Goal: Task Accomplishment & Management: Manage account settings

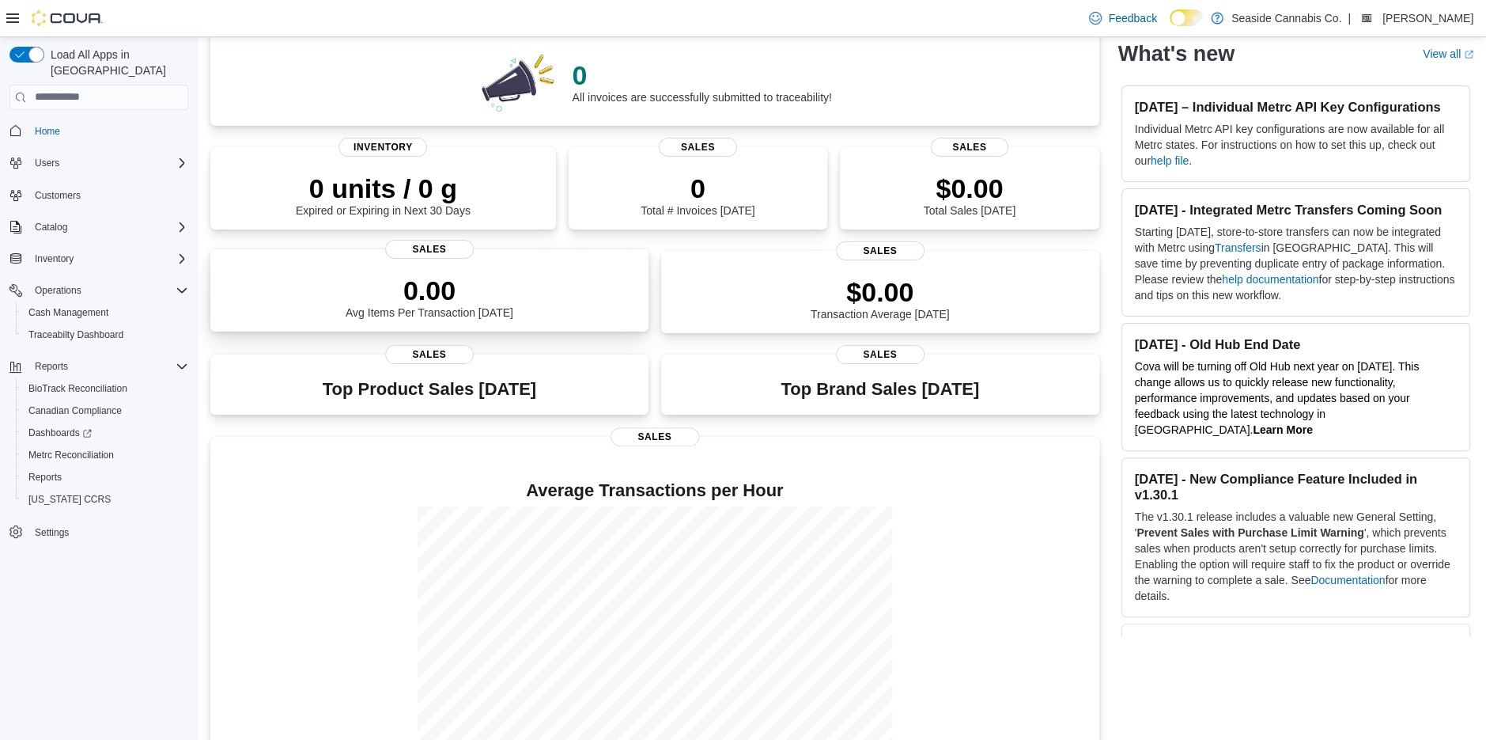
scroll to position [172, 0]
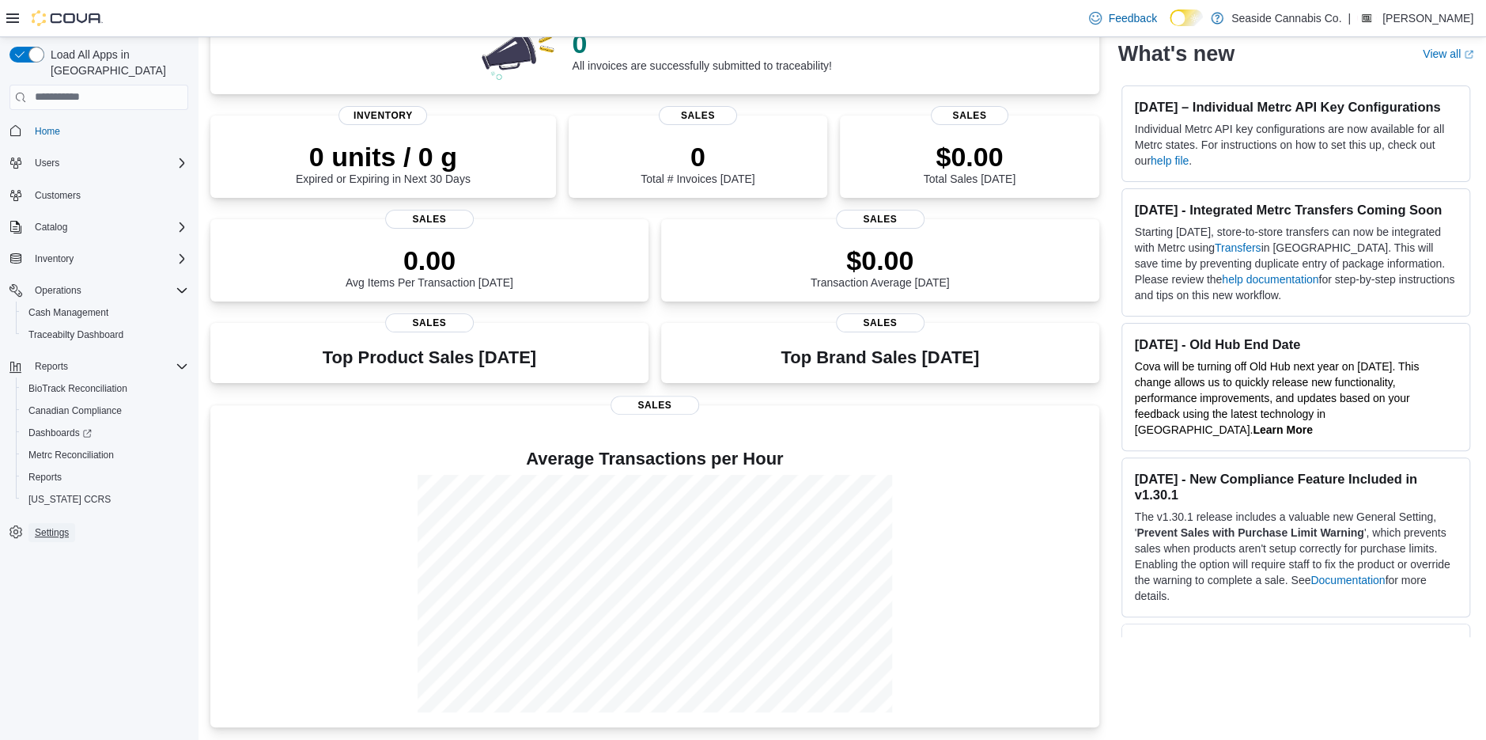
click at [41, 526] on span "Settings" at bounding box center [52, 532] width 34 height 13
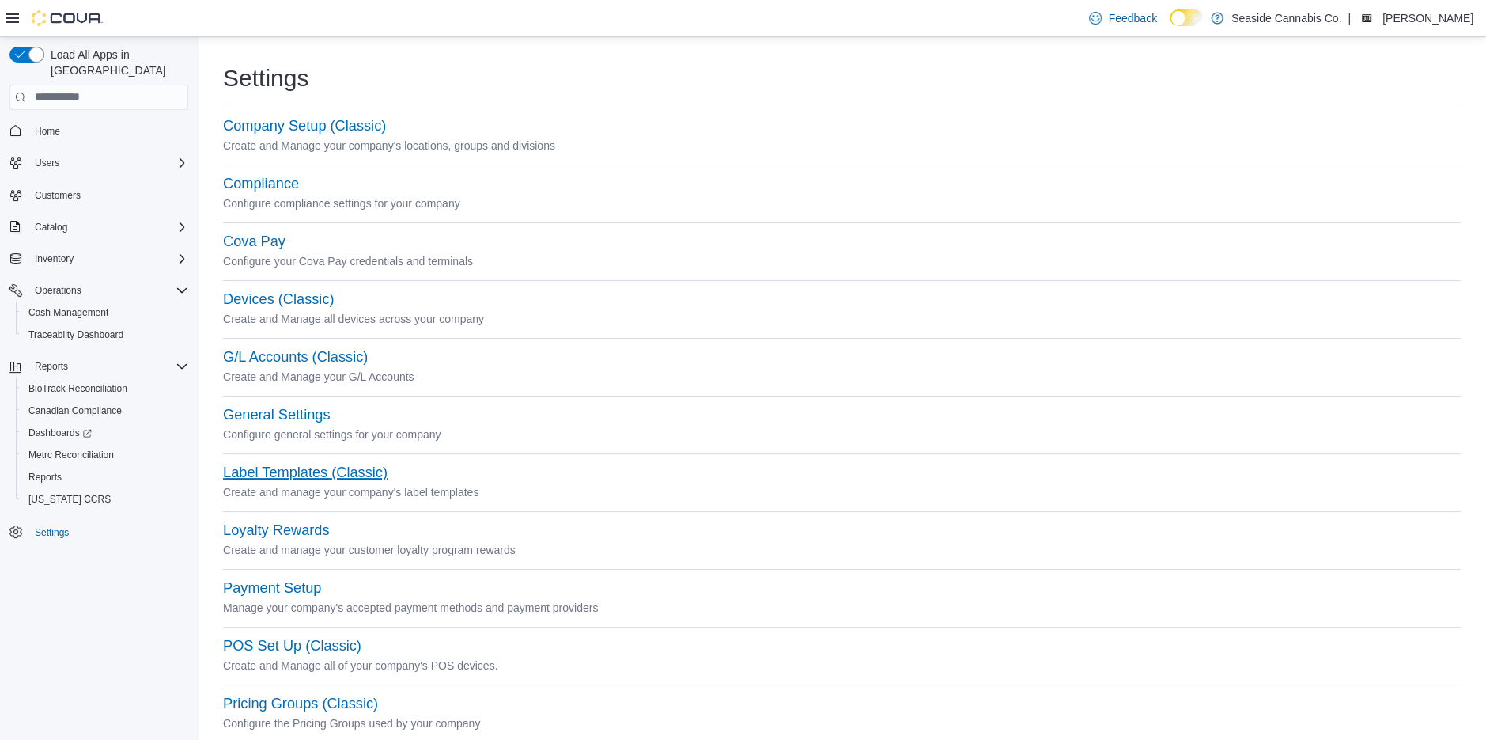
click at [277, 475] on button "Label Templates (Classic)" at bounding box center [305, 472] width 165 height 17
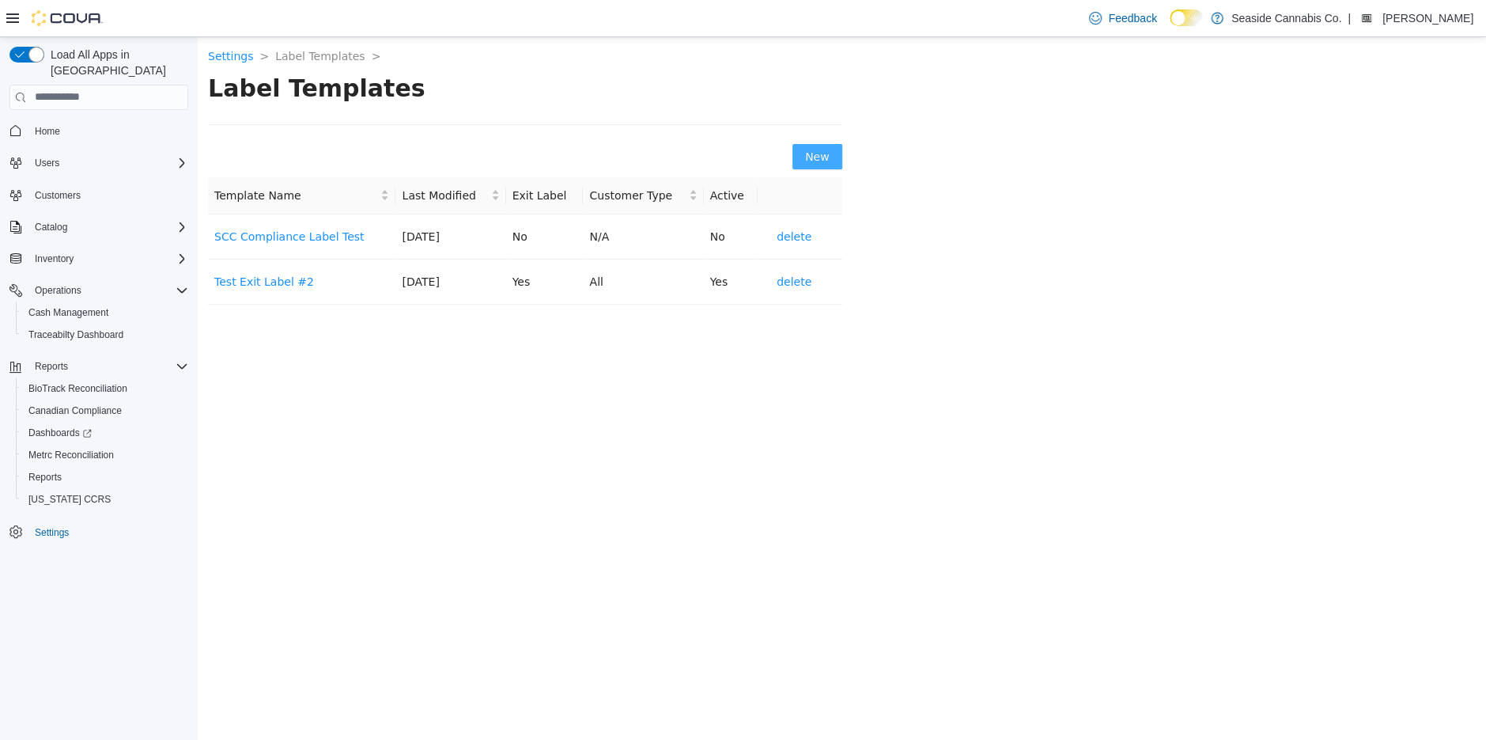
click at [819, 161] on span "New" at bounding box center [817, 155] width 25 height 17
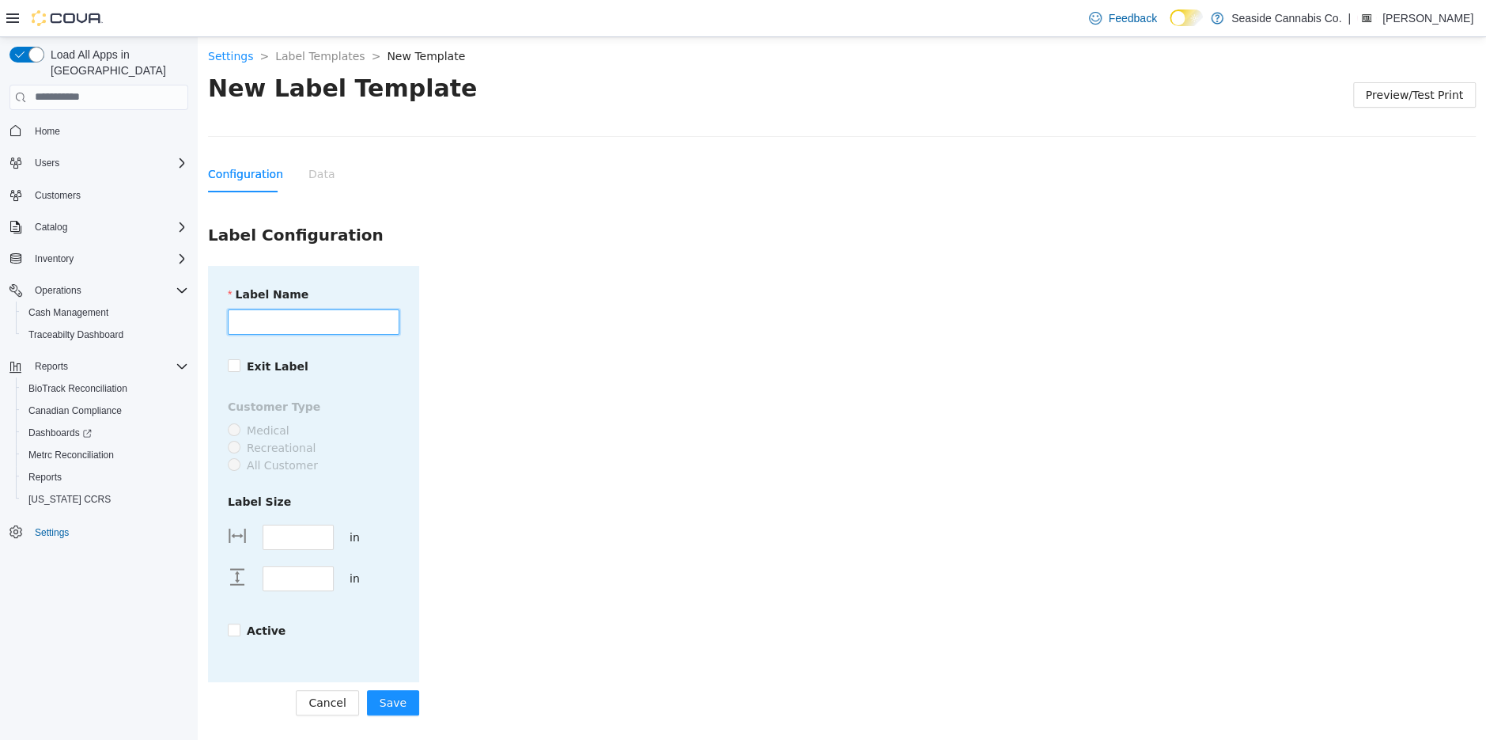
click at [256, 324] on input "Label Name" at bounding box center [314, 320] width 172 height 25
type input "**********"
click at [441, 437] on form "**********" at bounding box center [842, 489] width 1268 height 449
click at [276, 524] on input "****" at bounding box center [298, 536] width 70 height 24
type input "****"
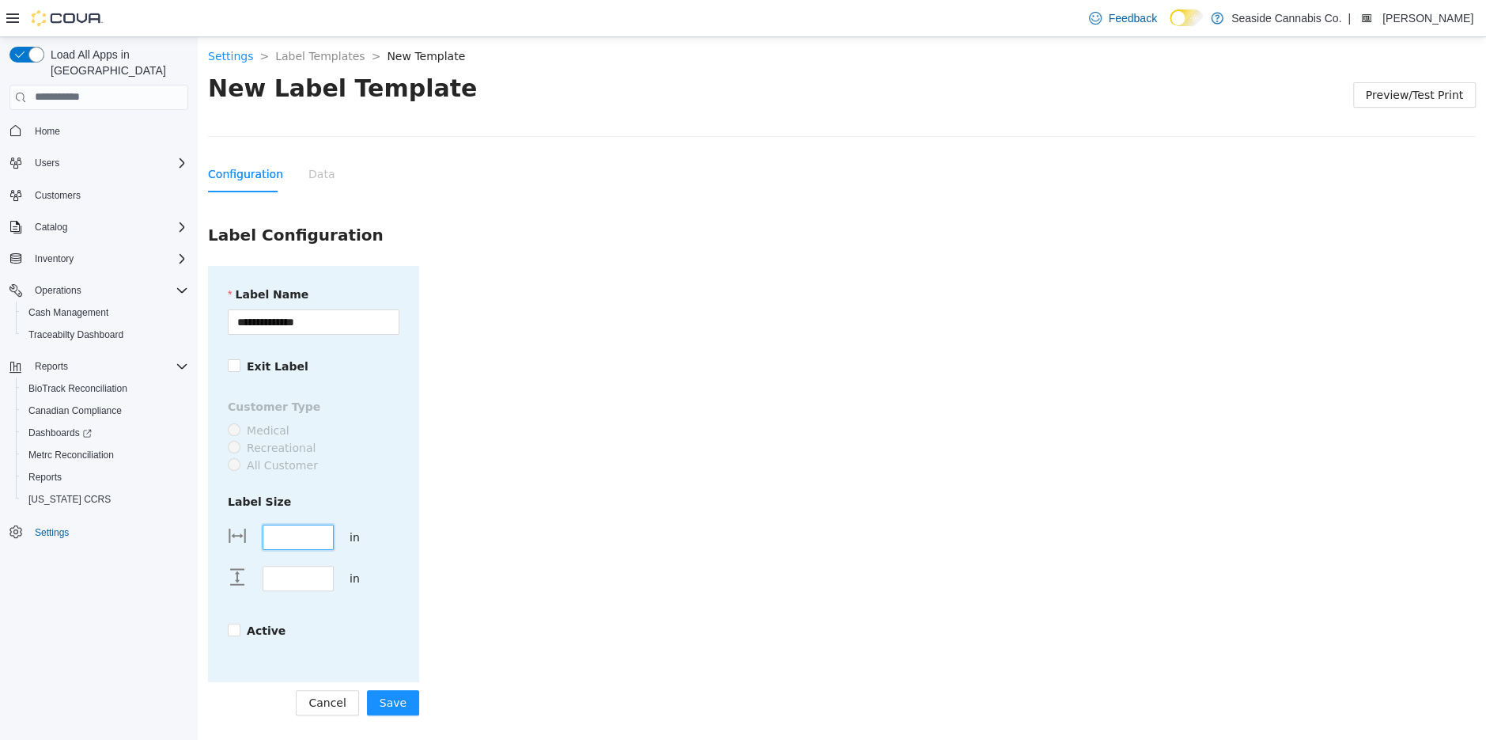
click at [514, 547] on form "**********" at bounding box center [842, 489] width 1268 height 449
click at [257, 623] on strong "Active" at bounding box center [266, 629] width 39 height 13
click at [399, 693] on span "Save" at bounding box center [393, 701] width 27 height 17
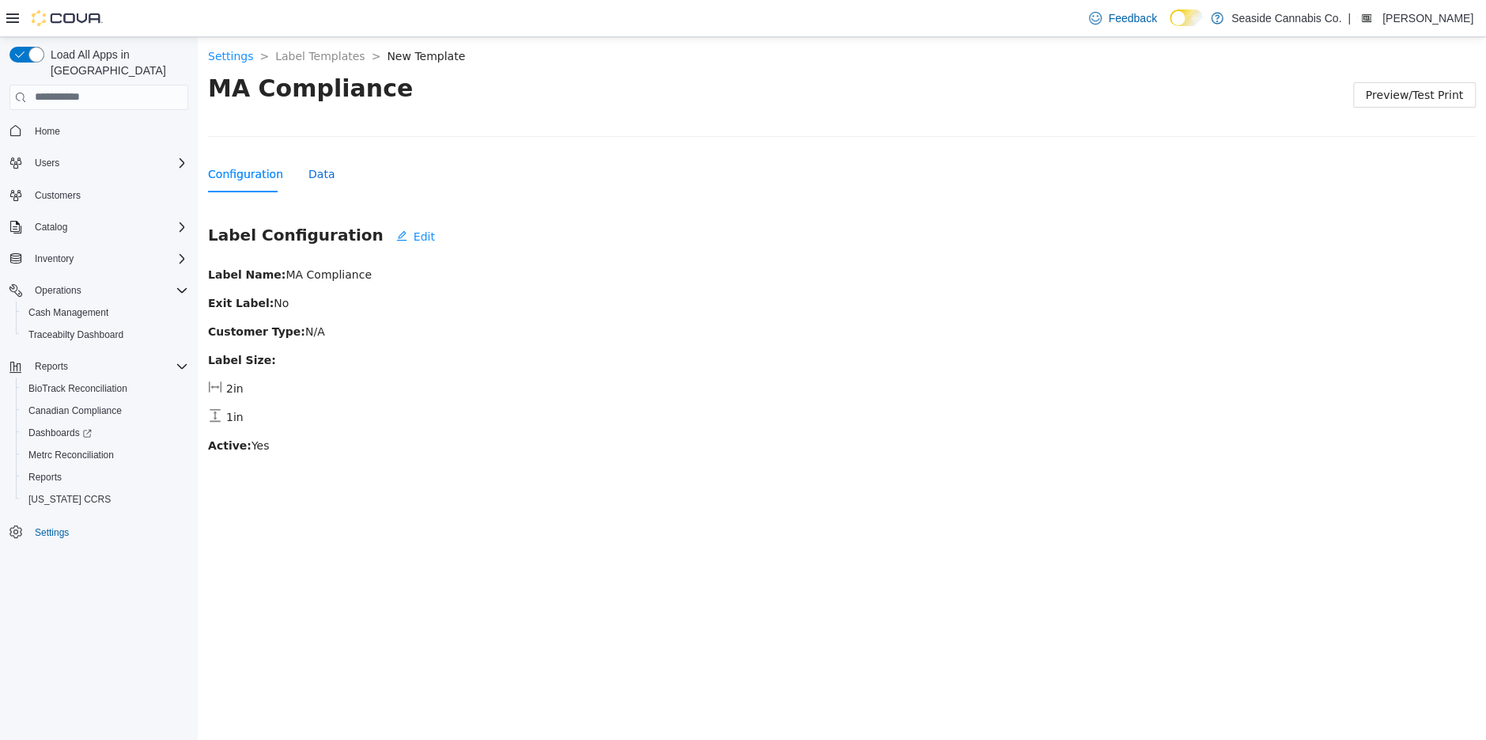
click at [316, 175] on div "Data" at bounding box center [321, 173] width 26 height 17
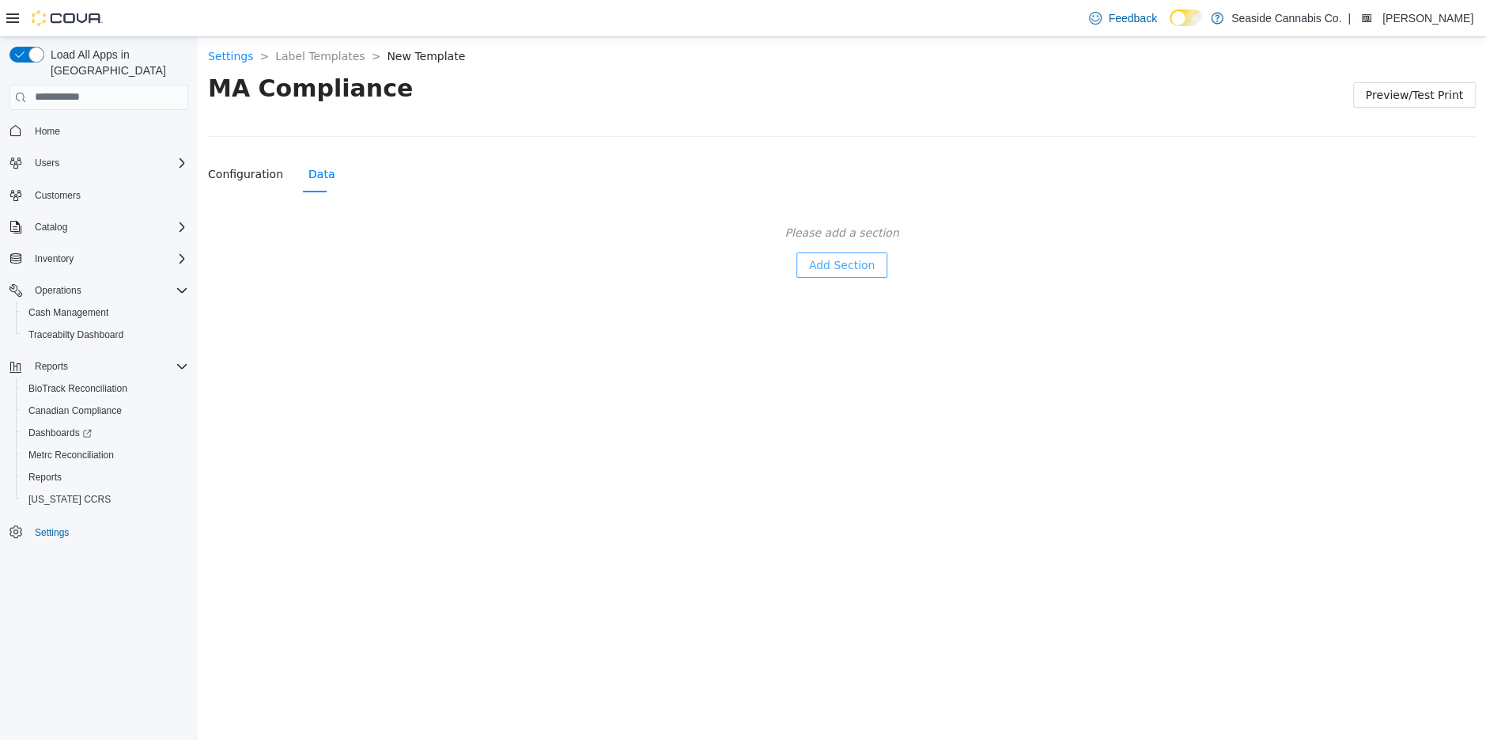
click at [828, 264] on span "Add Section" at bounding box center [842, 263] width 66 height 17
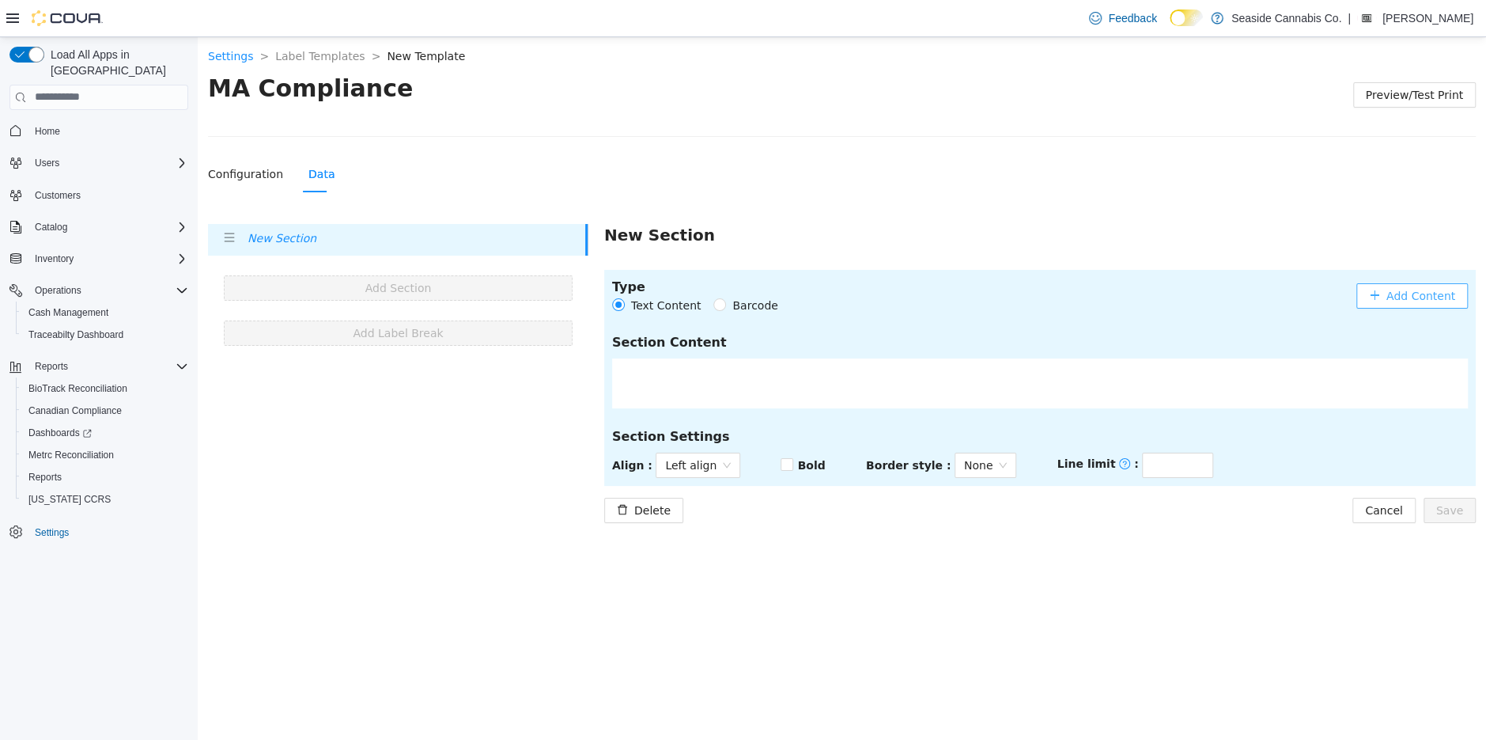
click at [1407, 291] on span "Add Content" at bounding box center [1421, 294] width 69 height 17
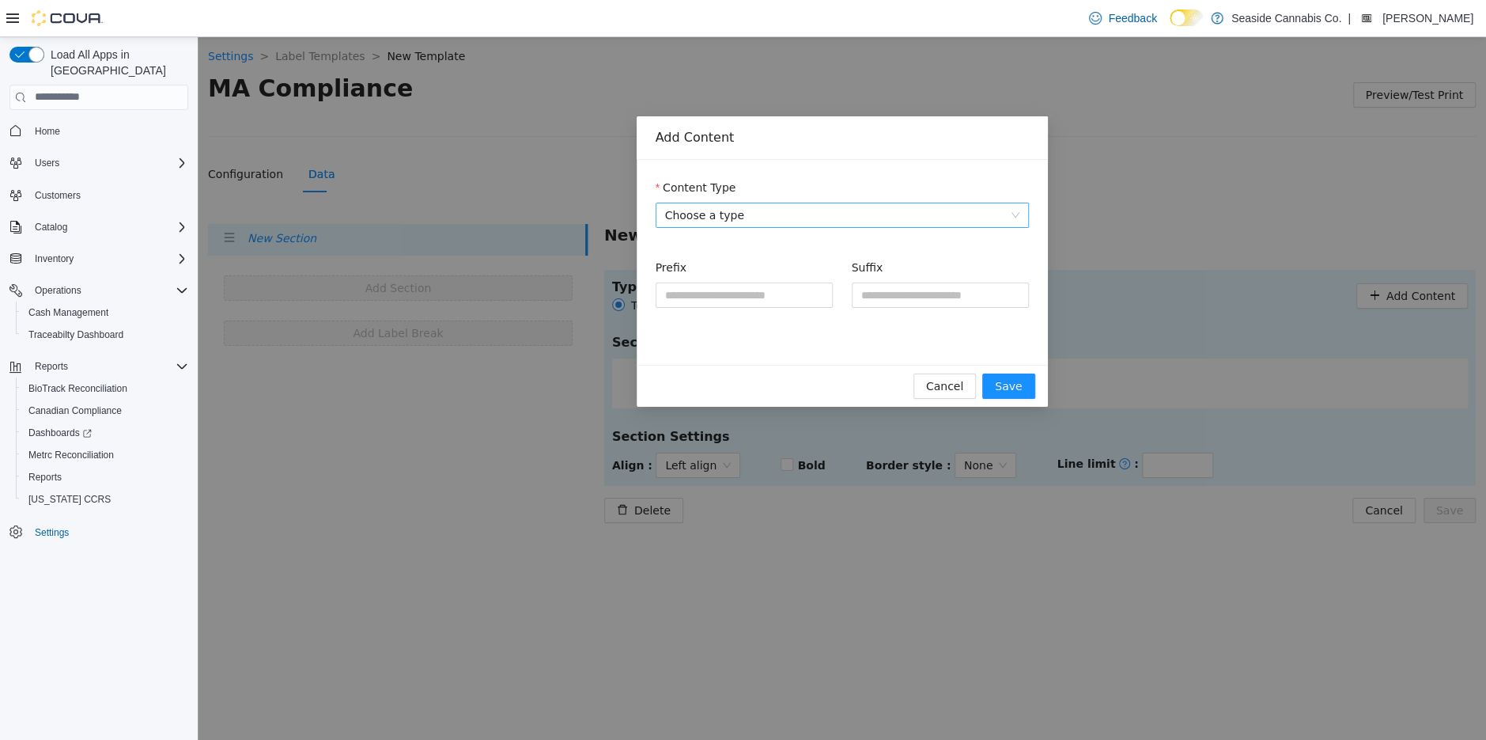
click at [882, 214] on span "Choose a type" at bounding box center [842, 214] width 354 height 24
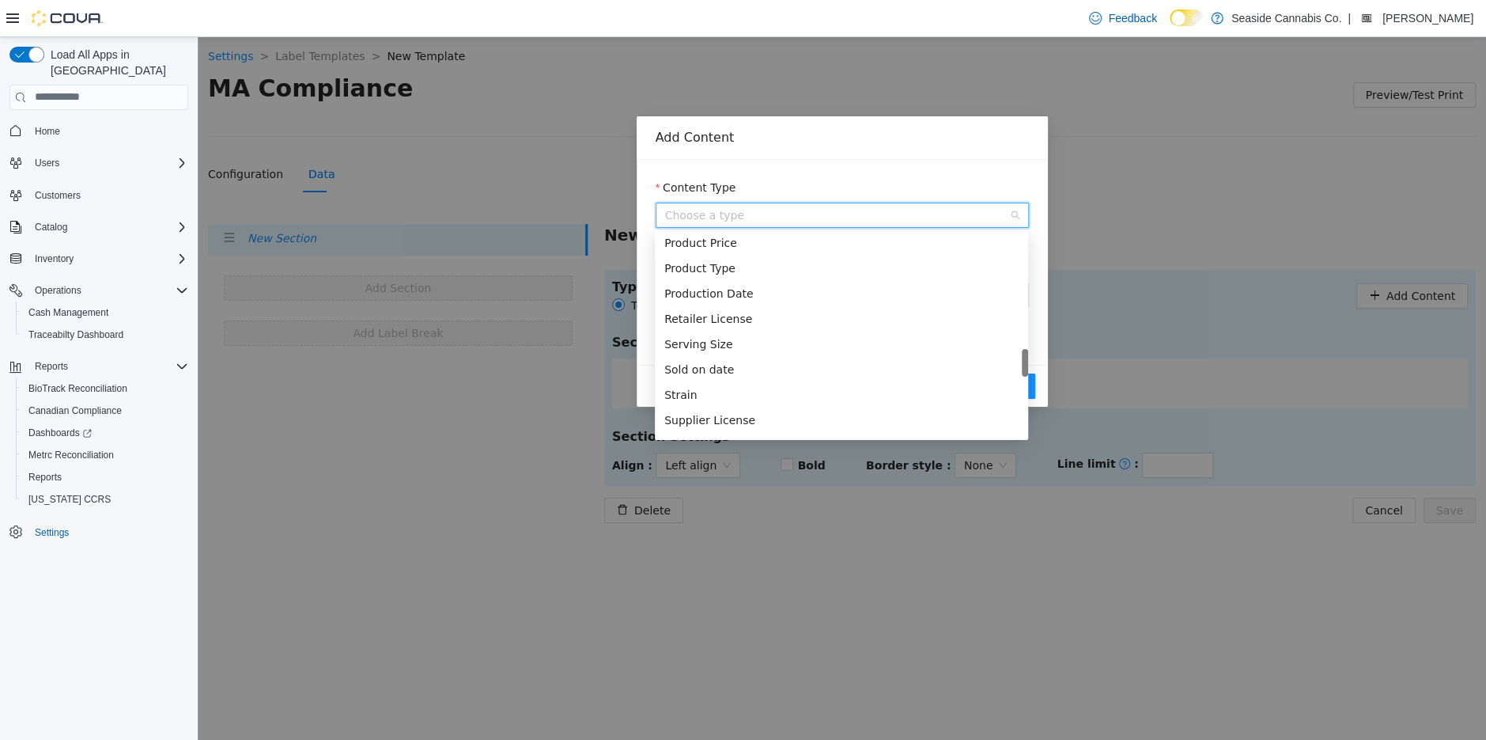
scroll to position [1058, 0]
click at [835, 248] on div "Product Name" at bounding box center [841, 251] width 354 height 17
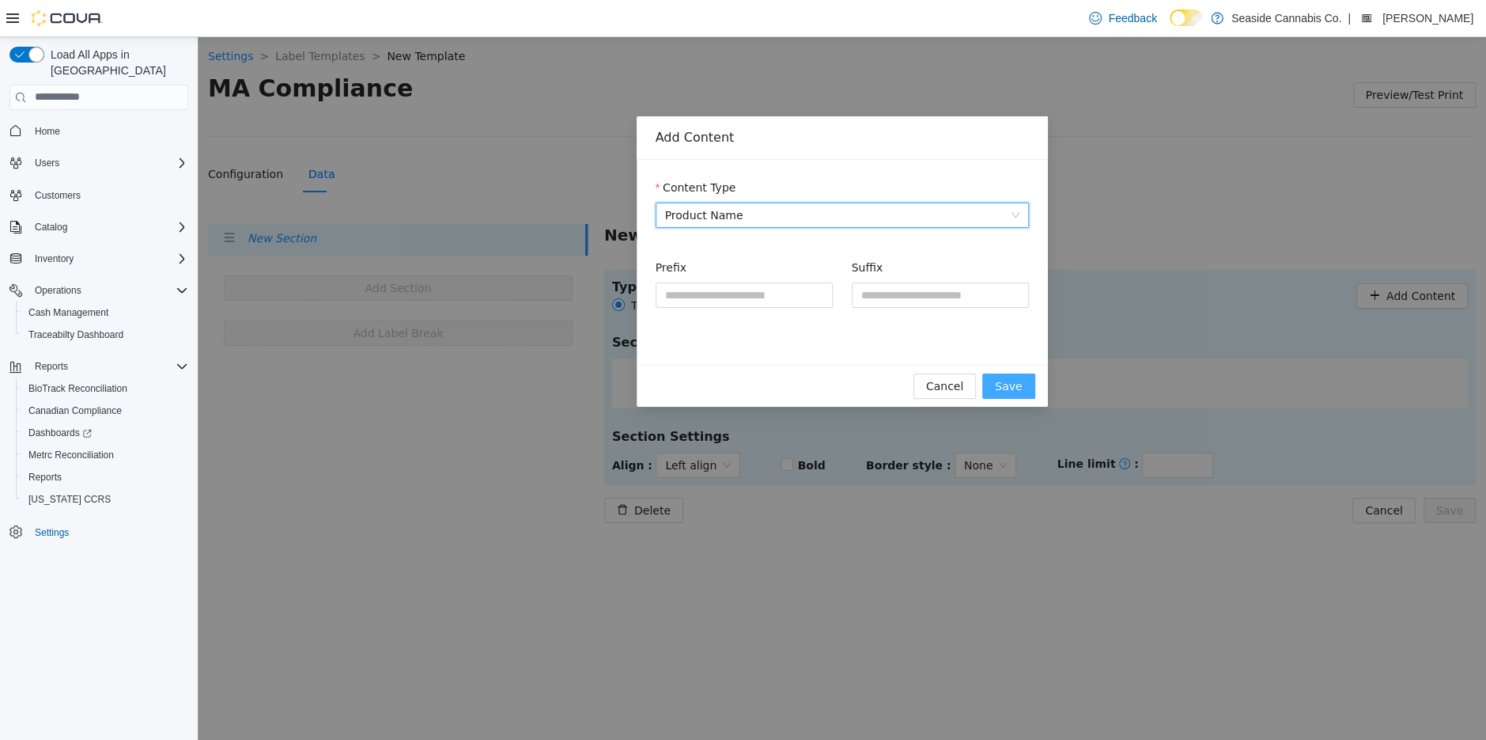
click at [1012, 384] on span "Save" at bounding box center [1008, 385] width 27 height 17
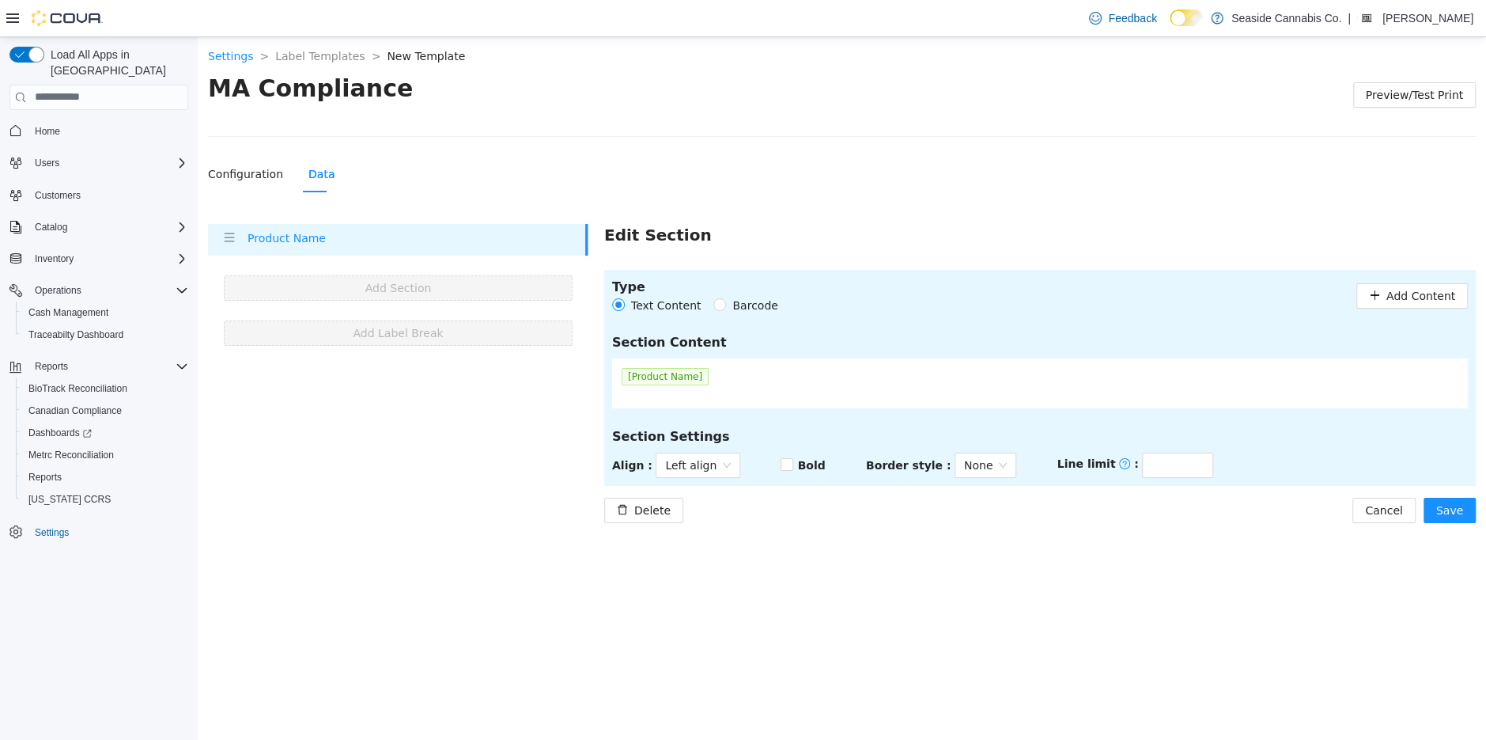
scroll to position [2, 0]
click at [1408, 292] on span "Add Content" at bounding box center [1421, 293] width 69 height 17
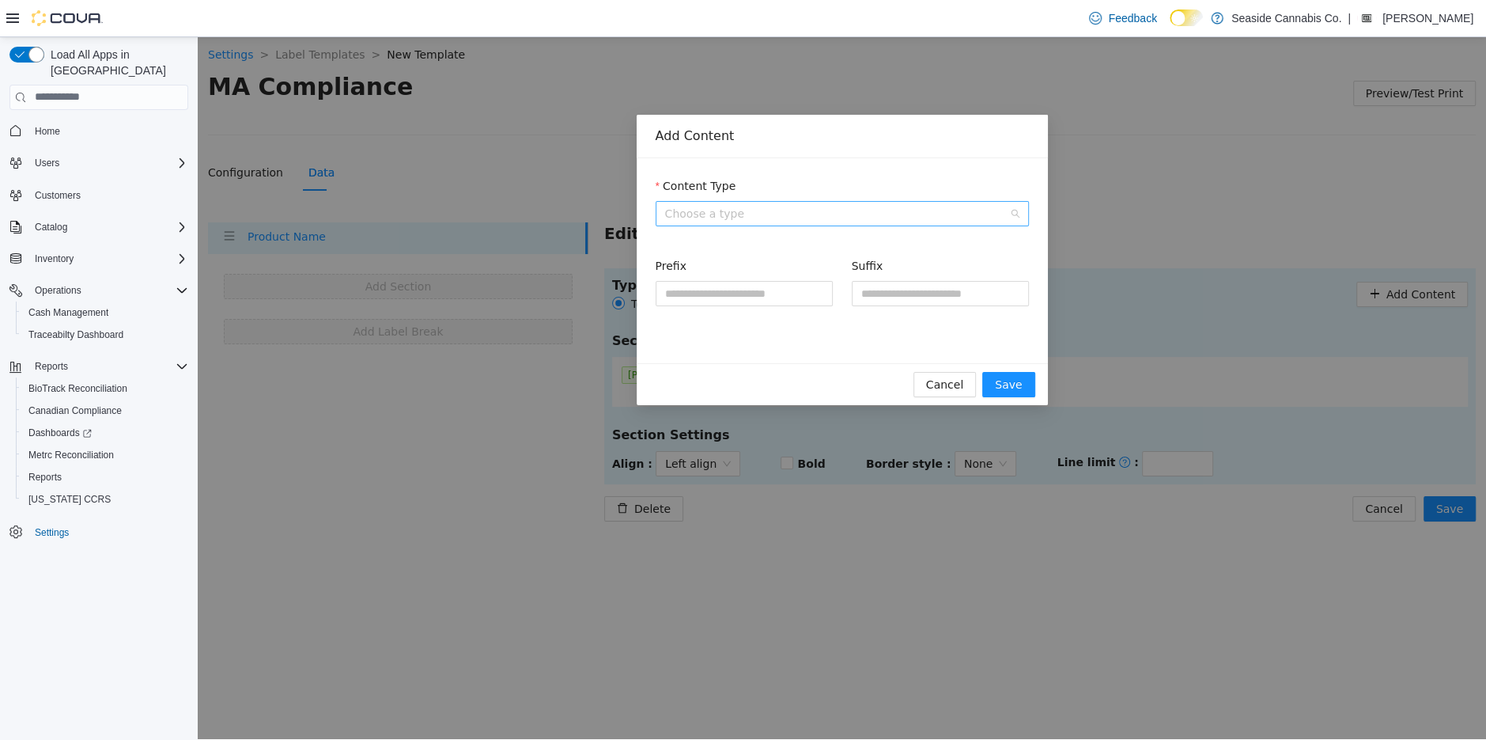
click at [768, 216] on span "Choose a type" at bounding box center [842, 213] width 354 height 24
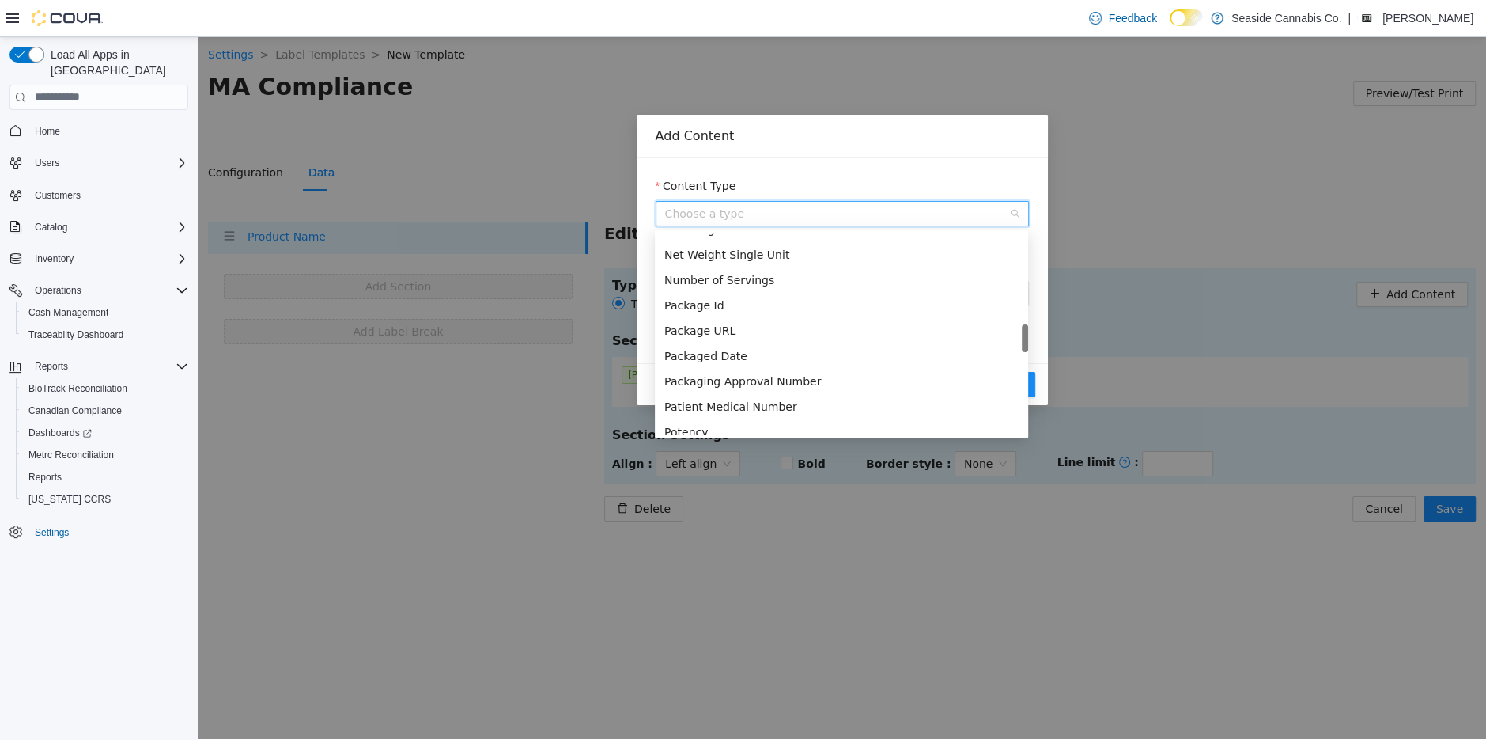
scroll to position [852, 0]
click at [732, 303] on div "Package Id" at bounding box center [841, 303] width 354 height 17
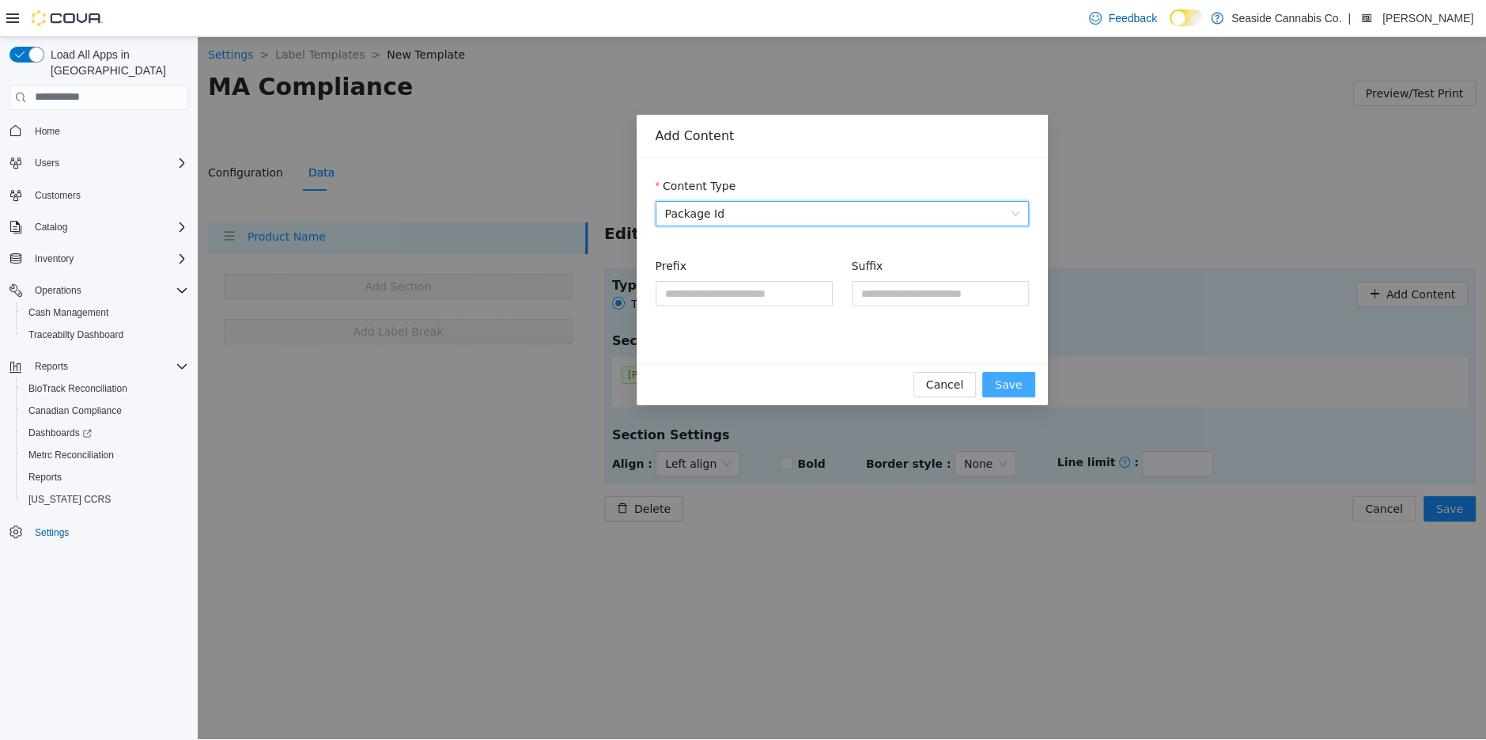
click at [1008, 373] on button "Save" at bounding box center [1008, 383] width 52 height 25
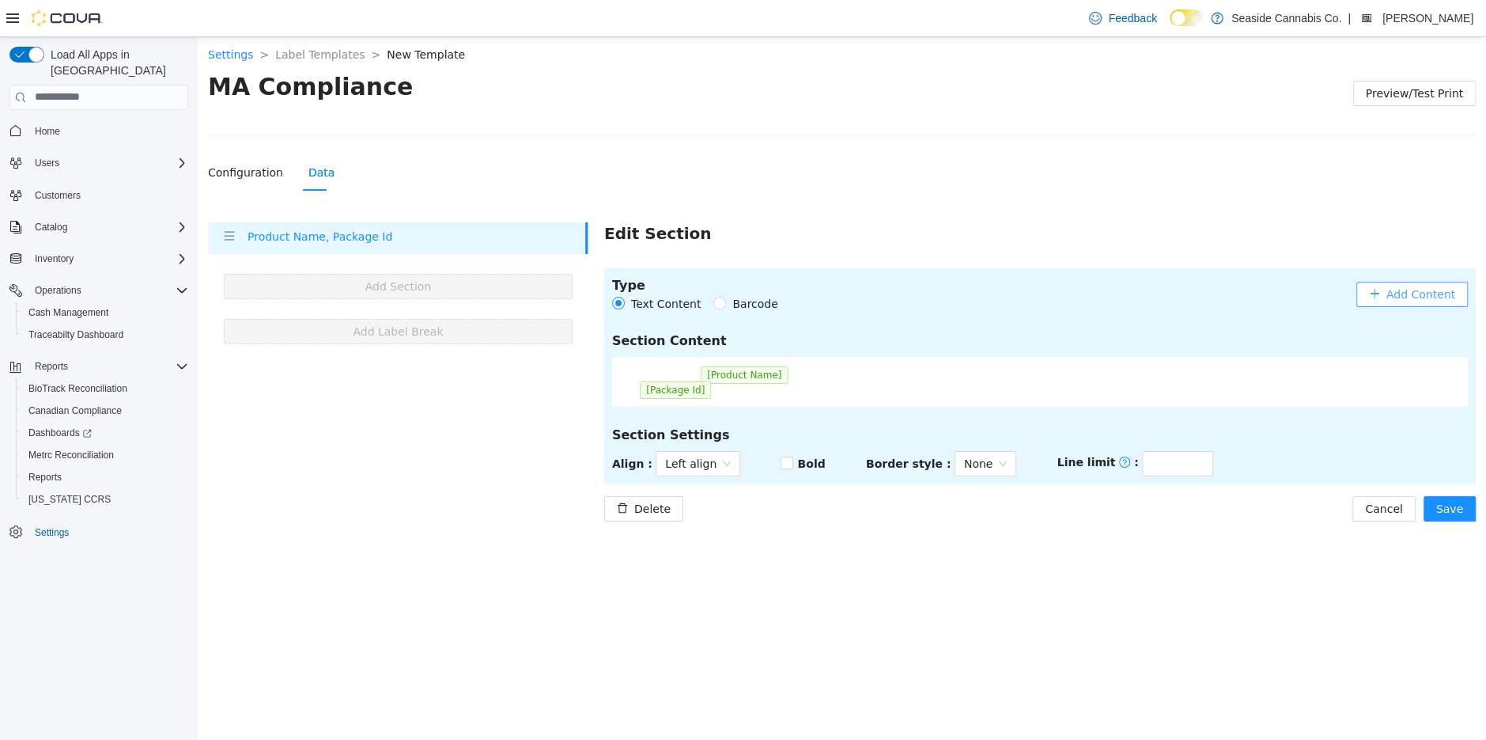
drag, startPoint x: 752, startPoint y: 376, endPoint x: 694, endPoint y: 399, distance: 62.1
click at [679, 398] on div "[Product Name] [Package Id]" at bounding box center [1040, 381] width 856 height 50
drag, startPoint x: 741, startPoint y: 377, endPoint x: 632, endPoint y: 376, distance: 109.2
click at [632, 376] on div "[Package Id] [Product Name]" at bounding box center [1040, 381] width 856 height 50
click at [751, 380] on span "[Package Id]" at bounding box center [755, 373] width 71 height 17
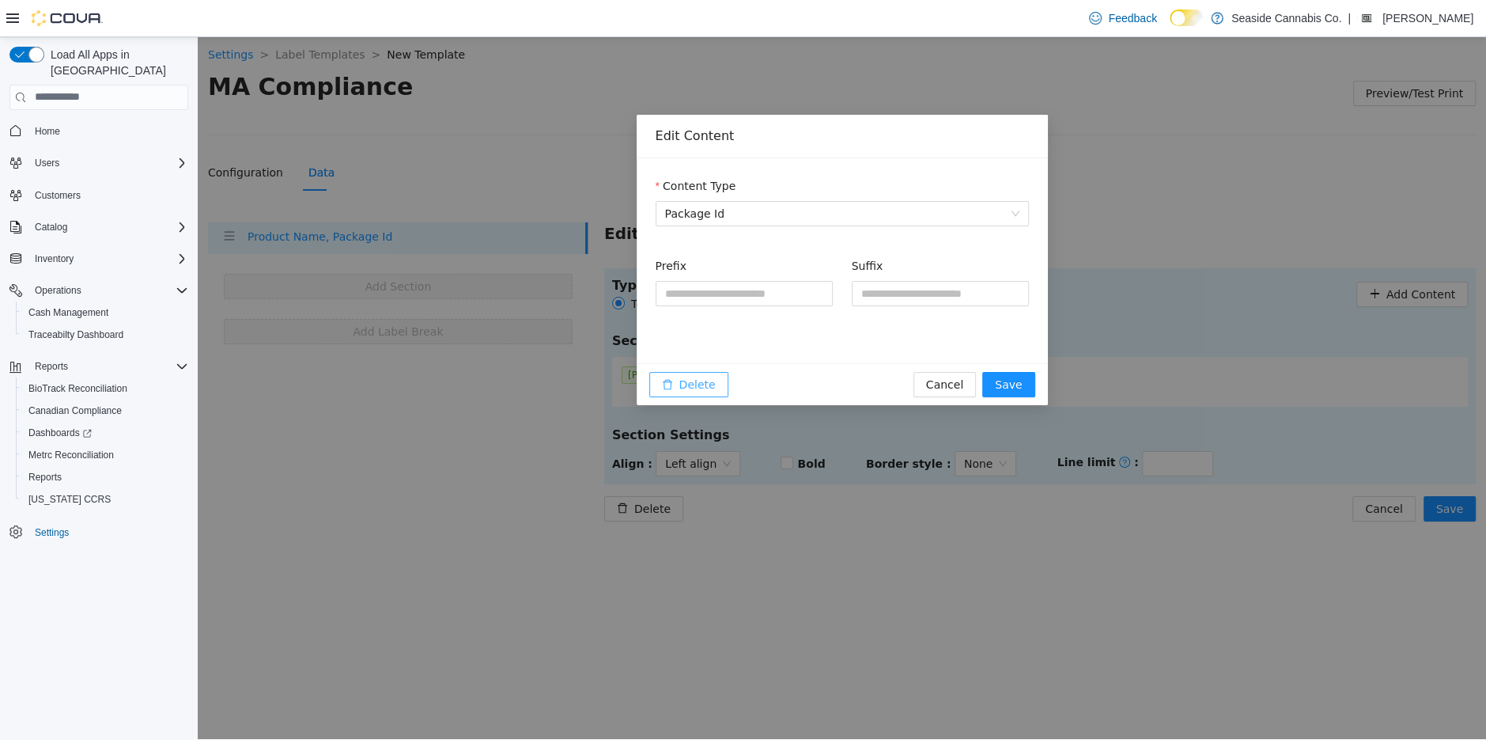
click at [690, 383] on span "Delete" at bounding box center [697, 383] width 36 height 17
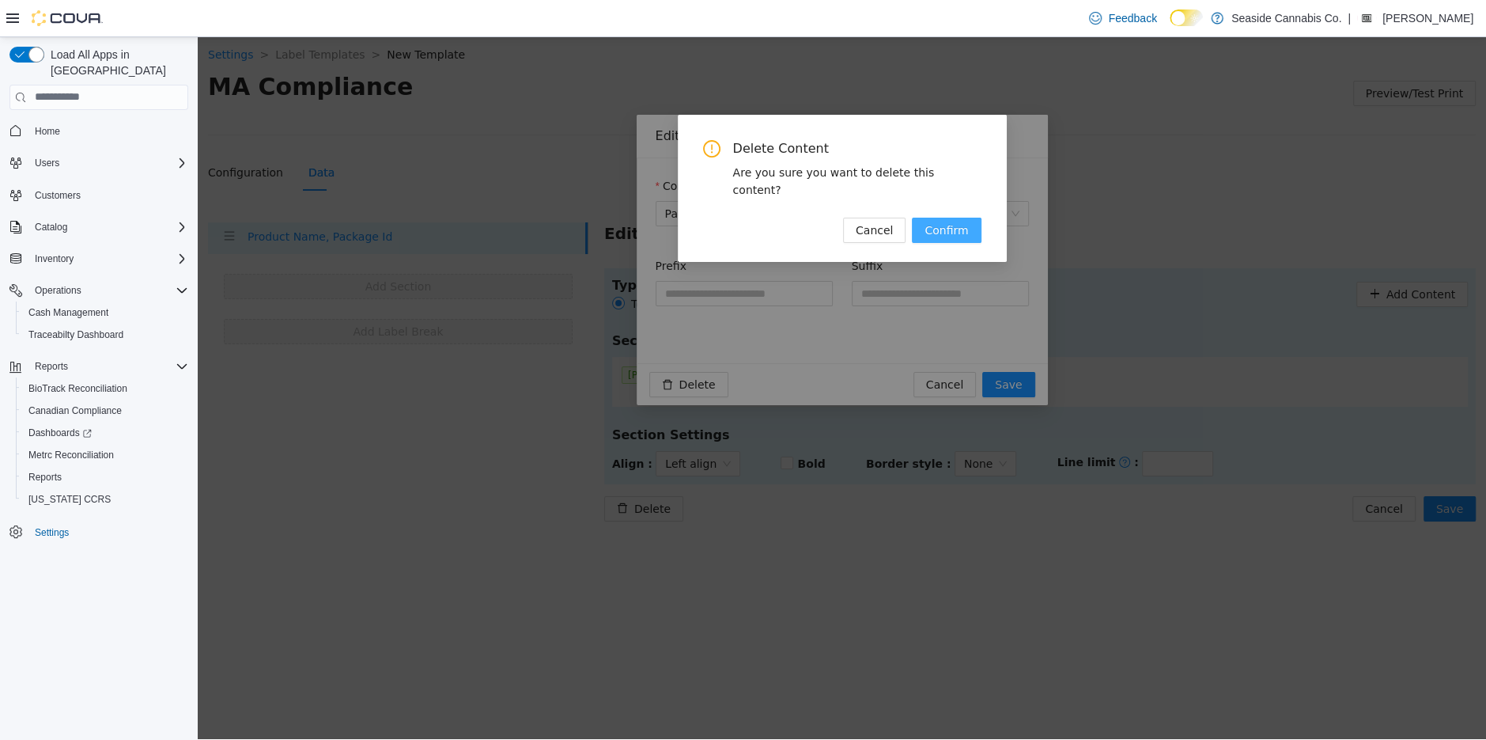
click at [942, 221] on span "Confirm" at bounding box center [947, 229] width 44 height 17
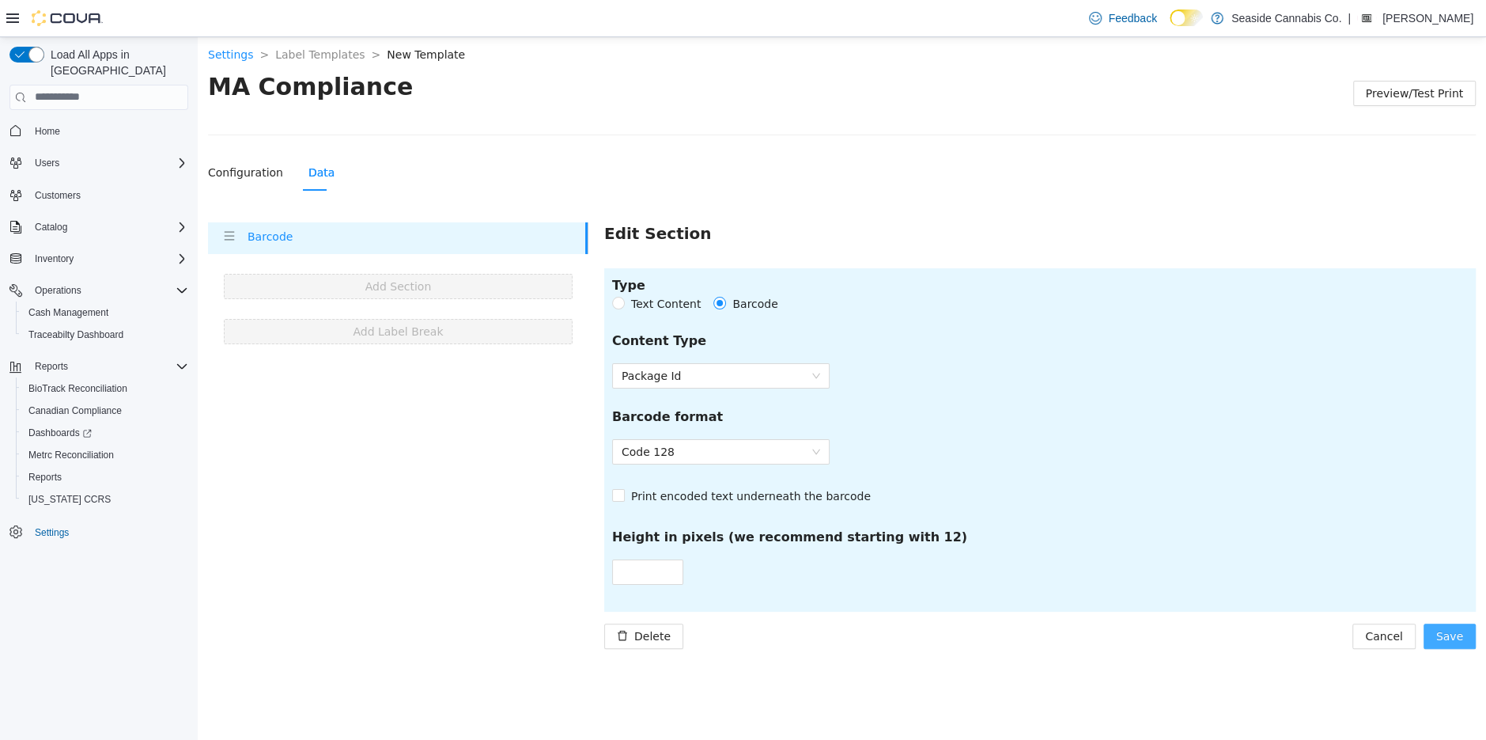
click at [1460, 638] on span "Save" at bounding box center [1449, 634] width 27 height 17
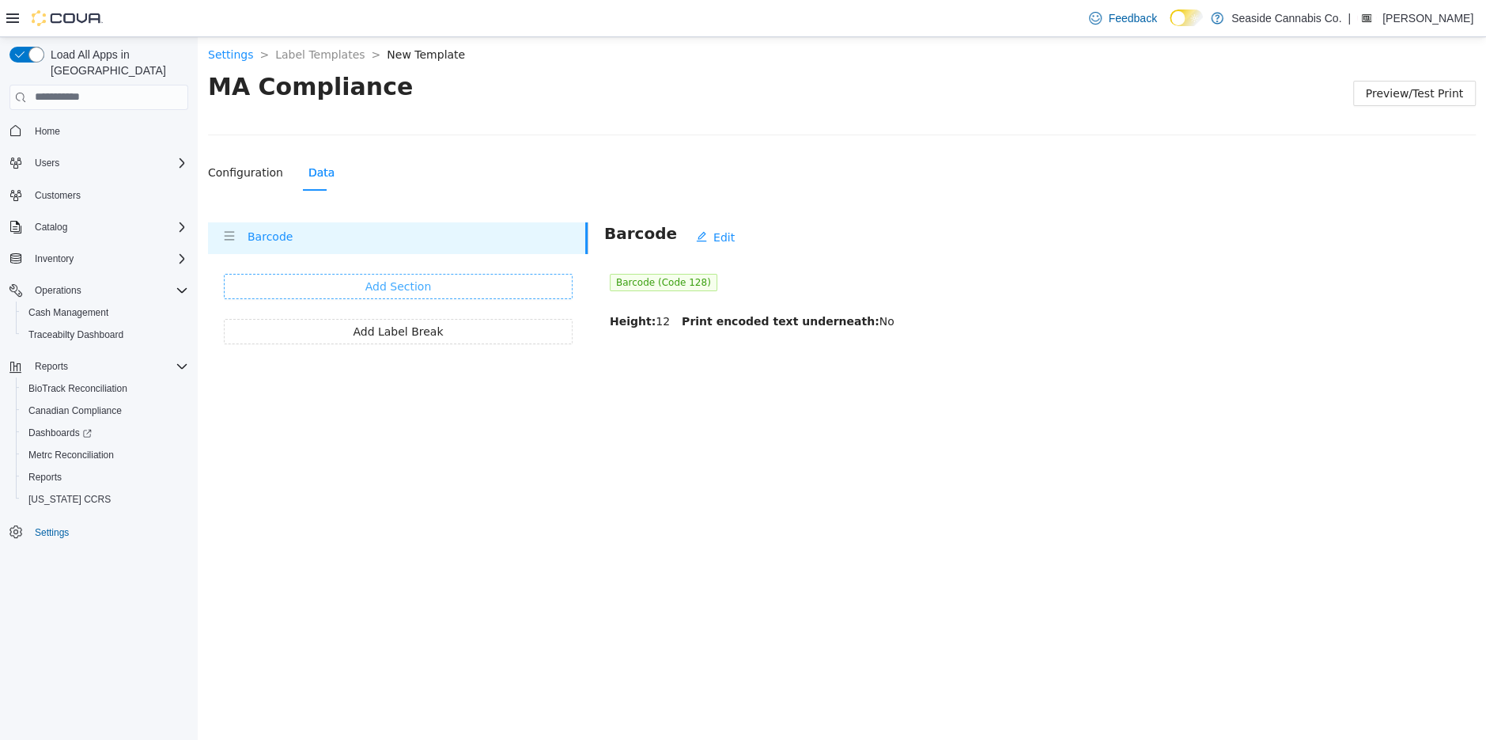
click at [413, 289] on span "Add Section" at bounding box center [398, 285] width 66 height 17
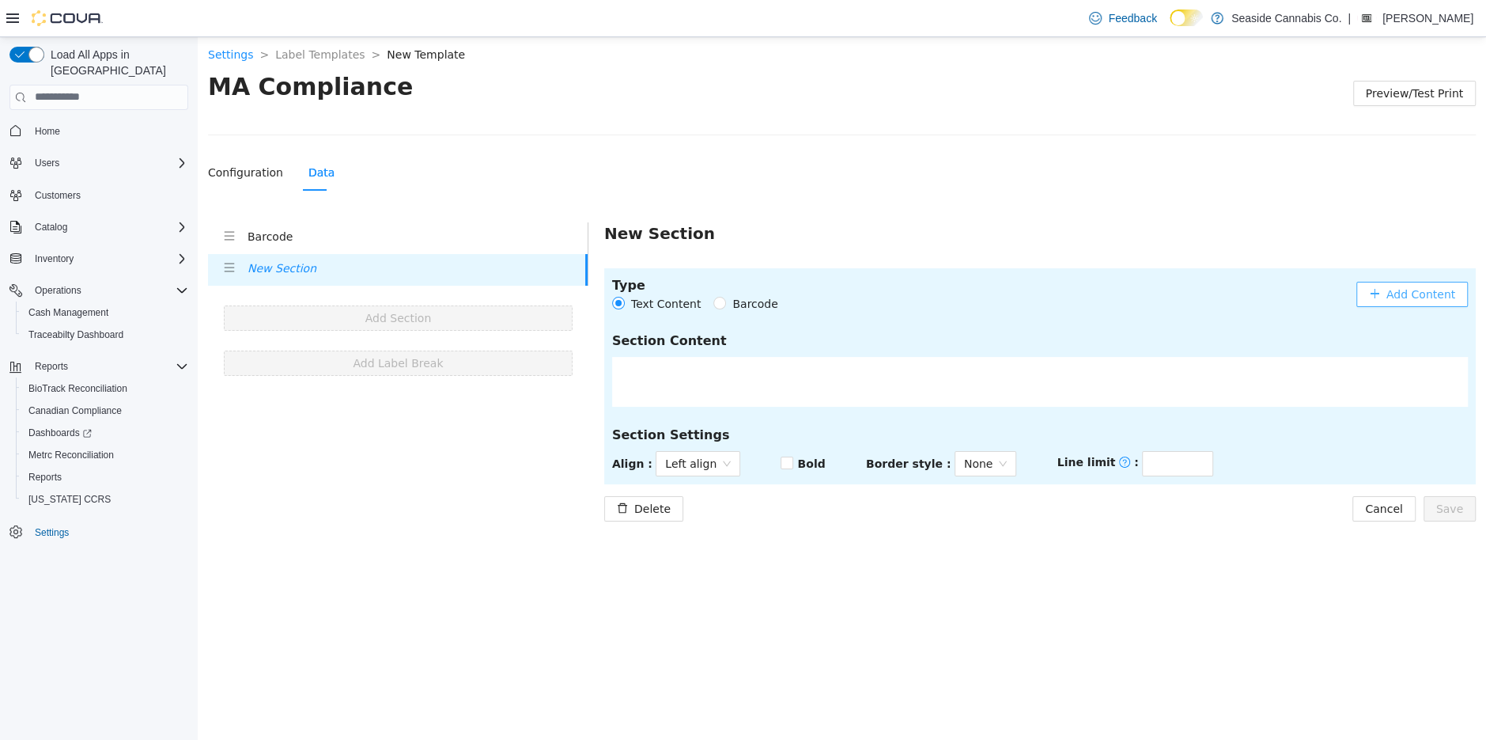
click at [1409, 297] on span "Add Content" at bounding box center [1421, 293] width 69 height 17
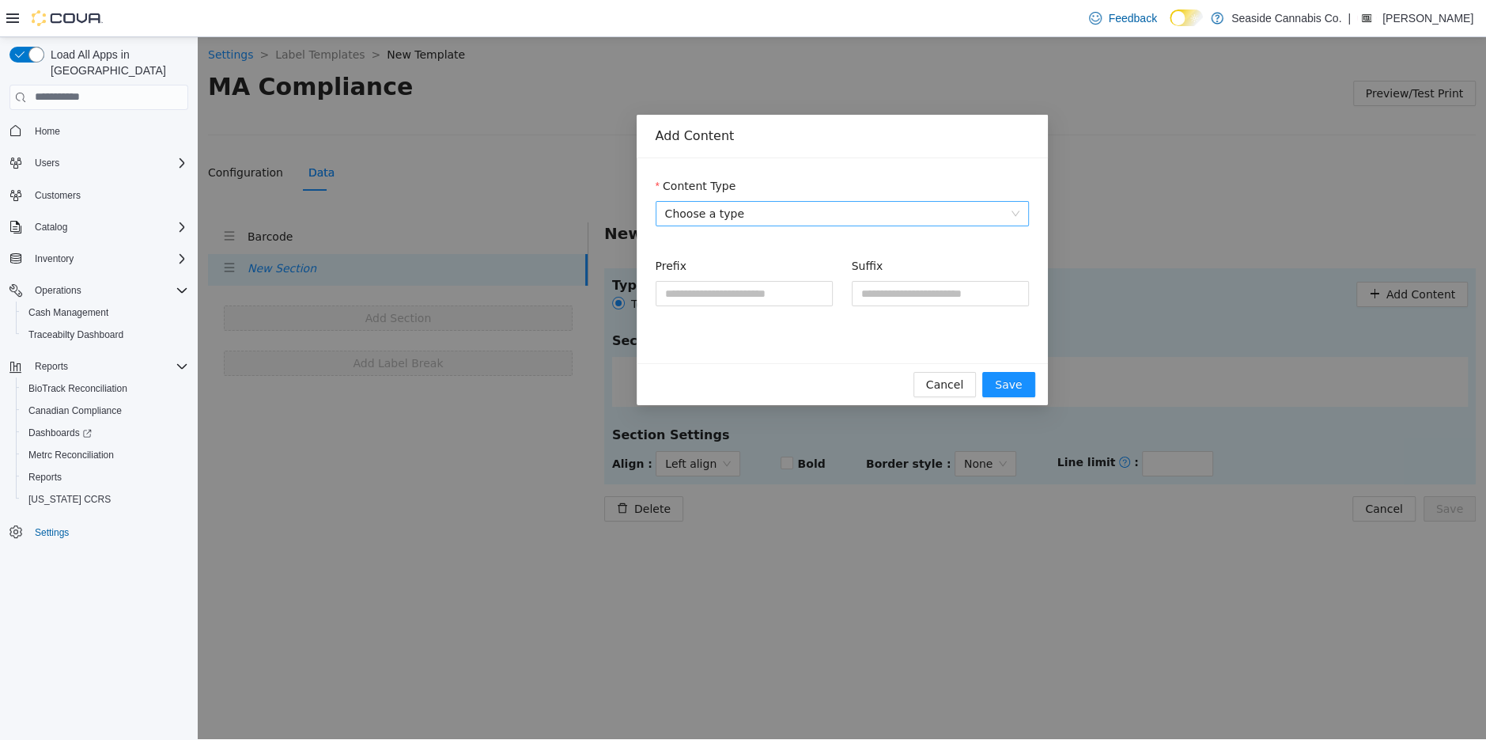
click at [739, 214] on span "Choose a type" at bounding box center [842, 213] width 354 height 24
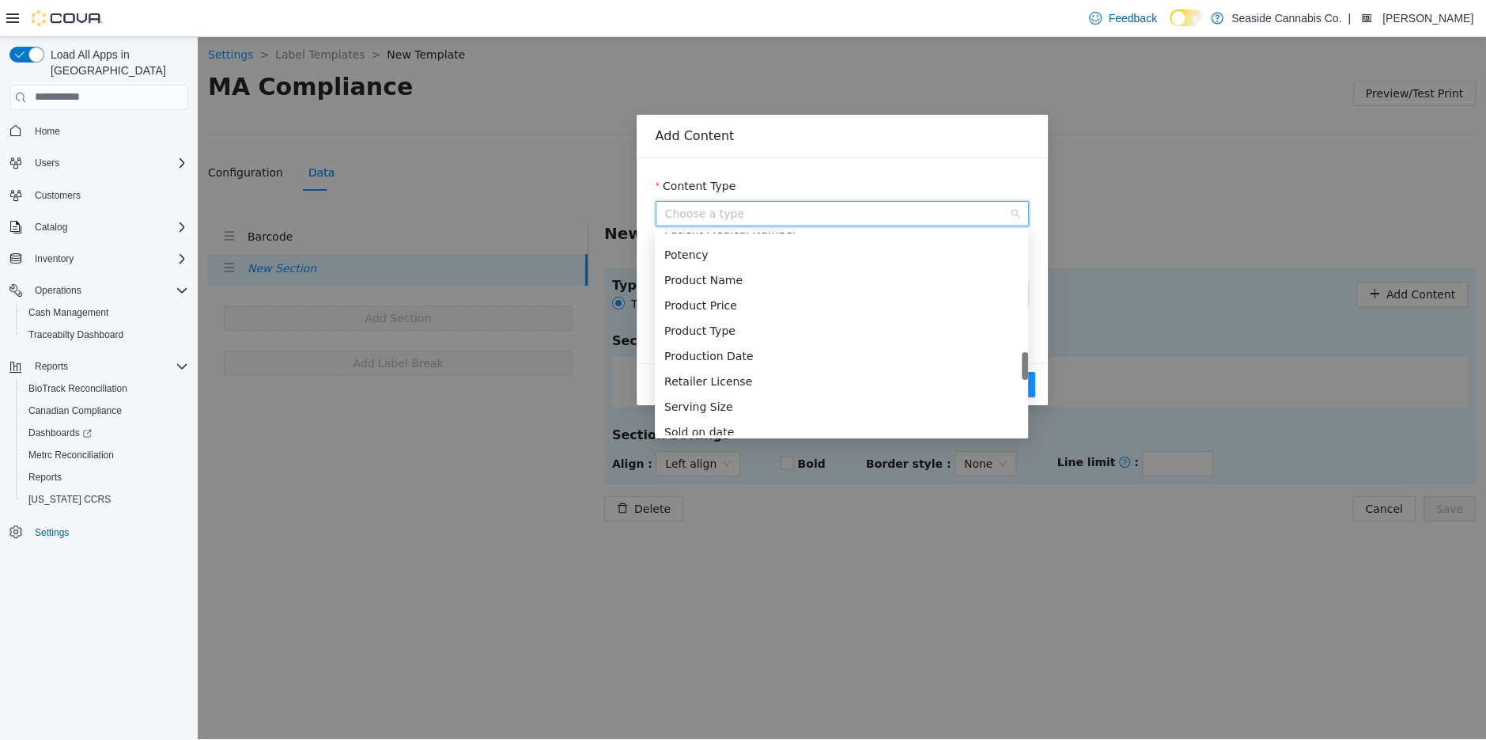
scroll to position [1027, 0]
click at [748, 273] on div "Product Name" at bounding box center [841, 280] width 354 height 17
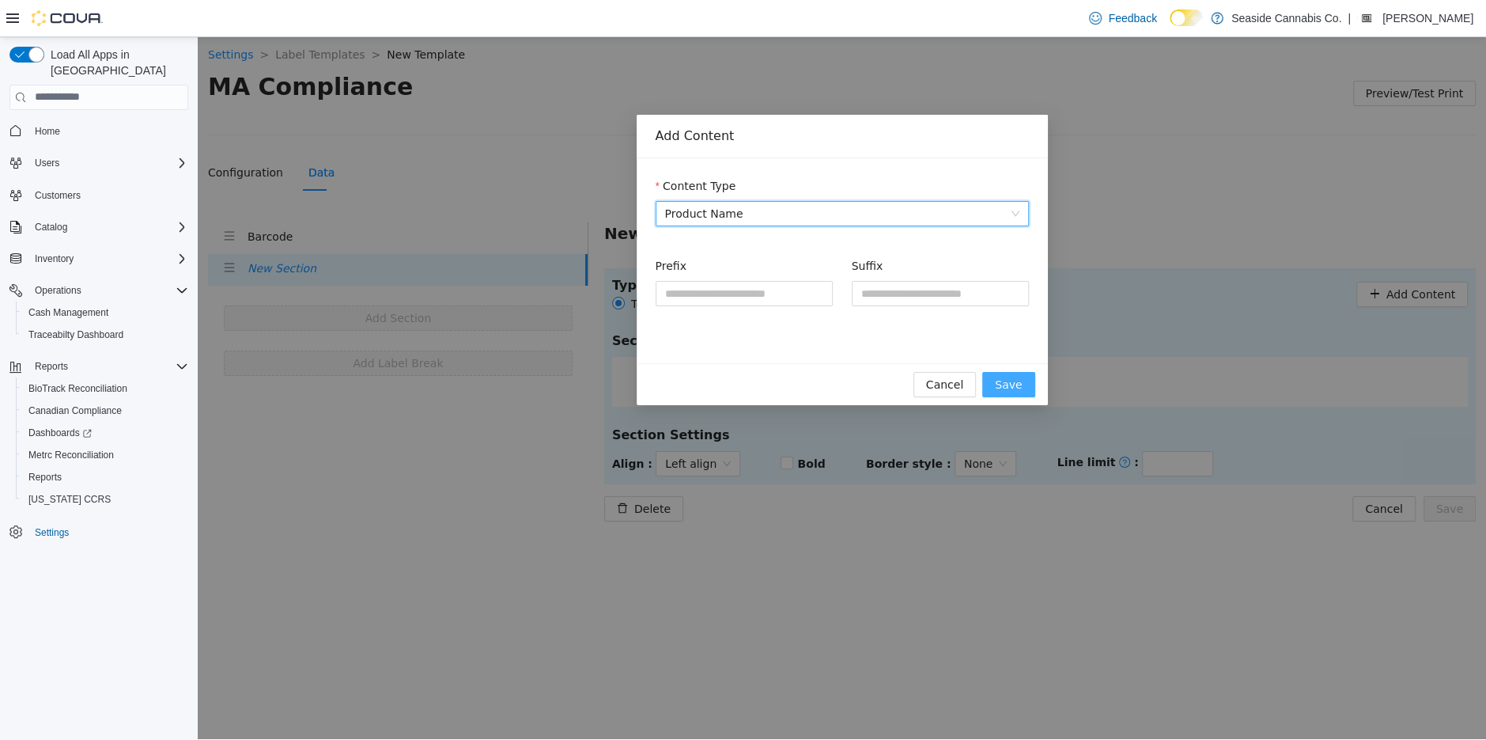
click at [1000, 383] on span "Save" at bounding box center [1008, 383] width 27 height 17
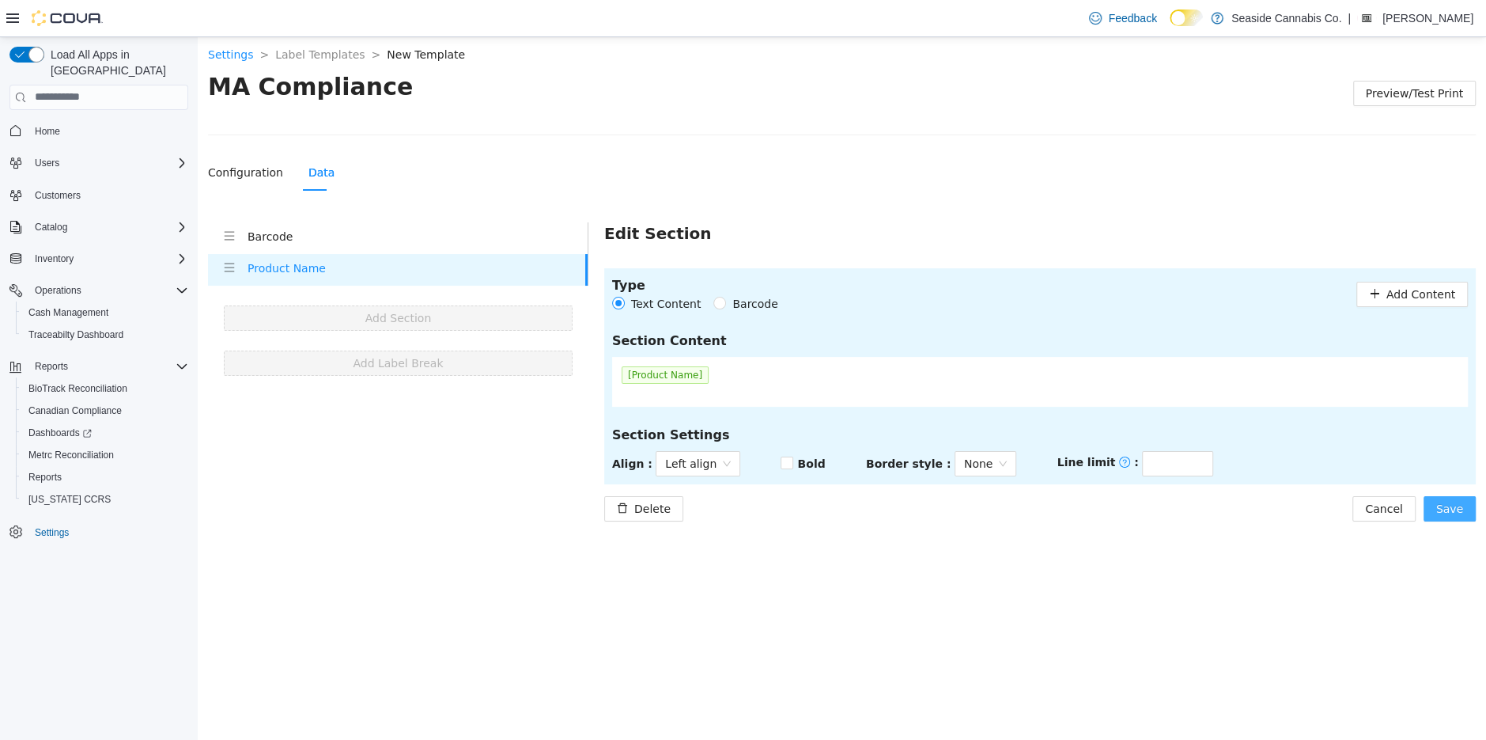
click at [1439, 505] on span "Save" at bounding box center [1449, 507] width 27 height 17
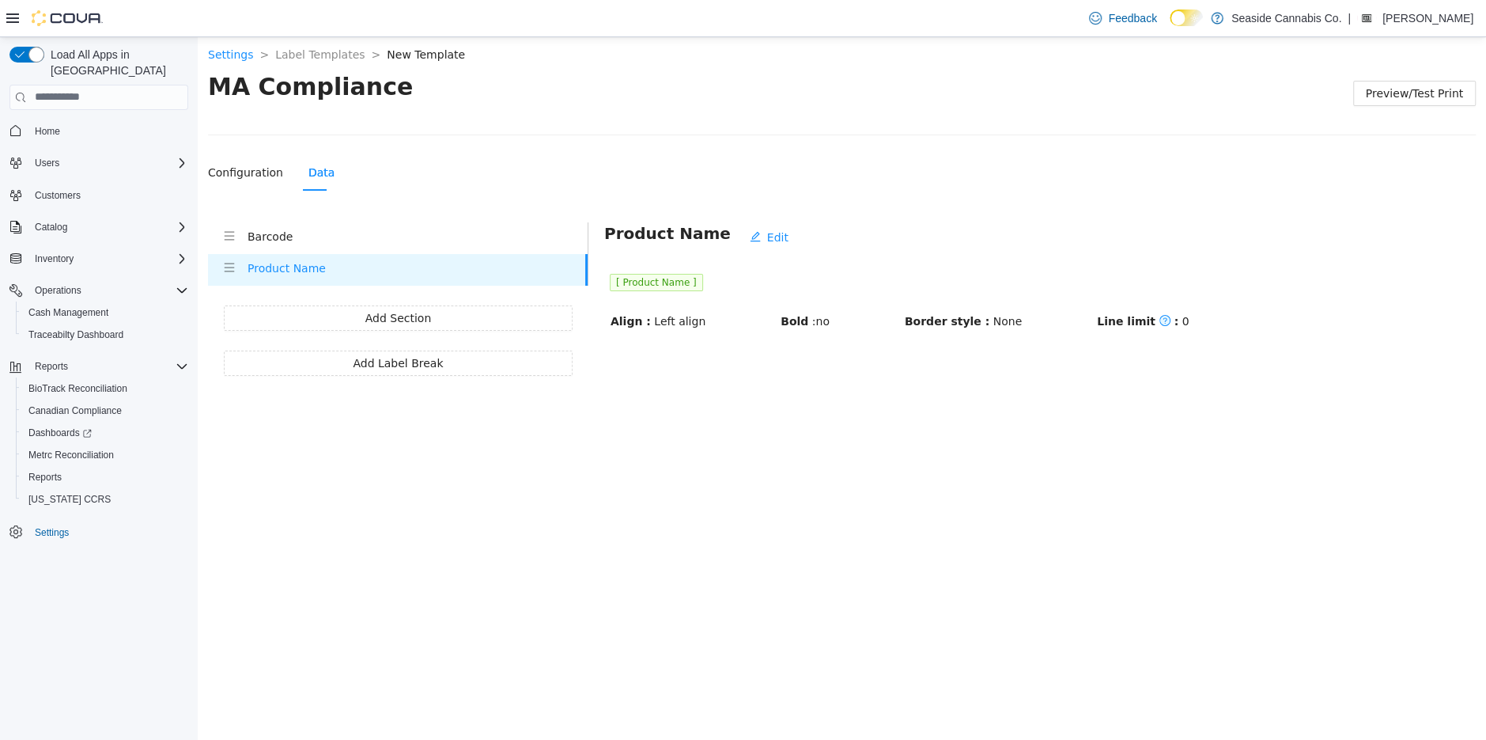
click at [366, 240] on h4 "Barcode" at bounding box center [418, 235] width 340 height 17
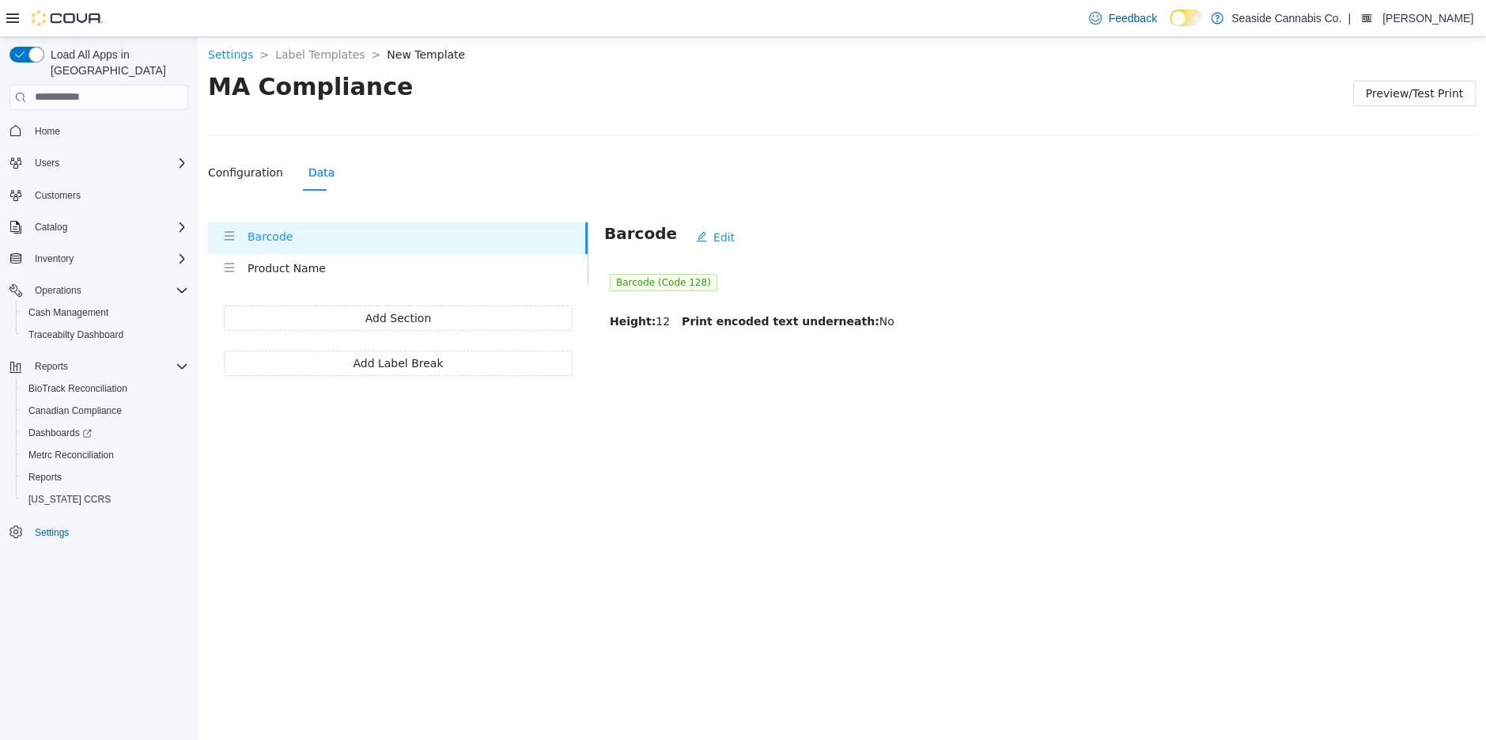
click at [252, 273] on h4 "Product Name" at bounding box center [418, 267] width 340 height 17
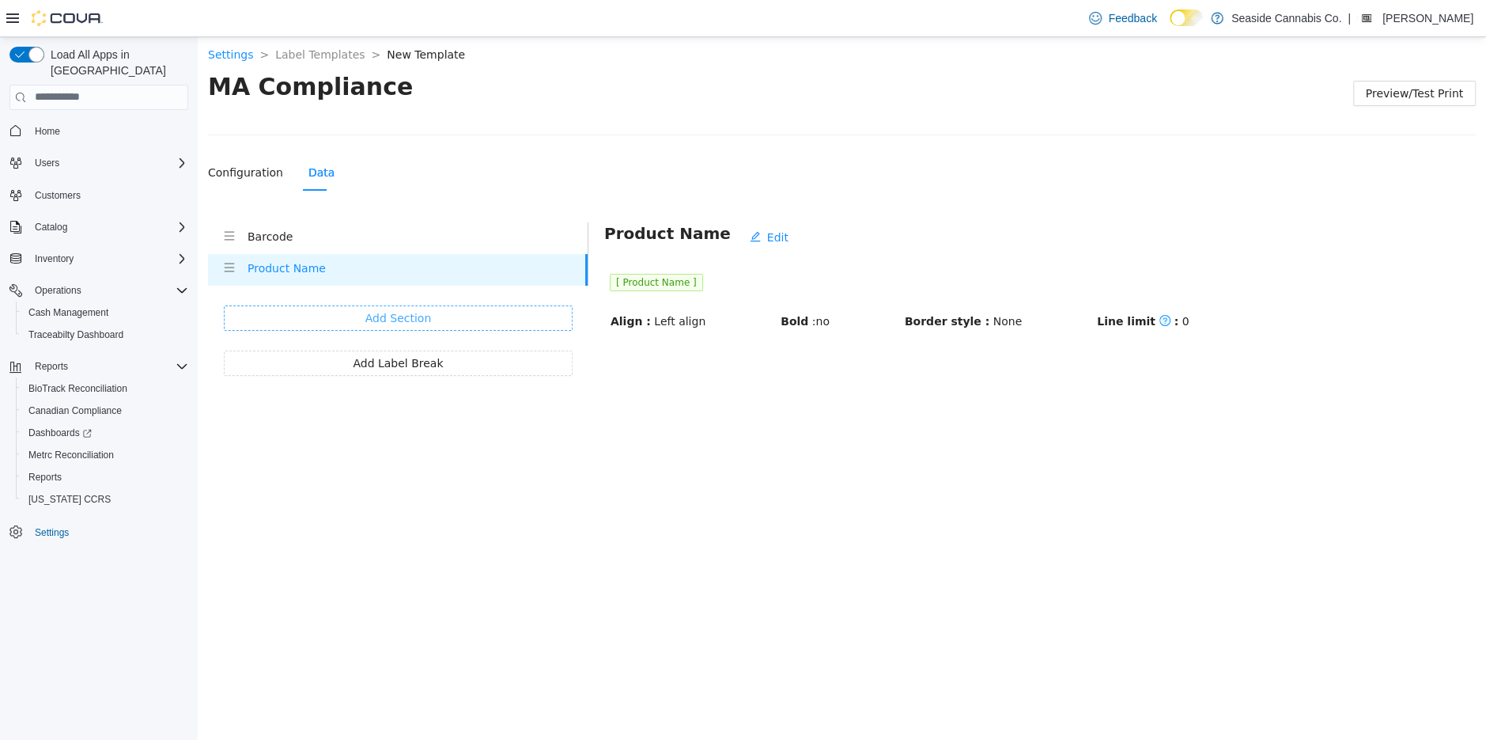
click at [377, 312] on span "Add Section" at bounding box center [398, 316] width 66 height 17
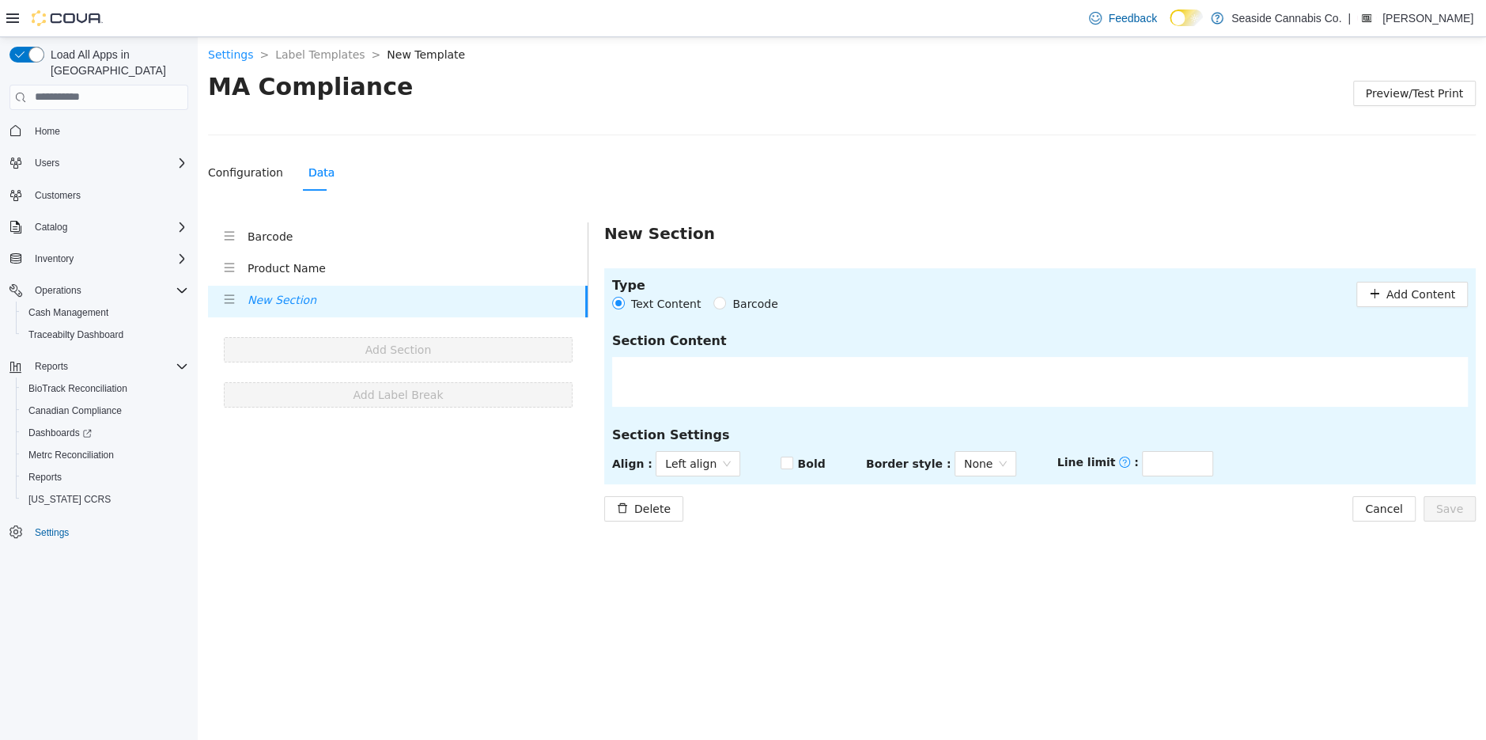
click at [696, 379] on div at bounding box center [1040, 381] width 856 height 50
click at [1427, 294] on span "Add Content" at bounding box center [1421, 293] width 69 height 17
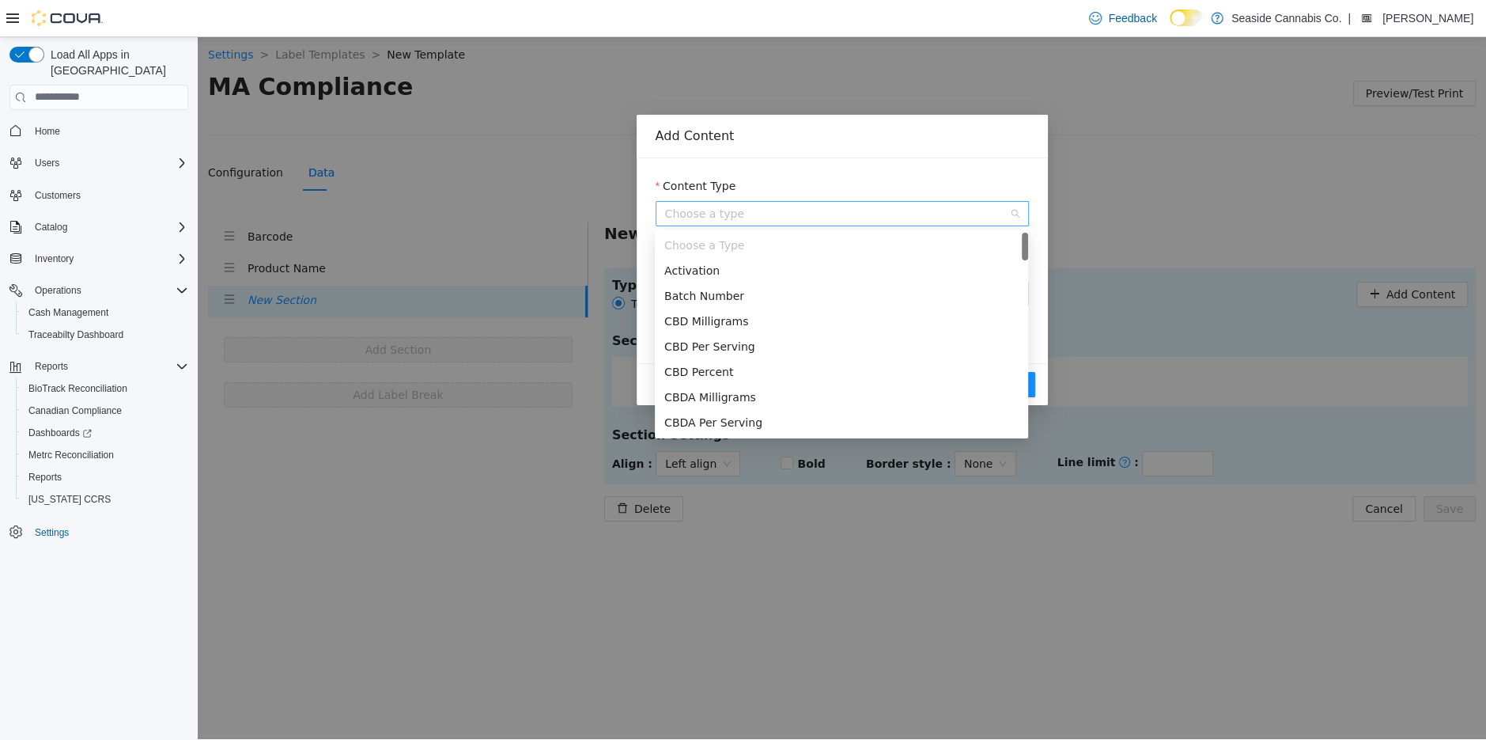
click at [858, 214] on span "Choose a type" at bounding box center [842, 213] width 354 height 24
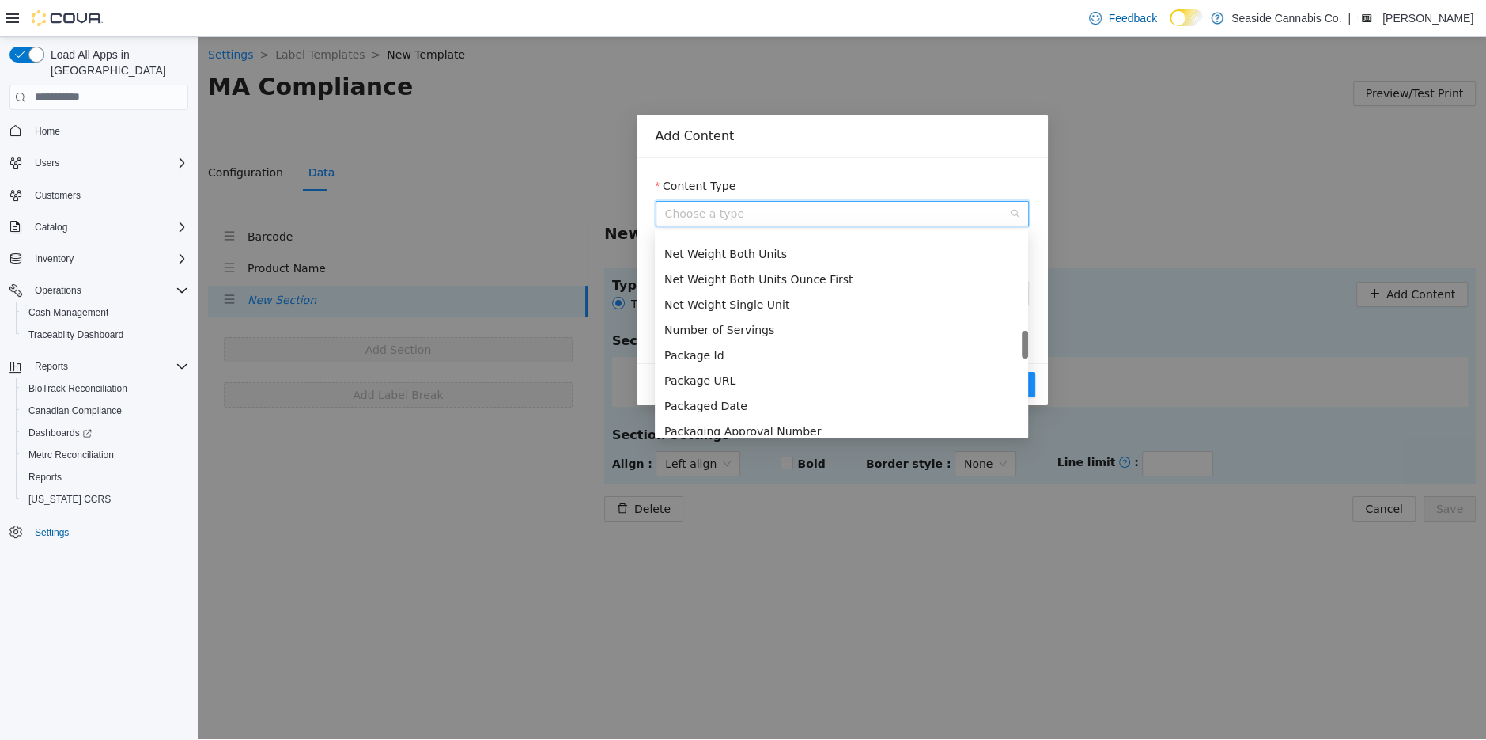
scroll to position [799, 0]
click at [763, 349] on div "Package Id" at bounding box center [841, 356] width 354 height 17
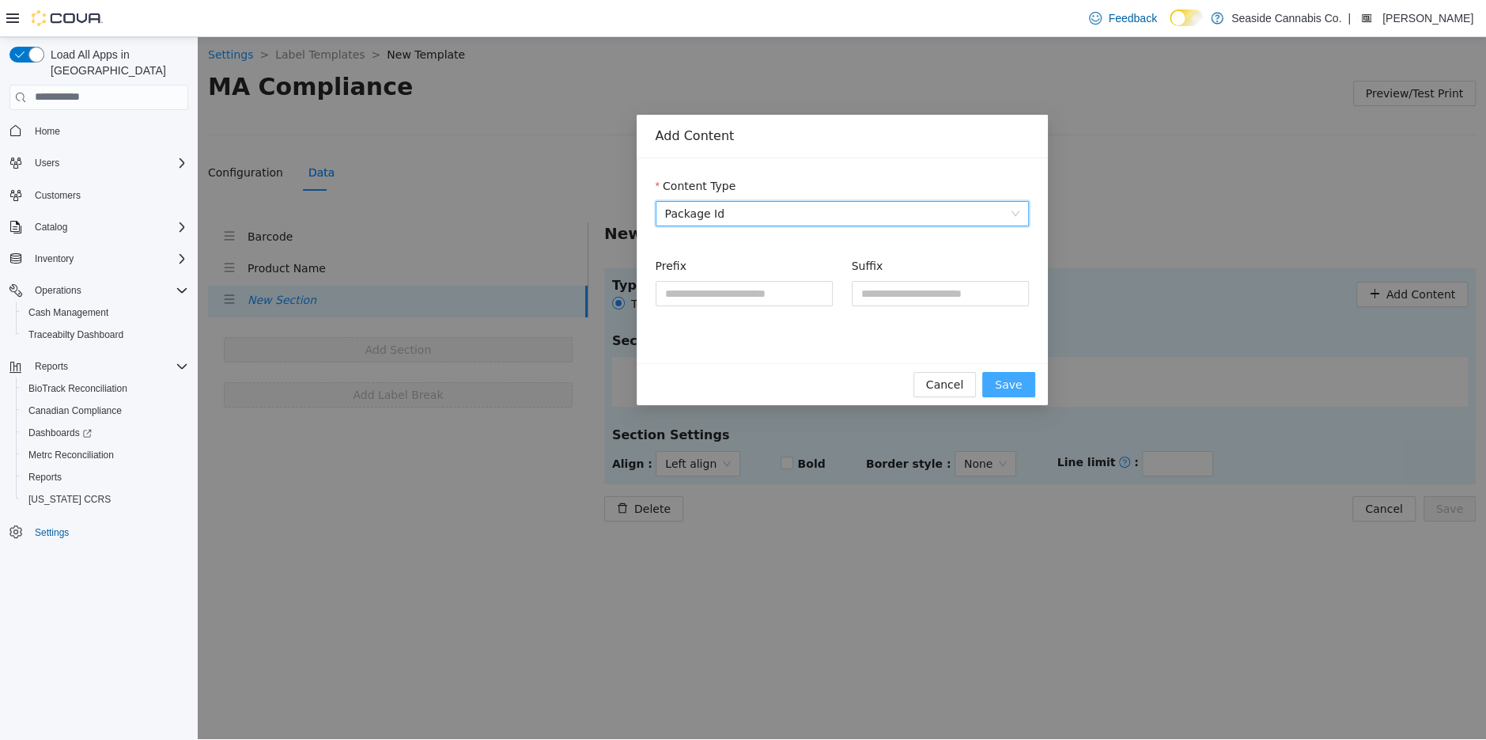
click at [1018, 386] on span "Save" at bounding box center [1008, 383] width 27 height 17
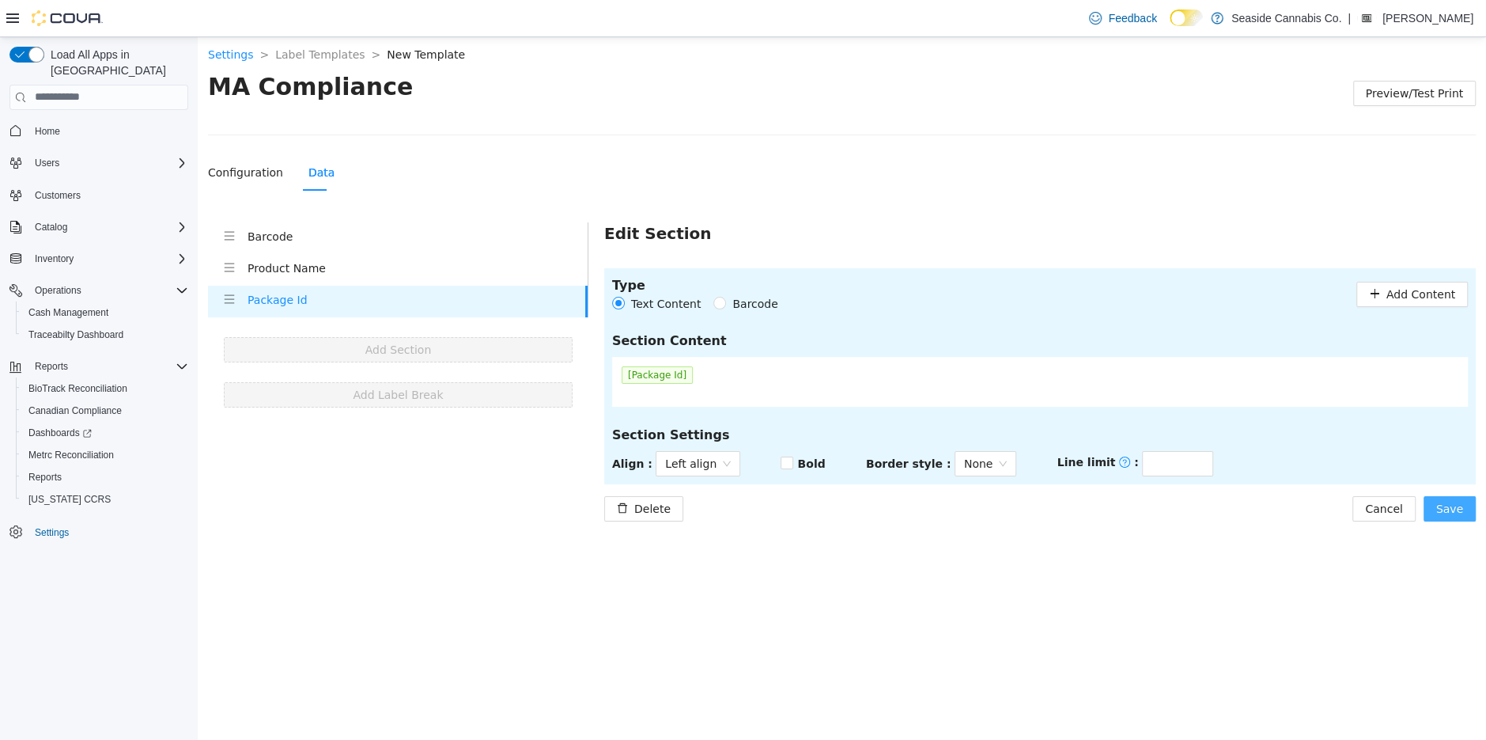
click at [1449, 513] on span "Save" at bounding box center [1449, 507] width 27 height 17
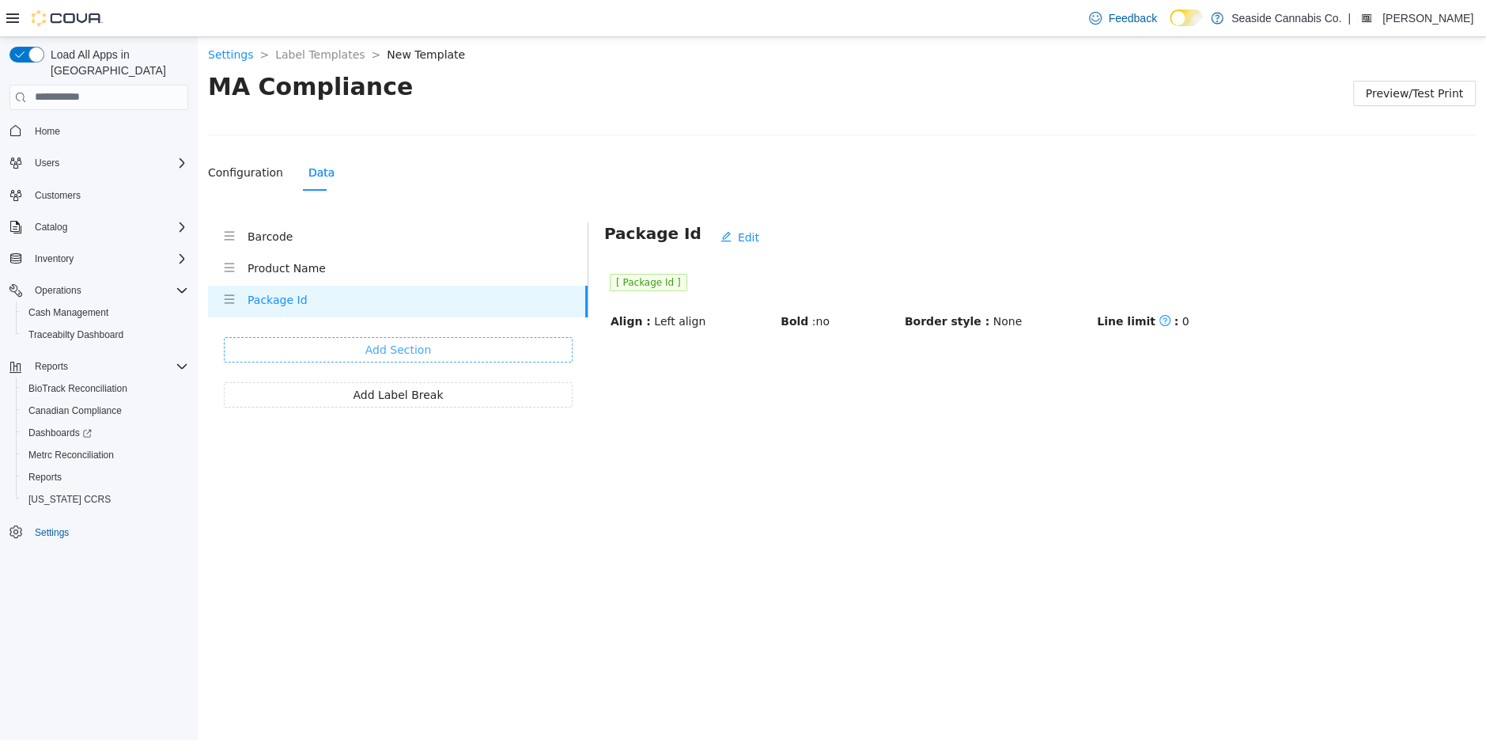
click at [393, 337] on button "Add Section" at bounding box center [398, 348] width 349 height 25
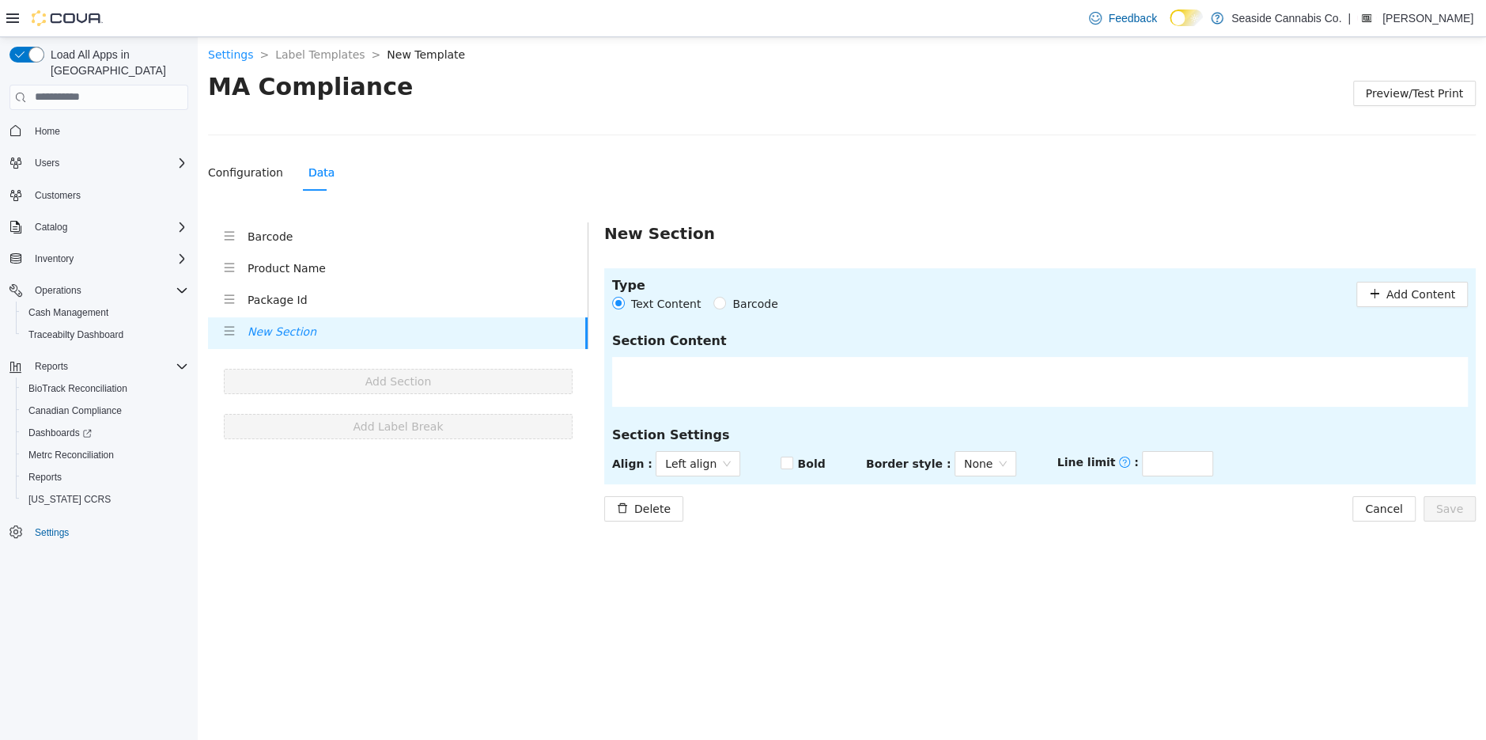
click at [668, 374] on div at bounding box center [1040, 381] width 856 height 50
click at [1426, 290] on span "Add Content" at bounding box center [1421, 293] width 69 height 17
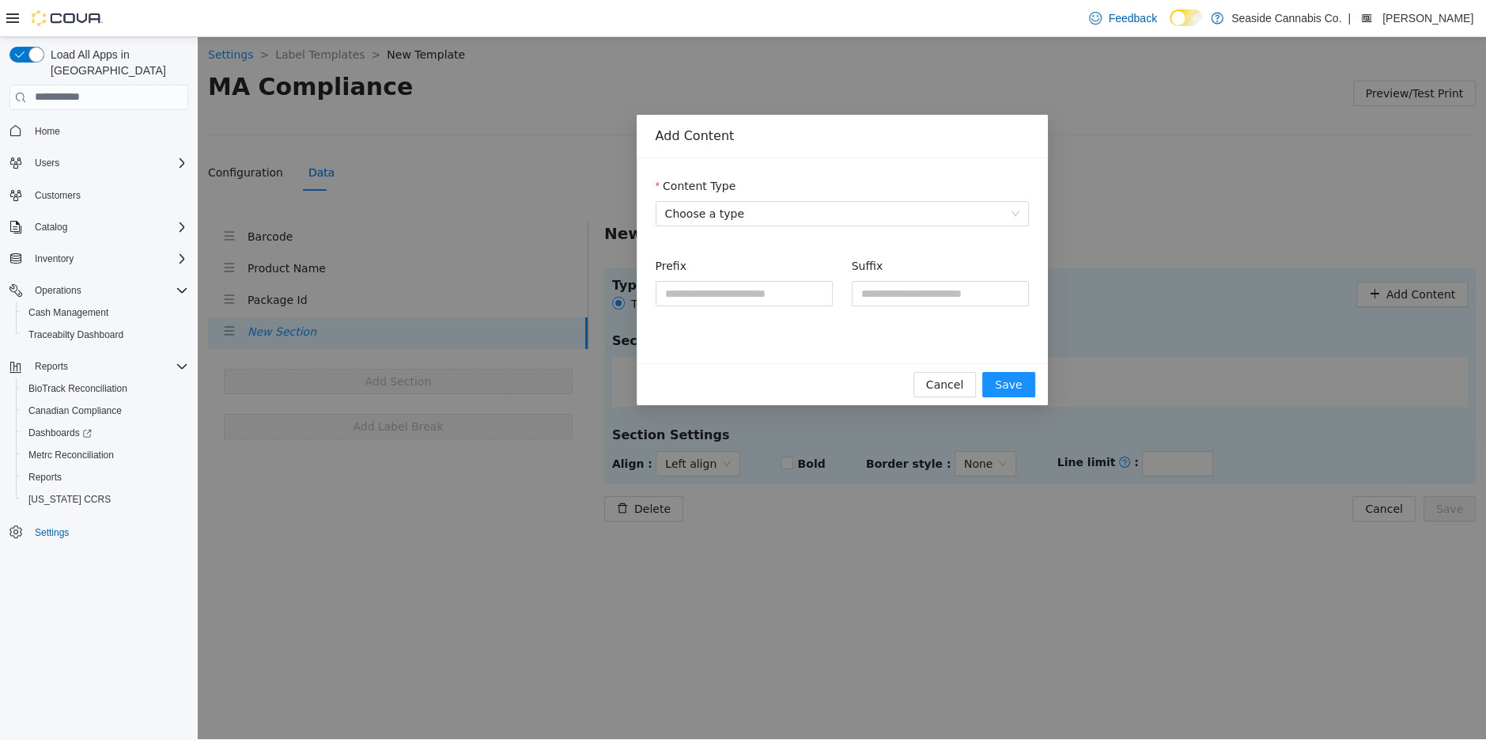
click at [785, 227] on form "Content Type Choose a type Prefix Suffix" at bounding box center [842, 250] width 373 height 148
click at [785, 210] on span "Choose a type" at bounding box center [842, 213] width 354 height 24
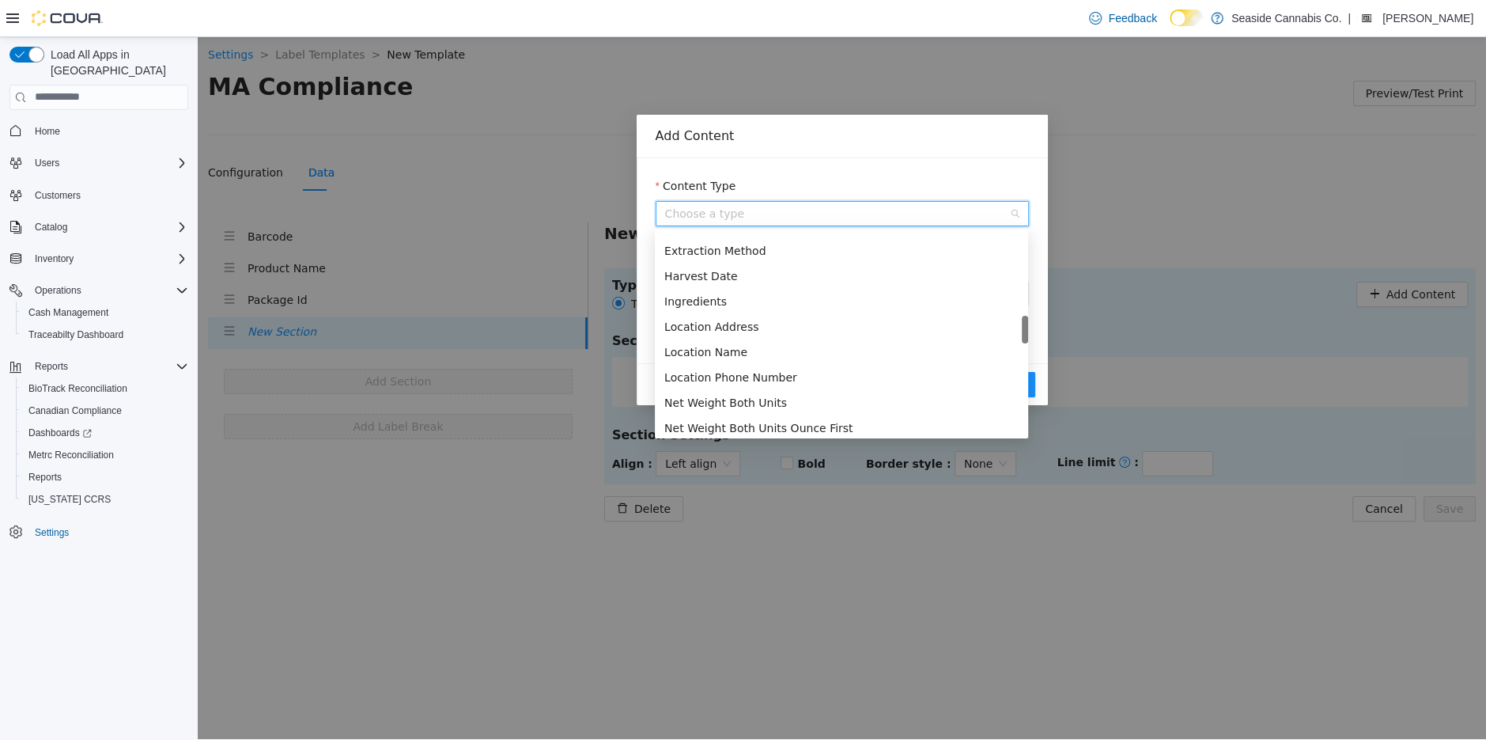
scroll to position [655, 0]
click at [736, 350] on div "Location Name" at bounding box center [841, 348] width 354 height 17
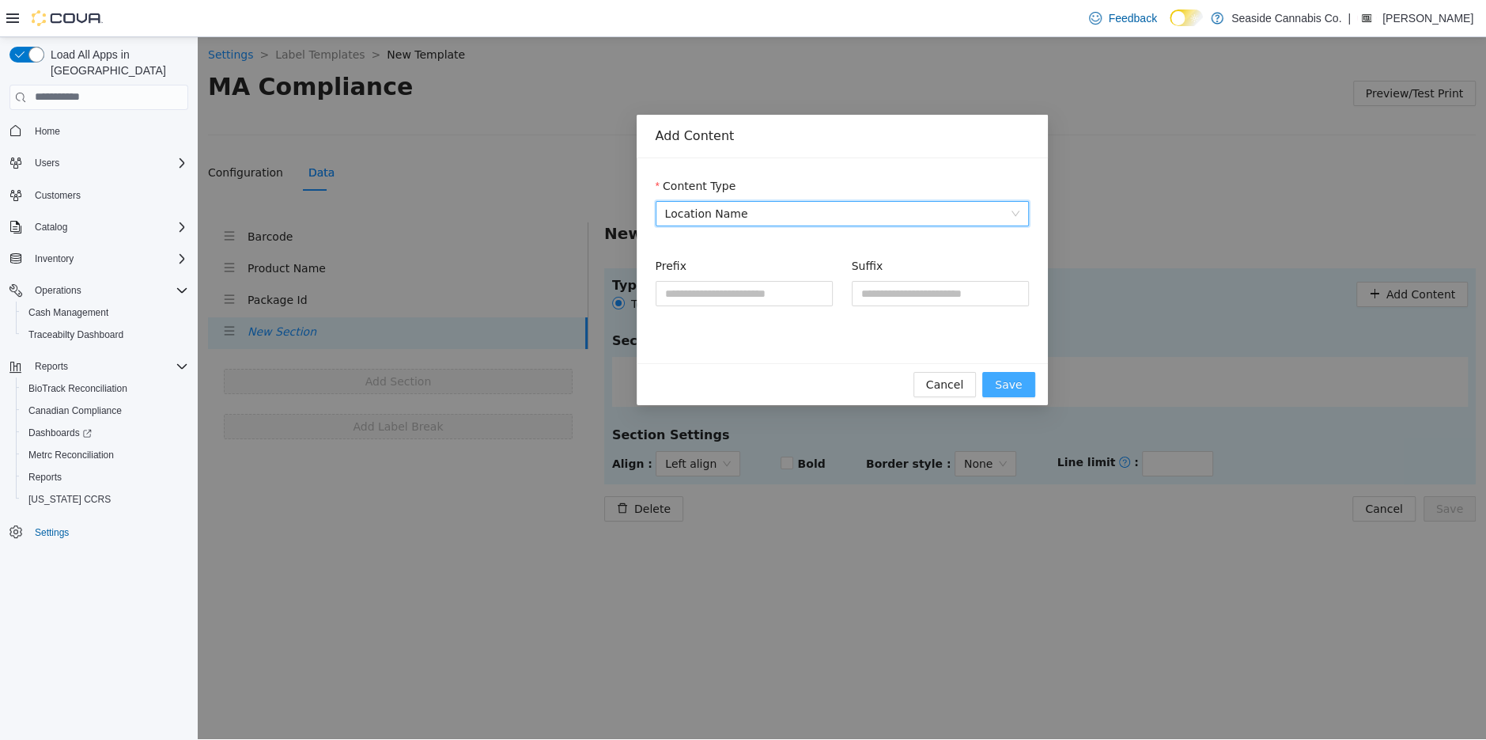
click at [1002, 391] on span "Save" at bounding box center [1008, 383] width 27 height 17
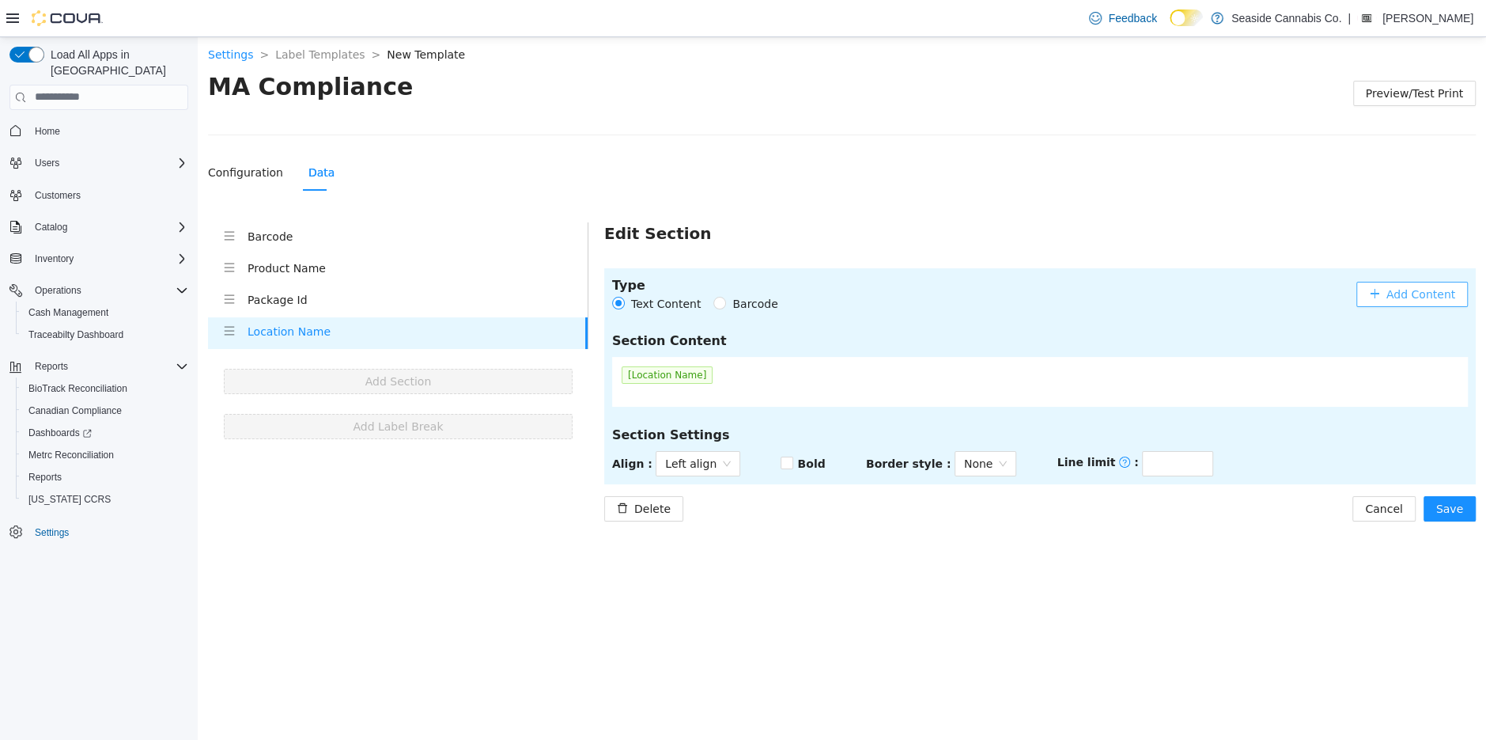
click at [1414, 286] on span "Add Content" at bounding box center [1421, 293] width 69 height 17
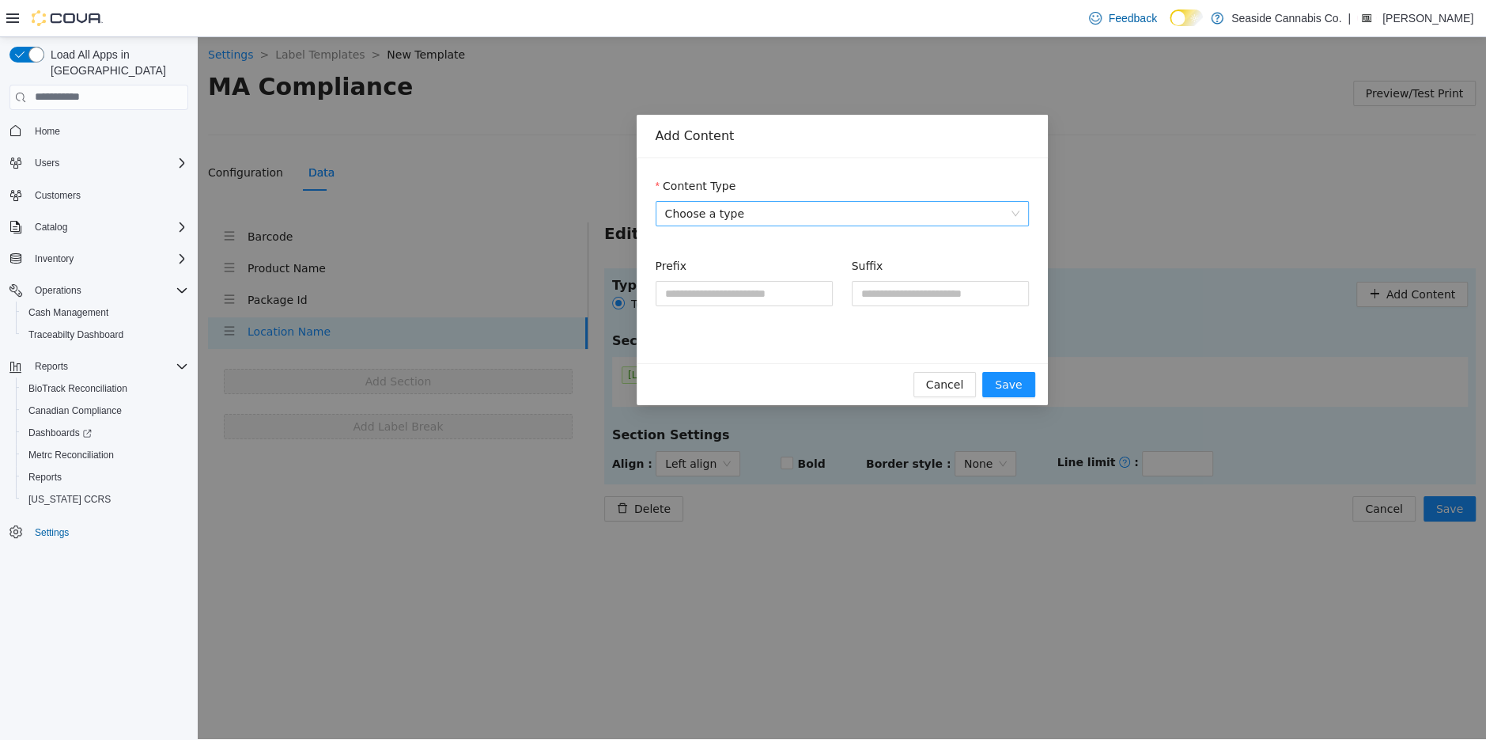
click at [755, 215] on span "Choose a type" at bounding box center [842, 213] width 354 height 24
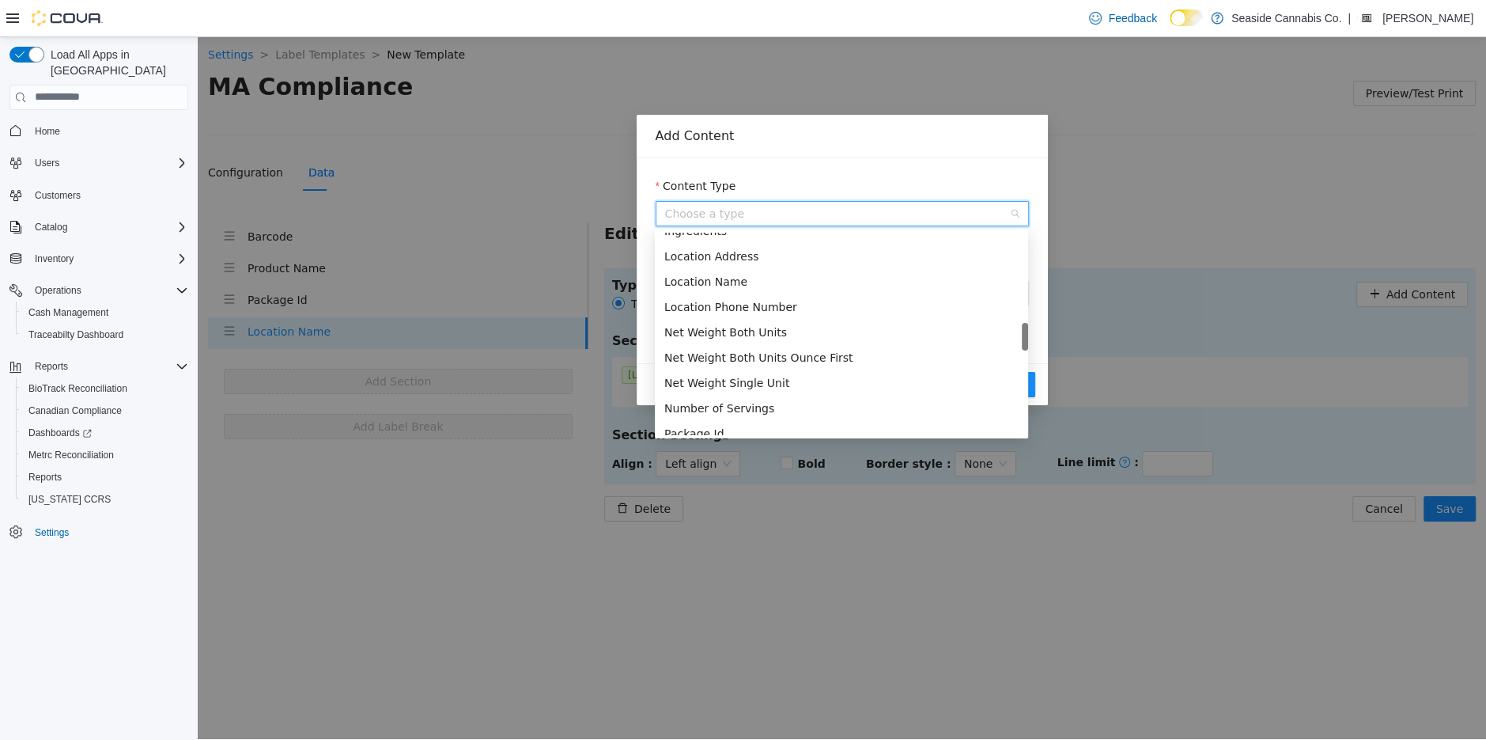
scroll to position [722, 0]
click at [773, 258] on div "Location Address" at bounding box center [841, 256] width 354 height 17
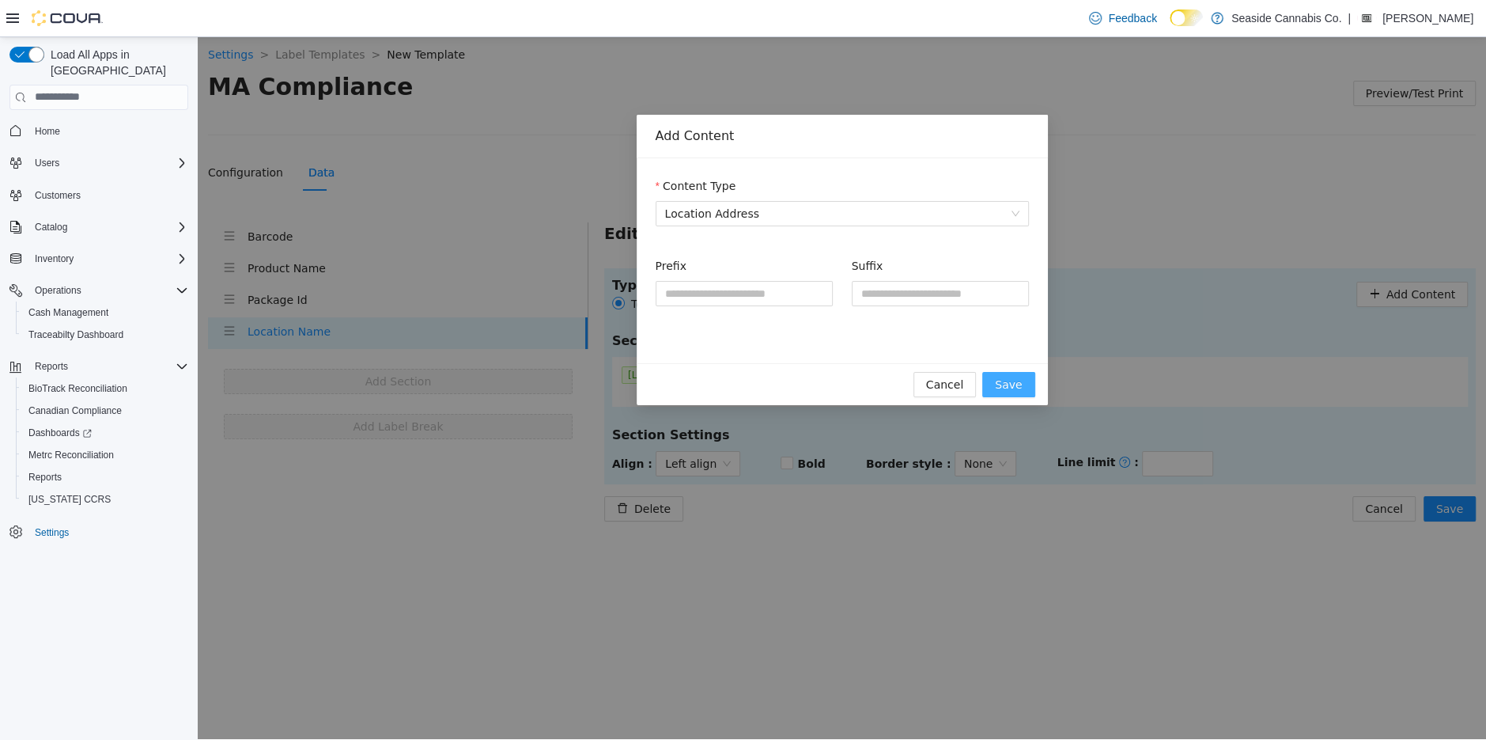
click at [1017, 385] on span "Save" at bounding box center [1008, 383] width 27 height 17
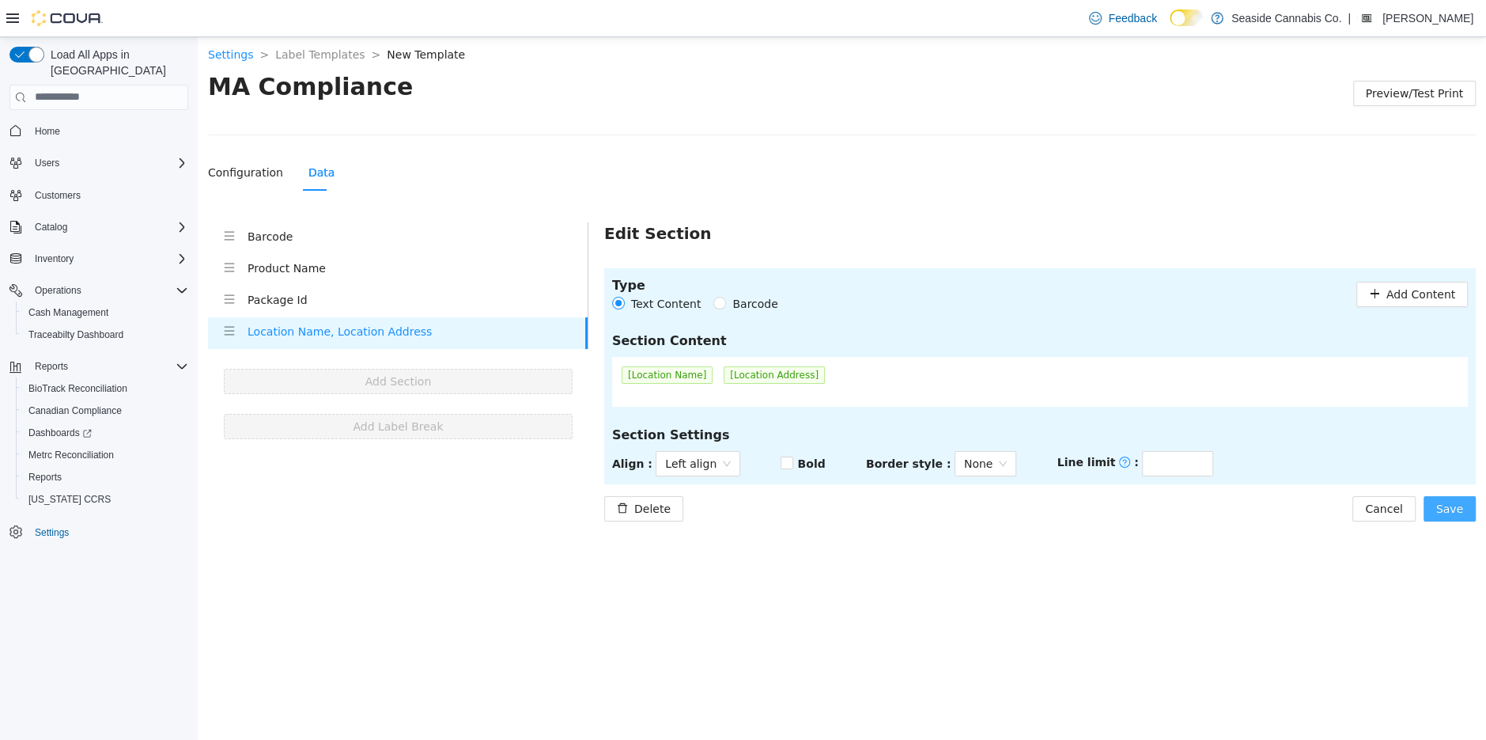
click at [1451, 505] on span "Save" at bounding box center [1449, 507] width 27 height 17
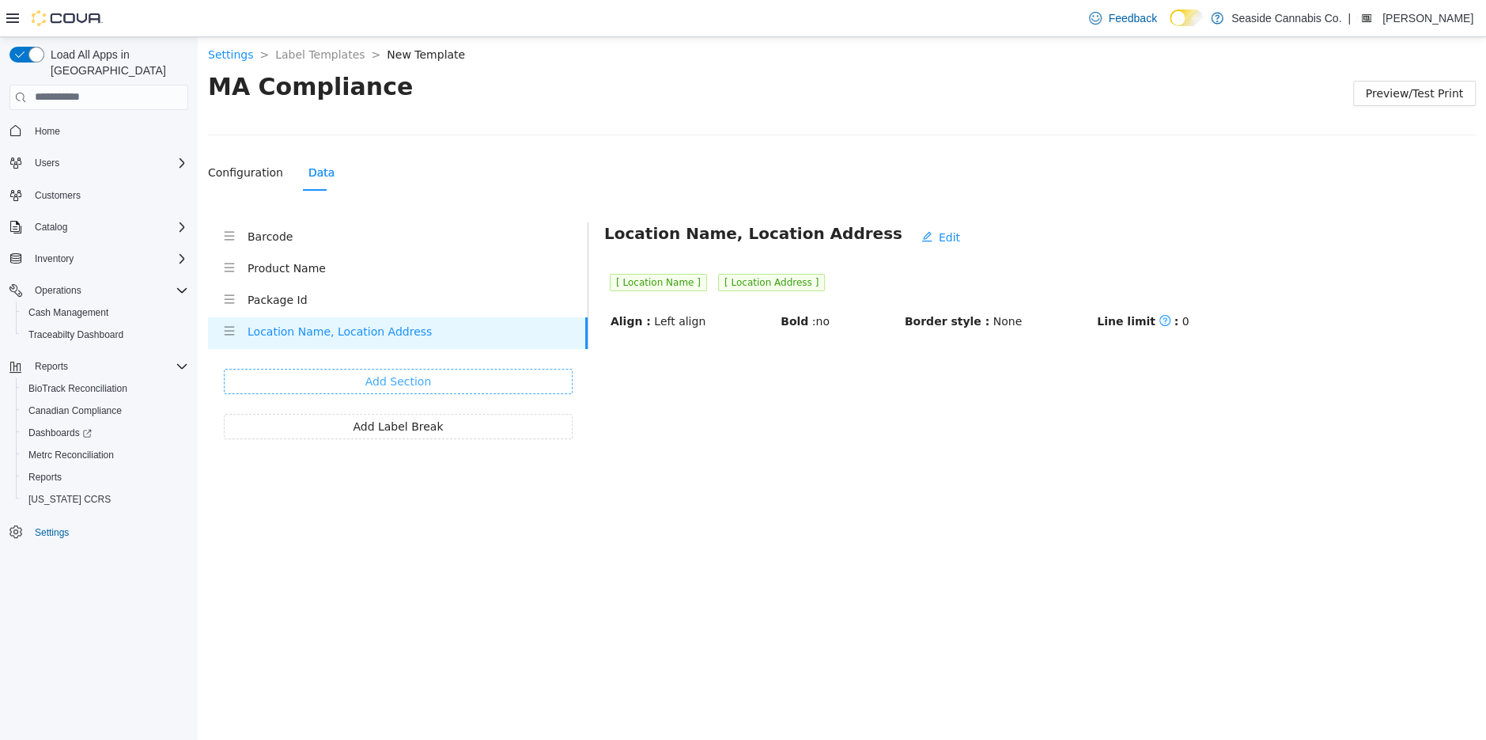
click at [399, 373] on span "Add Section" at bounding box center [398, 380] width 66 height 17
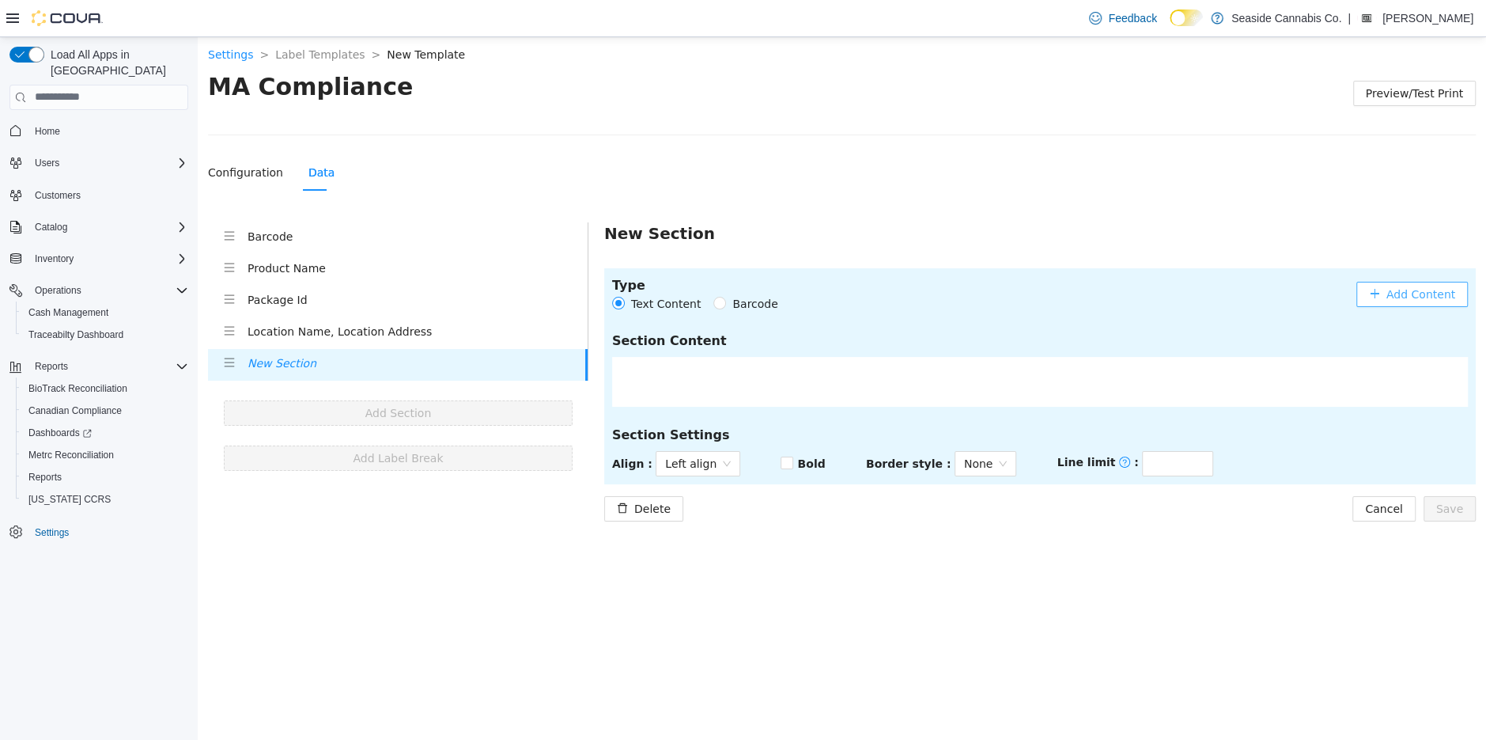
click at [1402, 285] on span "Add Content" at bounding box center [1421, 293] width 69 height 17
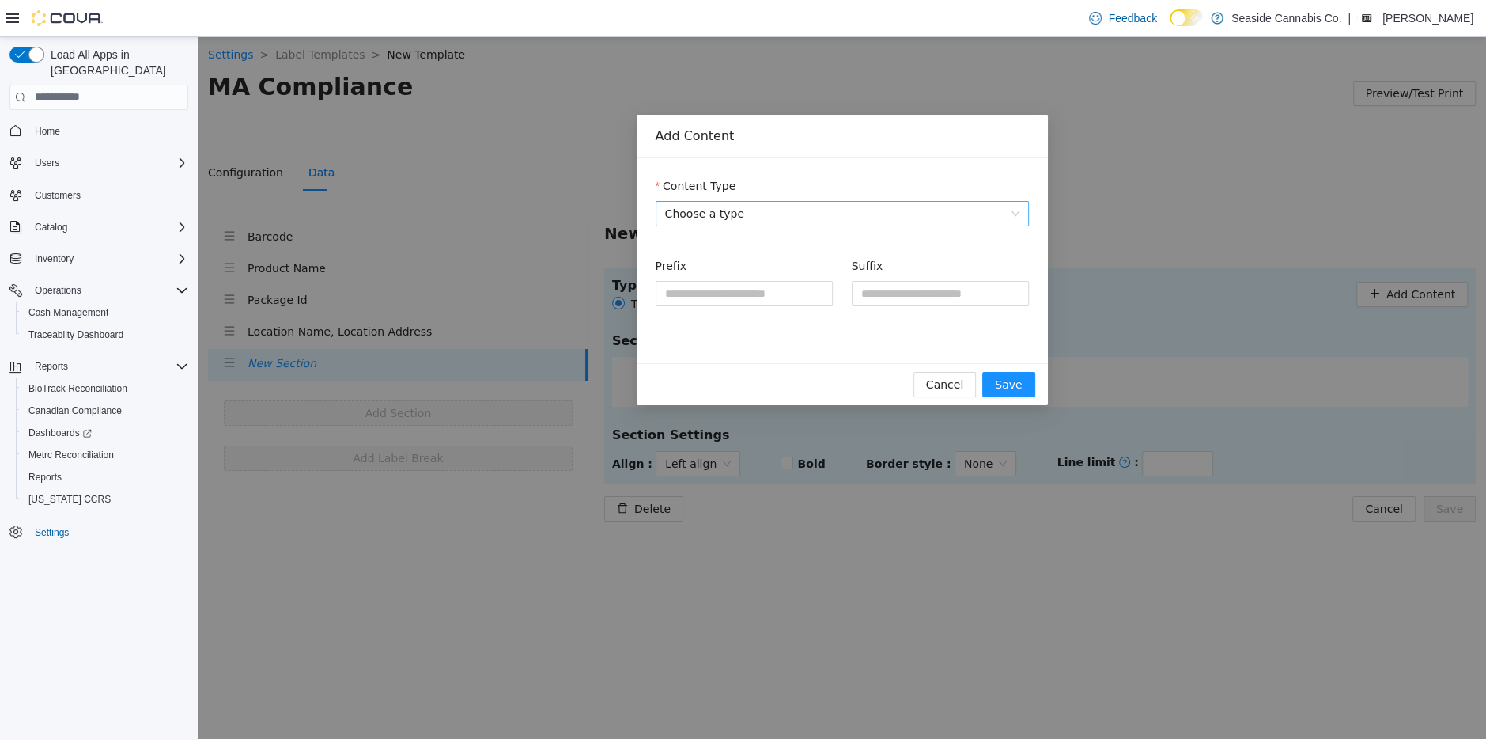
click at [785, 219] on span "Choose a type" at bounding box center [842, 213] width 354 height 24
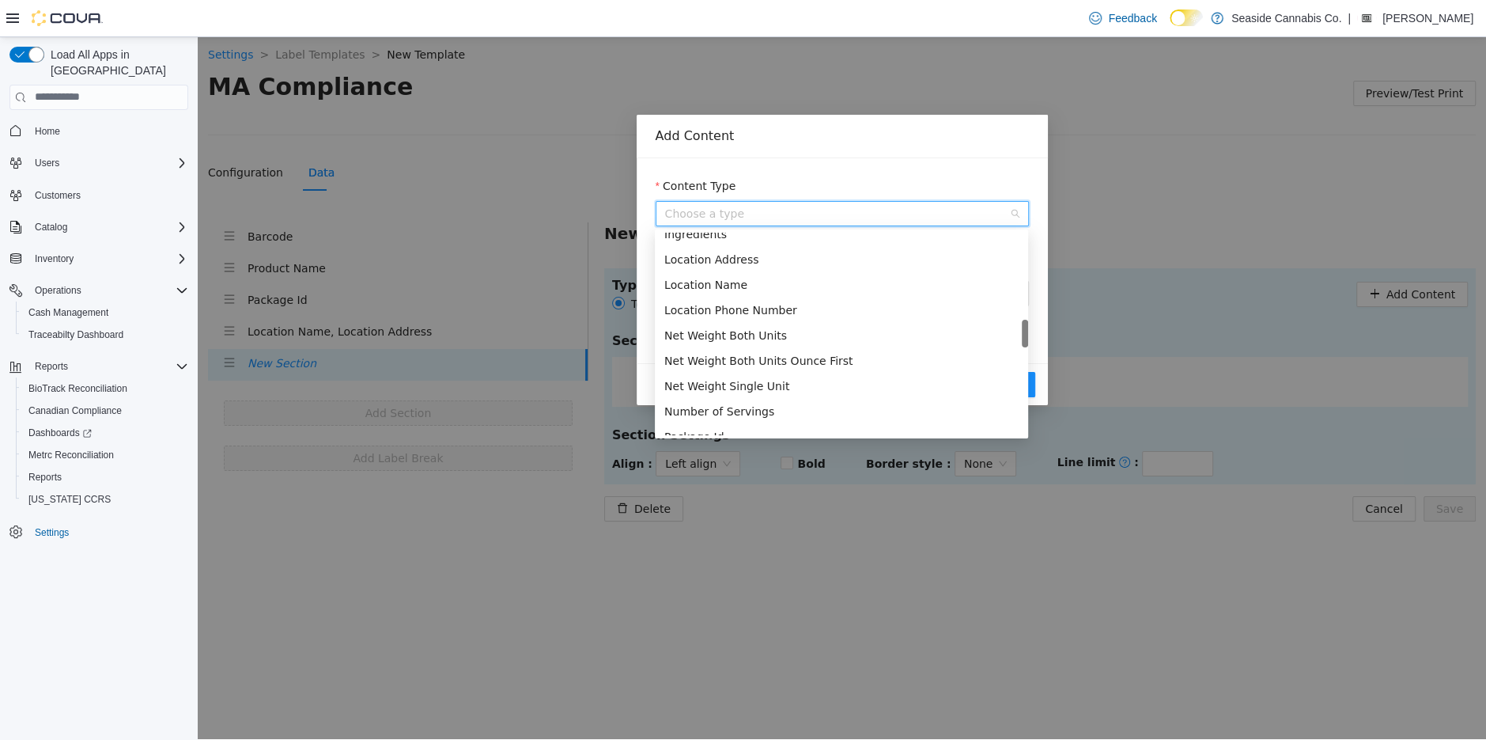
scroll to position [720, 0]
click at [774, 307] on div "Location Phone Number" at bounding box center [841, 309] width 354 height 17
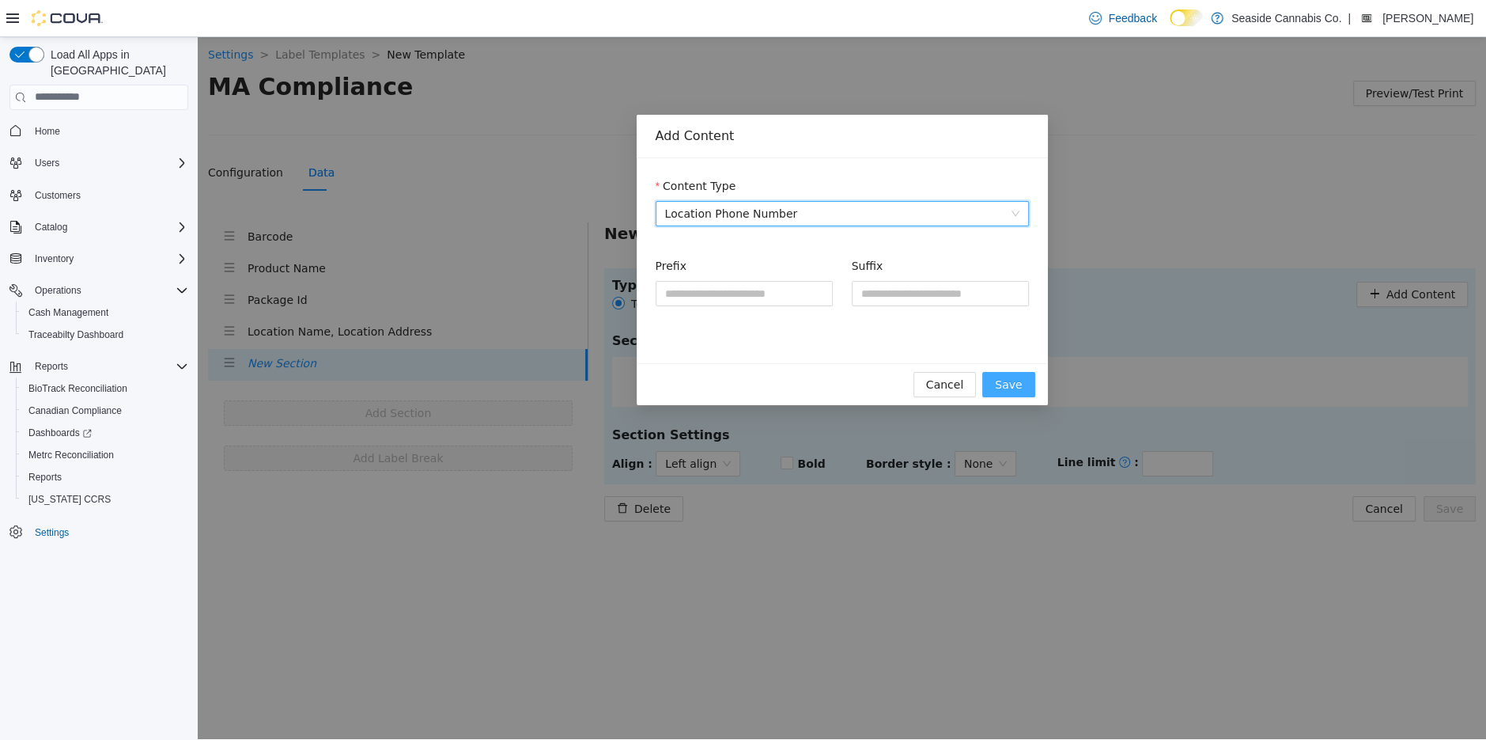
click at [1031, 373] on button "Save" at bounding box center [1008, 383] width 52 height 25
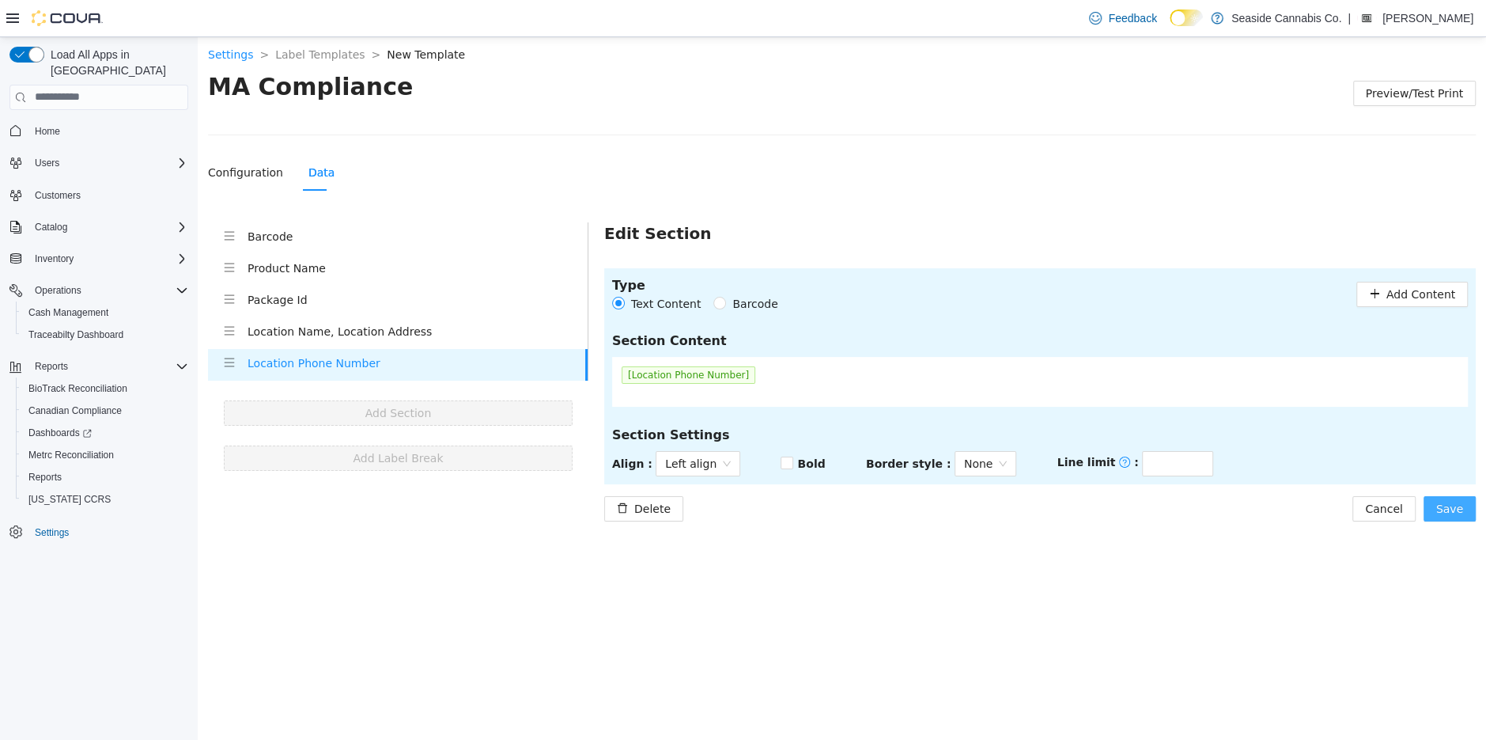
click at [1451, 507] on span "Save" at bounding box center [1449, 507] width 27 height 17
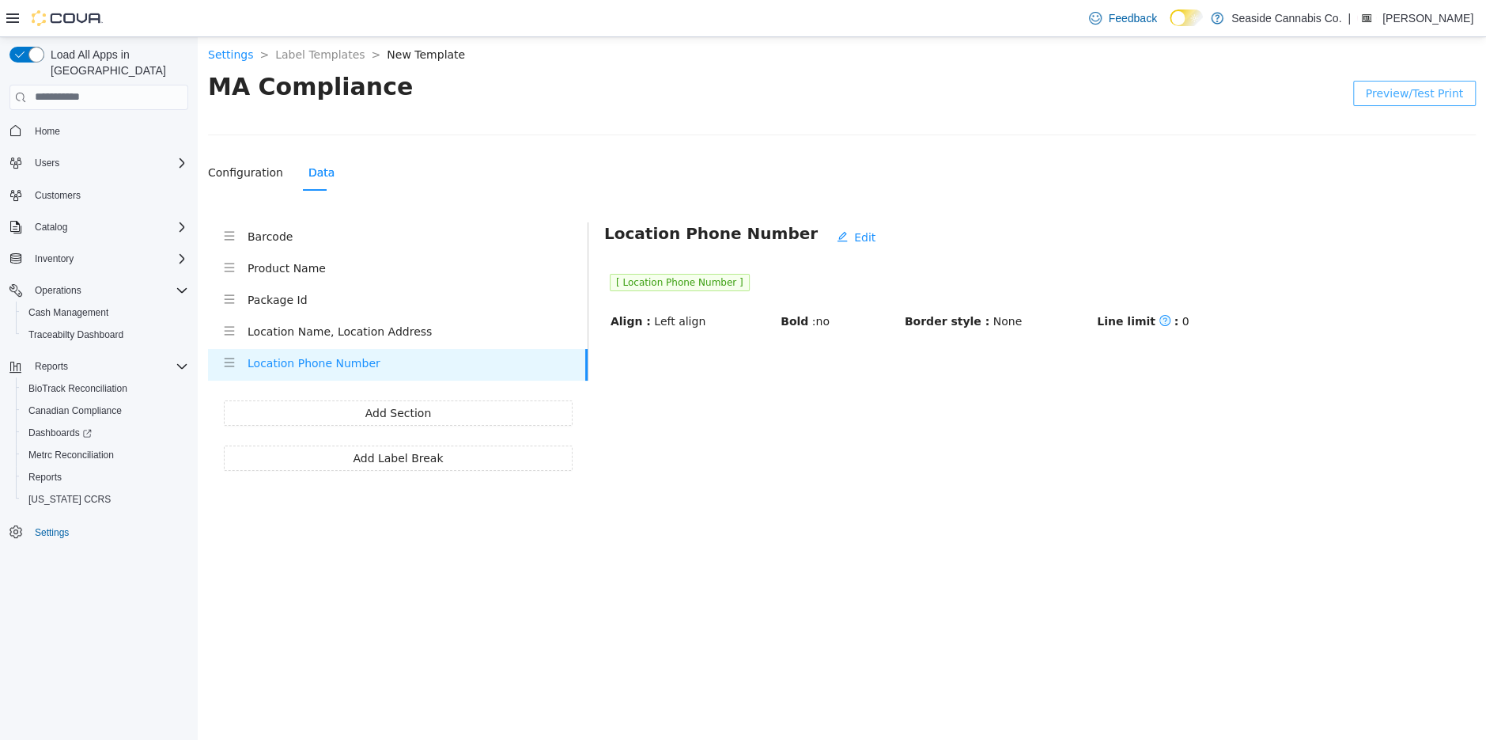
click at [1391, 97] on span "Preview/Test Print" at bounding box center [1414, 92] width 97 height 17
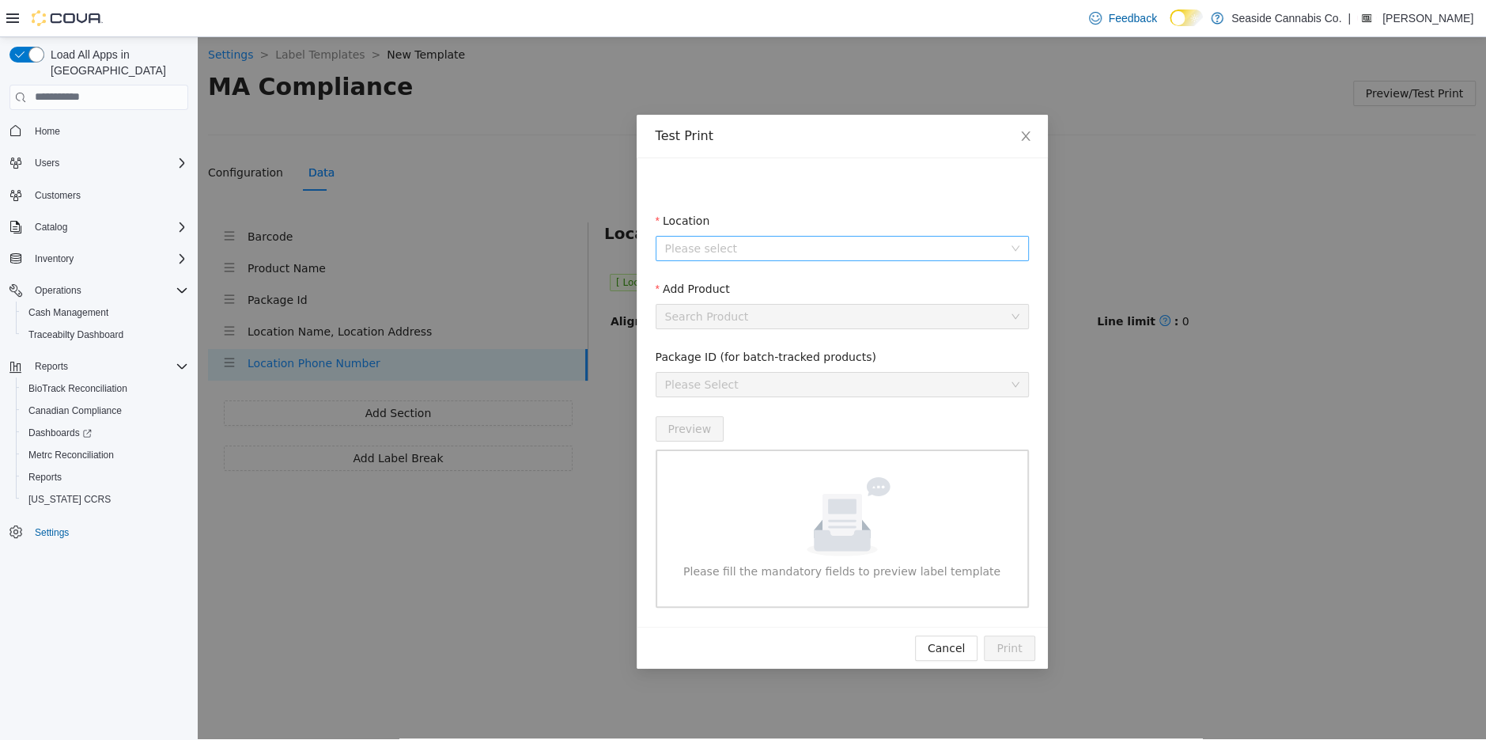
click at [862, 246] on input "Location" at bounding box center [836, 248] width 343 height 24
click at [812, 305] on span "[STREET_ADDRESS]" at bounding box center [860, 304] width 329 height 19
click at [816, 327] on input "Add Product" at bounding box center [836, 316] width 343 height 24
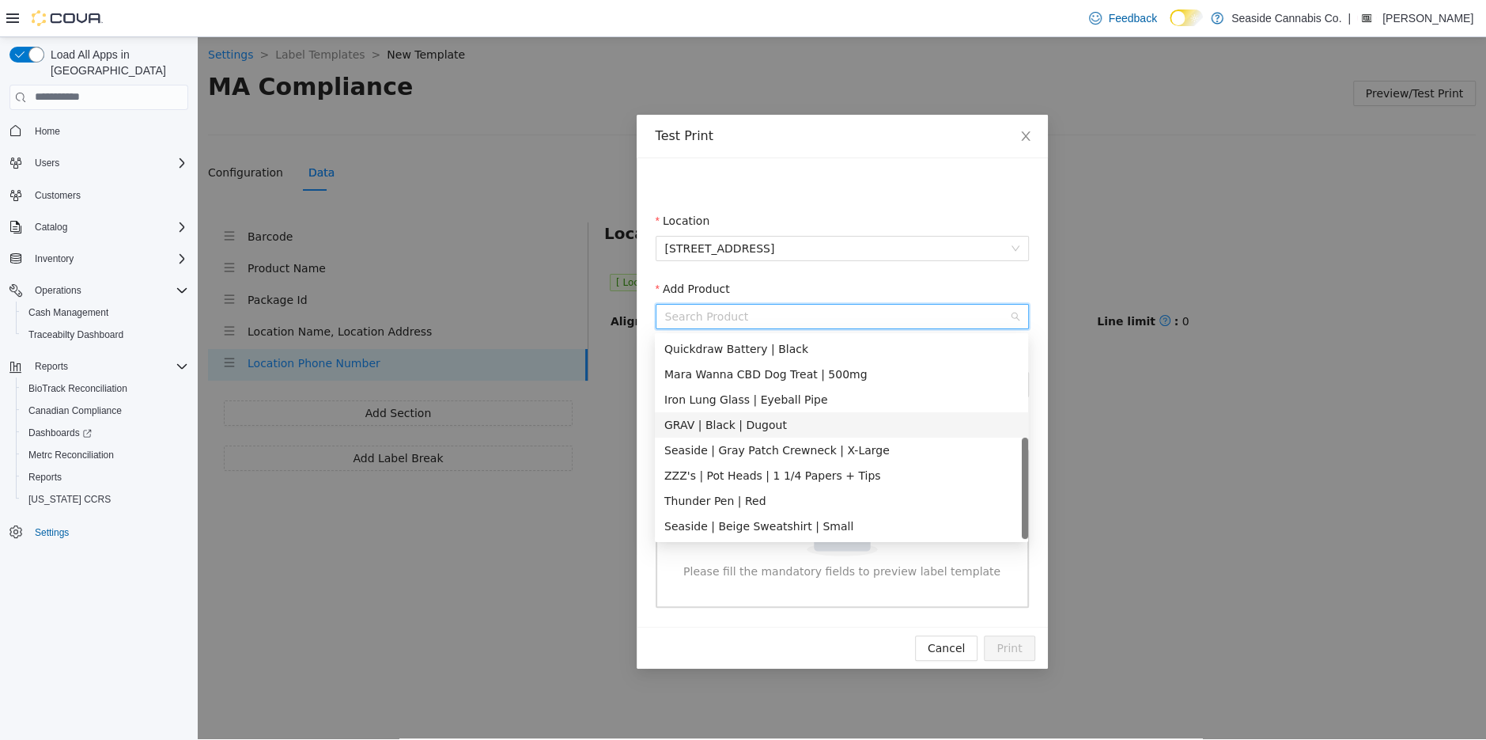
scroll to position [0, 0]
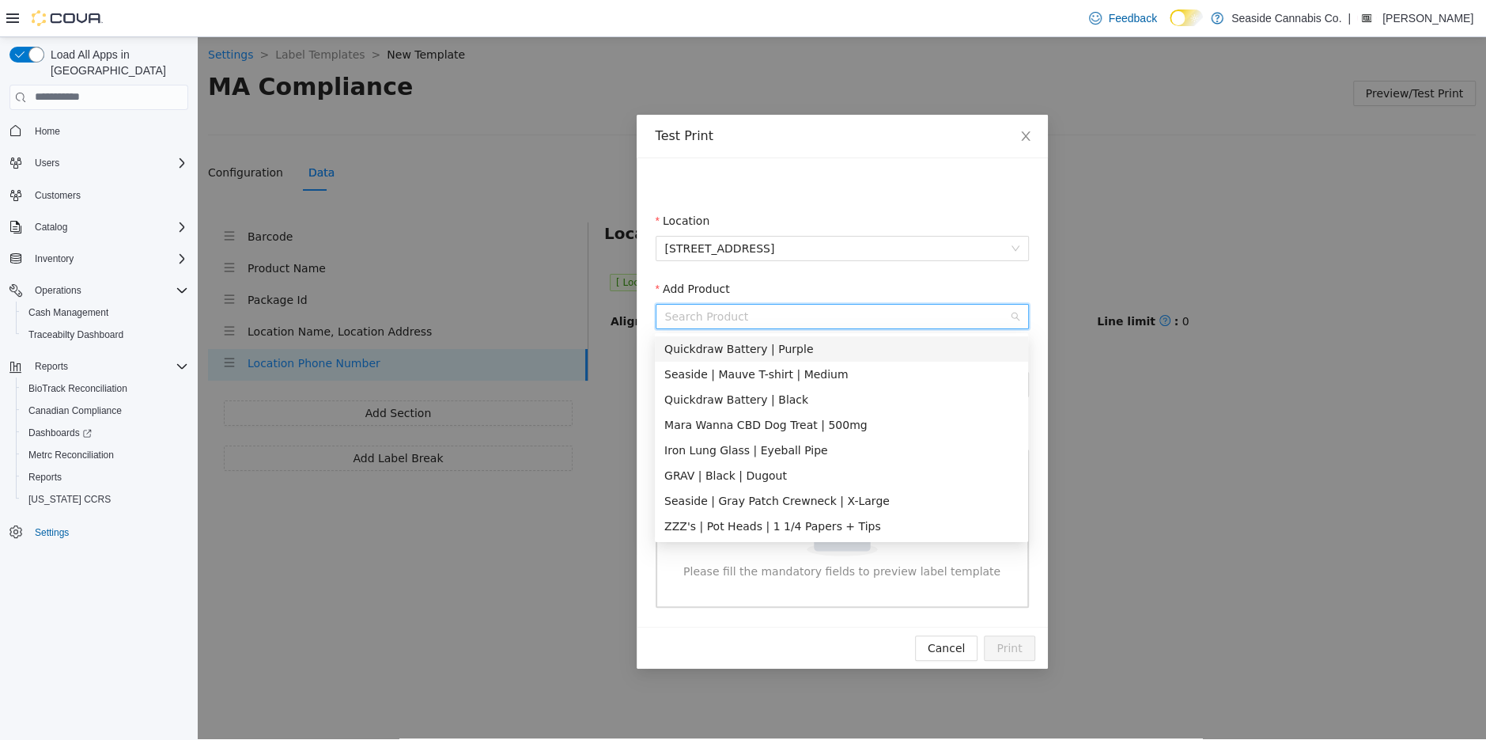
type input "*"
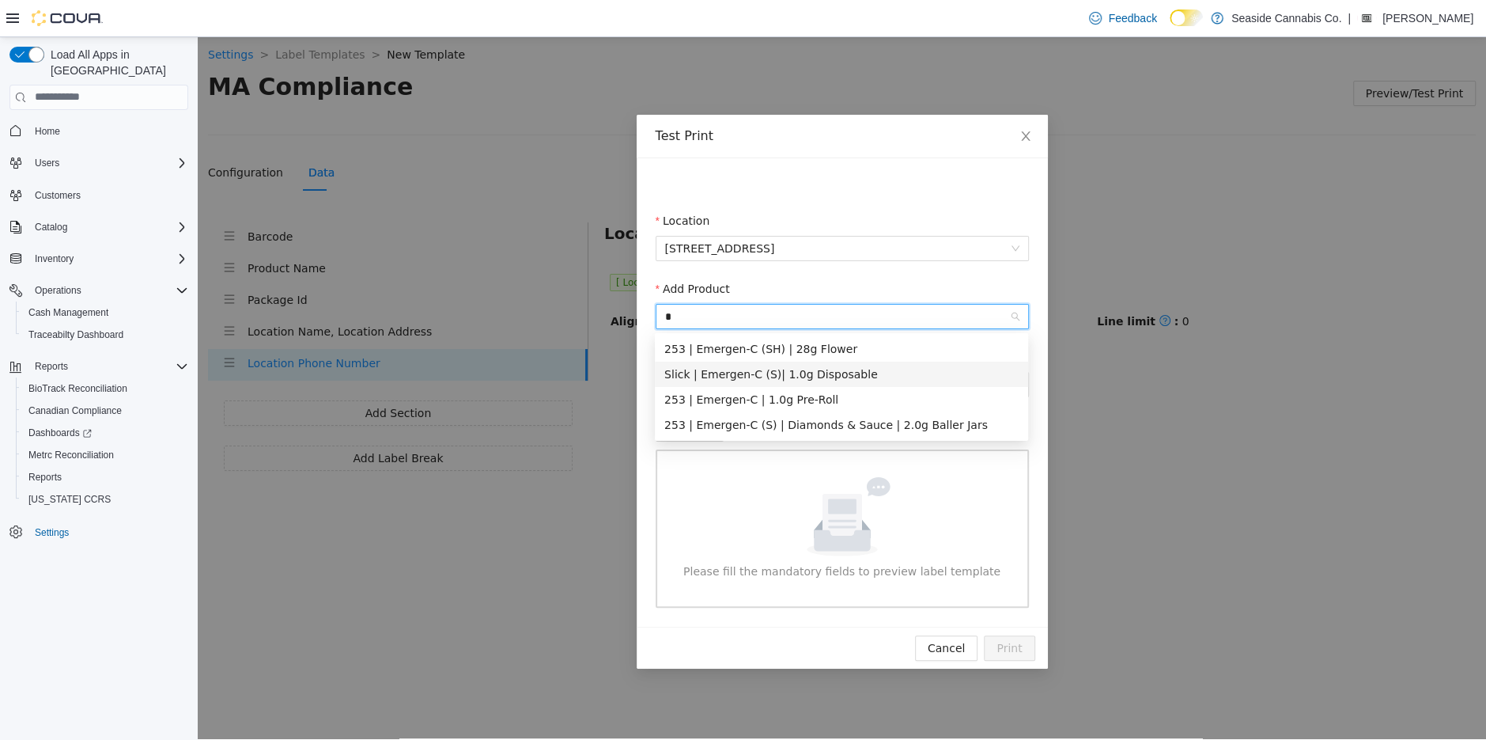
click at [794, 377] on div "Slick | Emergen-C (S)| 1.0g Disposable" at bounding box center [841, 373] width 354 height 17
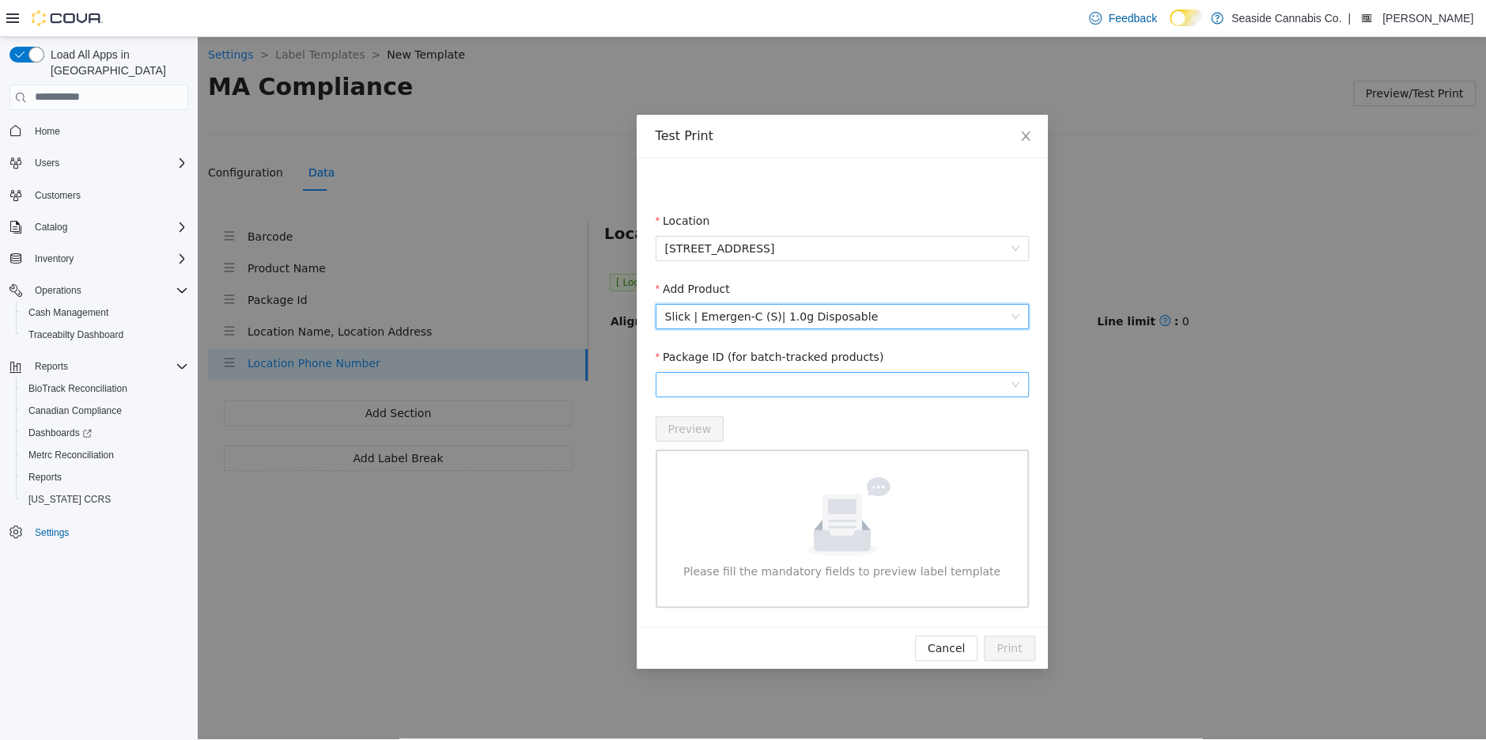
click at [857, 392] on span at bounding box center [842, 384] width 354 height 24
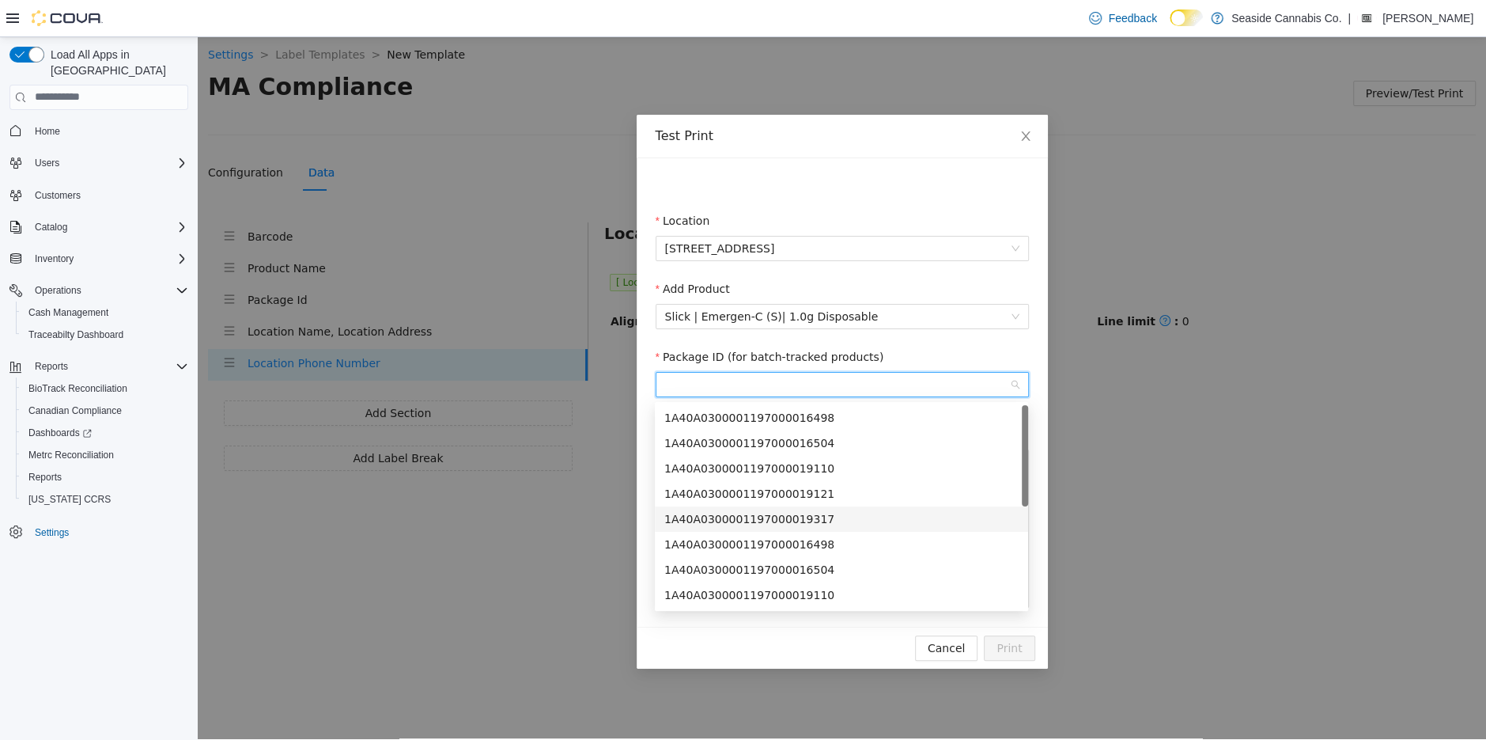
click at [821, 510] on div "1A40A0300001197000019317" at bounding box center [841, 517] width 354 height 17
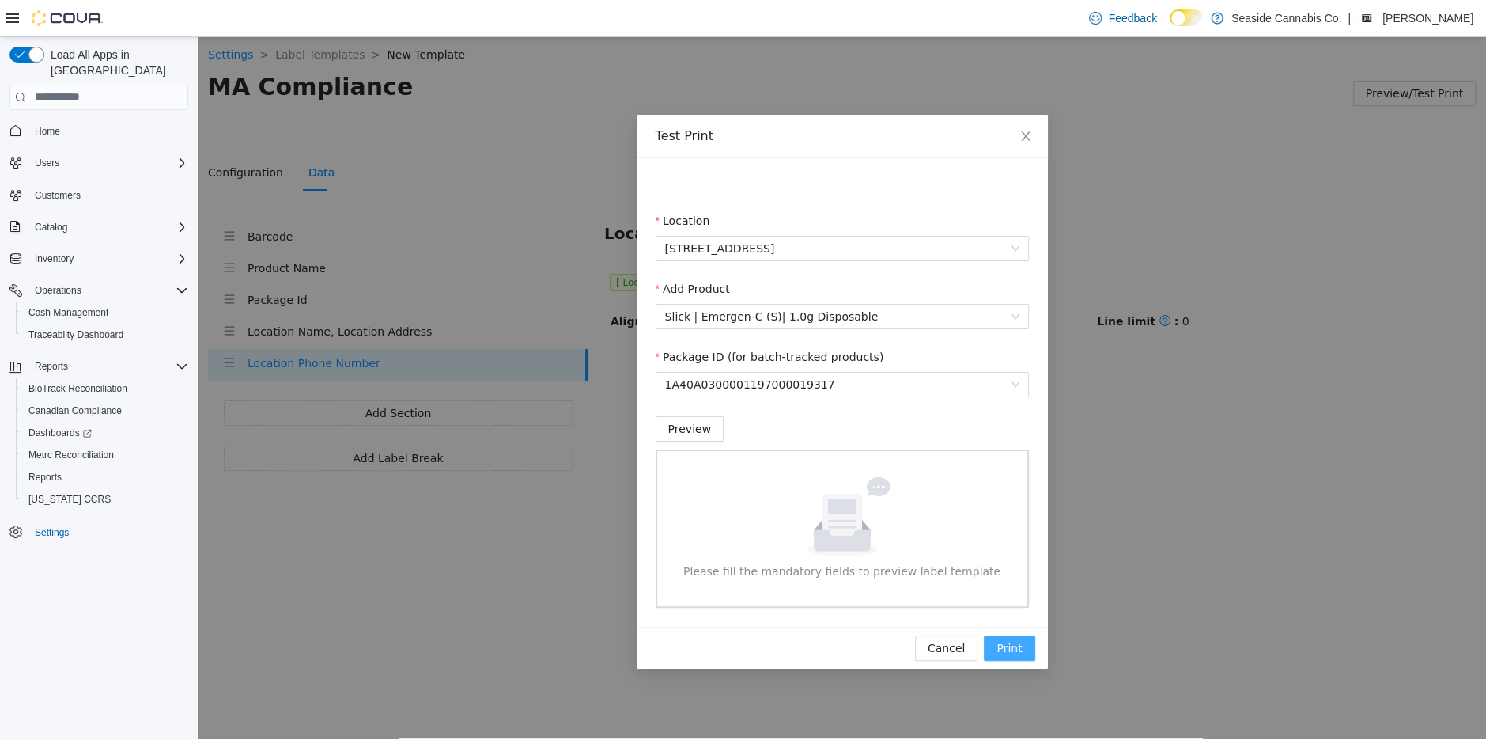
click at [1014, 648] on span "Print" at bounding box center [1009, 646] width 25 height 17
click at [683, 430] on span "Preview" at bounding box center [690, 427] width 44 height 17
click at [954, 660] on button "Cancel" at bounding box center [929, 646] width 62 height 25
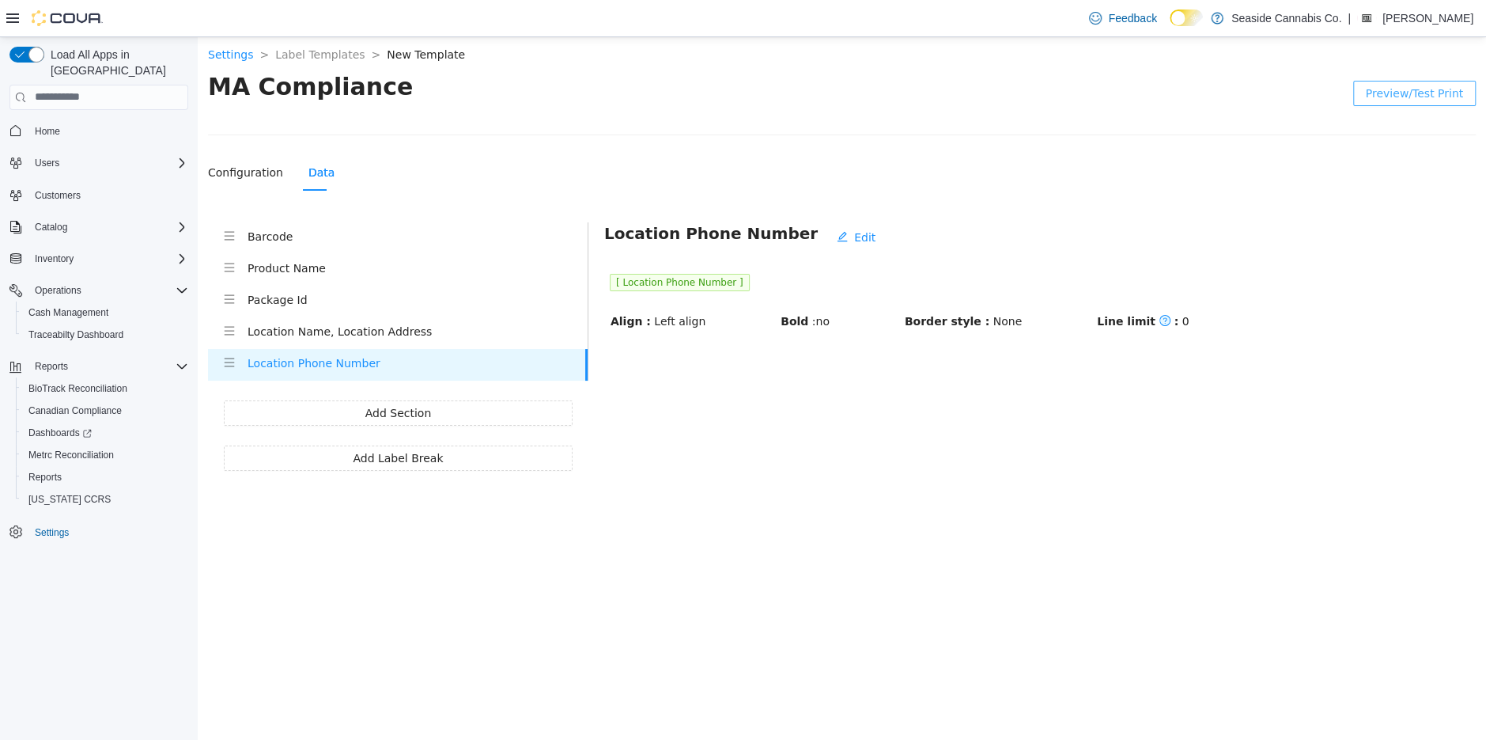
click at [305, 342] on li "Location Name, Location Address" at bounding box center [398, 332] width 380 height 32
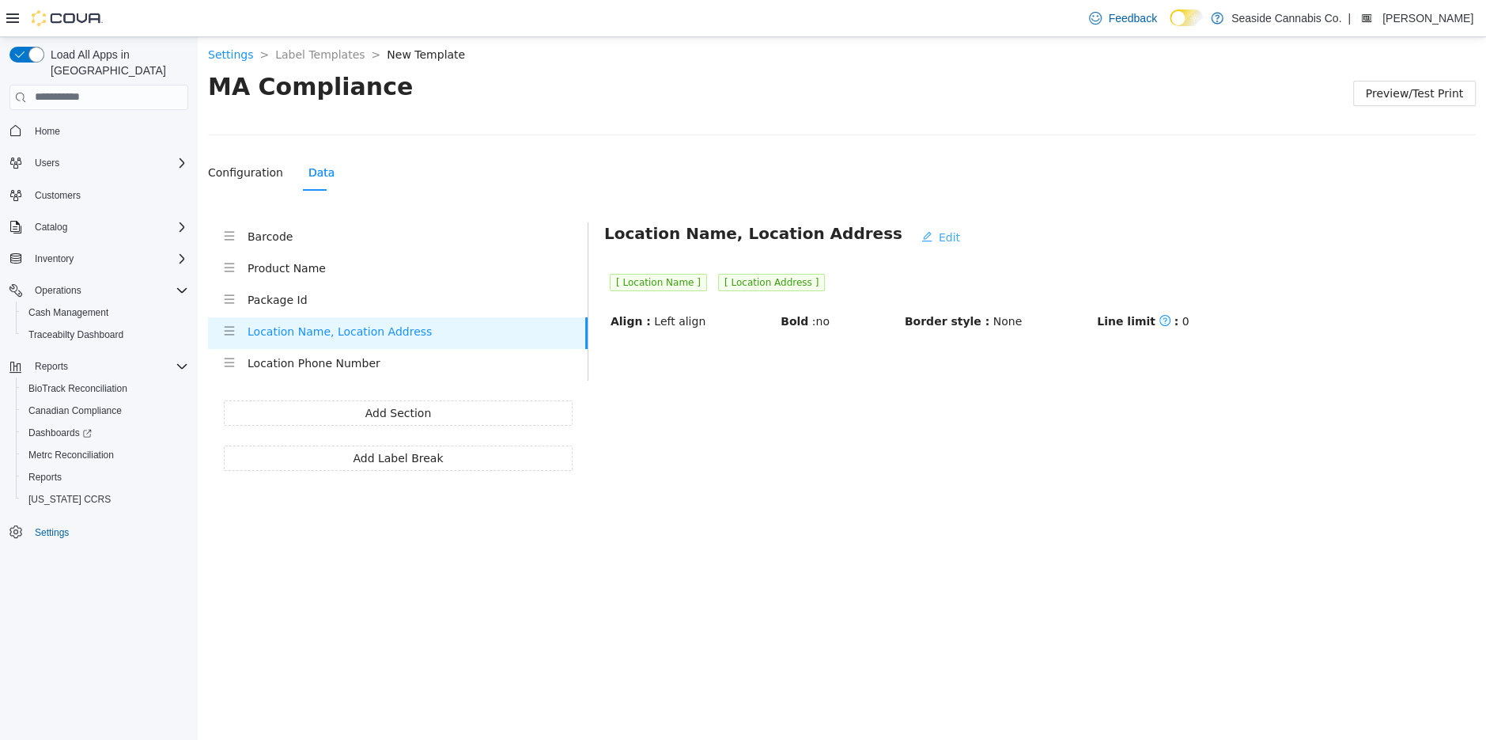
click at [939, 235] on span "Edit" at bounding box center [949, 236] width 21 height 17
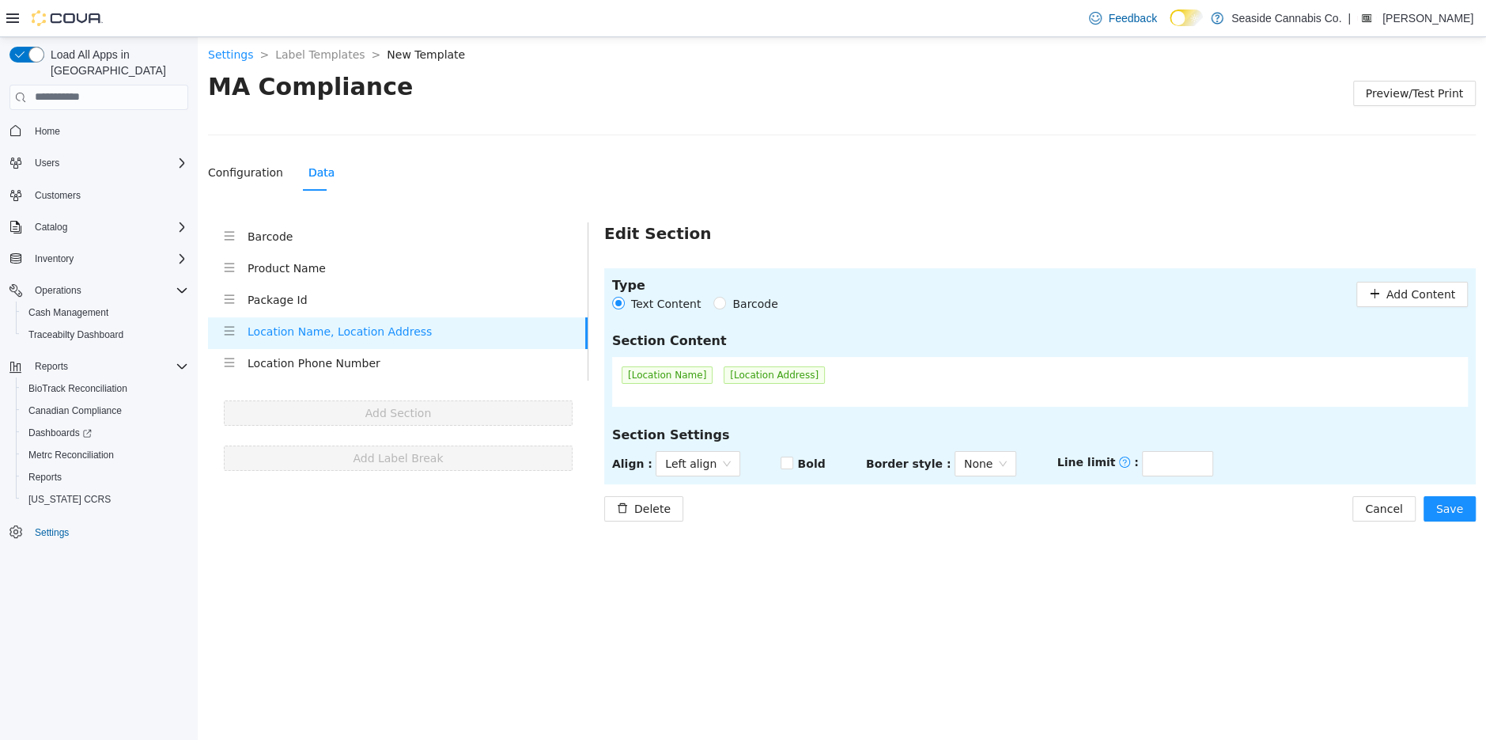
click at [675, 377] on span "[Location Name]" at bounding box center [667, 373] width 91 height 17
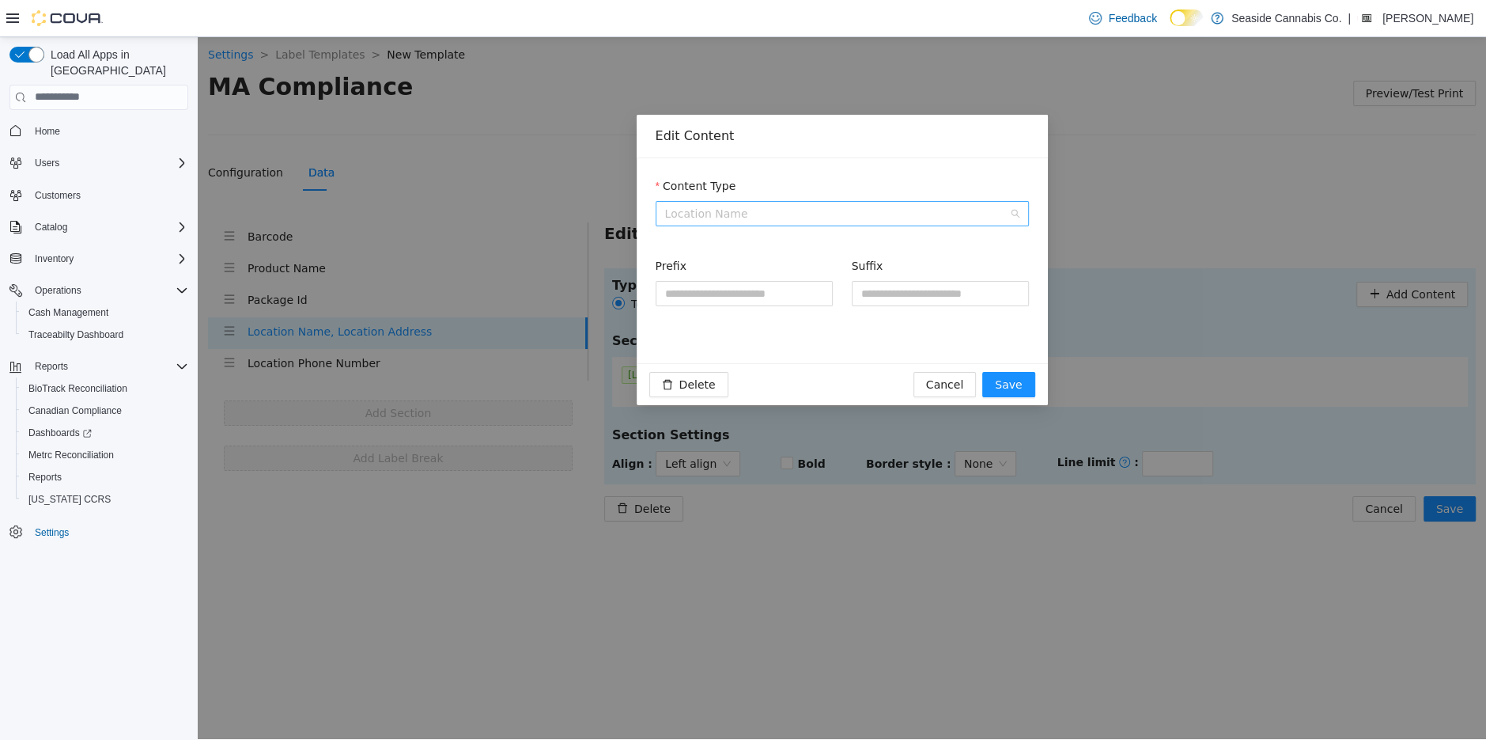
click at [842, 205] on span "Location Name" at bounding box center [842, 213] width 354 height 24
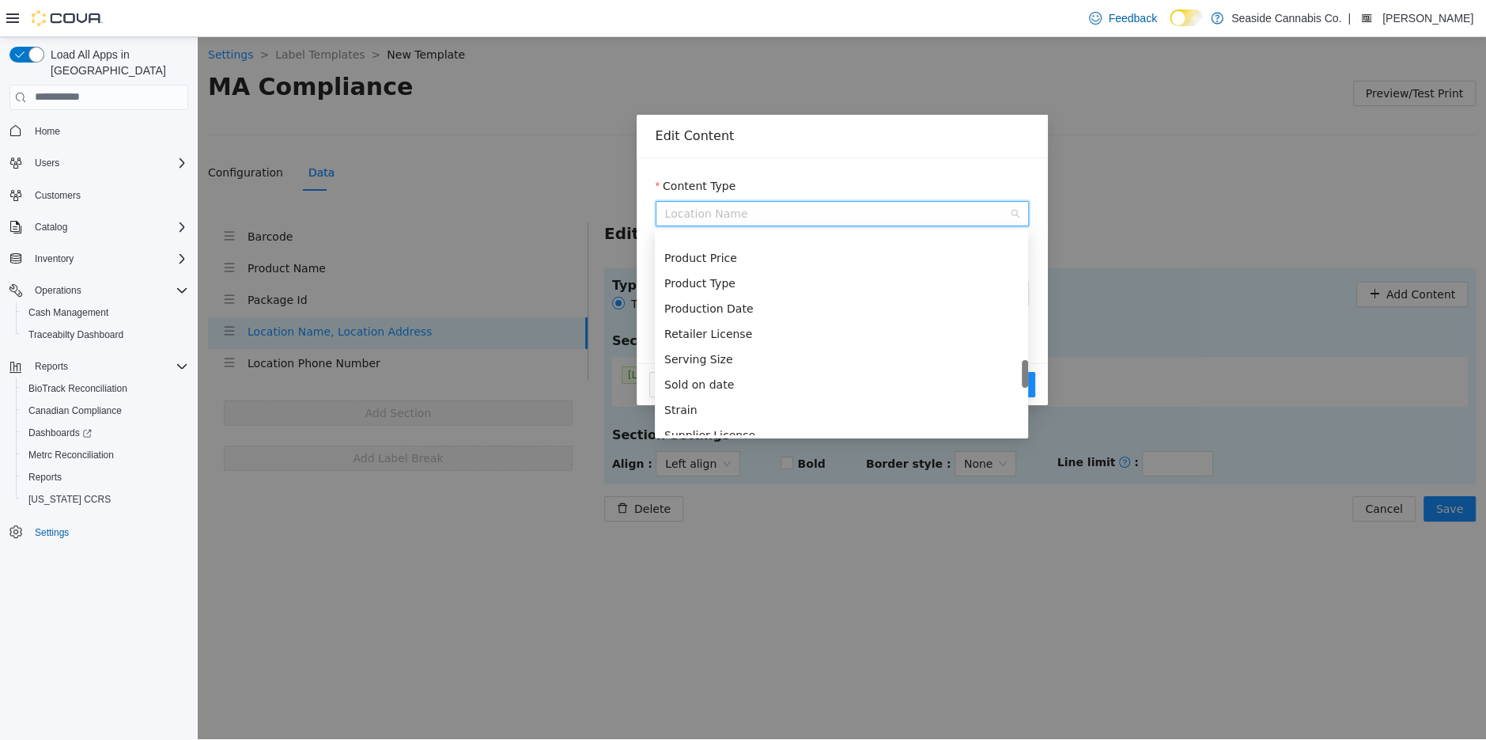
scroll to position [1095, 0]
click at [731, 308] on div "Retailer License" at bounding box center [841, 313] width 354 height 17
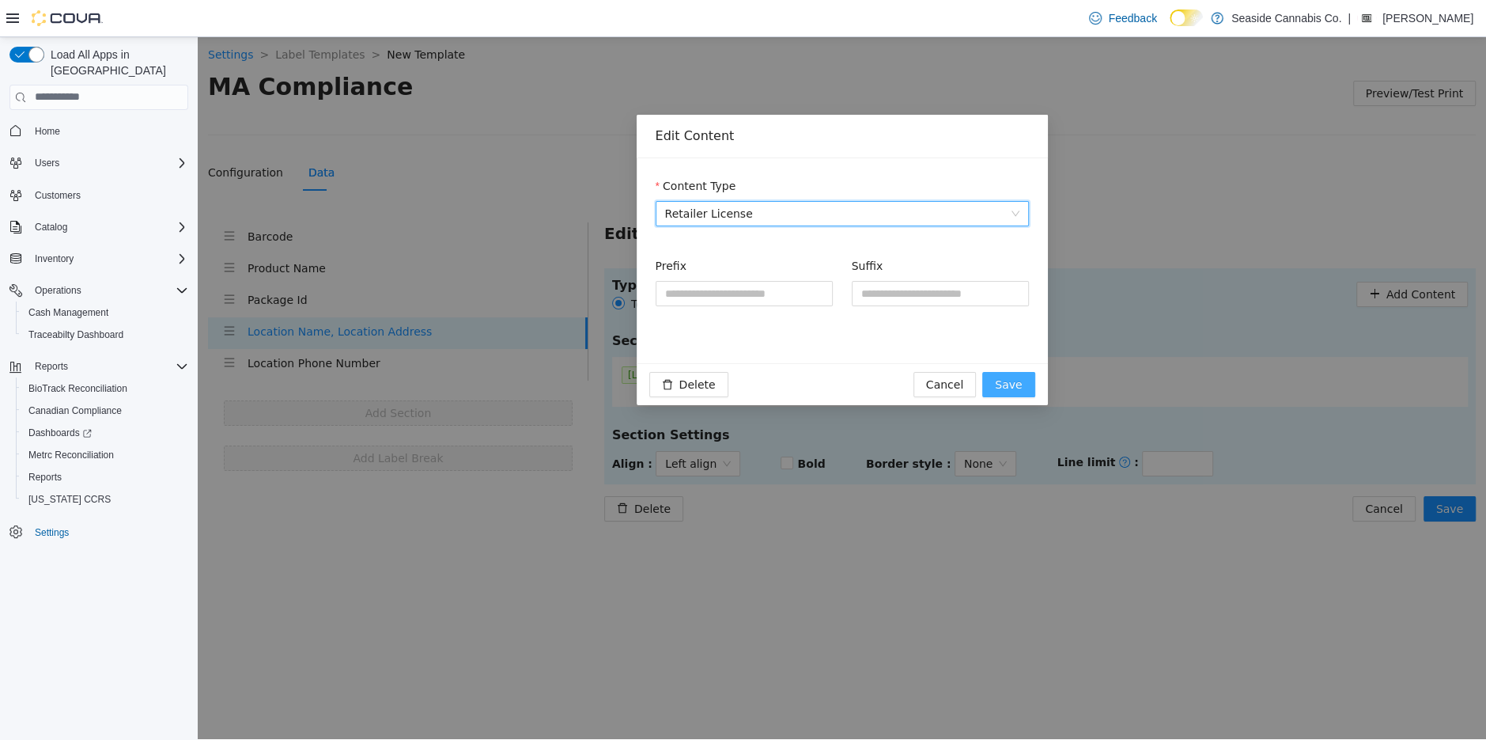
click at [1013, 380] on span "Save" at bounding box center [1008, 383] width 27 height 17
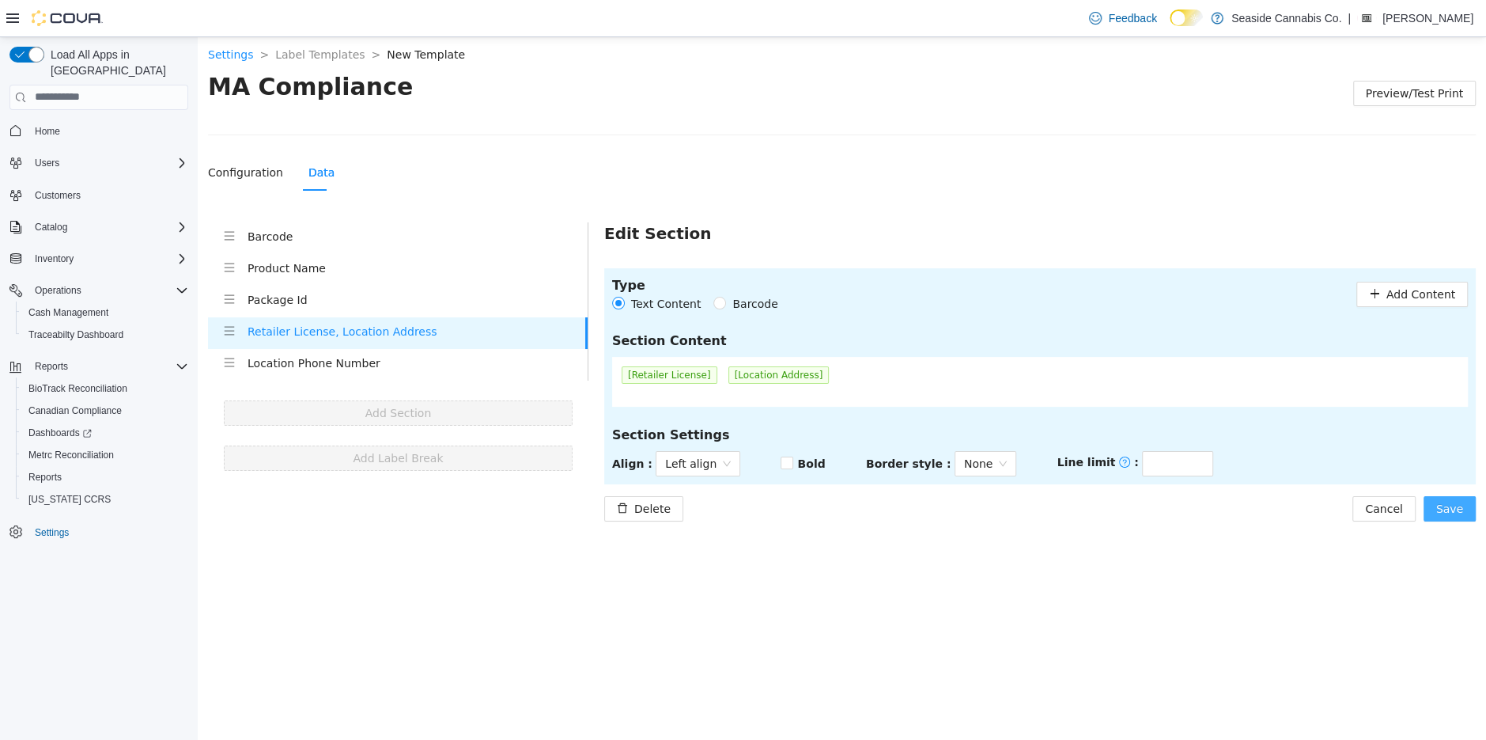
click at [1444, 502] on span "Save" at bounding box center [1449, 507] width 27 height 17
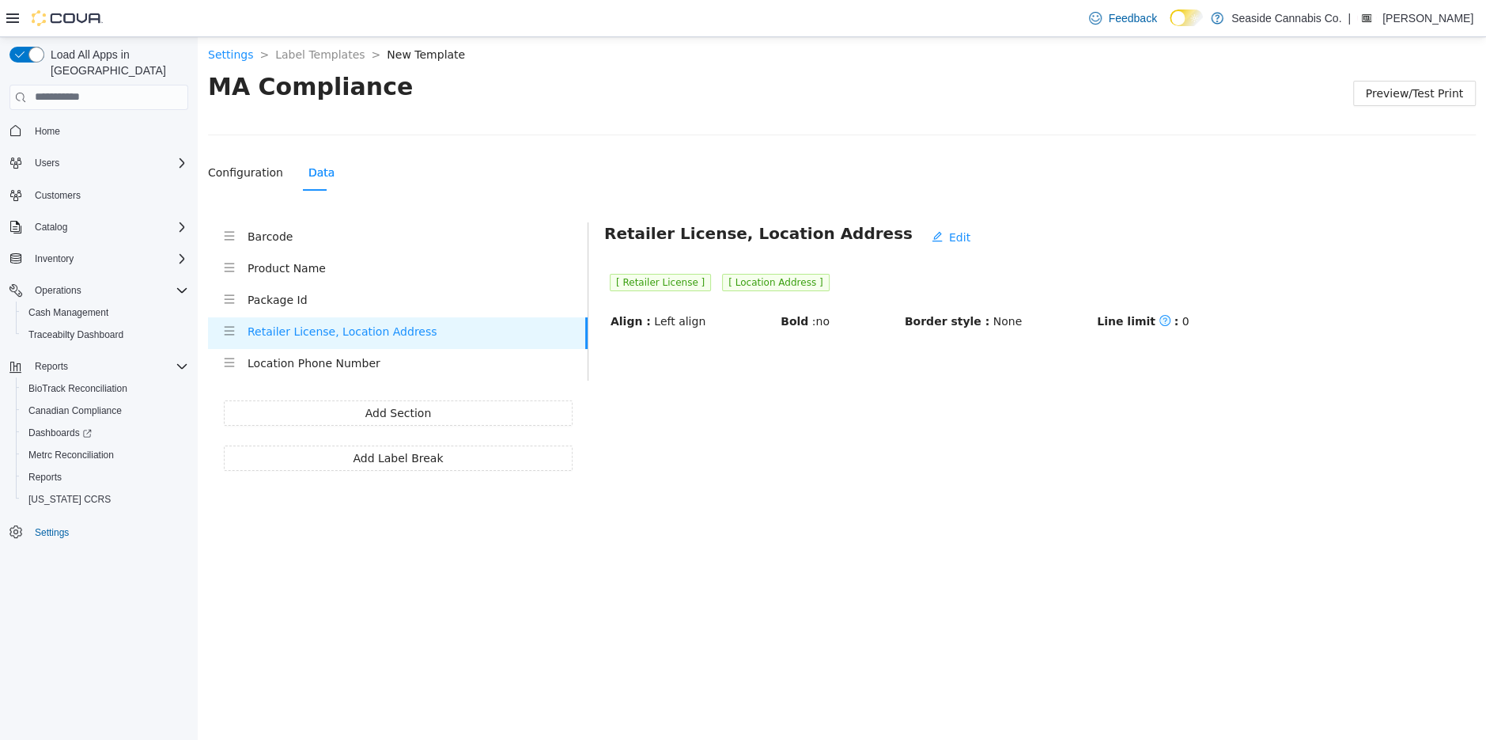
click at [342, 359] on h4 "Location Phone Number" at bounding box center [418, 362] width 340 height 17
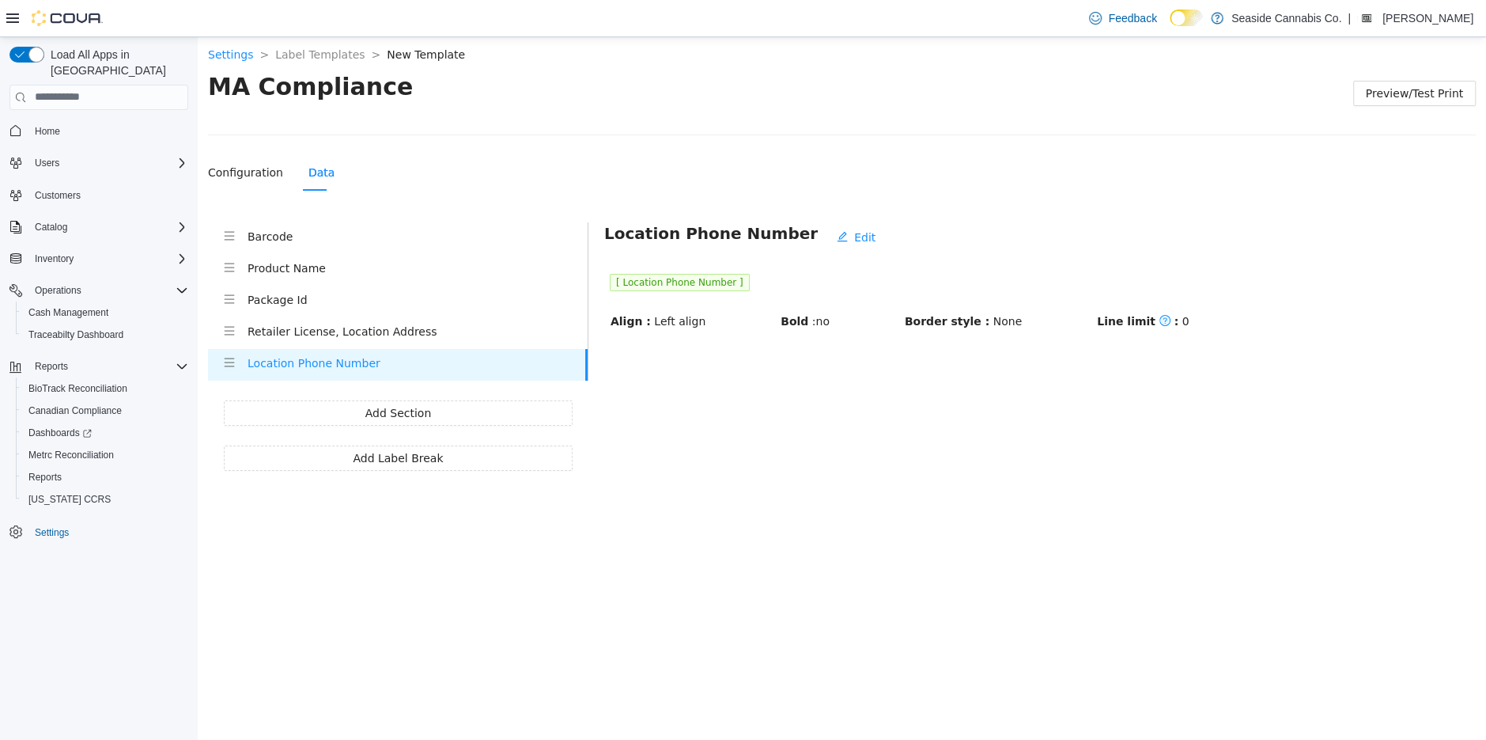
click at [312, 267] on h4 "Product Name" at bounding box center [418, 267] width 340 height 17
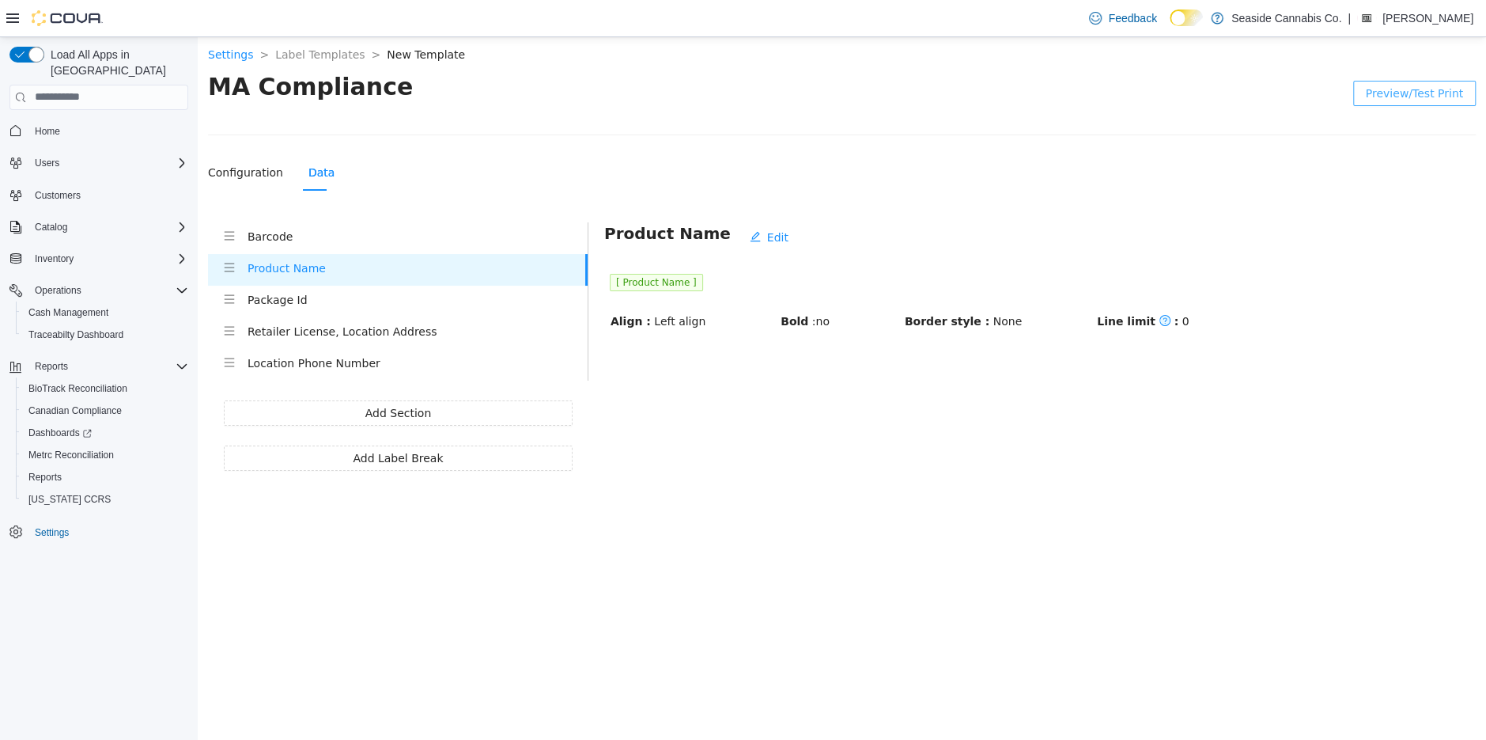
click at [1390, 92] on span "Preview/Test Print" at bounding box center [1414, 92] width 97 height 17
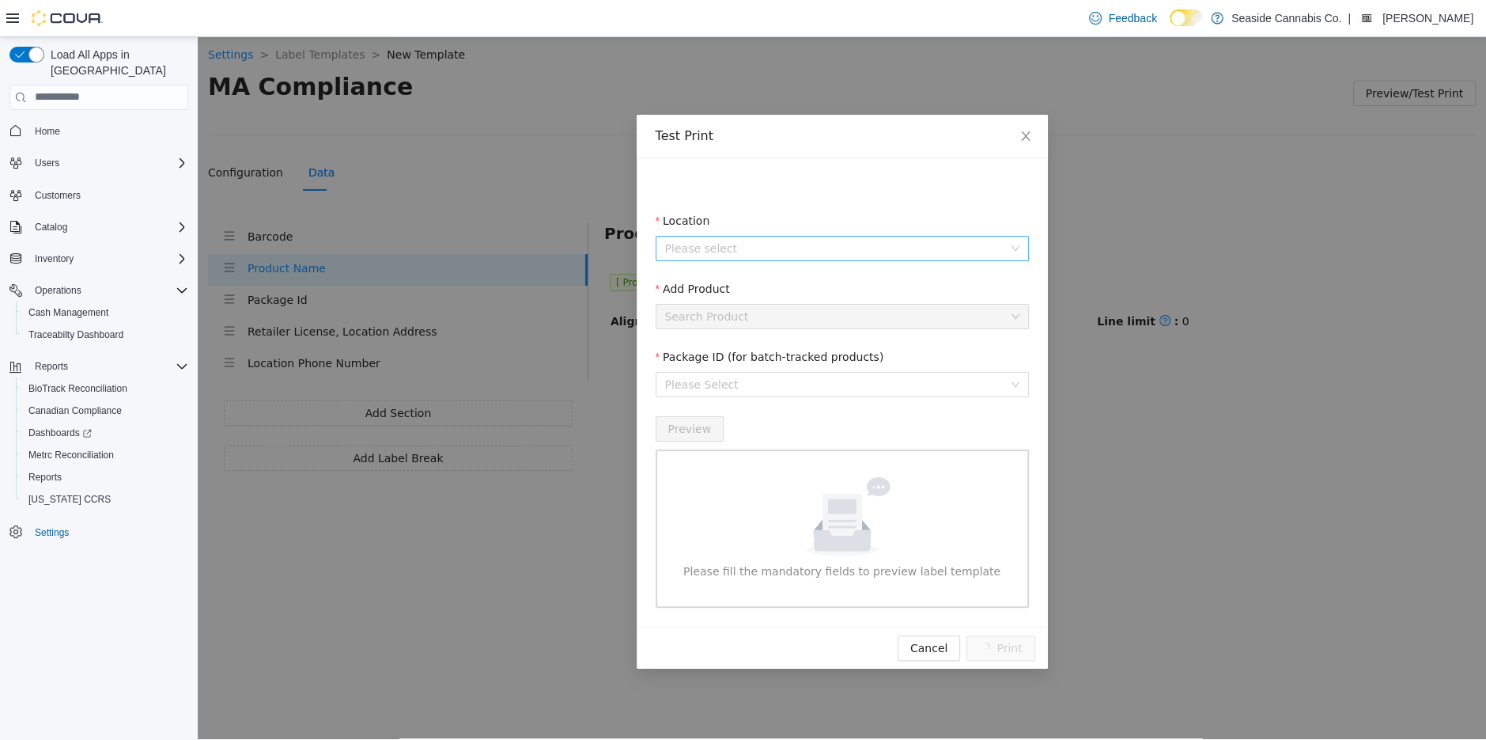
click at [756, 237] on input "Location" at bounding box center [836, 248] width 343 height 24
click at [755, 276] on span "Seaside Cannabis Co." at bounding box center [739, 279] width 119 height 13
click at [765, 301] on span "[STREET_ADDRESS]" at bounding box center [754, 304] width 110 height 13
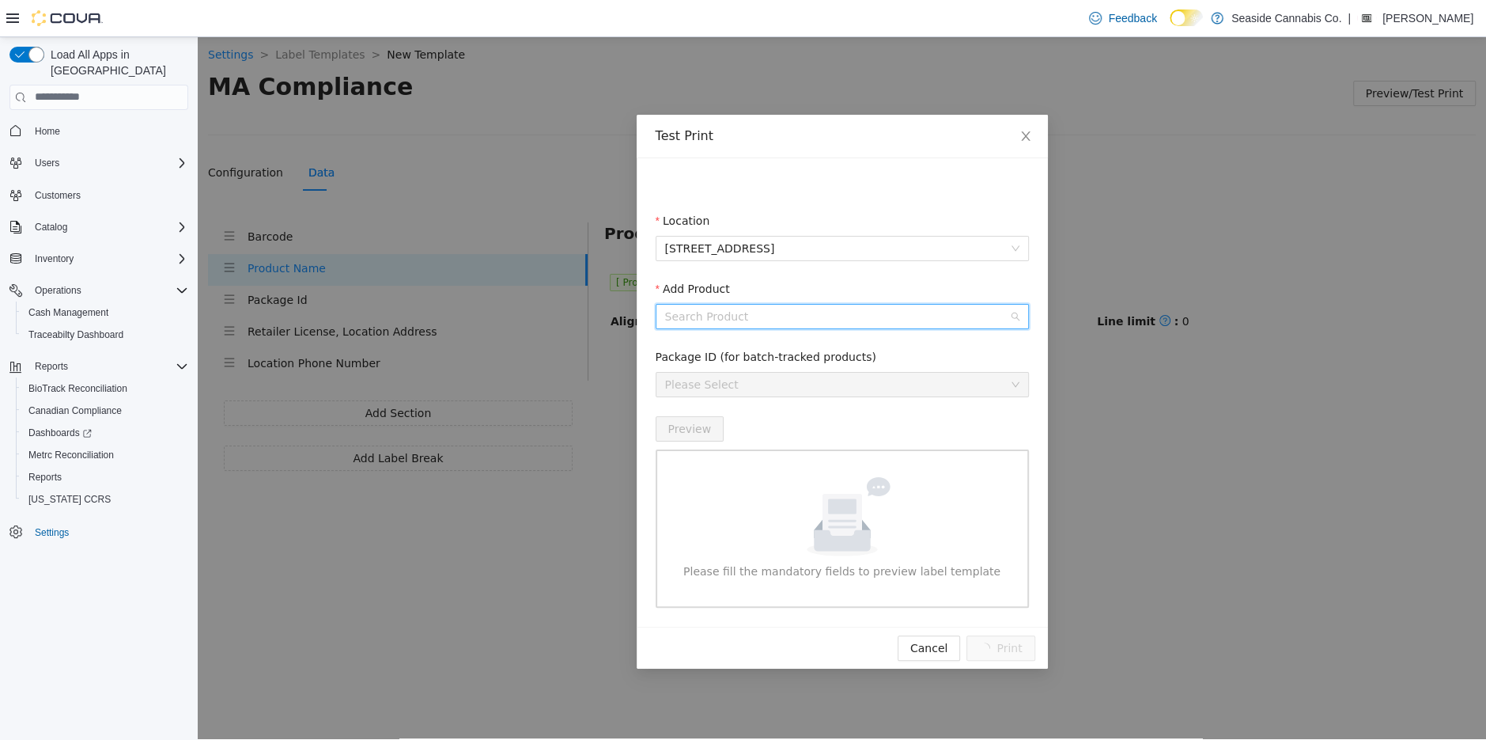
click at [755, 319] on input "Add Product" at bounding box center [836, 316] width 343 height 24
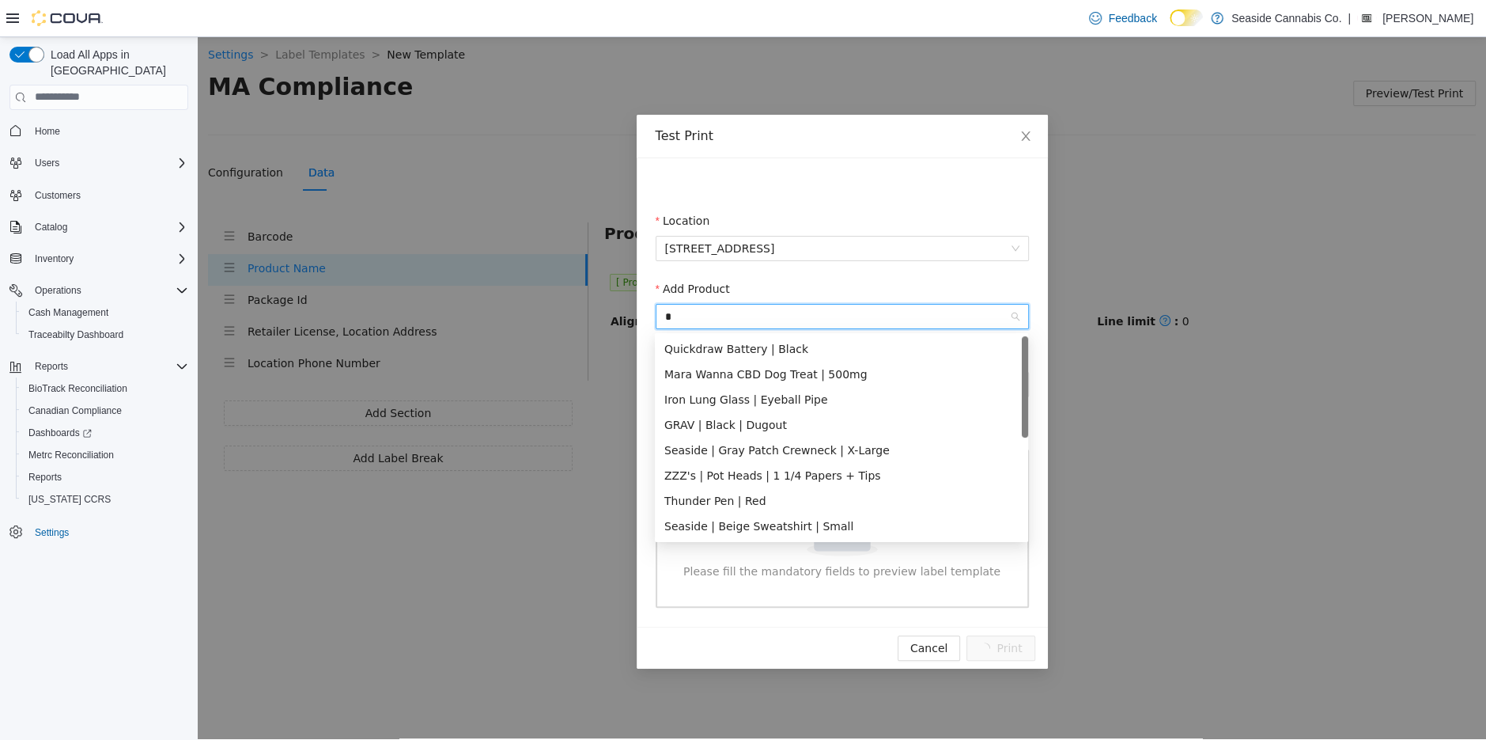
scroll to position [0, 0]
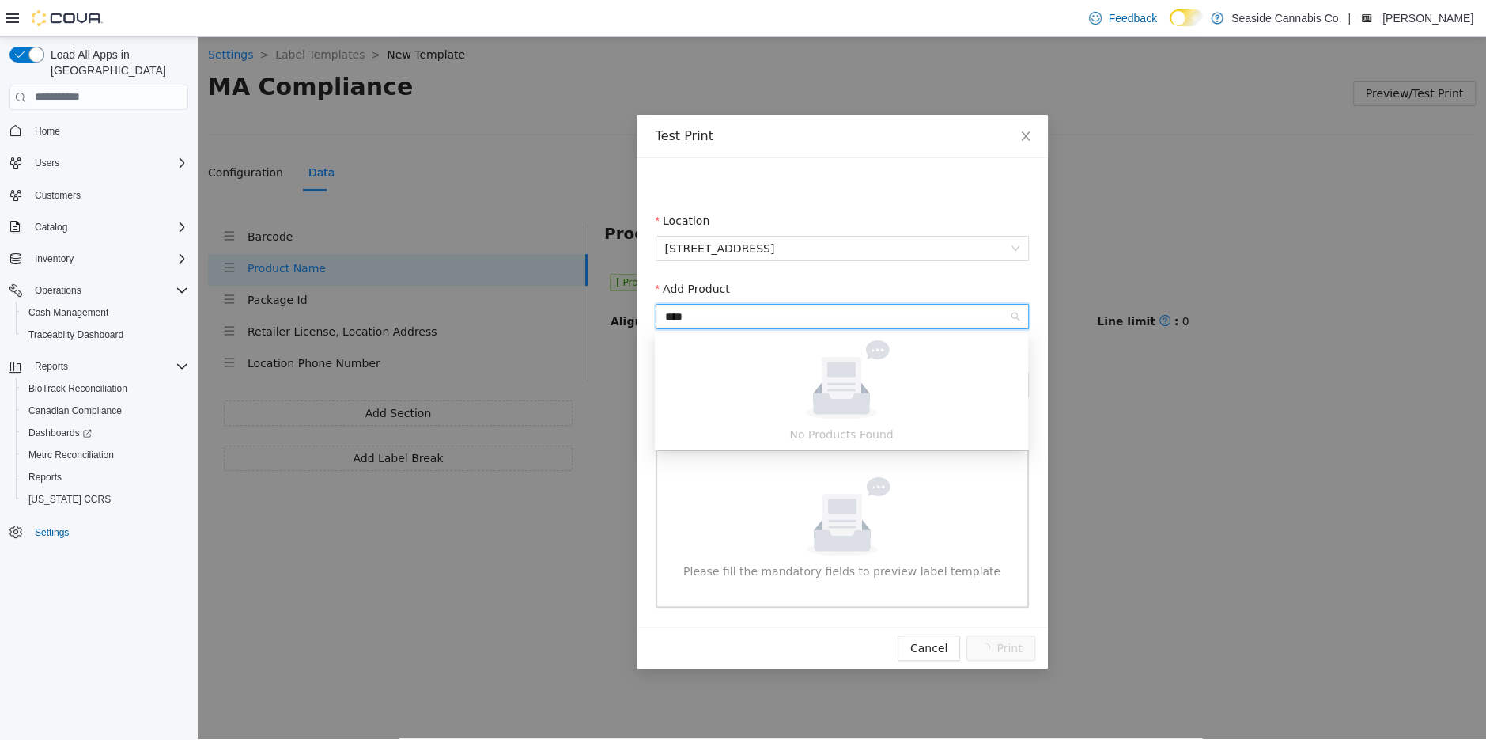
type input "*****"
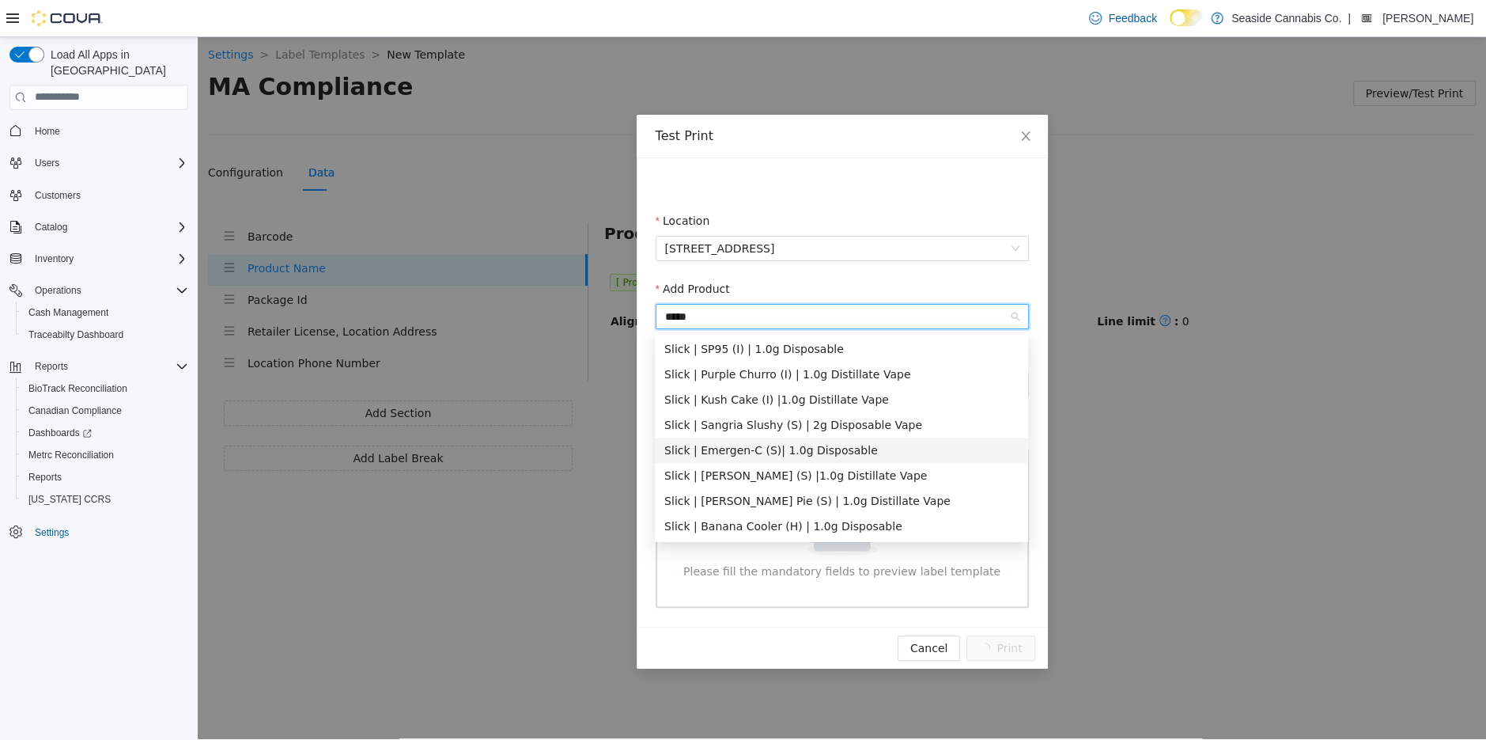
click at [789, 455] on div "Slick | Emergen-C (S)| 1.0g Disposable" at bounding box center [841, 449] width 354 height 17
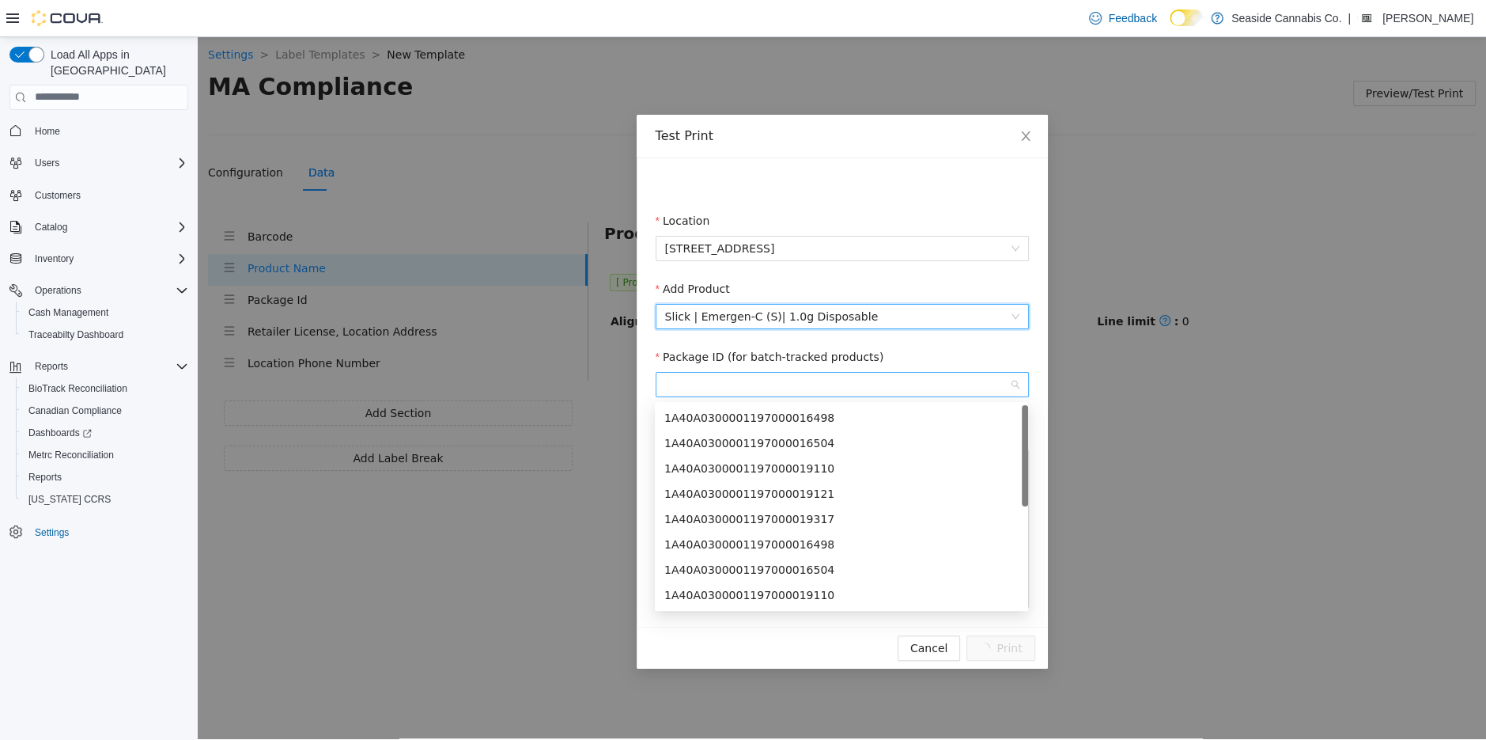
click at [834, 387] on span at bounding box center [842, 384] width 354 height 24
click at [834, 556] on div "1A40A0300001197000016504" at bounding box center [841, 568] width 373 height 25
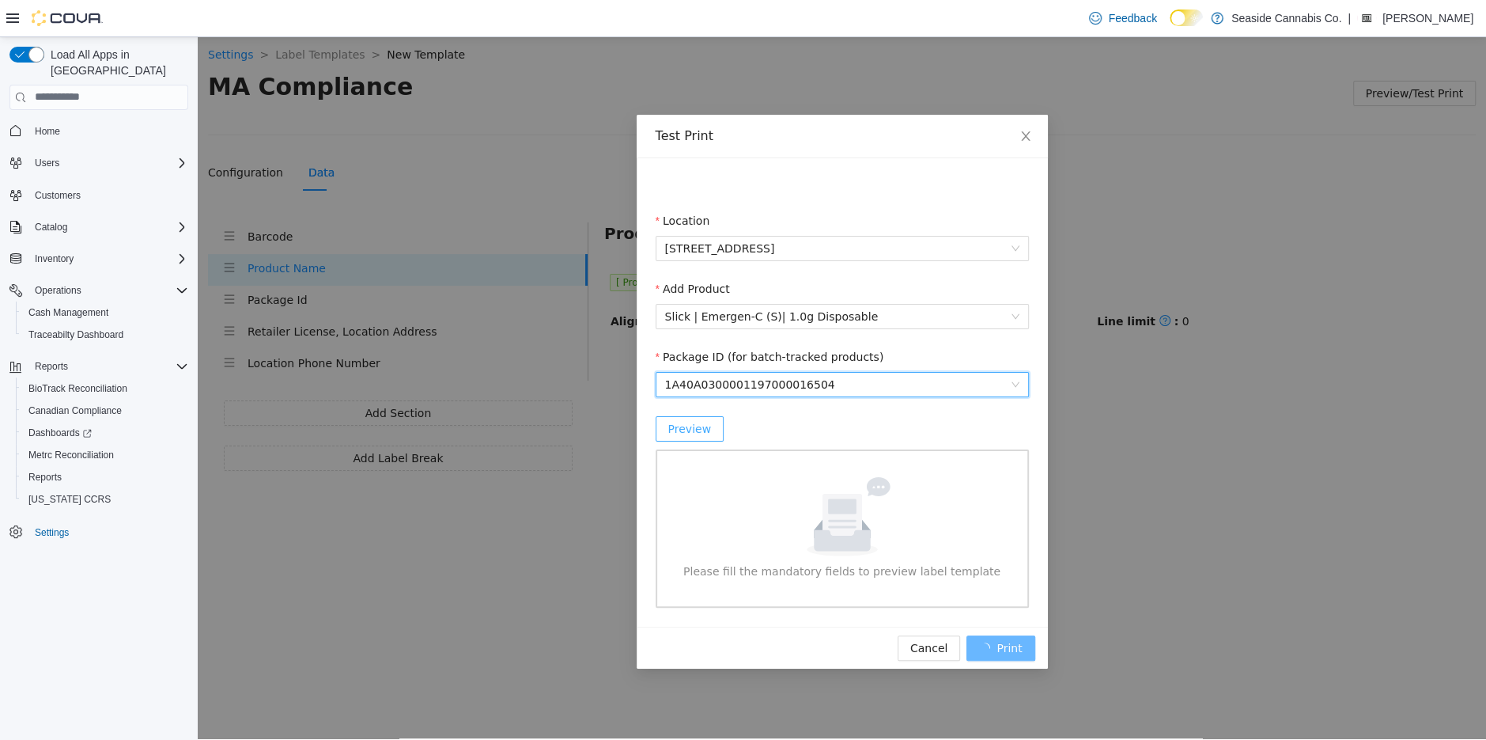
click at [689, 427] on span "Preview" at bounding box center [690, 427] width 44 height 17
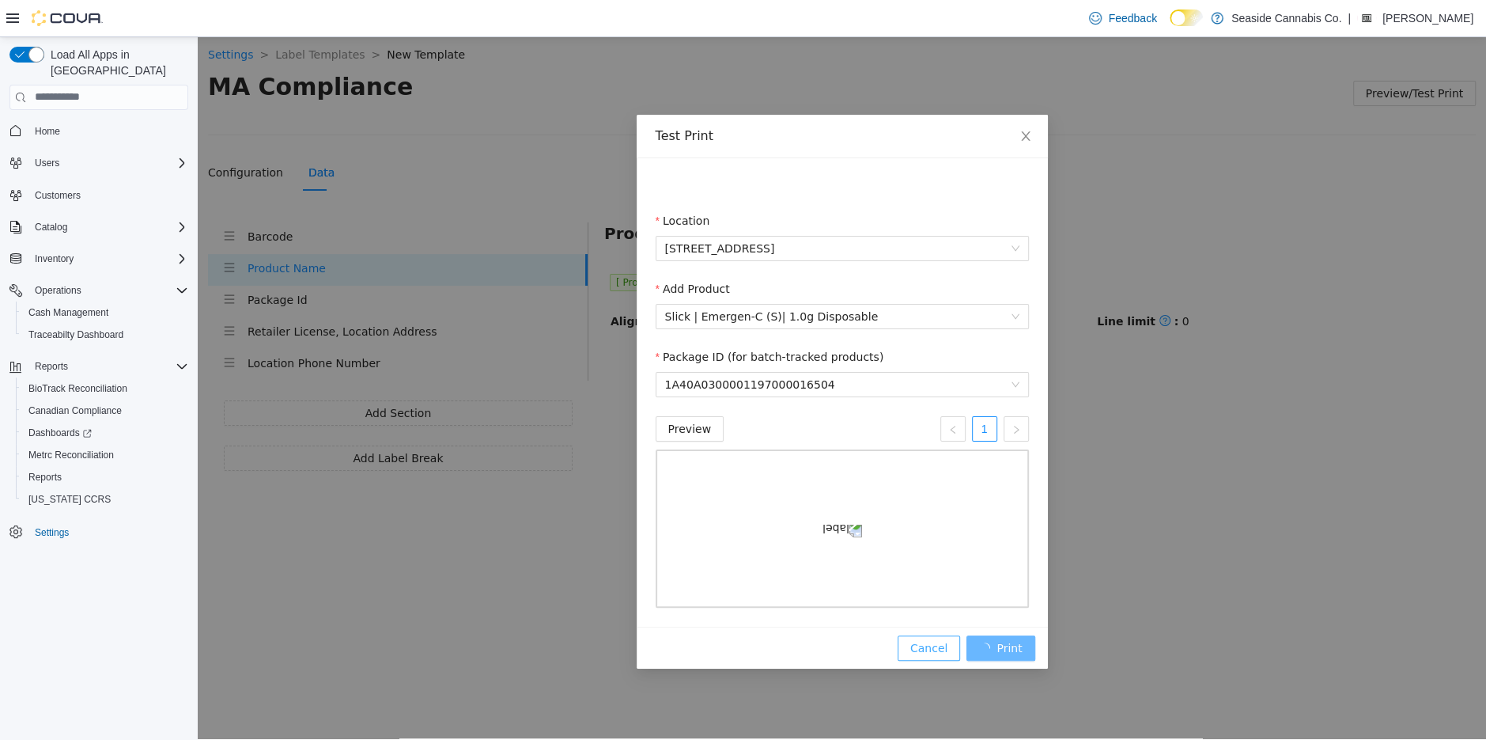
click at [923, 656] on span "Cancel" at bounding box center [928, 646] width 37 height 17
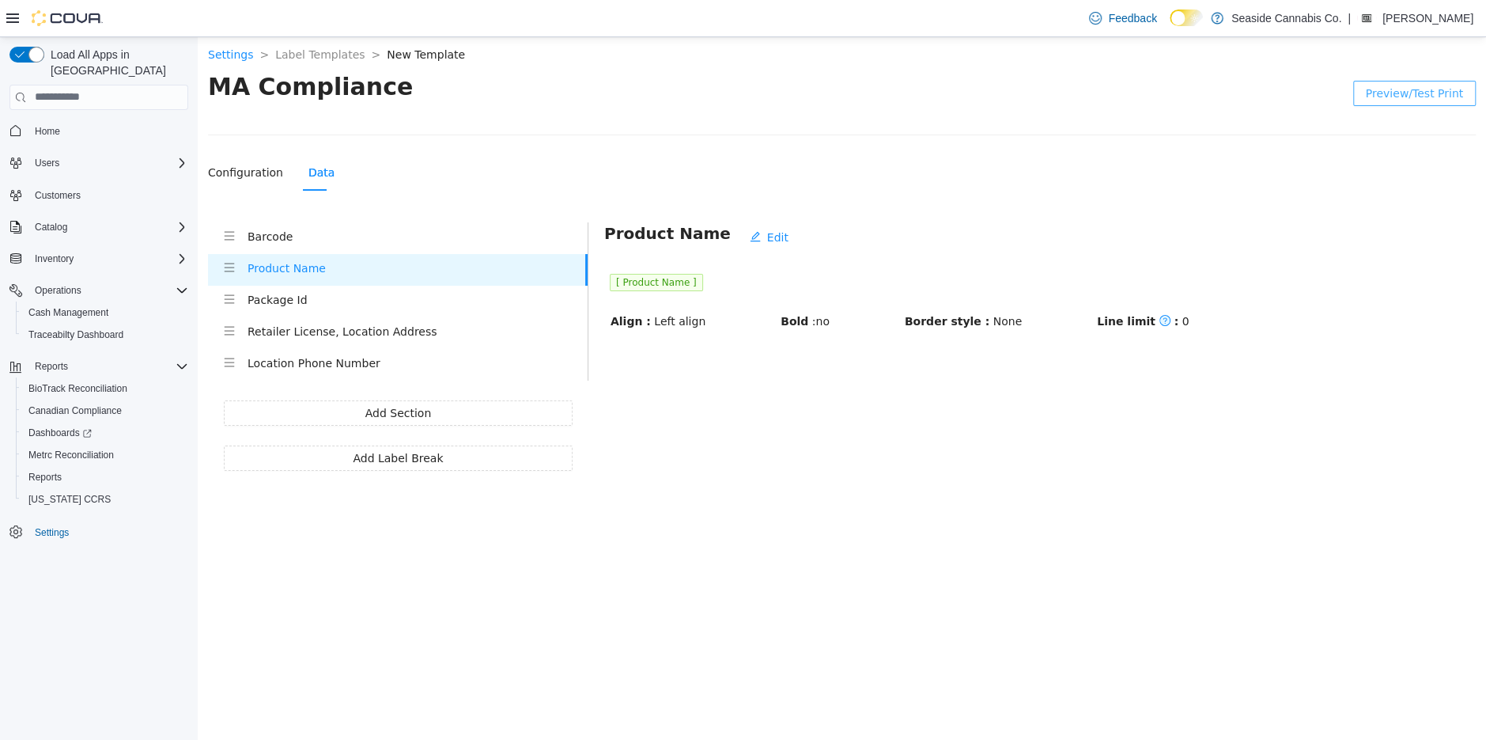
click at [339, 247] on li "Barcode" at bounding box center [398, 237] width 380 height 32
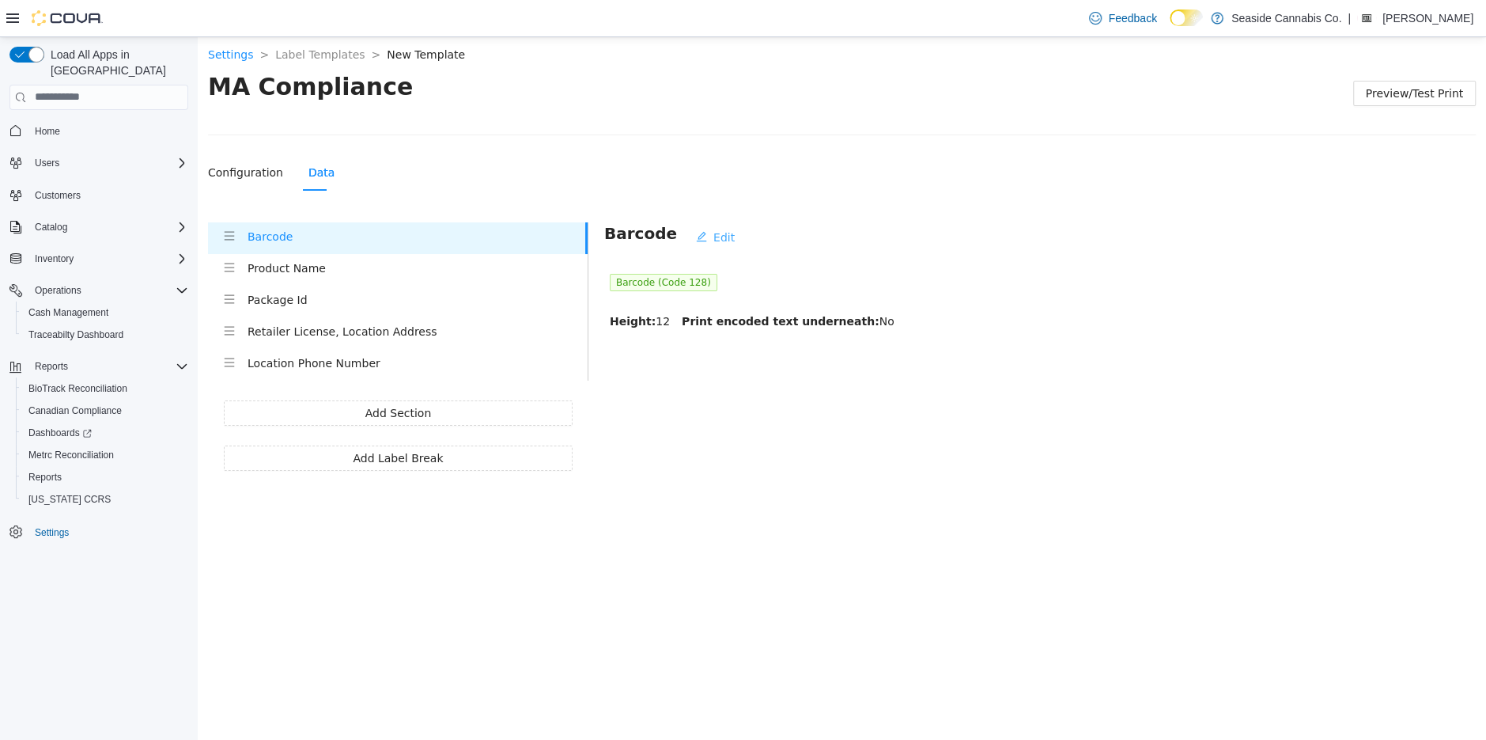
click at [713, 230] on span "Edit" at bounding box center [723, 236] width 21 height 17
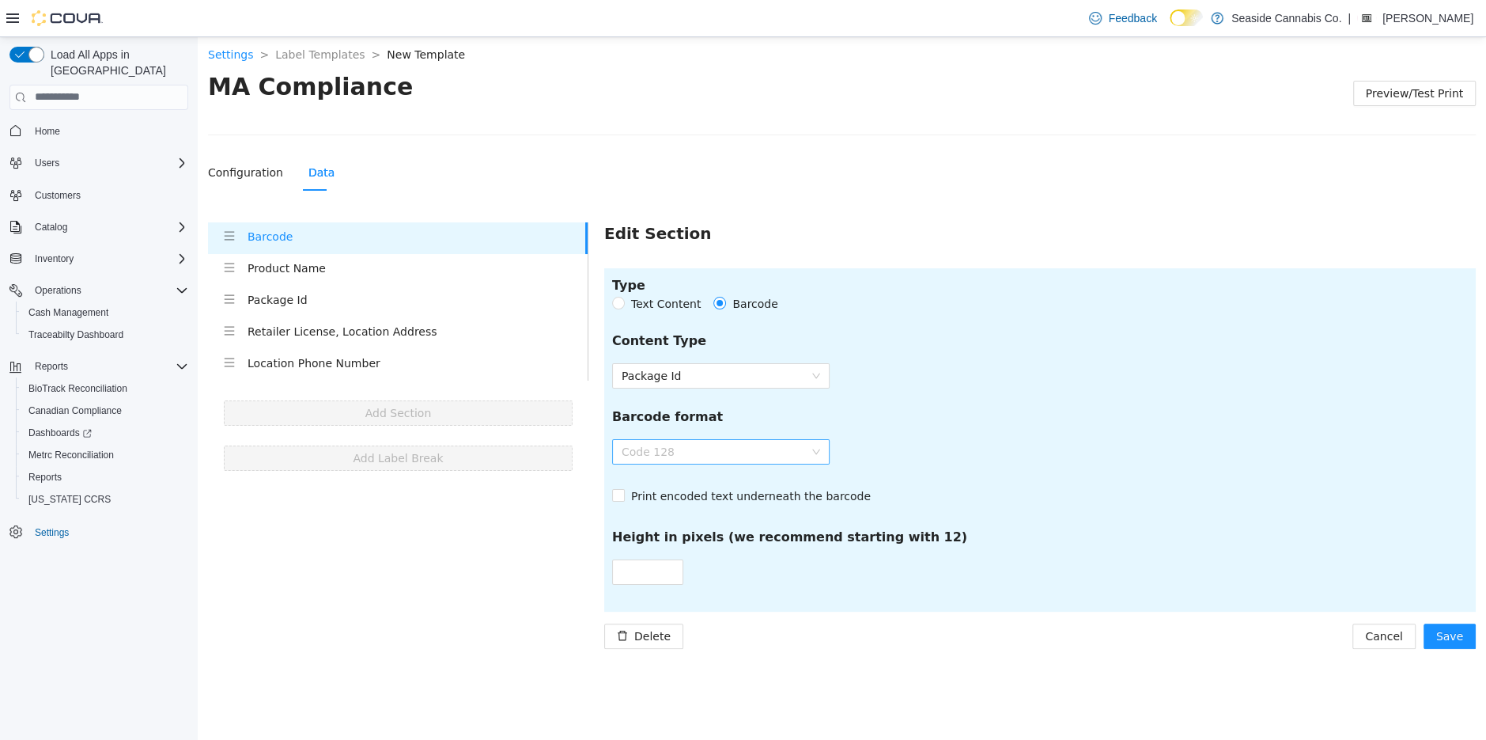
click at [769, 447] on span "Code 128" at bounding box center [721, 451] width 199 height 24
click at [756, 506] on div "QR Code" at bounding box center [721, 506] width 199 height 17
type input "**"
click at [1451, 632] on span "Save" at bounding box center [1449, 634] width 27 height 17
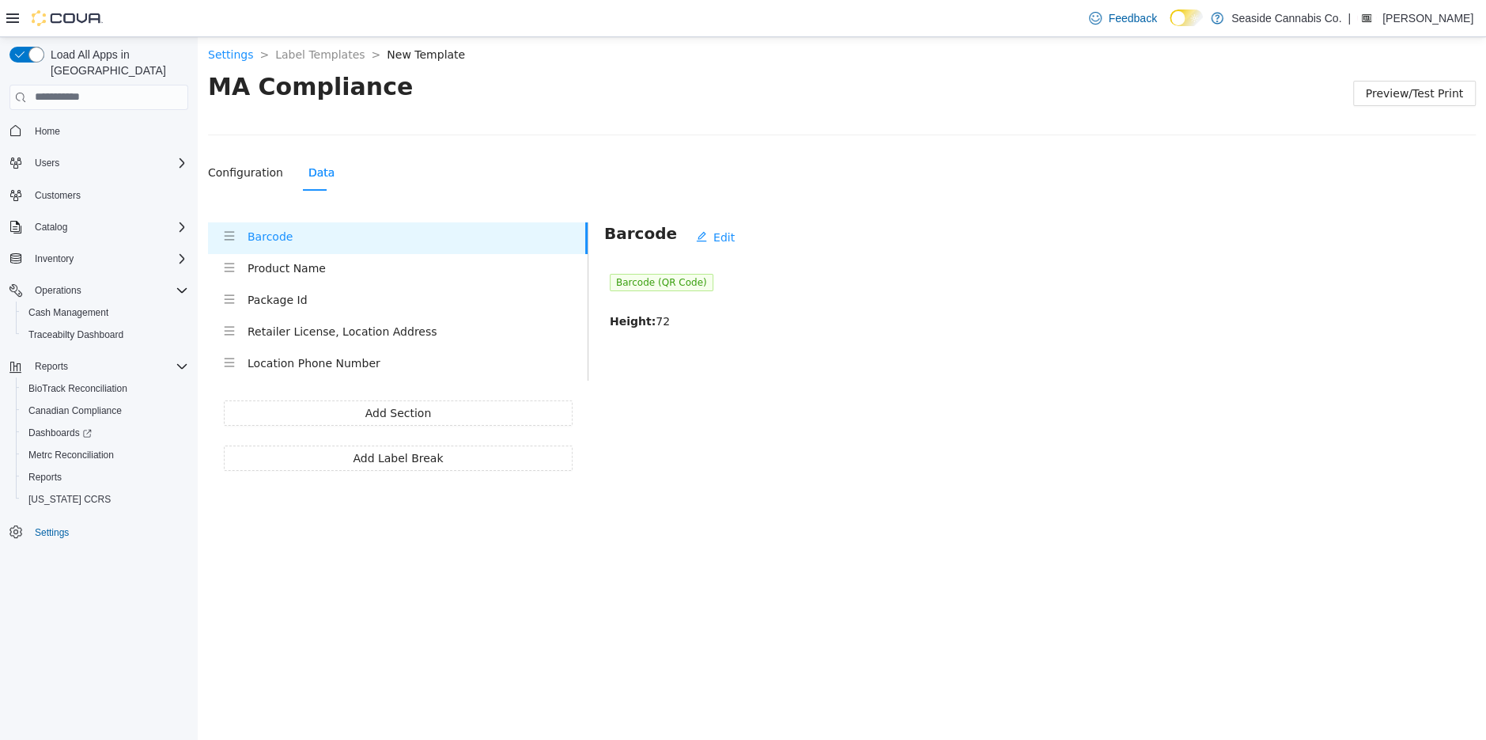
click at [295, 270] on h4 "Product Name" at bounding box center [418, 267] width 340 height 17
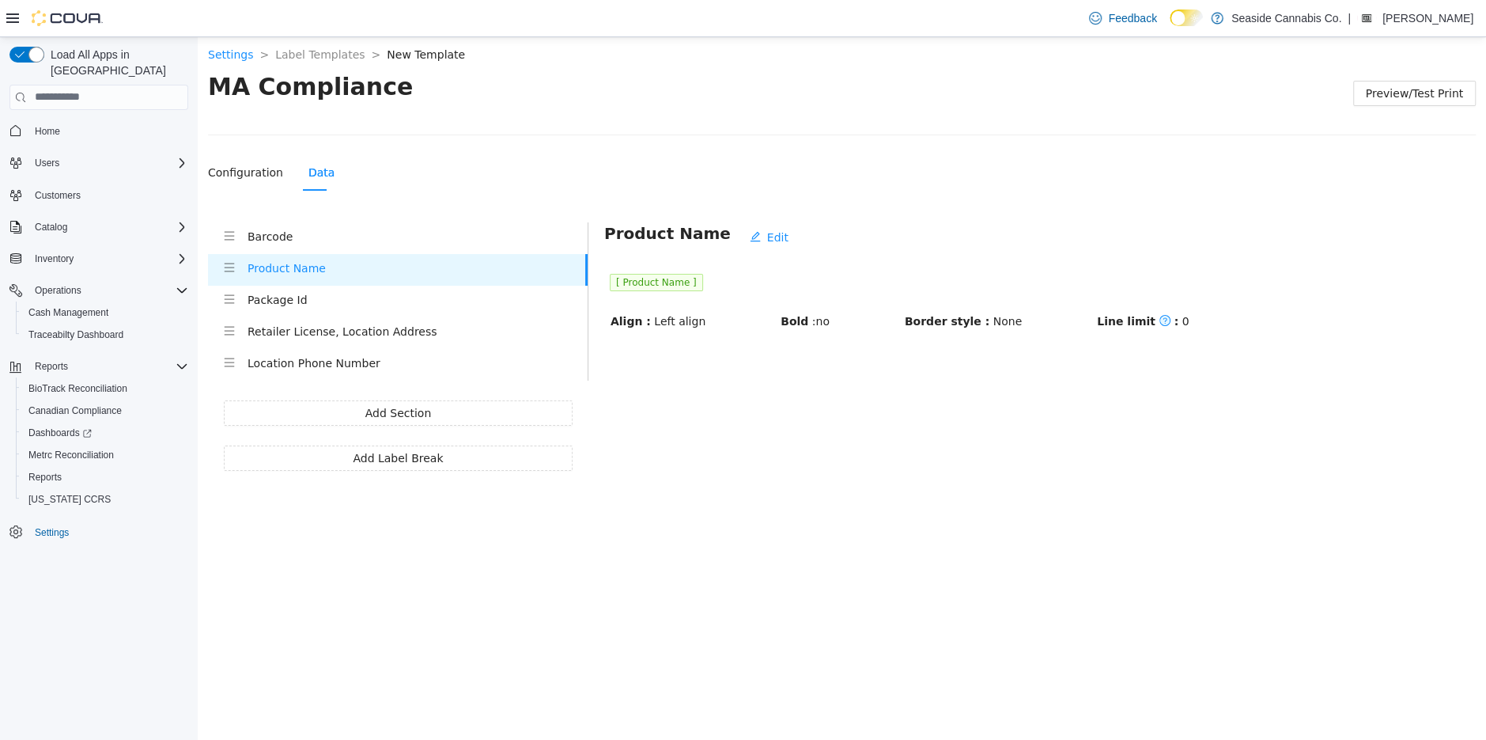
click at [267, 301] on h4 "Package Id" at bounding box center [418, 298] width 340 height 17
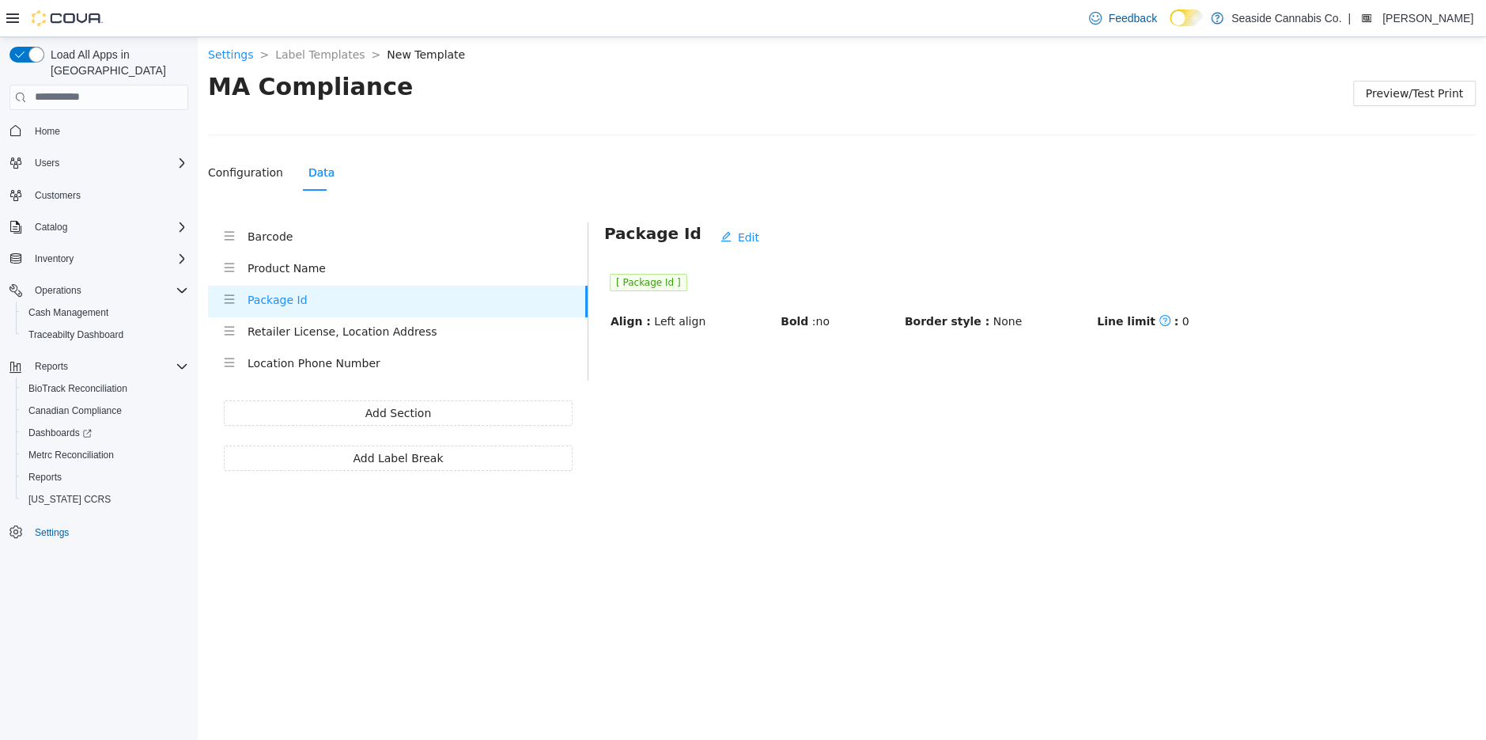
click at [278, 333] on h4 "Retailer License, Location Address" at bounding box center [418, 330] width 340 height 17
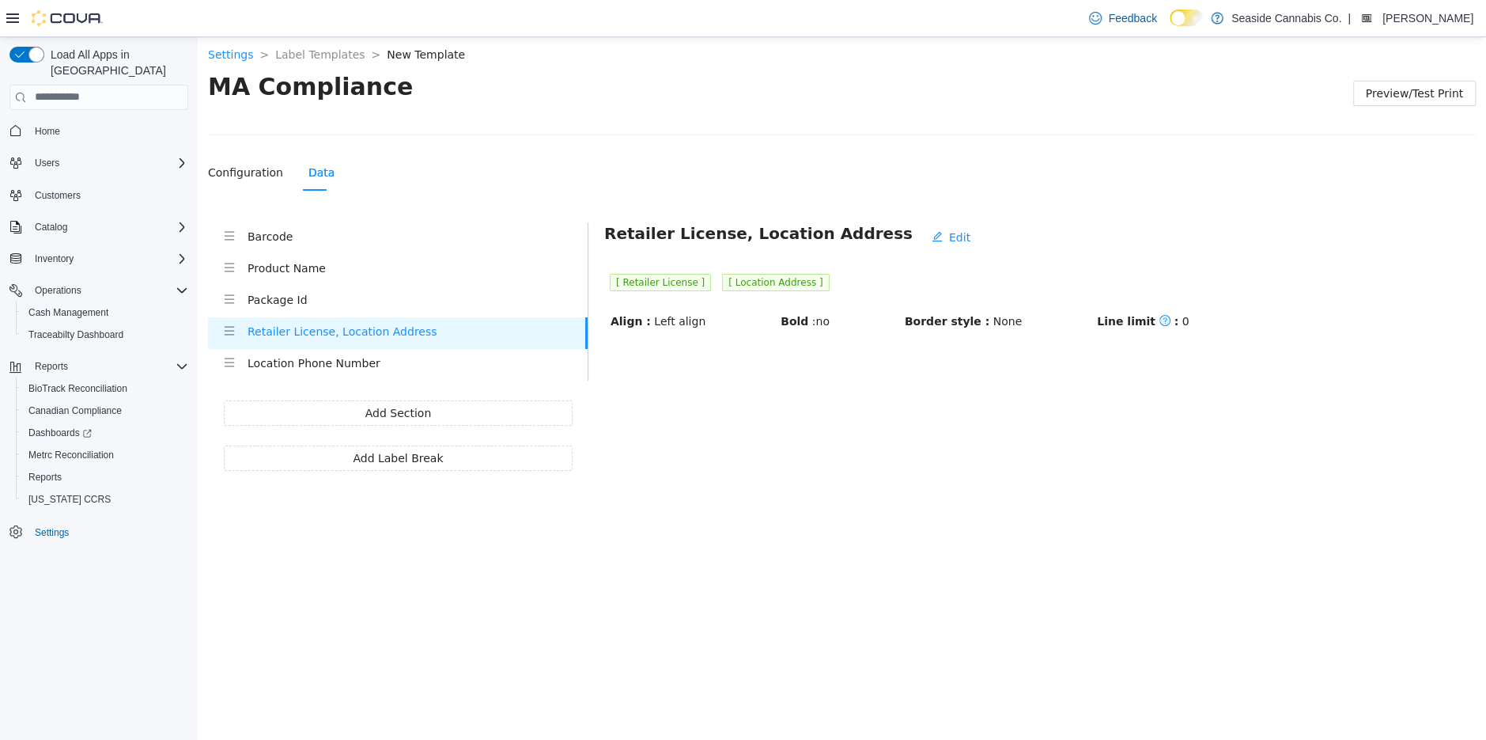
click at [278, 369] on h4 "Location Phone Number" at bounding box center [418, 362] width 340 height 17
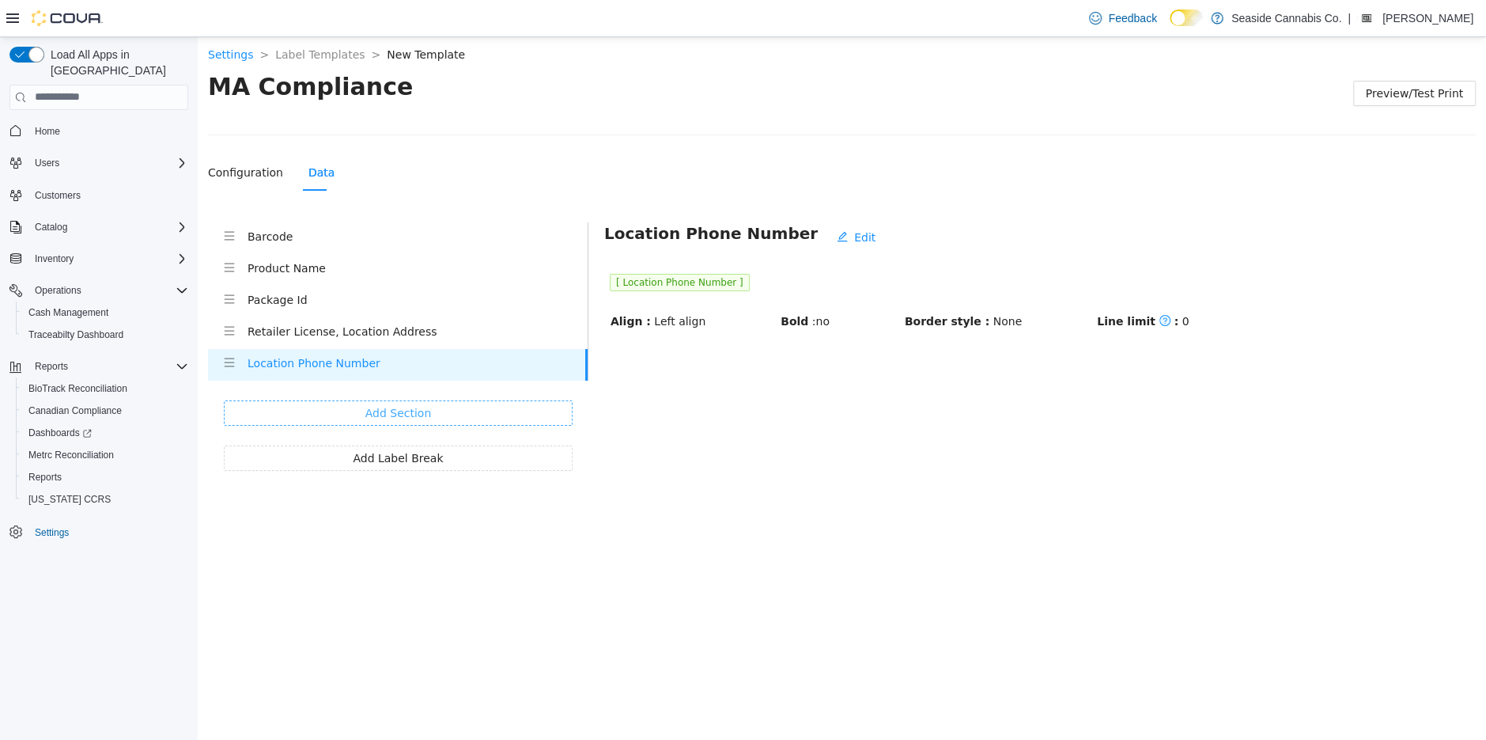
click at [305, 415] on button "Add Section" at bounding box center [398, 411] width 349 height 25
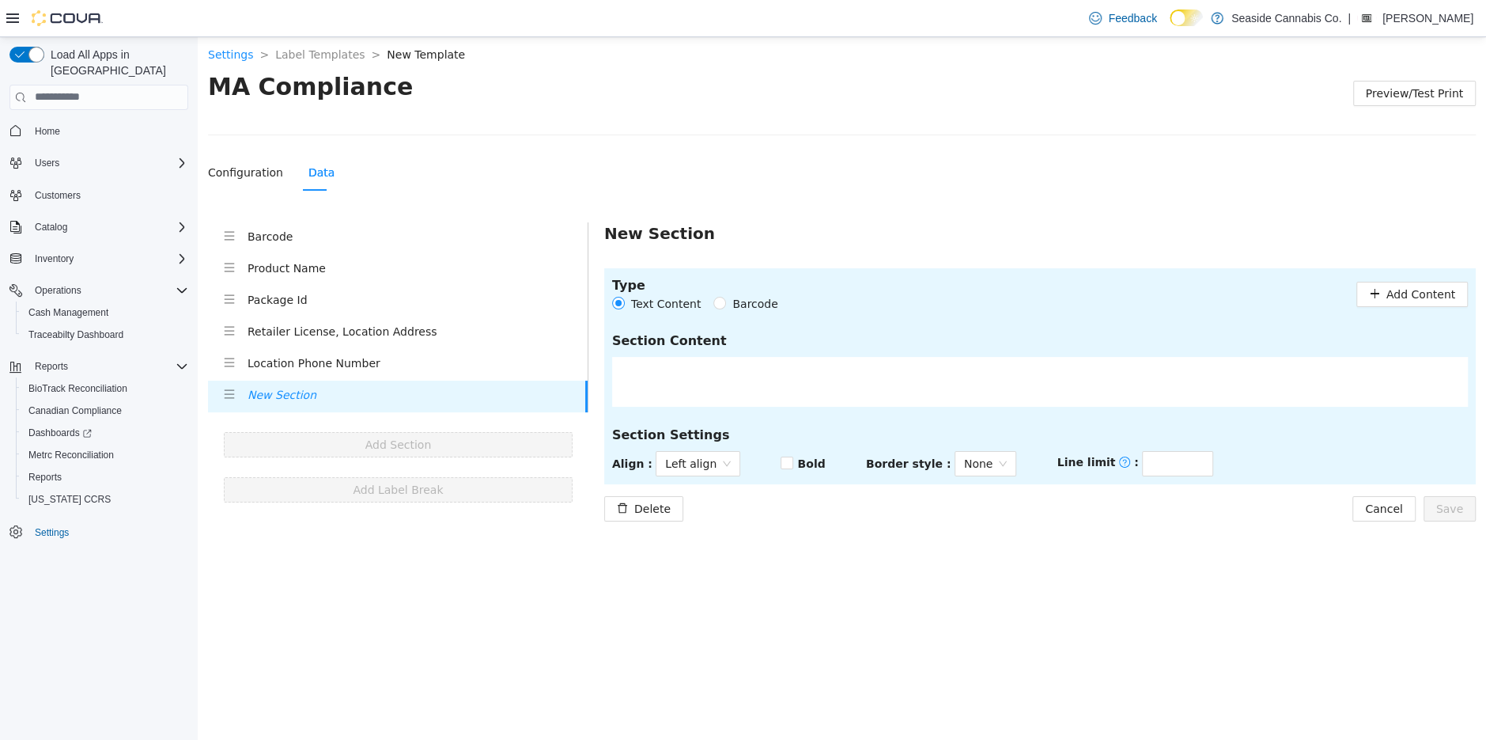
click at [674, 367] on div at bounding box center [1040, 381] width 856 height 50
click at [1422, 290] on span "Add Content" at bounding box center [1421, 293] width 69 height 17
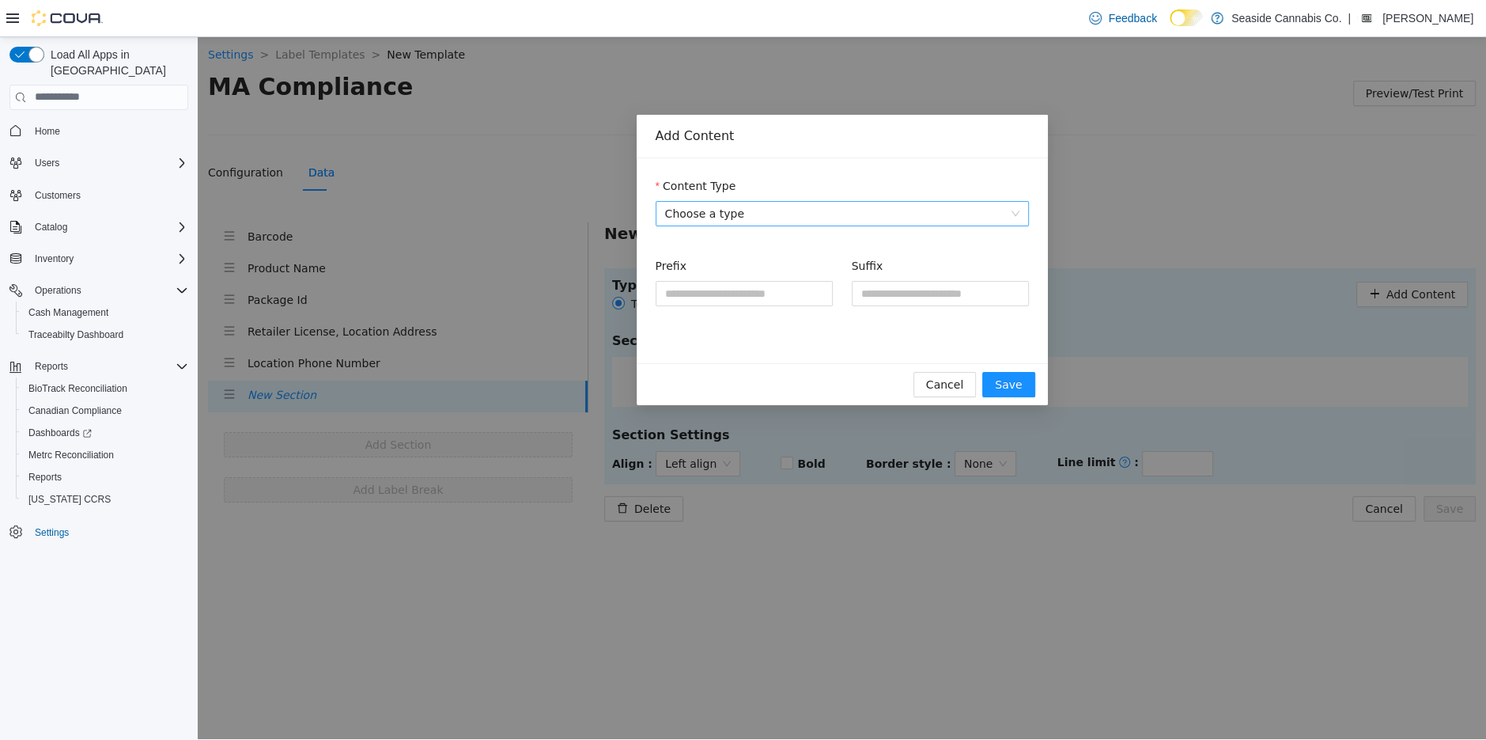
click at [816, 208] on span "Choose a type" at bounding box center [842, 213] width 354 height 24
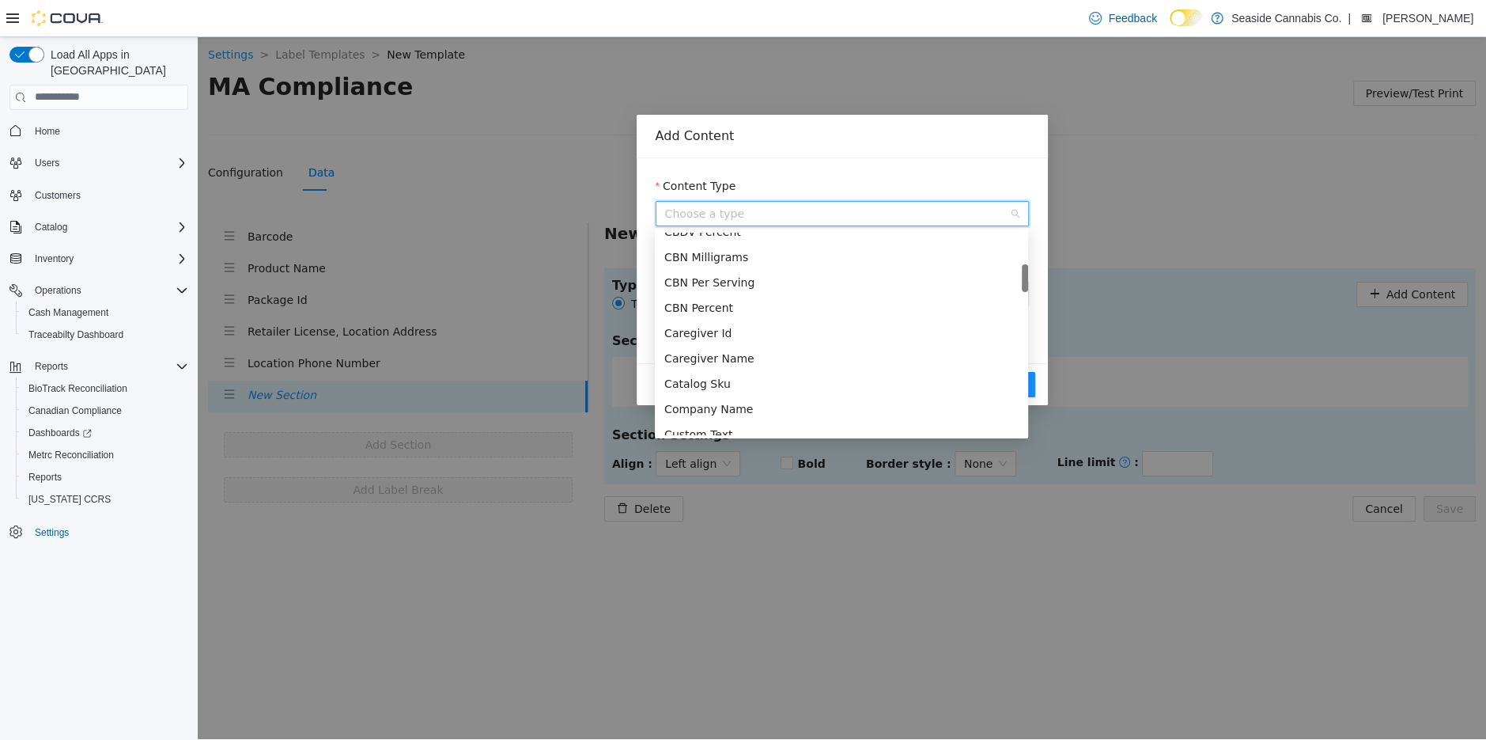
scroll to position [294, 0]
click at [732, 394] on div "Company Name" at bounding box center [841, 405] width 373 height 25
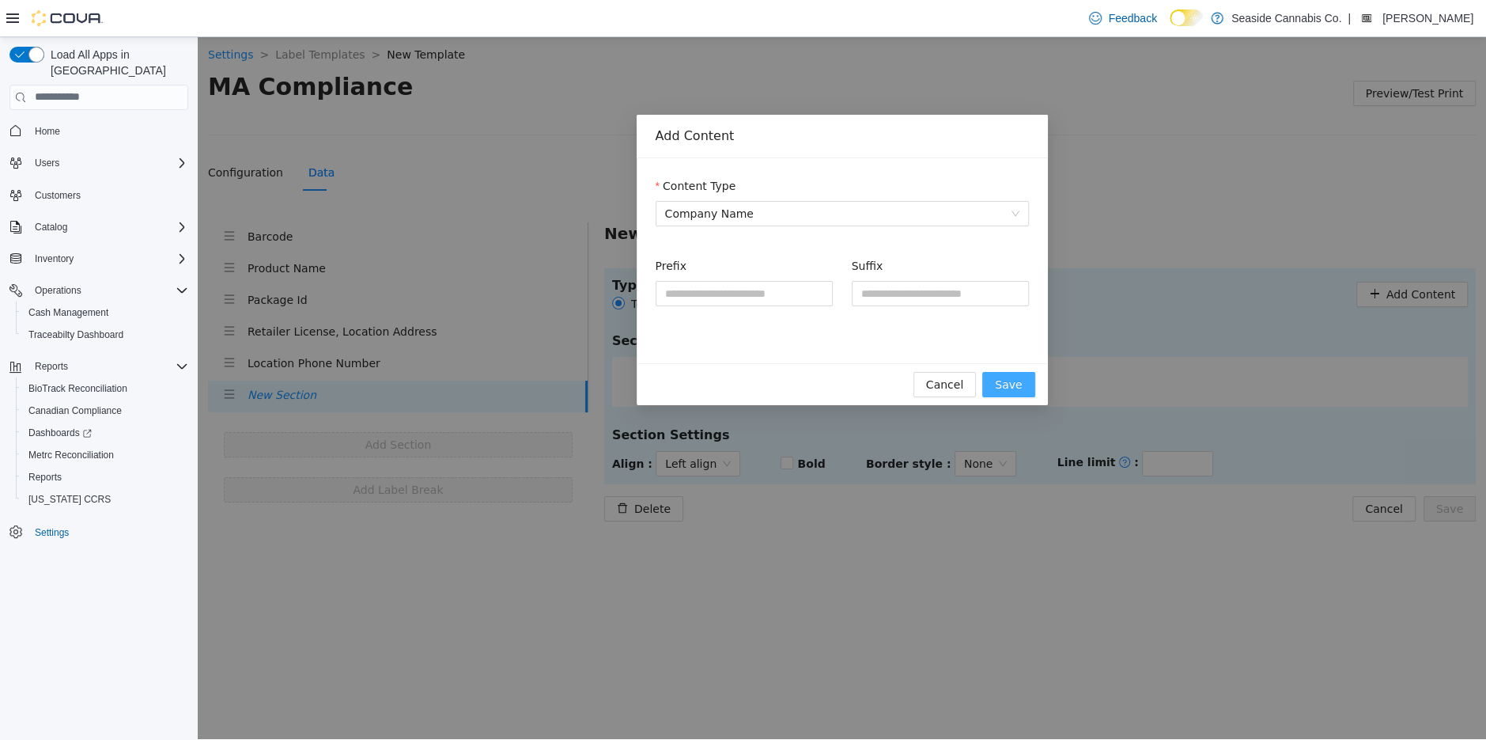
click at [1000, 379] on span "Save" at bounding box center [1008, 383] width 27 height 17
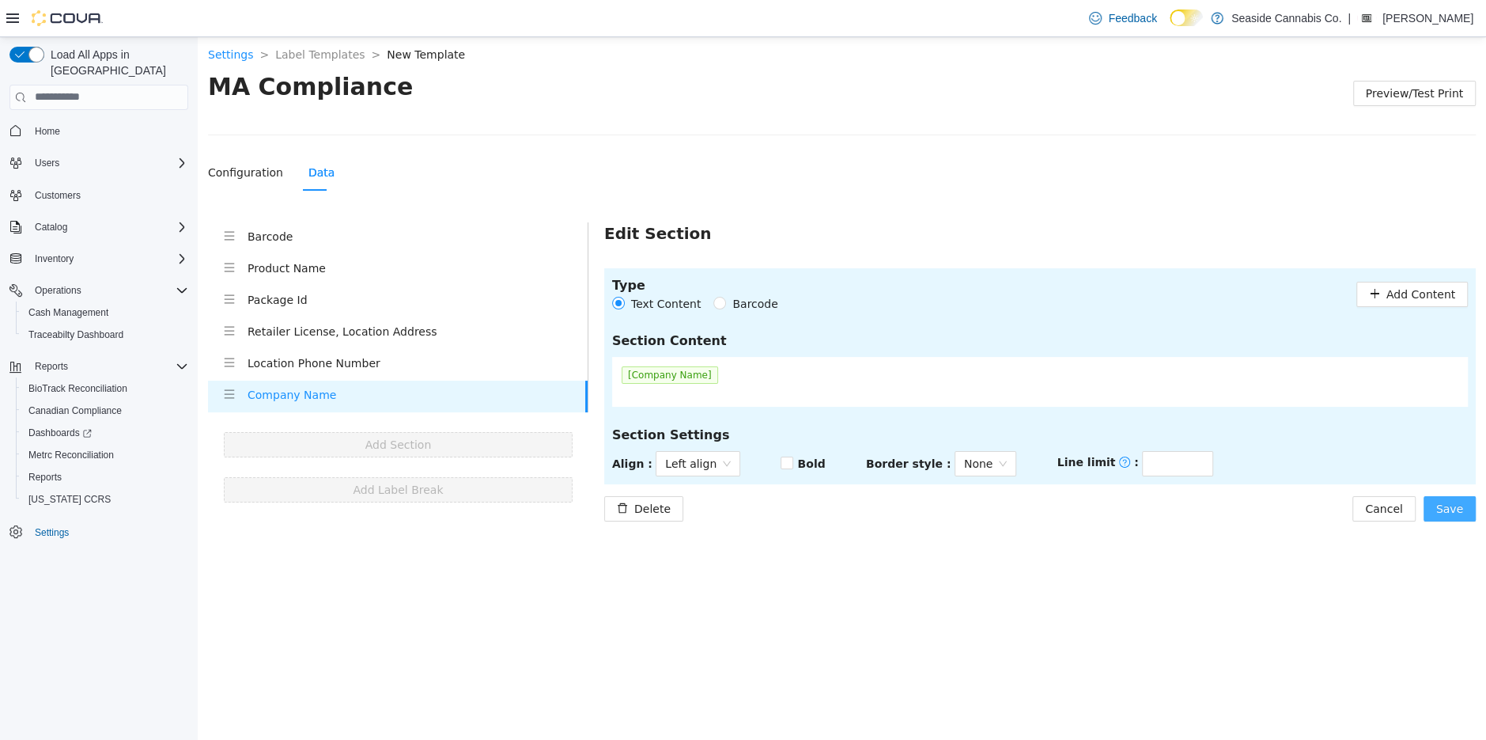
click at [1453, 508] on span "Save" at bounding box center [1449, 507] width 27 height 17
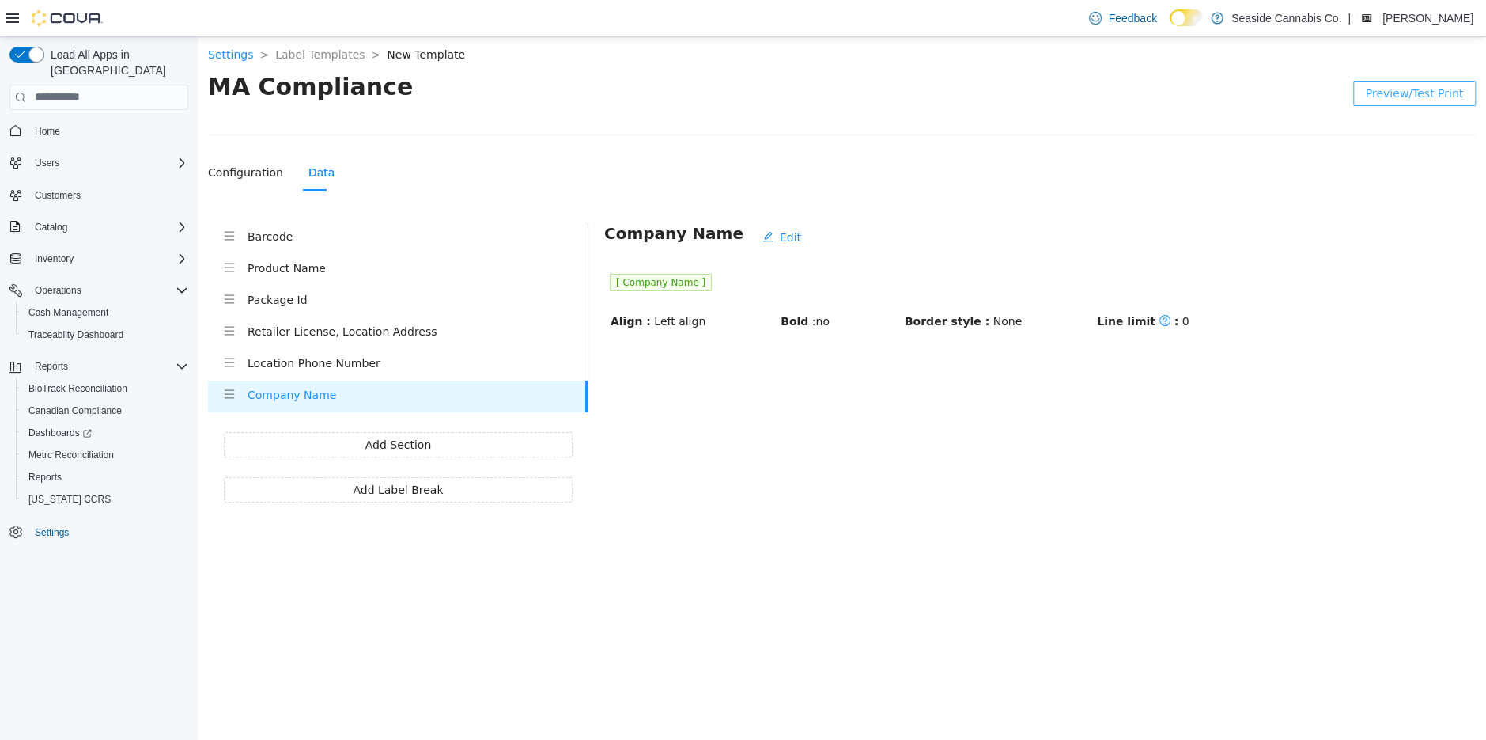
click at [1421, 85] on span "Preview/Test Print" at bounding box center [1414, 92] width 97 height 17
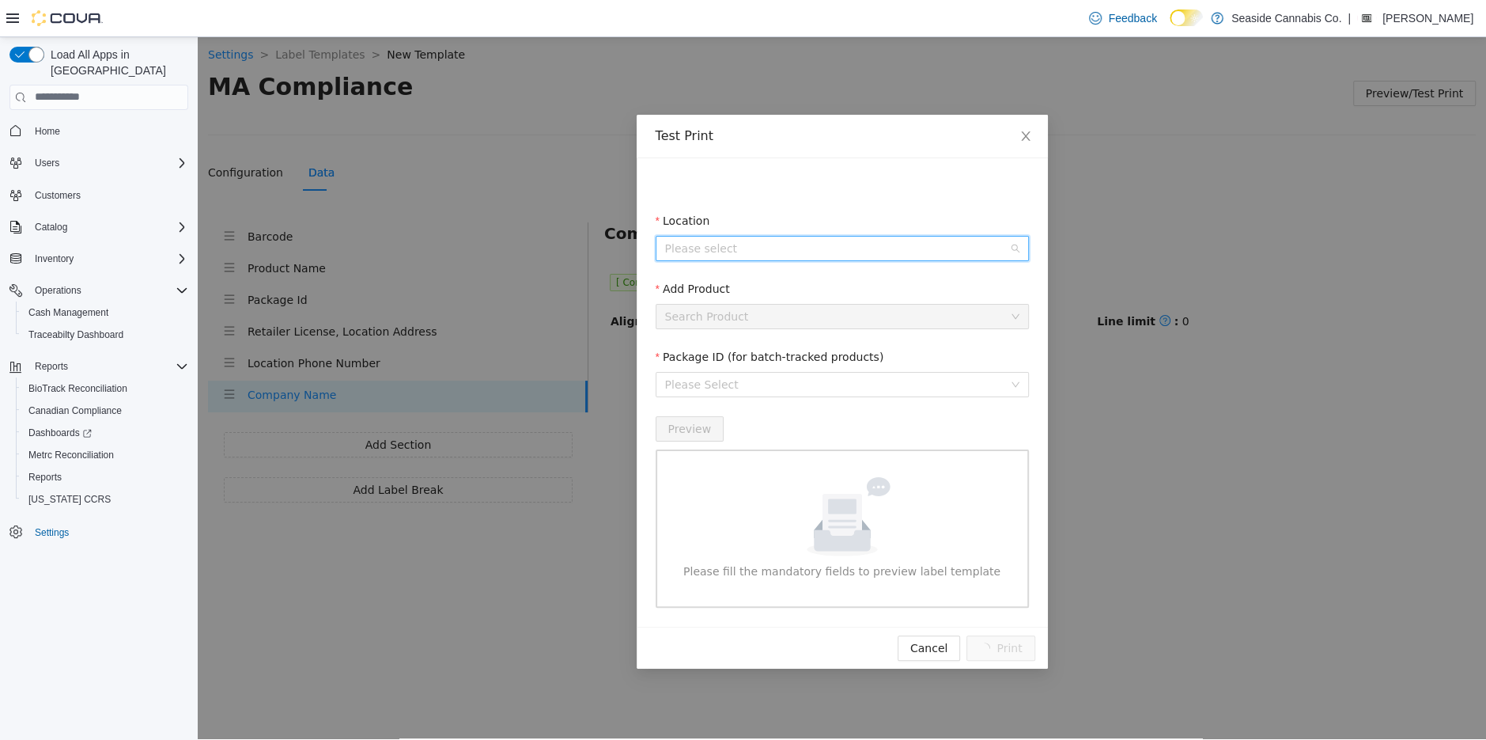
click at [804, 236] on input "Location" at bounding box center [836, 248] width 343 height 24
click at [787, 310] on span "[STREET_ADDRESS]" at bounding box center [754, 304] width 110 height 13
click at [771, 312] on input "Add Product" at bounding box center [836, 316] width 343 height 24
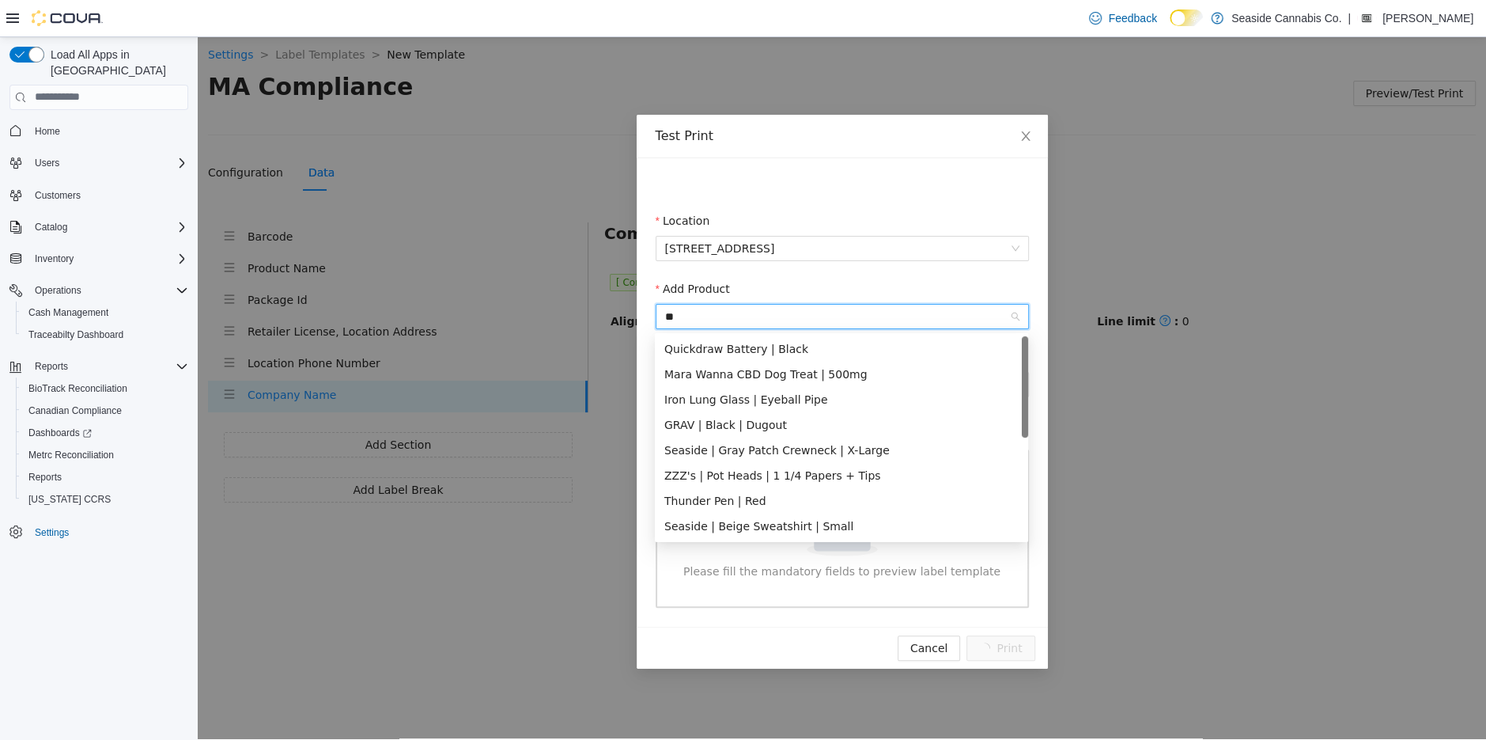
scroll to position [0, 0]
type input "*****"
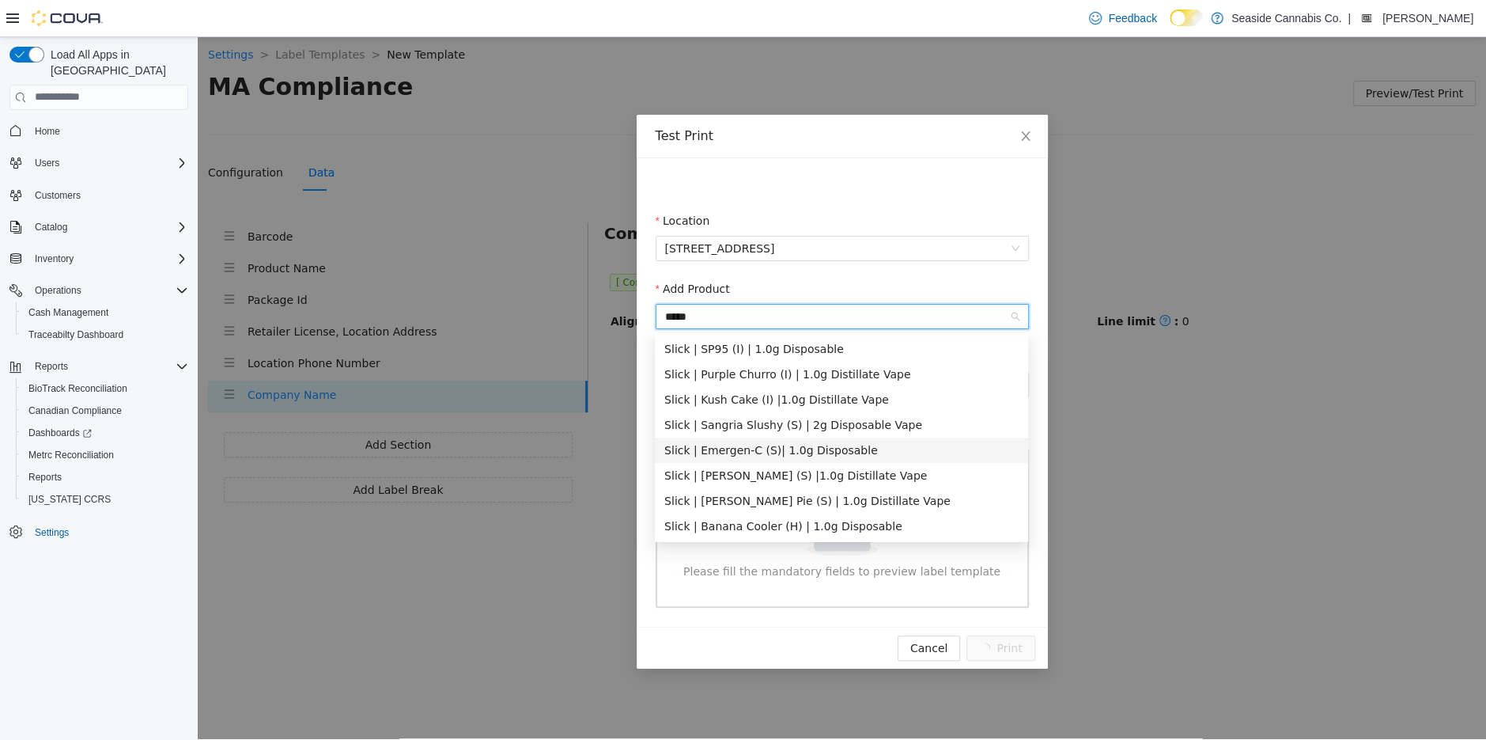
click at [740, 448] on div "Slick | Emergen-C (S)| 1.0g Disposable" at bounding box center [841, 449] width 354 height 17
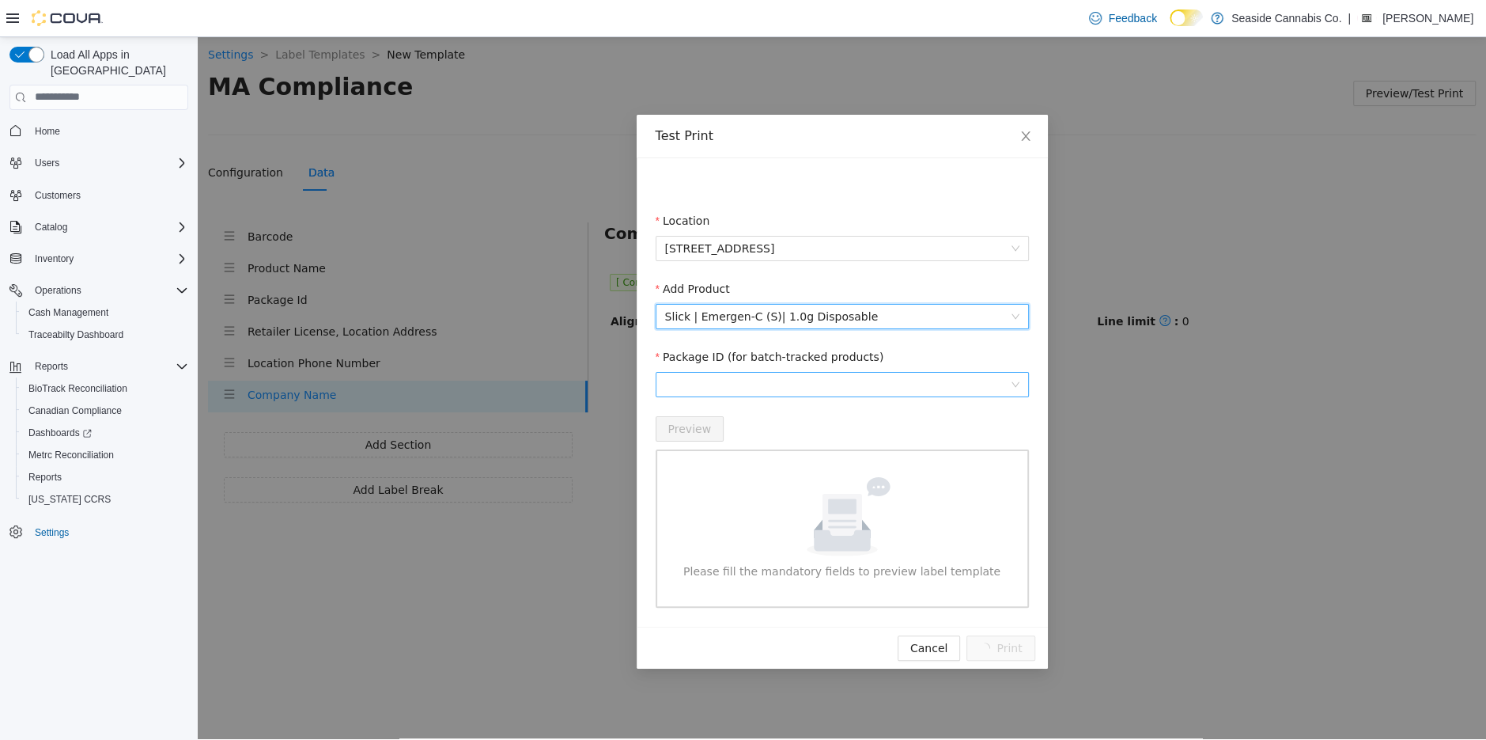
click at [796, 380] on span at bounding box center [842, 384] width 354 height 24
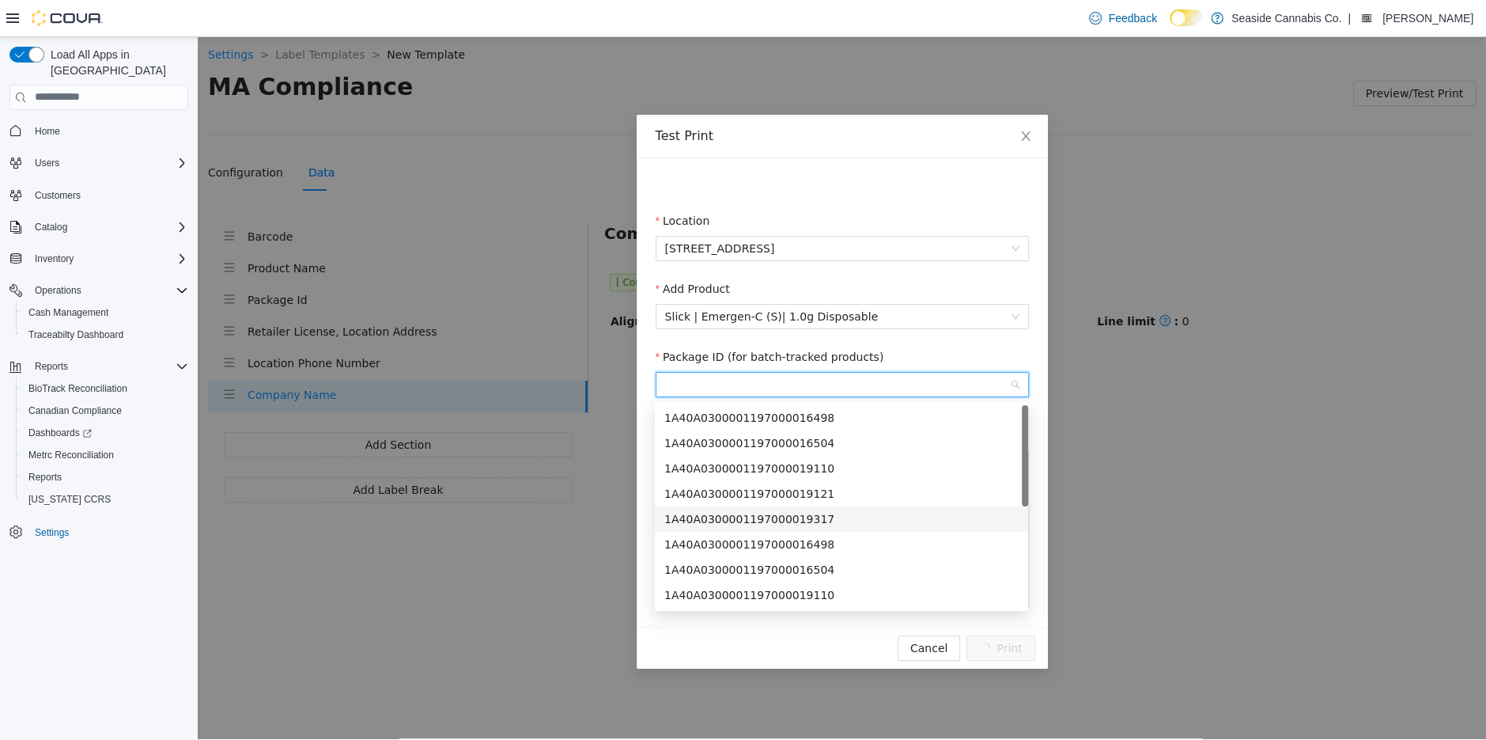
click at [744, 524] on div "1A40A0300001197000019317" at bounding box center [841, 517] width 354 height 17
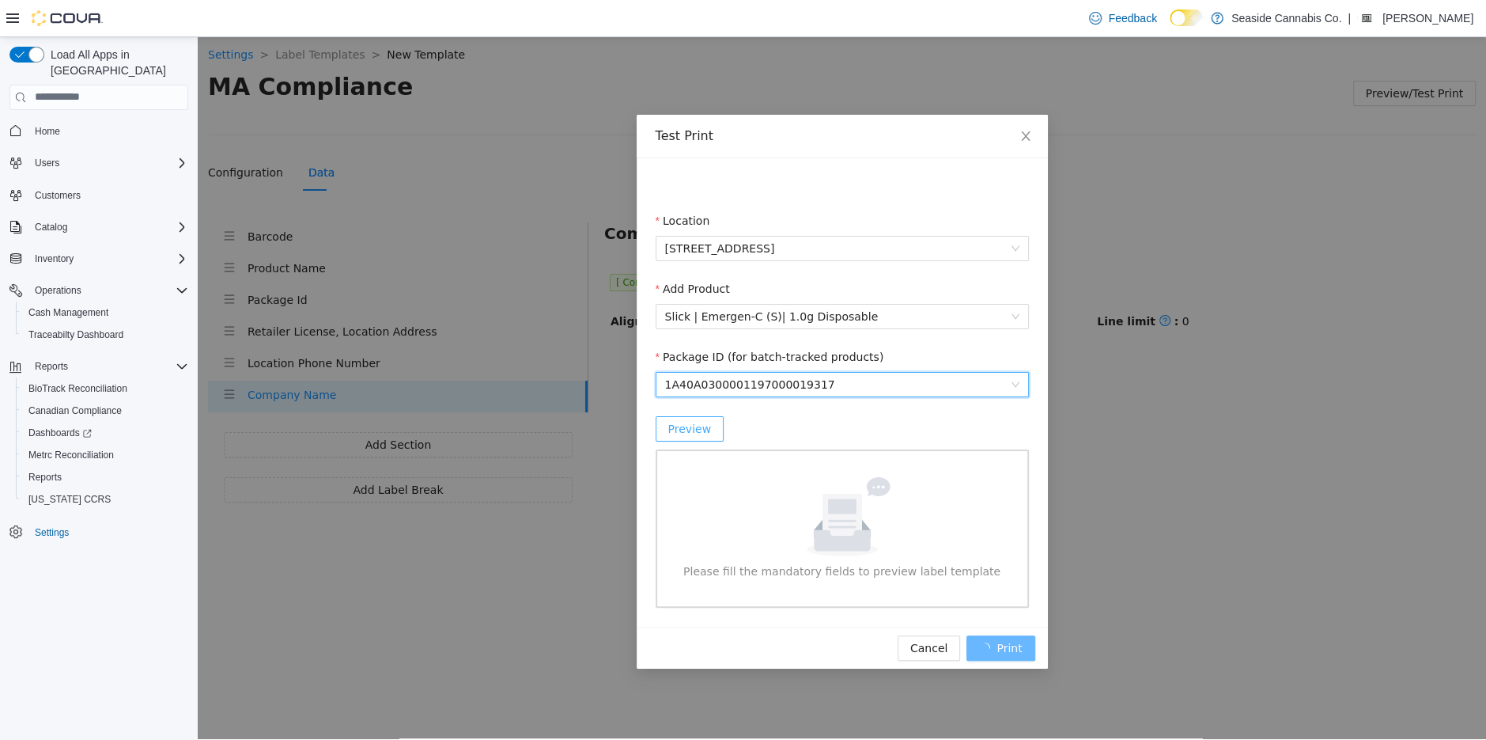
click at [693, 437] on span "Preview" at bounding box center [690, 427] width 44 height 17
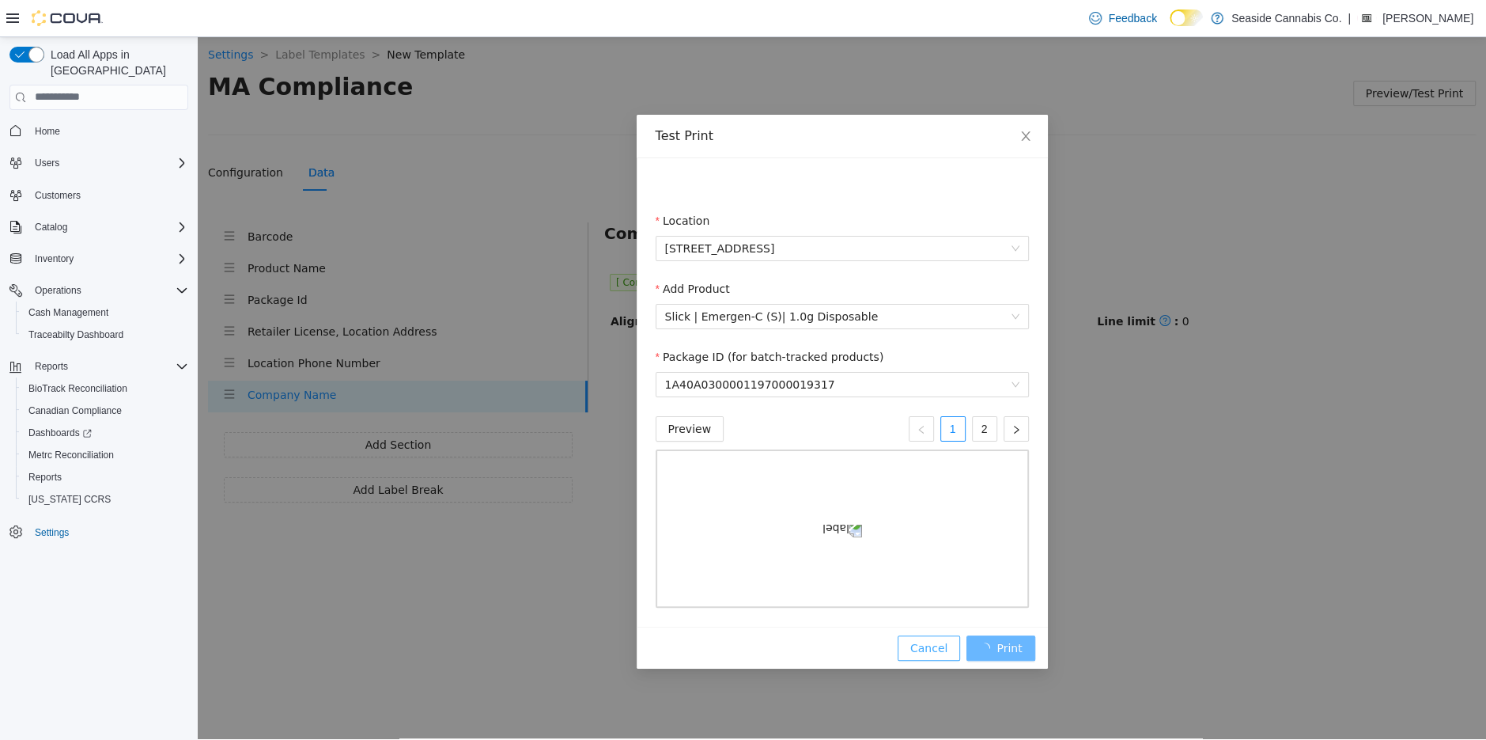
click at [927, 656] on span "Cancel" at bounding box center [928, 646] width 37 height 17
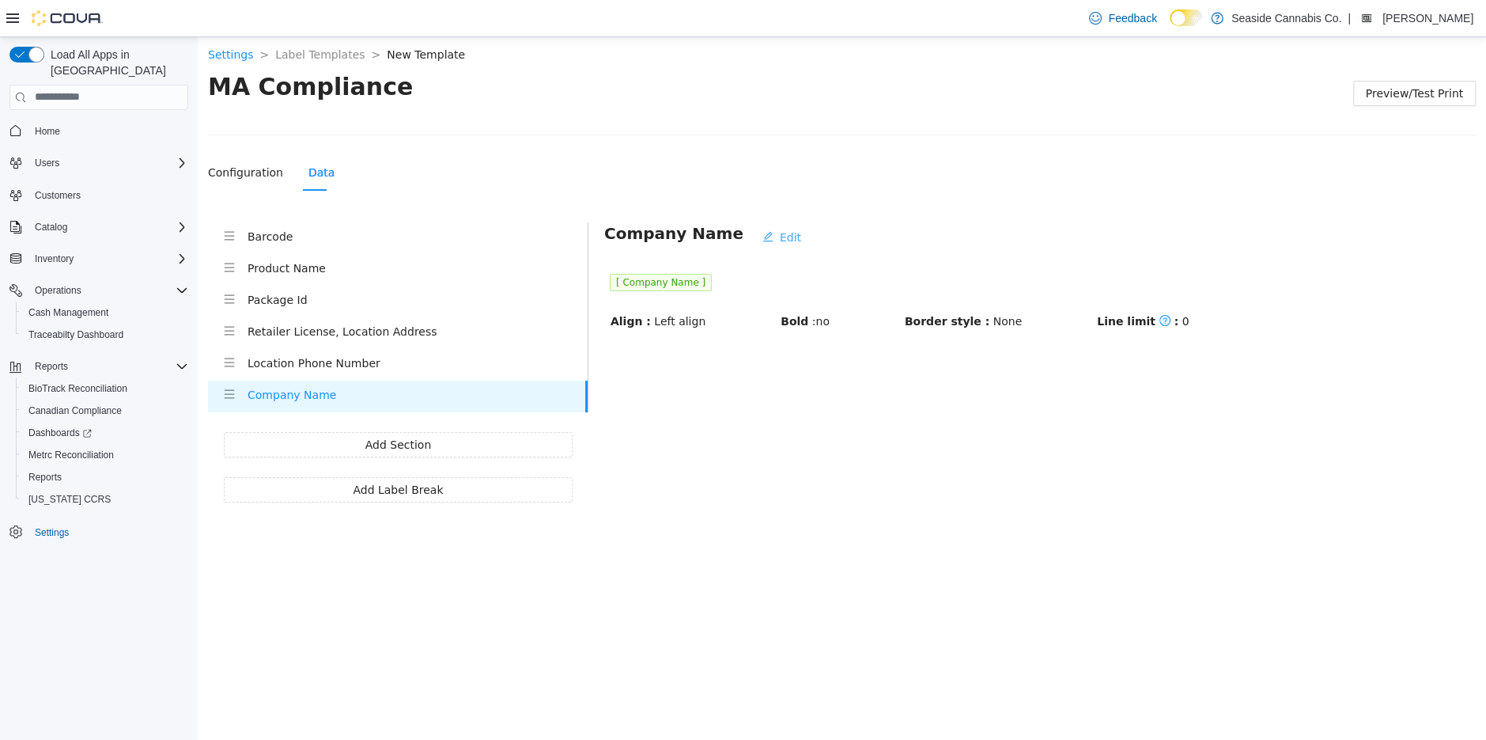
click at [780, 235] on span "Edit" at bounding box center [790, 236] width 21 height 17
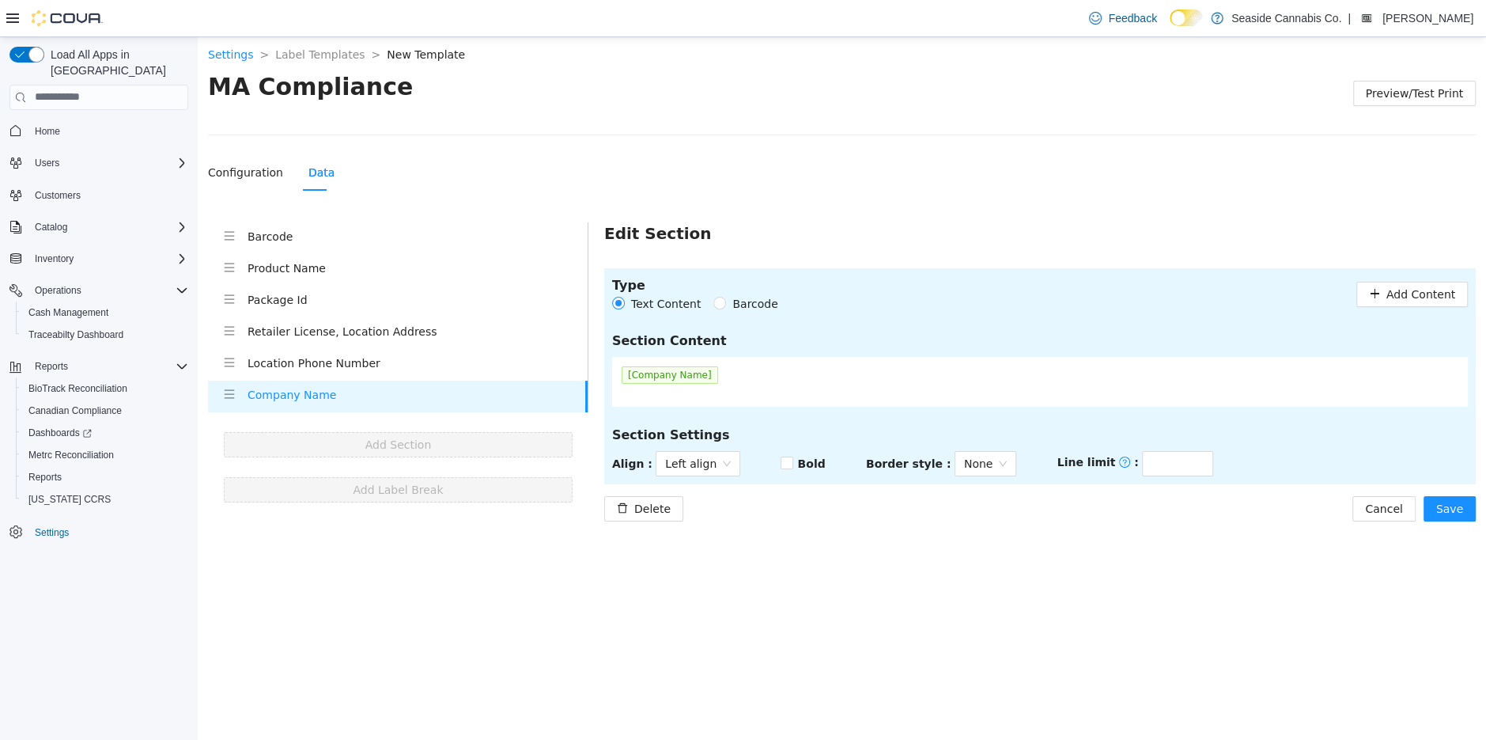
click at [696, 369] on span "[Company Name]" at bounding box center [670, 373] width 97 height 17
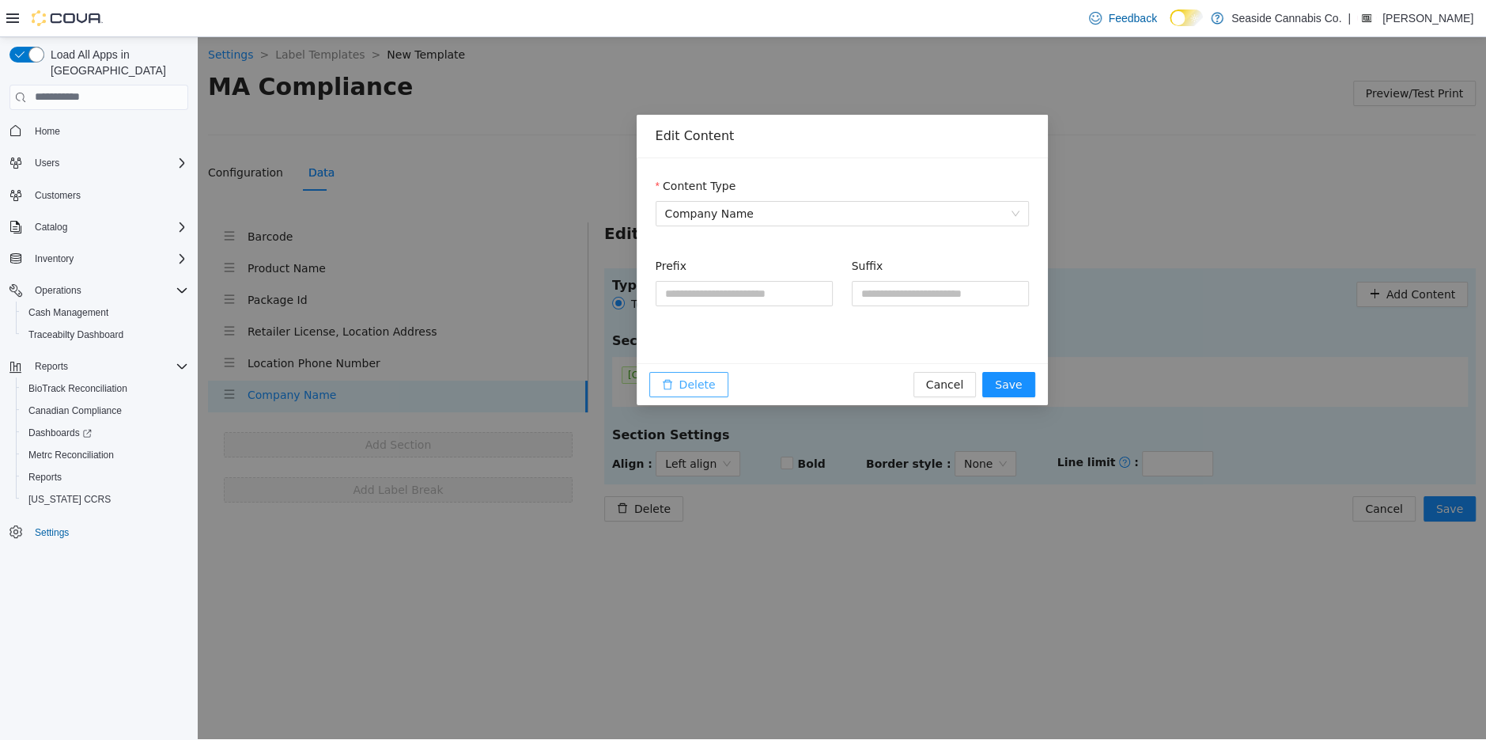
click at [702, 377] on span "Delete" at bounding box center [697, 383] width 36 height 17
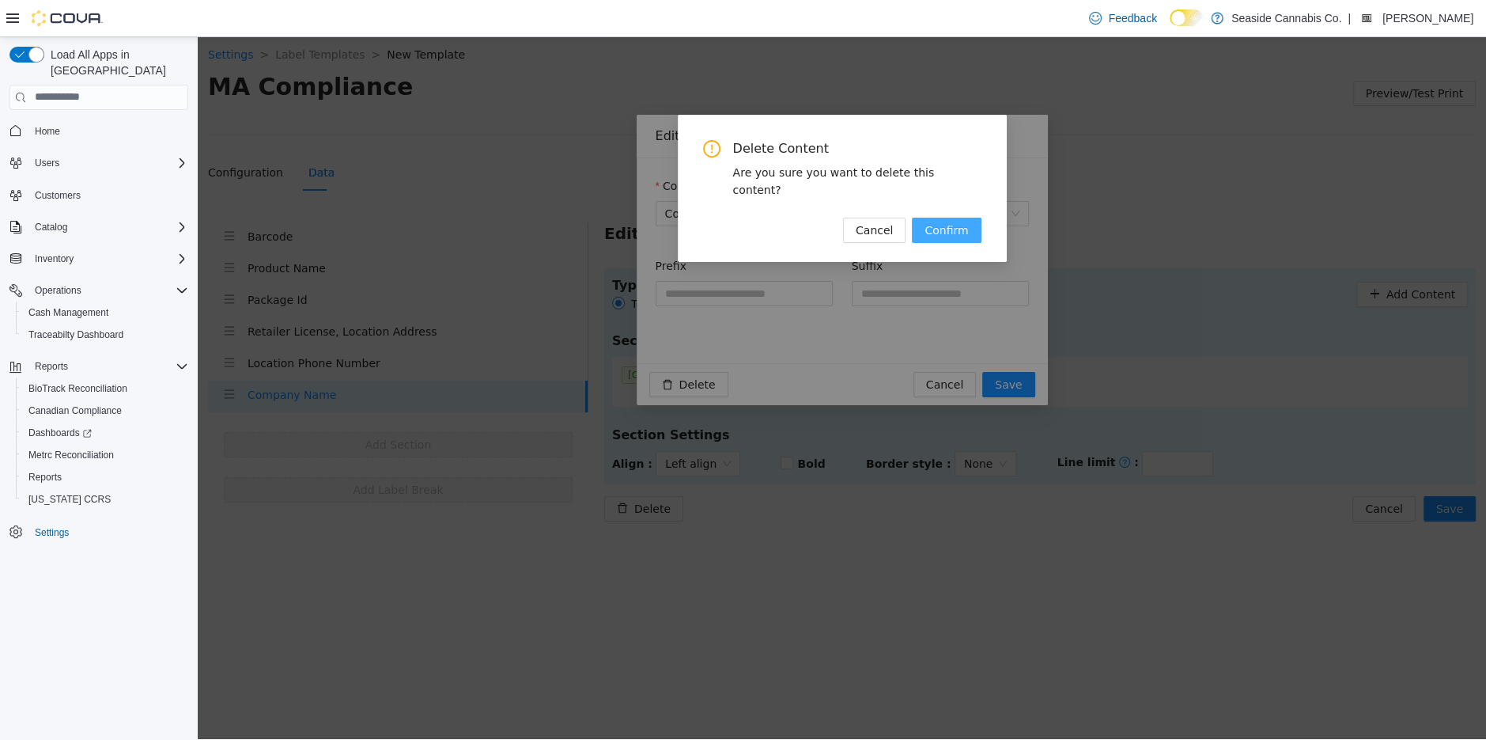
click at [958, 221] on span "Confirm" at bounding box center [947, 229] width 44 height 17
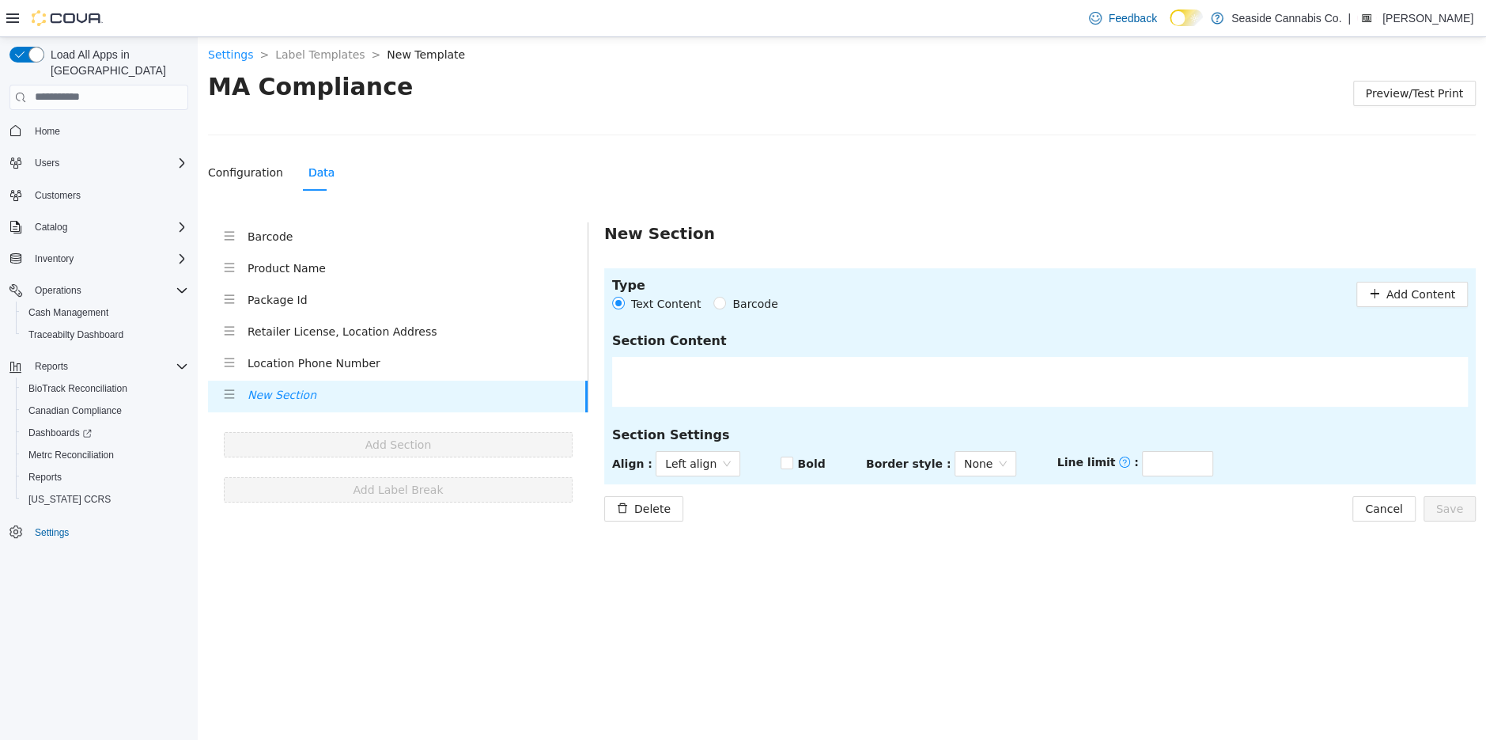
click at [697, 376] on div at bounding box center [1040, 381] width 856 height 50
click at [1431, 292] on span "Add Content" at bounding box center [1421, 293] width 69 height 17
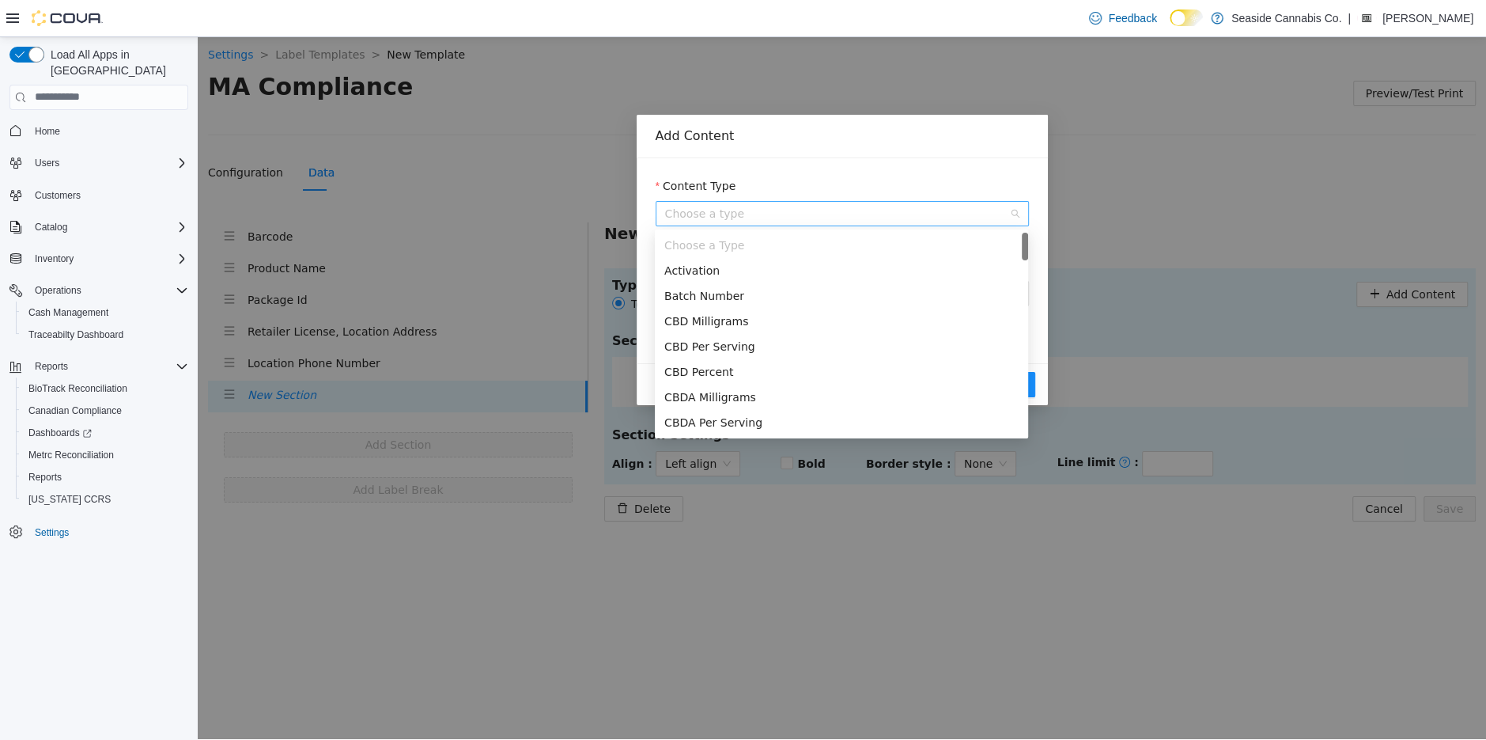
click at [747, 219] on span "Choose a type" at bounding box center [842, 213] width 354 height 24
click at [744, 362] on div "Custom Text" at bounding box center [841, 360] width 354 height 17
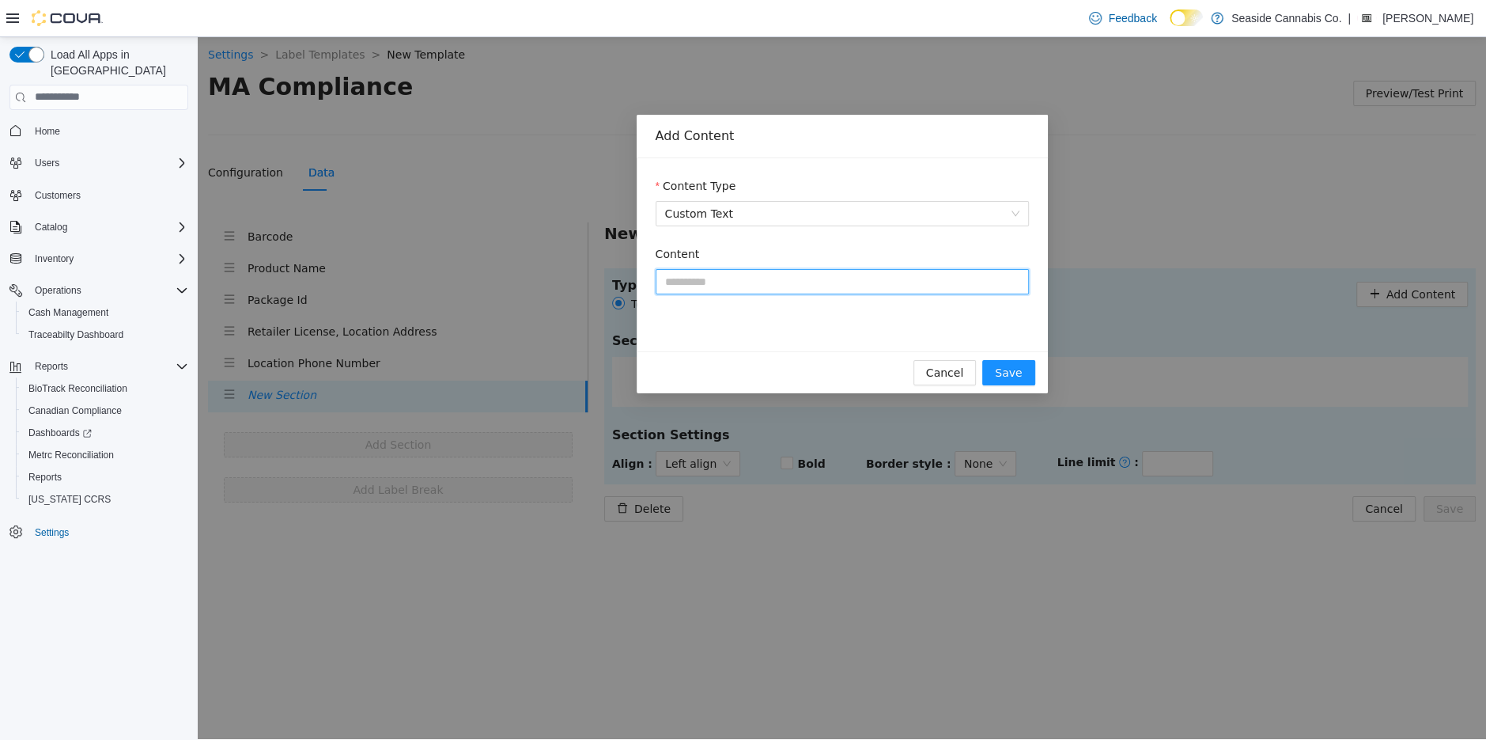
click at [850, 285] on input "Content" at bounding box center [842, 280] width 373 height 25
type input "**********"
click at [1003, 375] on span "Save" at bounding box center [1008, 371] width 27 height 17
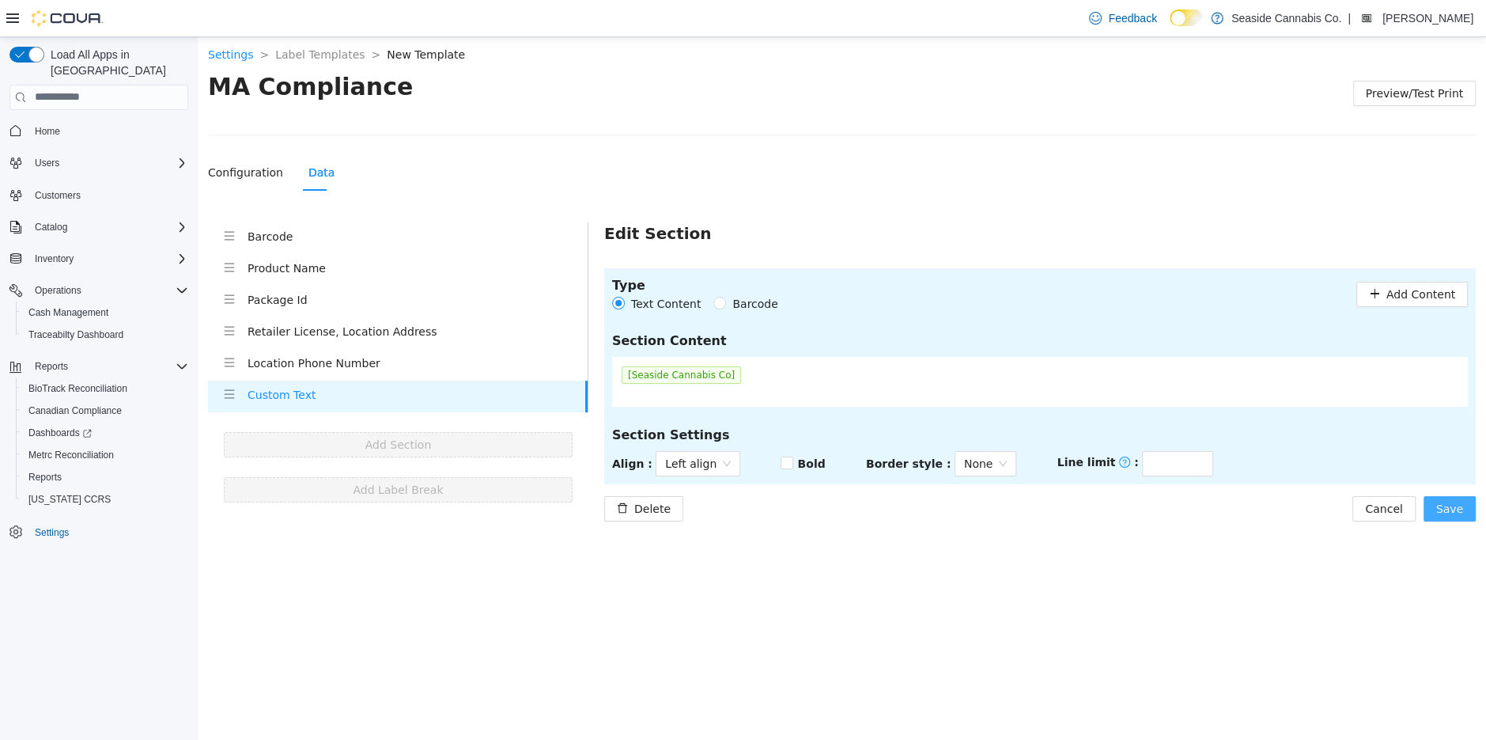
click at [1461, 509] on span "Save" at bounding box center [1449, 507] width 27 height 17
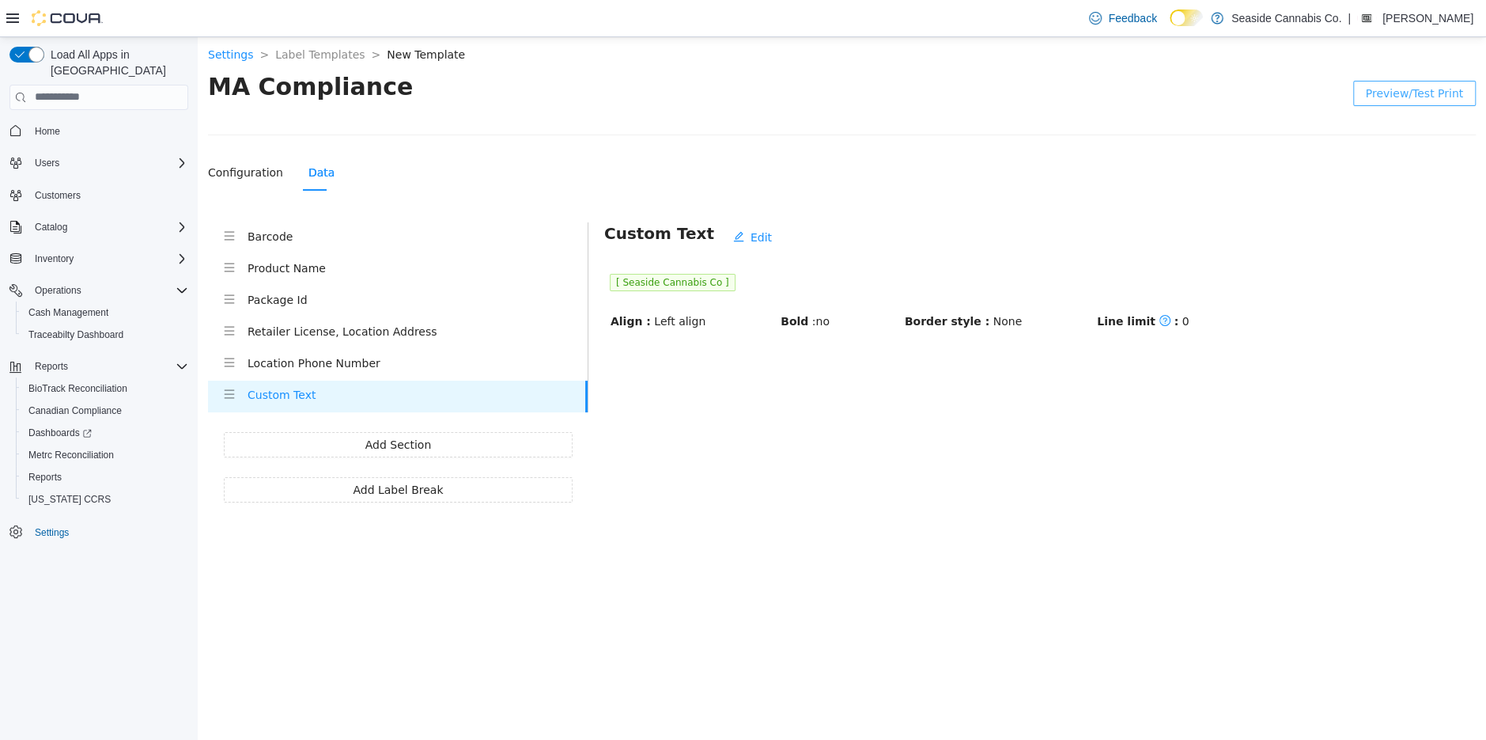
click at [1418, 88] on span "Preview/Test Print" at bounding box center [1414, 92] width 97 height 17
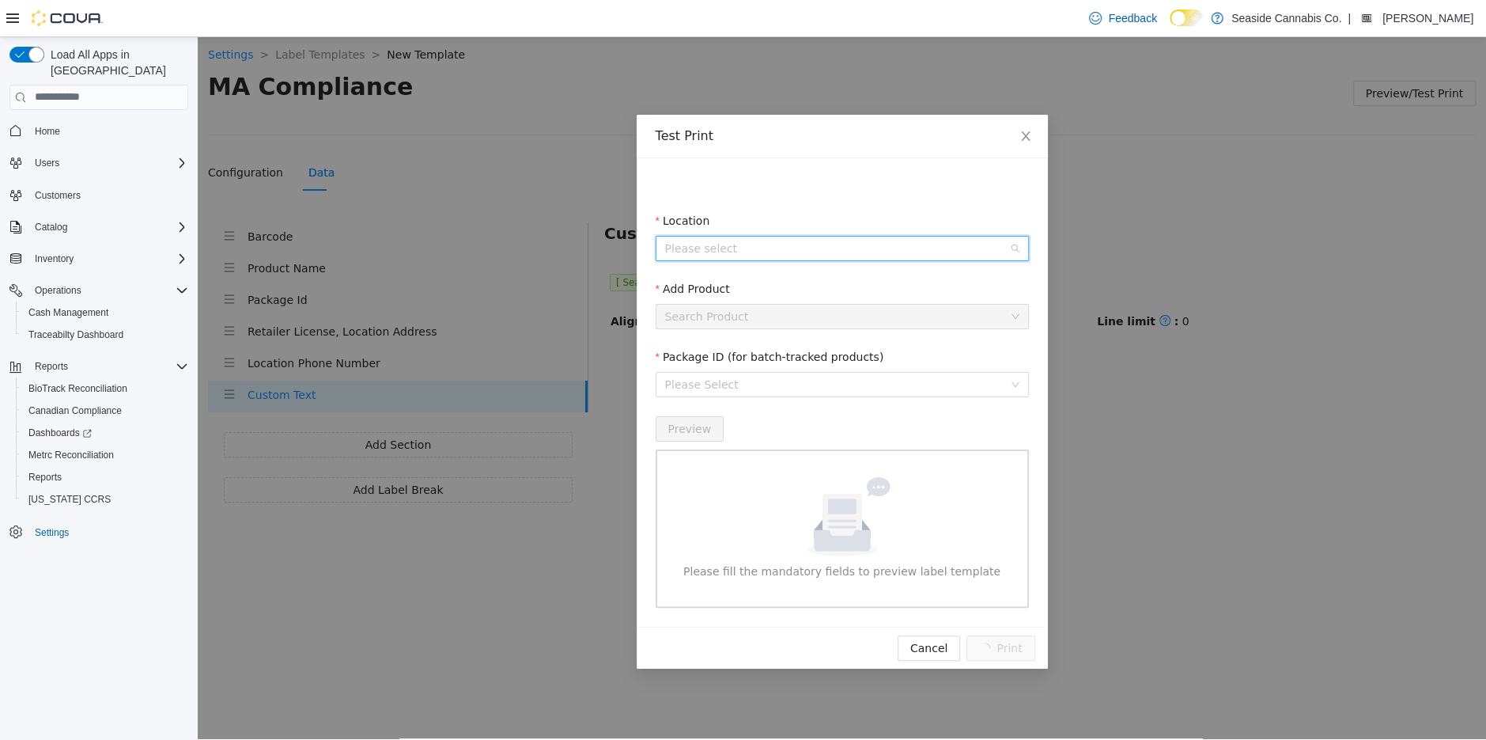
click at [865, 244] on input "Location" at bounding box center [836, 248] width 343 height 24
click at [804, 299] on span "[STREET_ADDRESS]" at bounding box center [860, 304] width 329 height 19
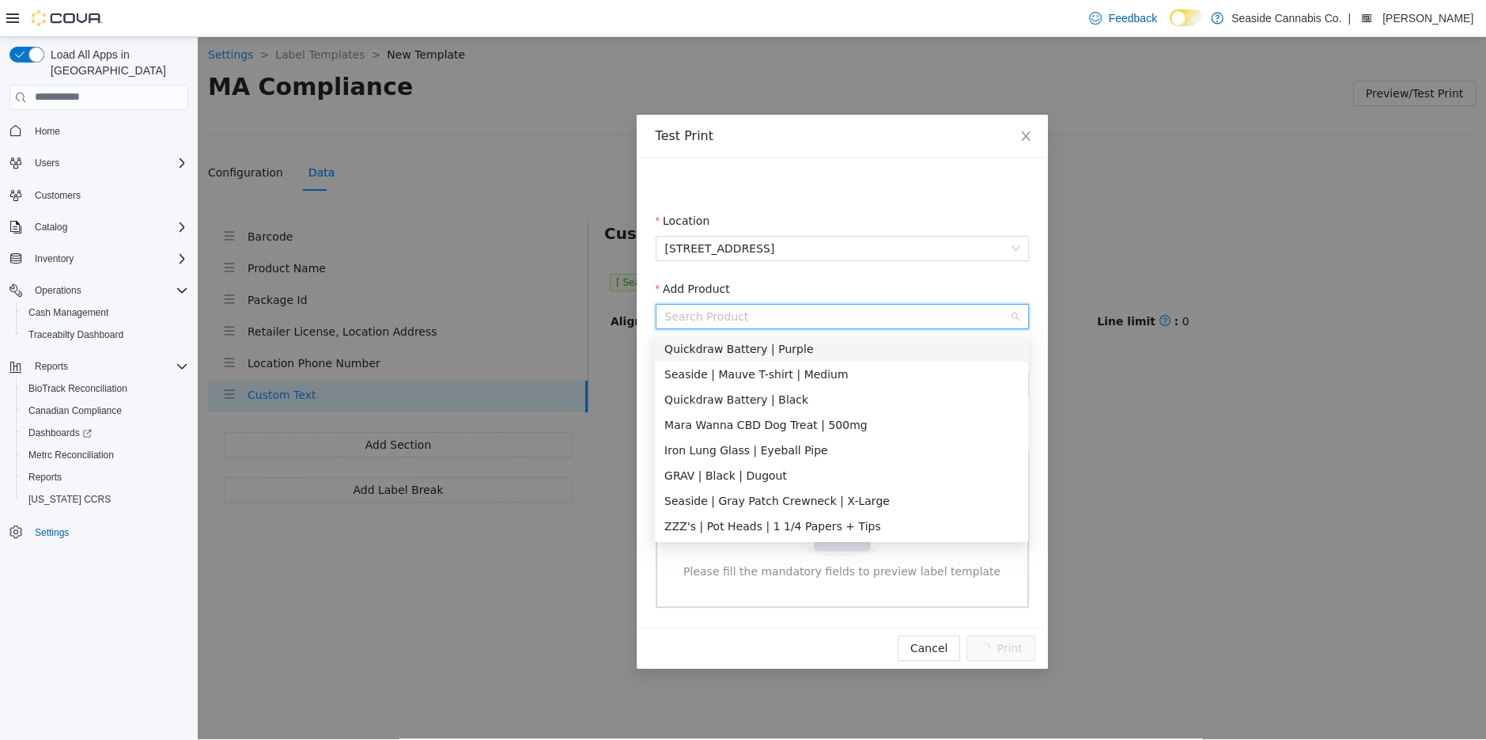
click at [761, 324] on input "Add Product" at bounding box center [836, 316] width 343 height 24
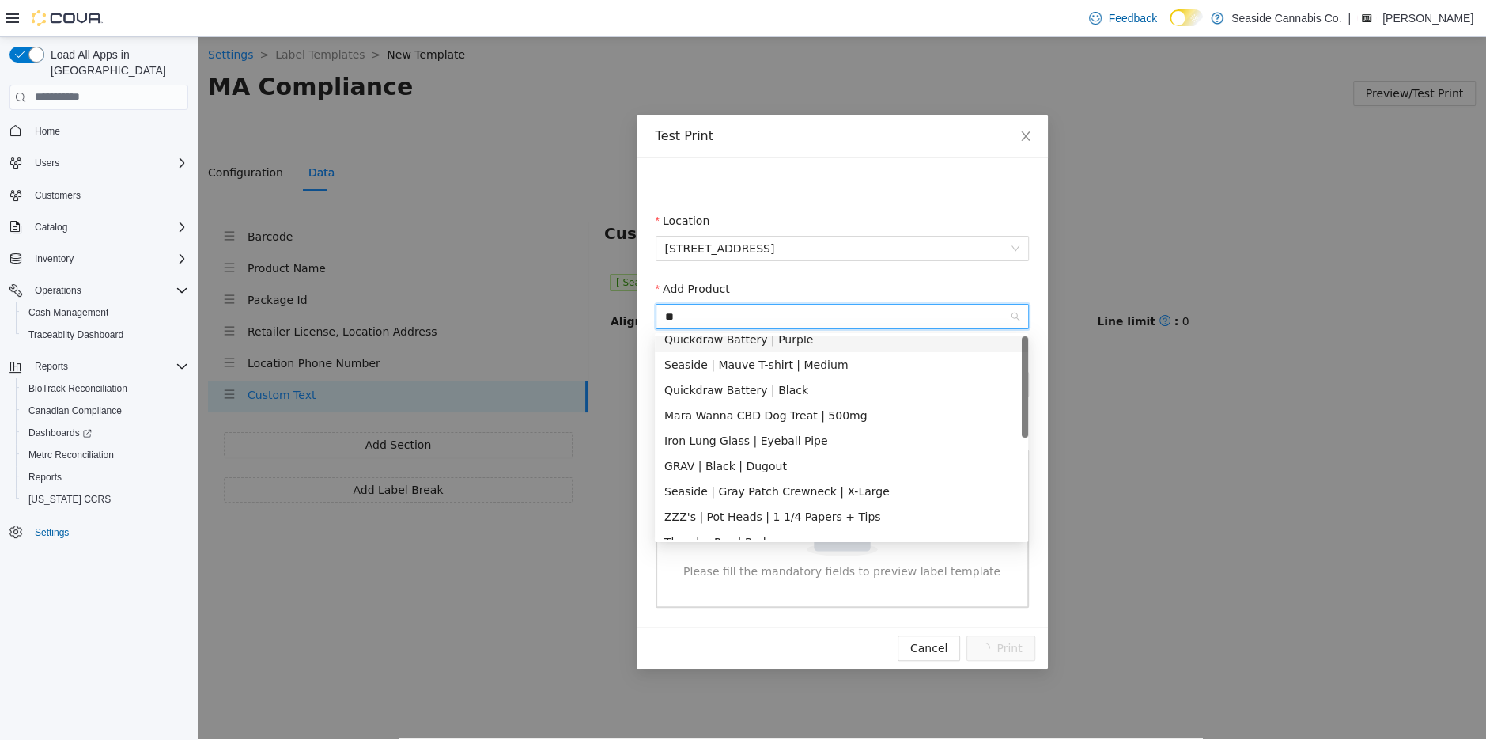
scroll to position [0, 0]
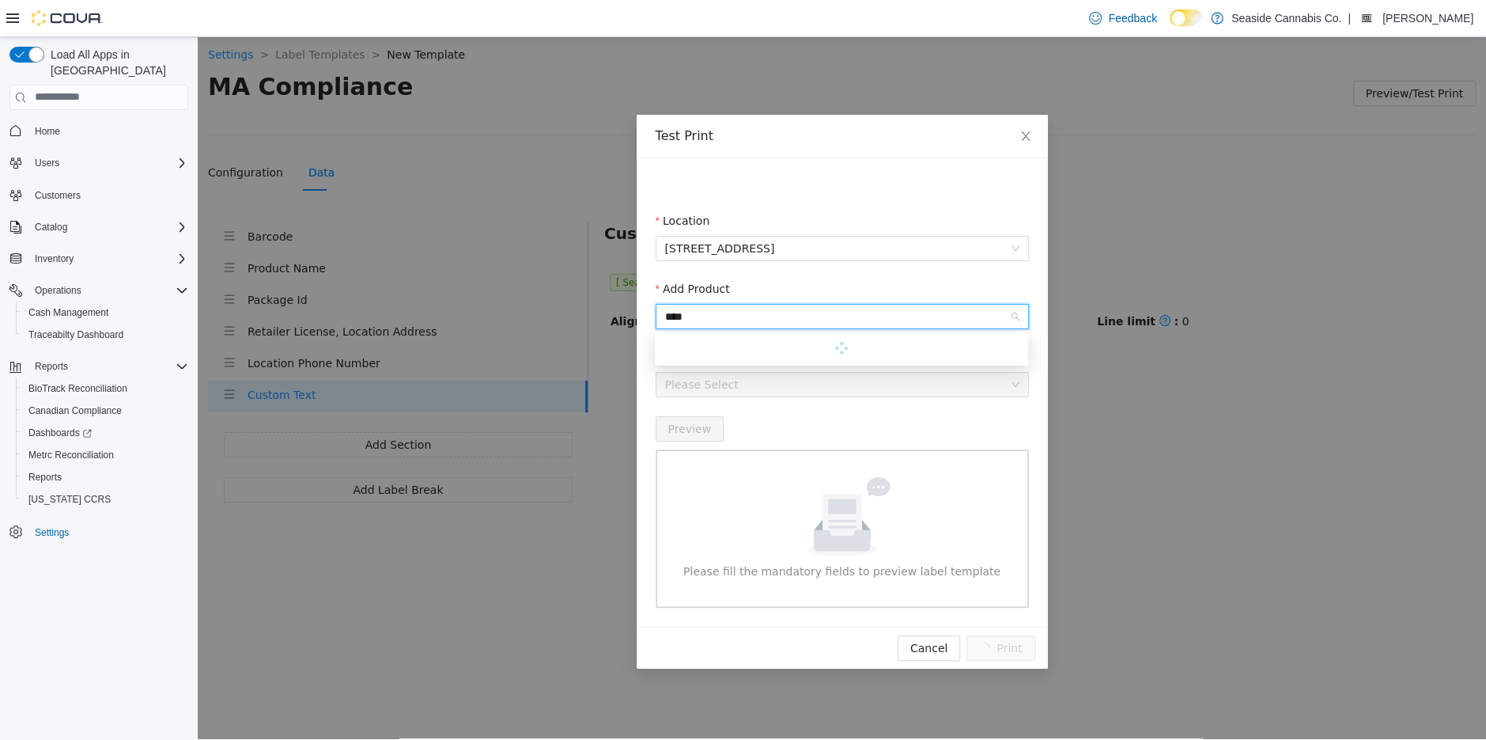
type input "*****"
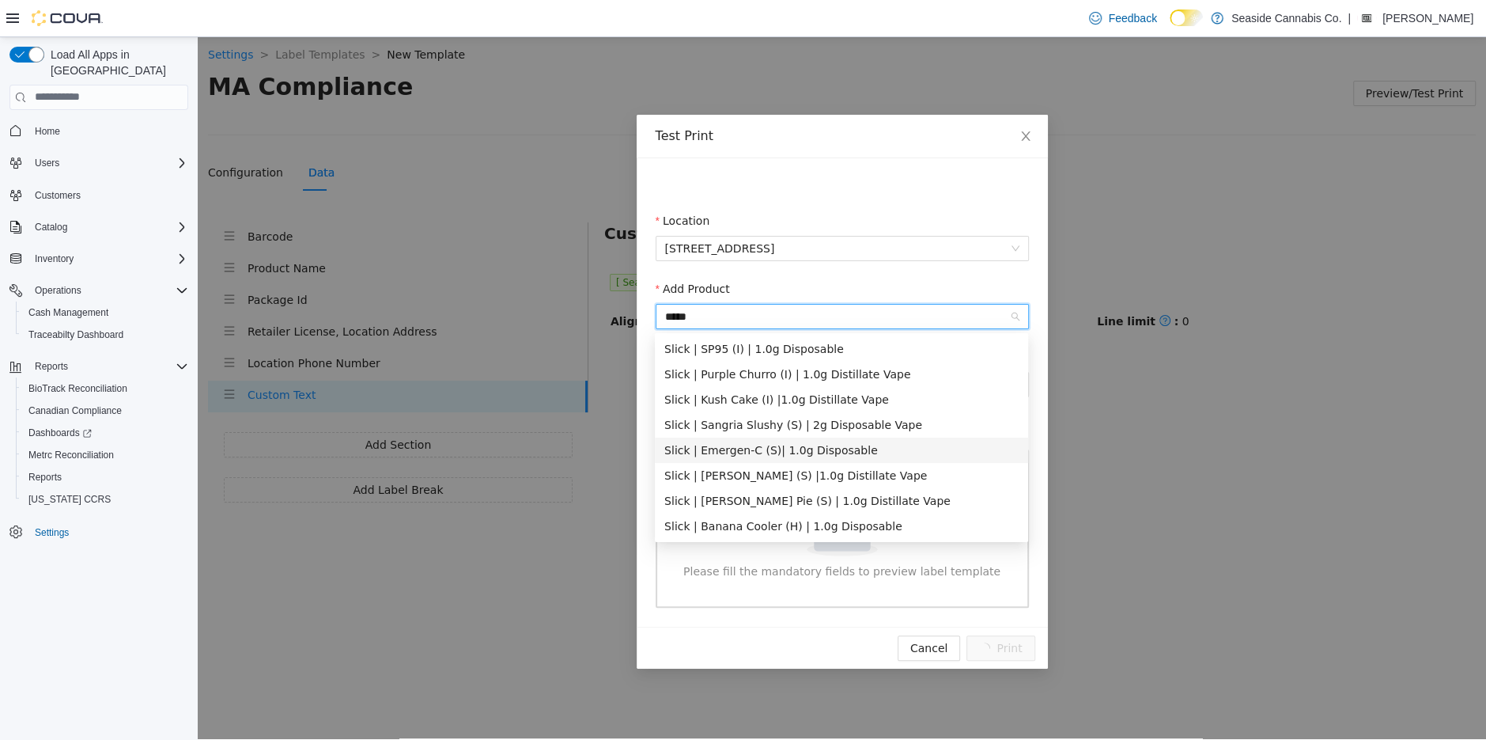
click at [764, 454] on div "Slick | Emergen-C (S)| 1.0g Disposable" at bounding box center [841, 449] width 354 height 17
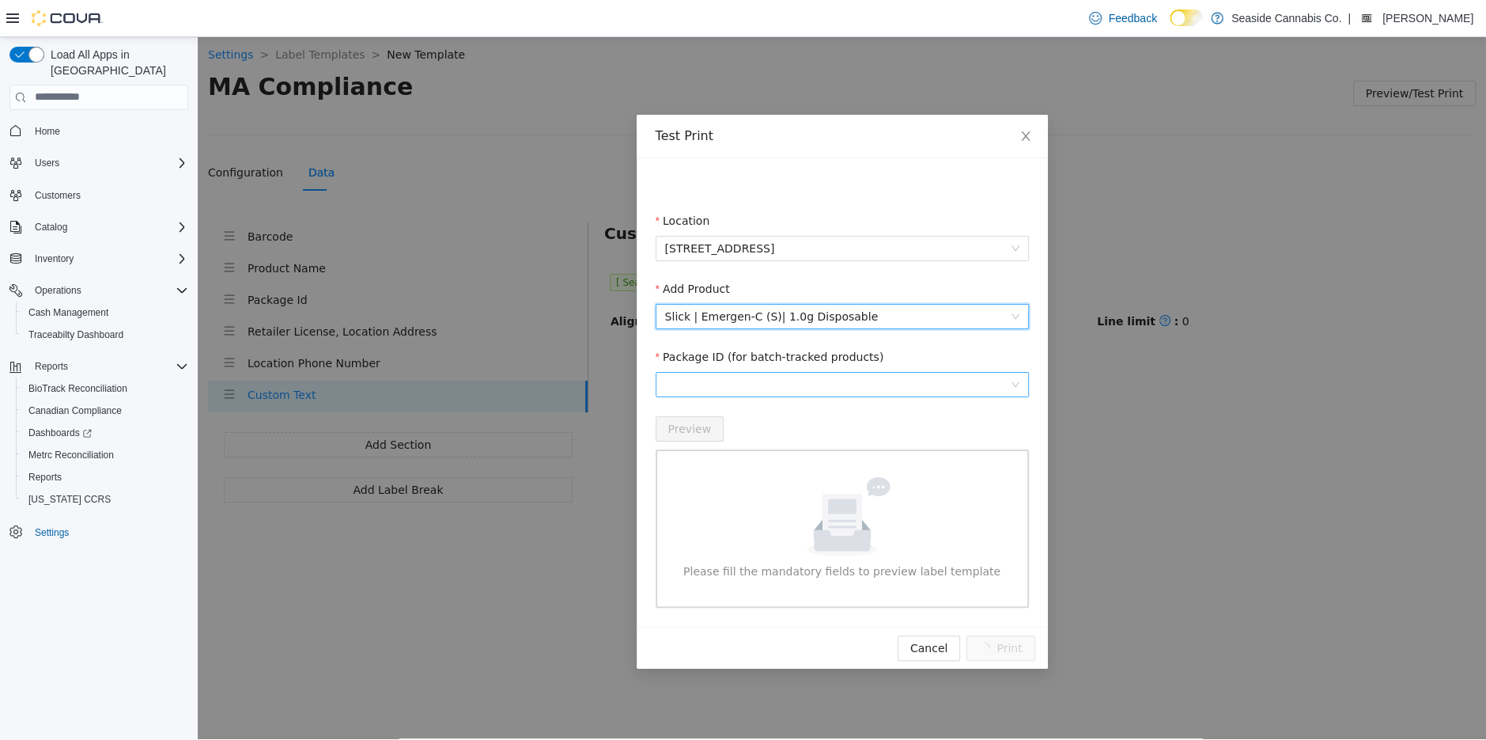
click at [842, 379] on span at bounding box center [842, 384] width 354 height 24
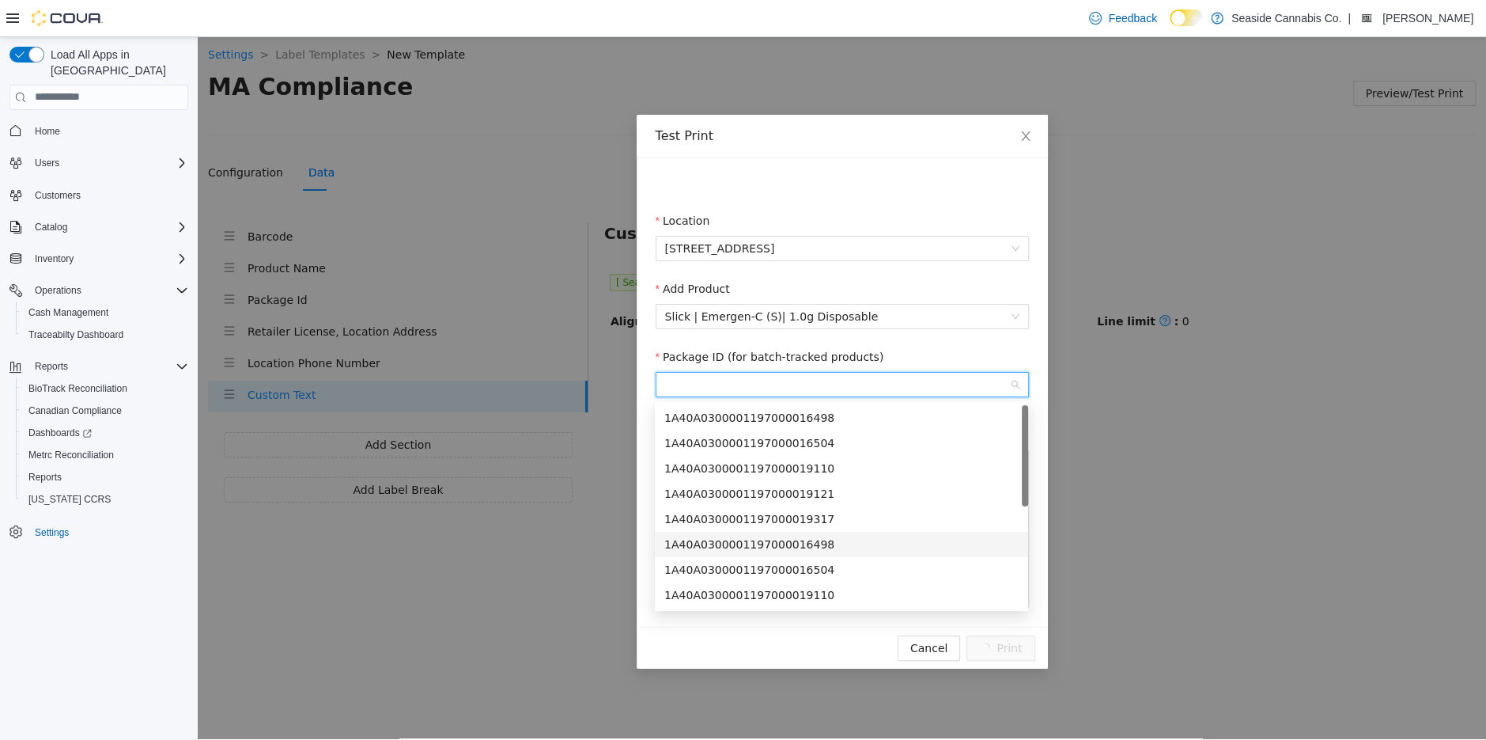
click at [812, 551] on div "1A40A0300001197000016498" at bounding box center [841, 543] width 354 height 17
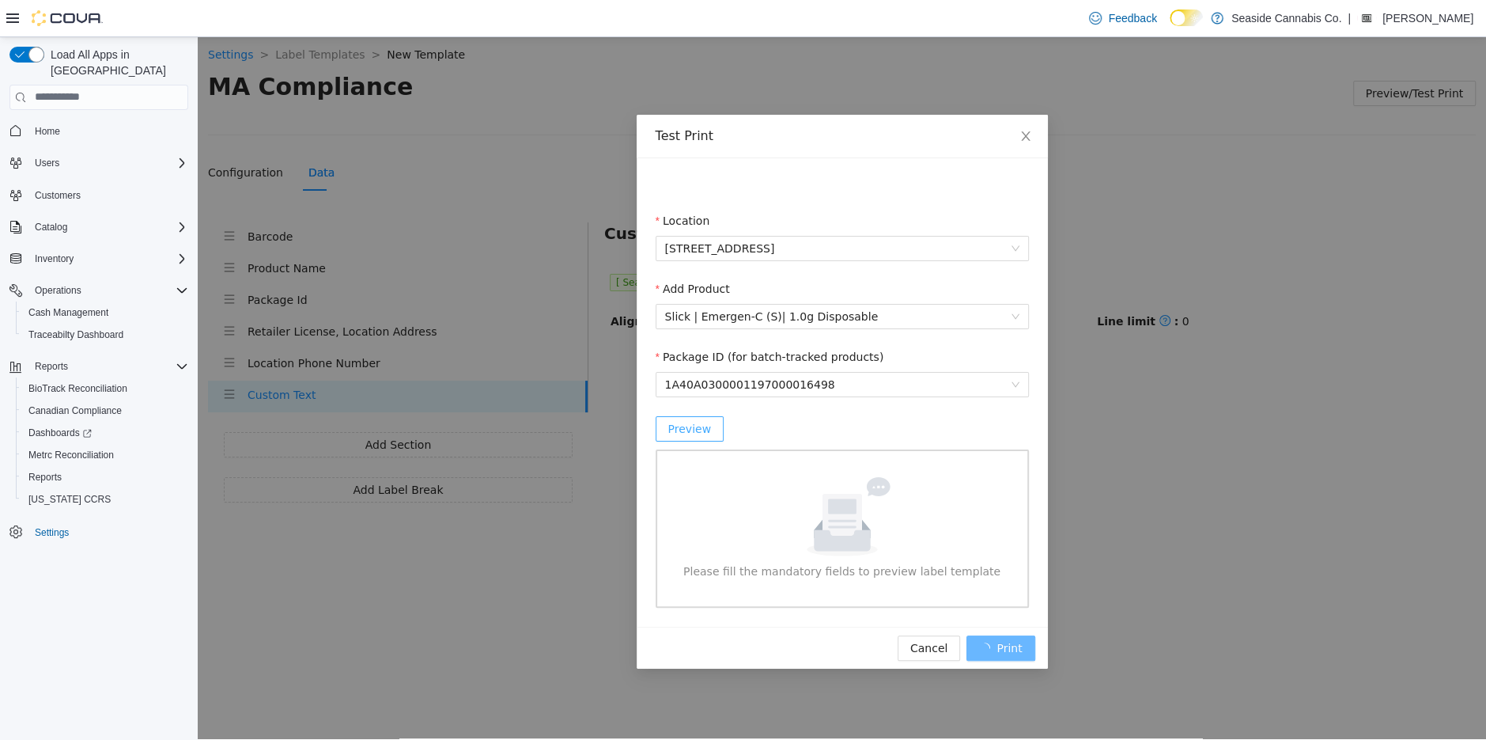
click at [683, 429] on span "Preview" at bounding box center [690, 427] width 44 height 17
click at [981, 431] on link "2" at bounding box center [985, 428] width 24 height 24
click at [954, 429] on link "1" at bounding box center [953, 428] width 24 height 24
click at [923, 656] on span "Cancel" at bounding box center [928, 646] width 37 height 17
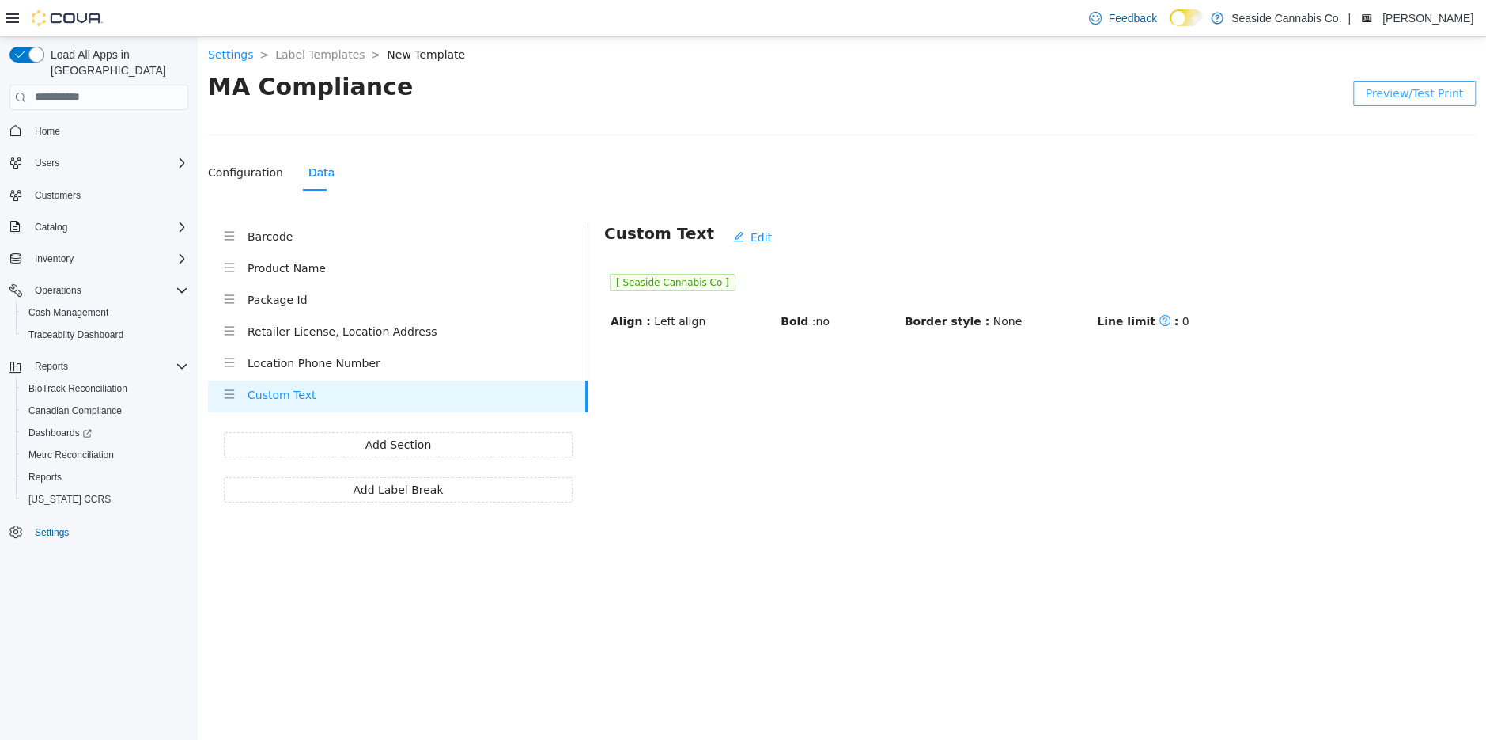
click at [320, 233] on h4 "Barcode" at bounding box center [418, 235] width 340 height 17
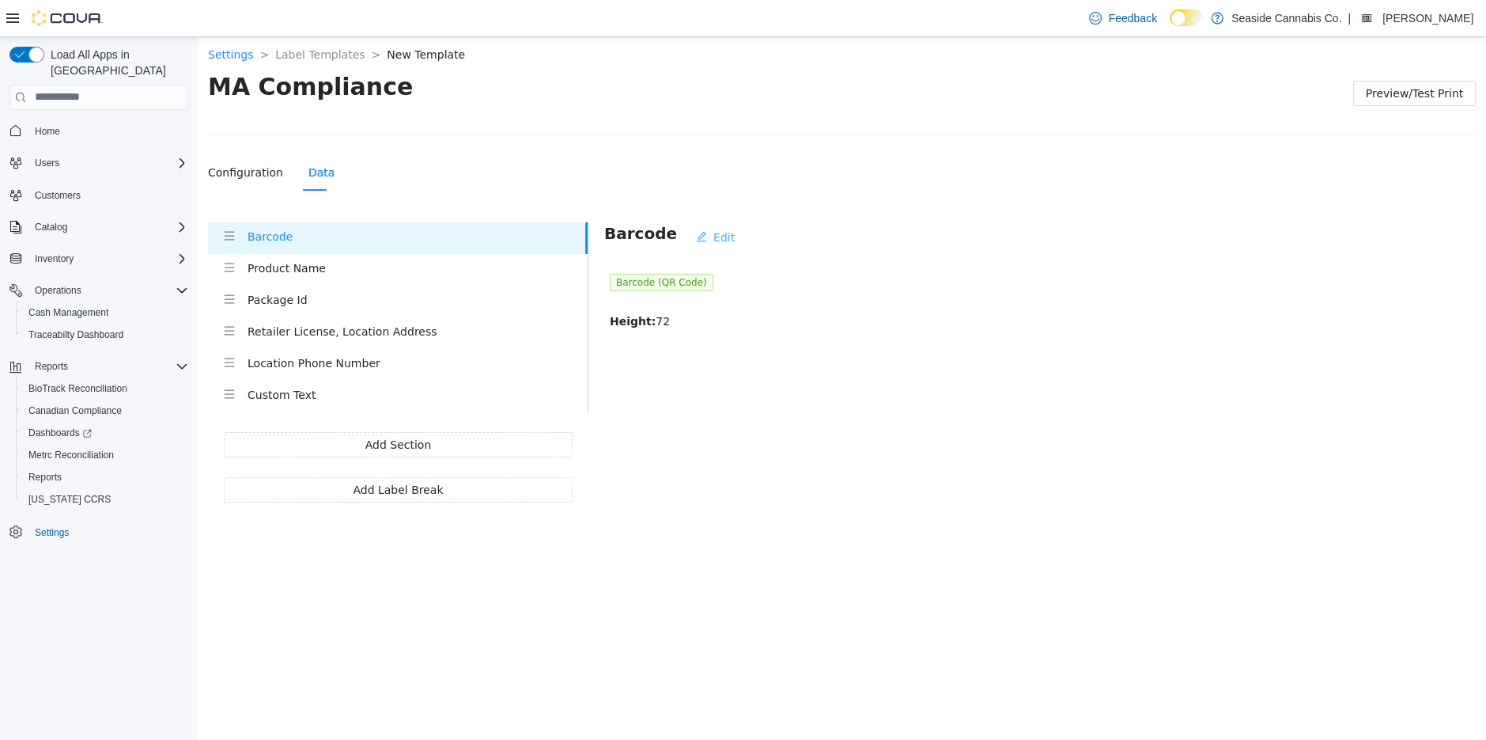
click at [713, 228] on span "Edit" at bounding box center [723, 236] width 21 height 17
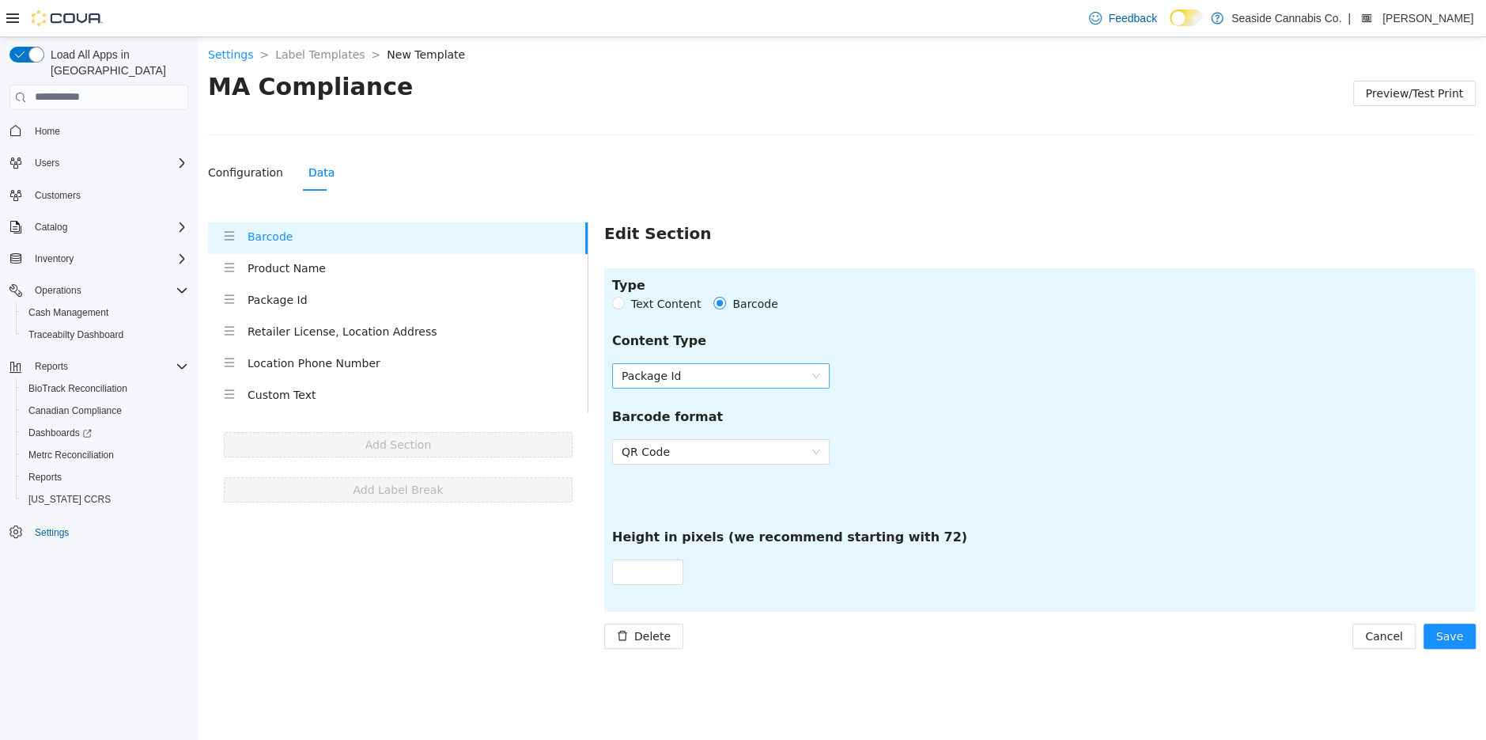
click at [713, 370] on span "Package Id" at bounding box center [721, 375] width 199 height 24
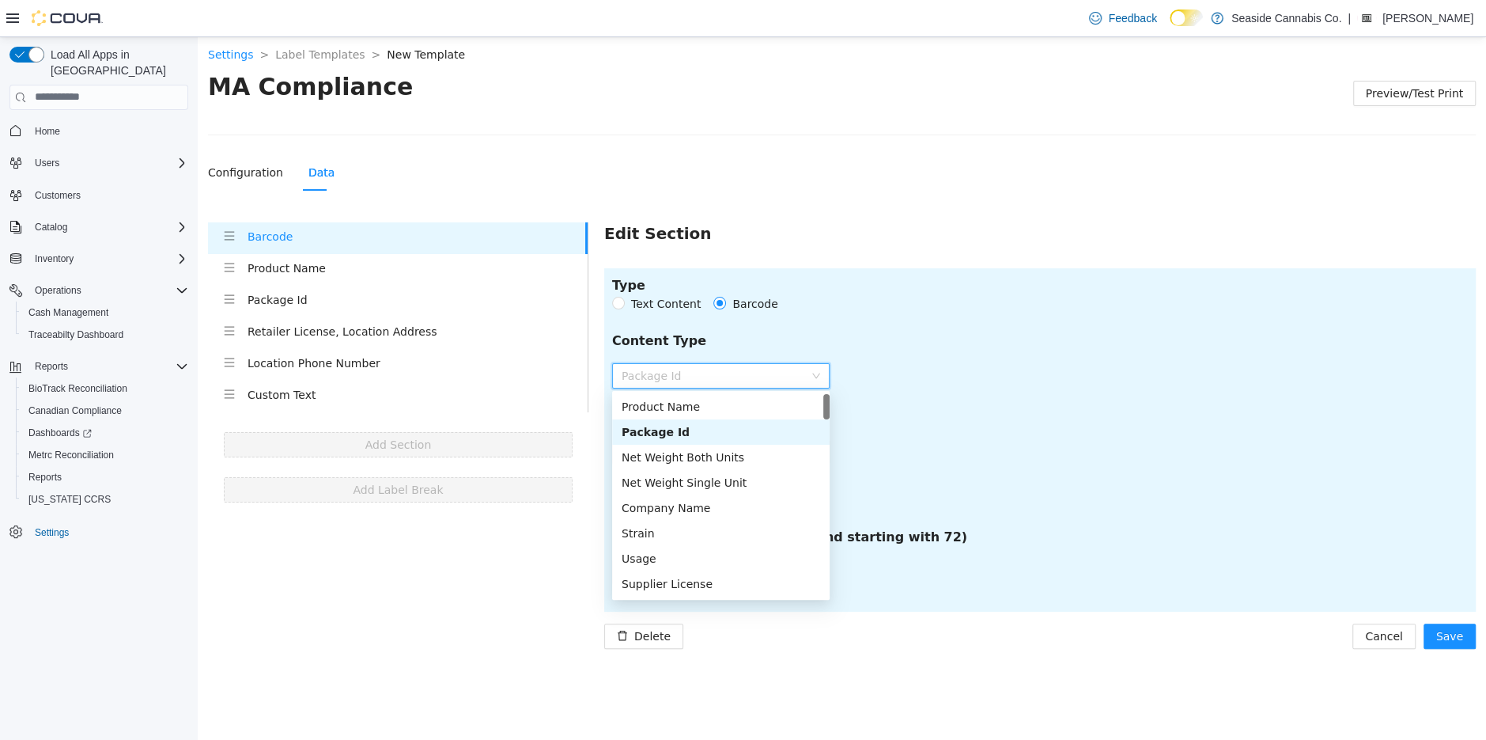
click at [917, 340] on div "Content Type" at bounding box center [1040, 347] width 856 height 32
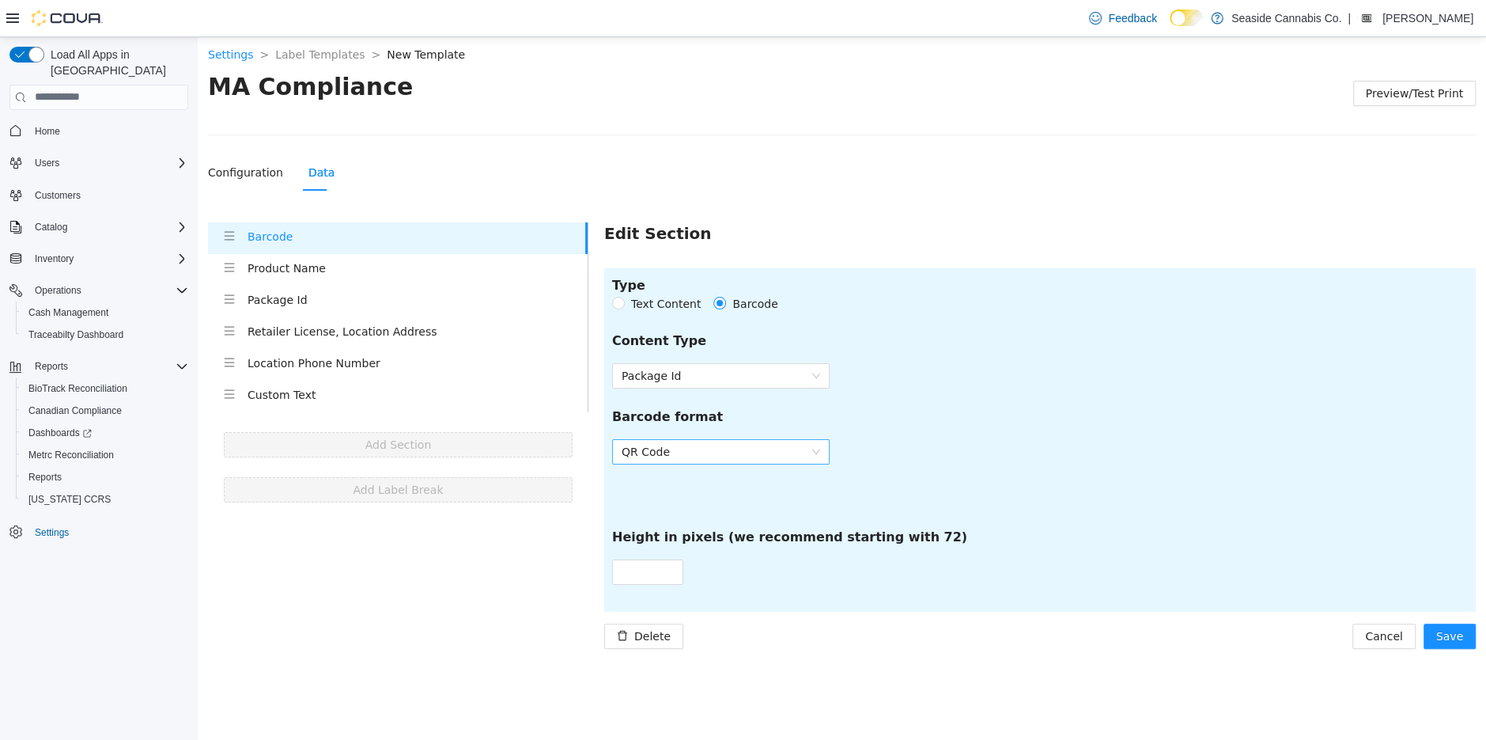
click at [774, 441] on span "QR Code" at bounding box center [721, 451] width 199 height 24
click at [755, 483] on div "Code 128" at bounding box center [721, 481] width 199 height 17
type input "**"
click at [960, 424] on div "Barcode format" at bounding box center [1040, 423] width 856 height 32
click at [1445, 636] on span "Save" at bounding box center [1449, 634] width 27 height 17
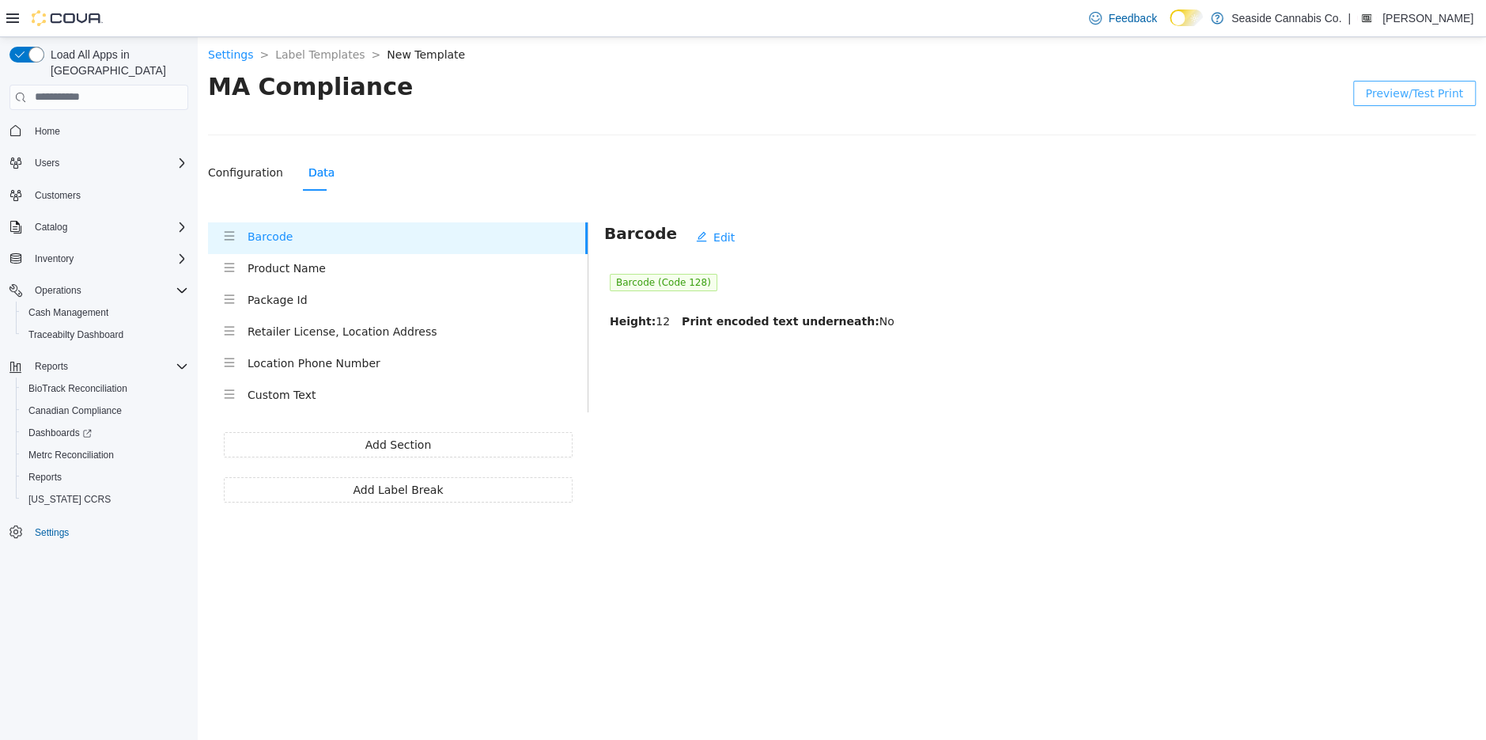
click at [1414, 100] on span "Preview/Test Print" at bounding box center [1414, 92] width 97 height 17
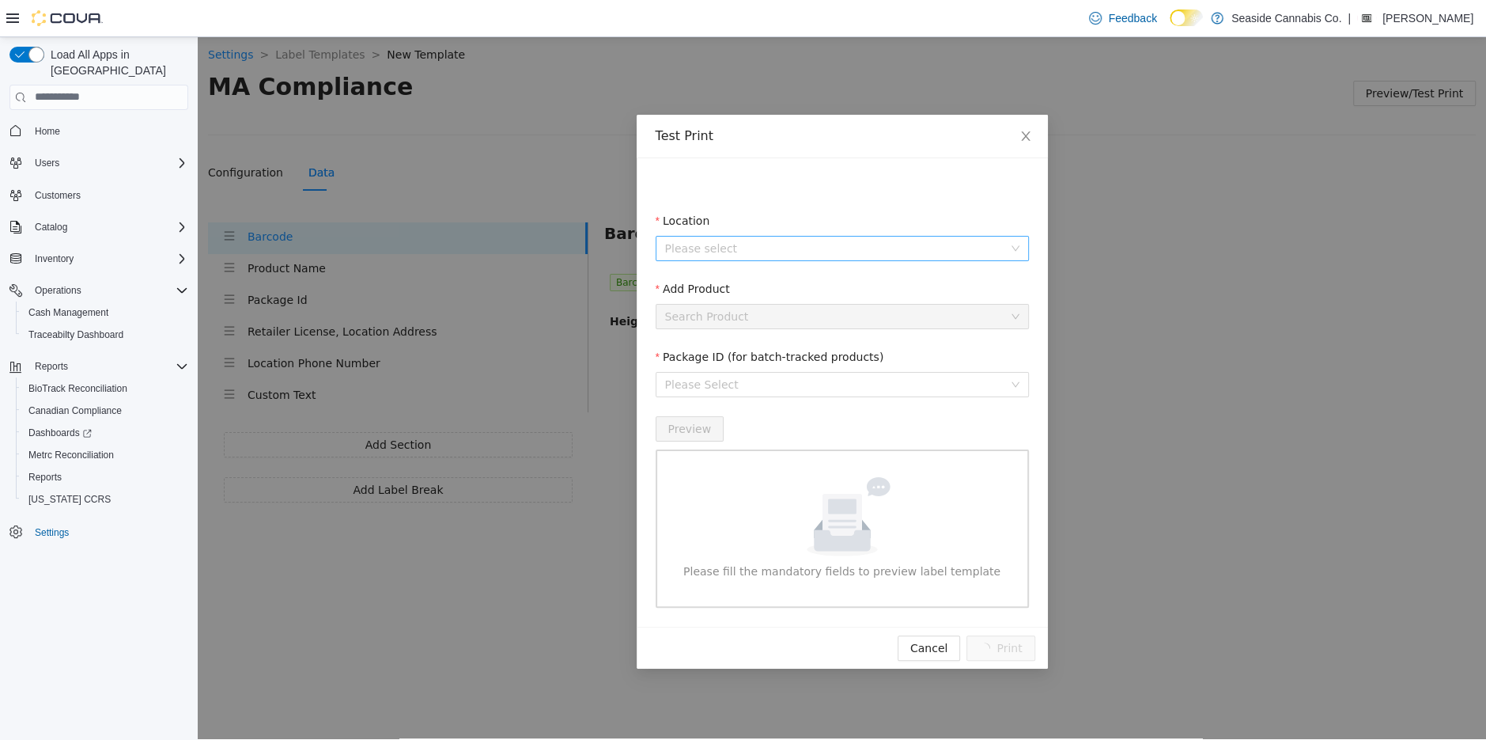
click at [892, 245] on input "Location" at bounding box center [836, 248] width 343 height 24
click at [845, 305] on span "[STREET_ADDRESS]" at bounding box center [860, 304] width 329 height 19
click at [816, 325] on input "Add Product" at bounding box center [836, 316] width 343 height 24
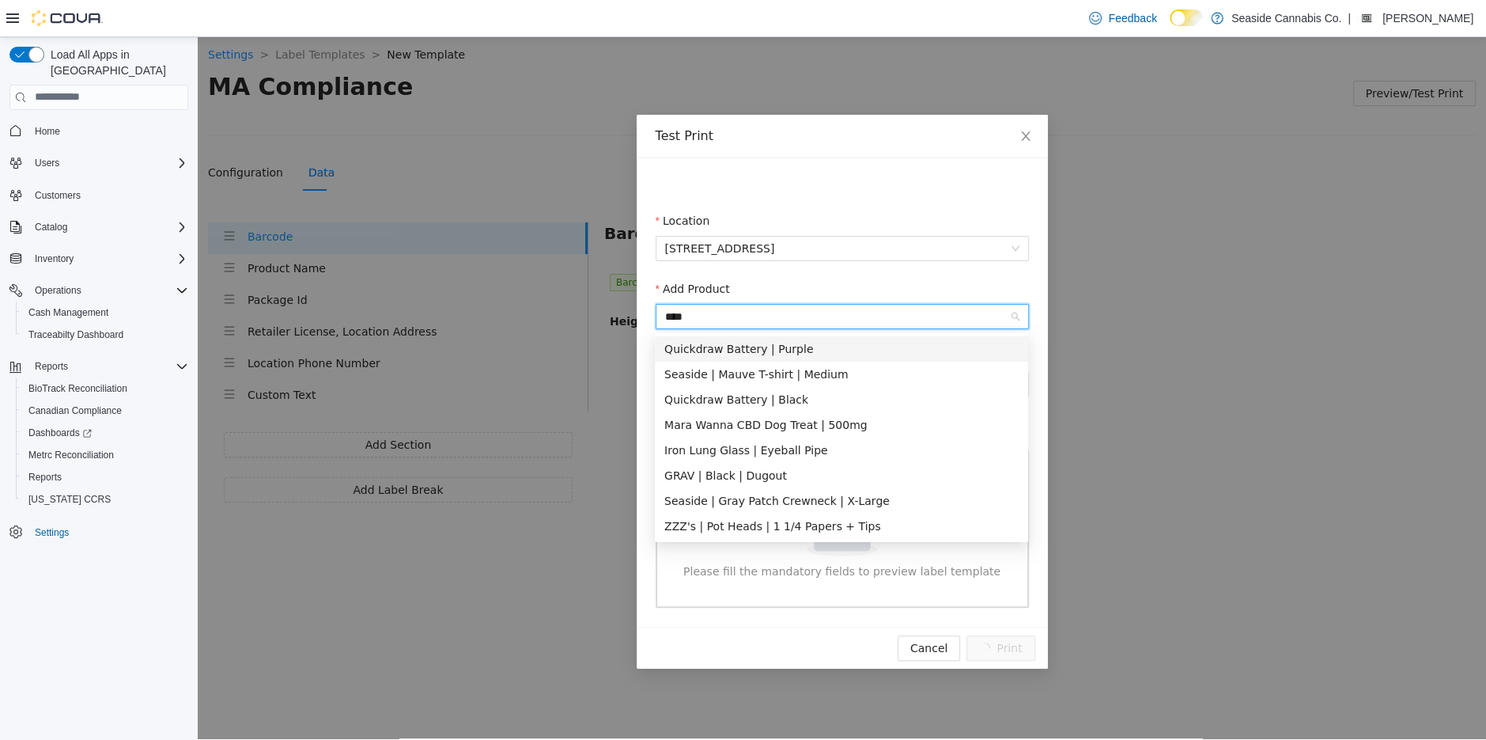
type input "*****"
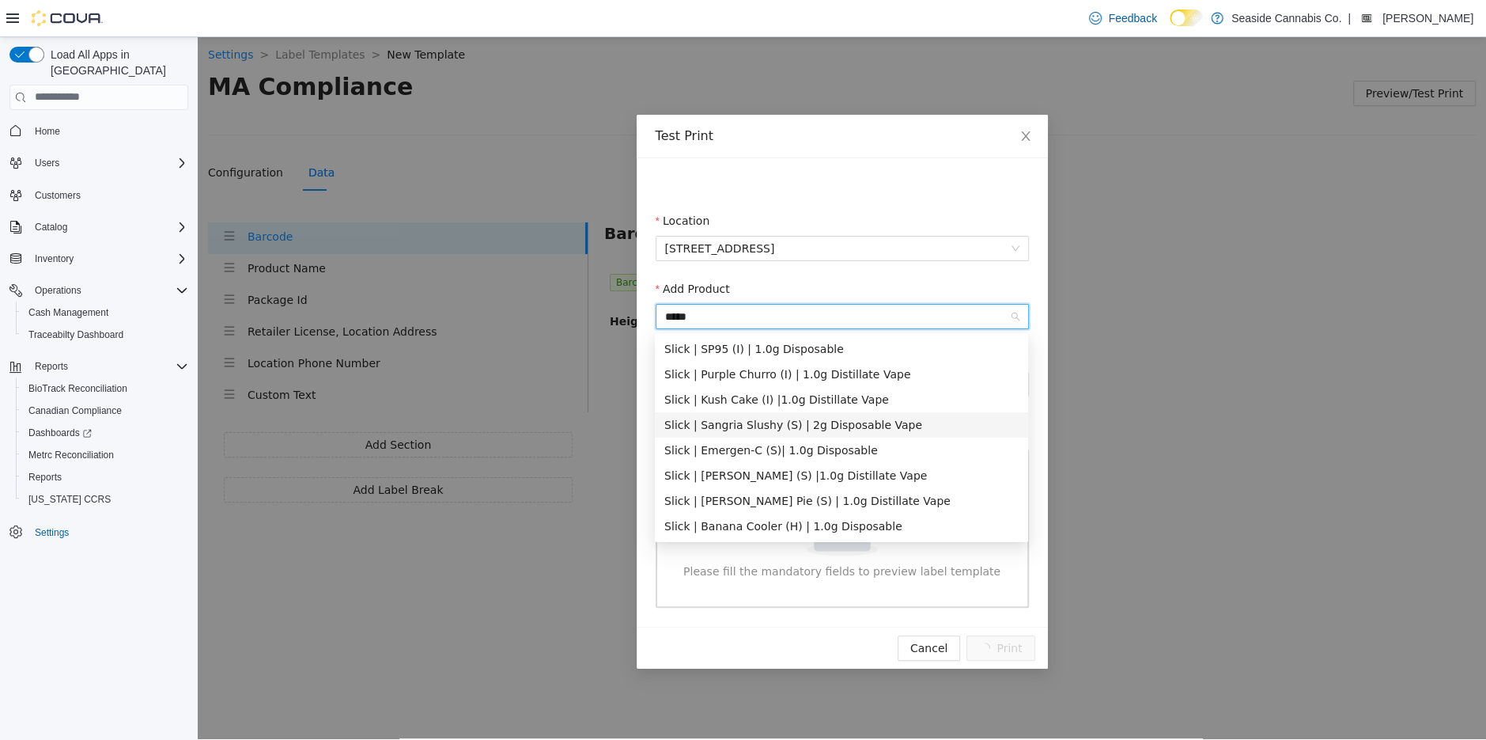
click at [782, 413] on div "Slick | Sangria Slushy (S) | 2g Disposable Vape" at bounding box center [841, 423] width 373 height 25
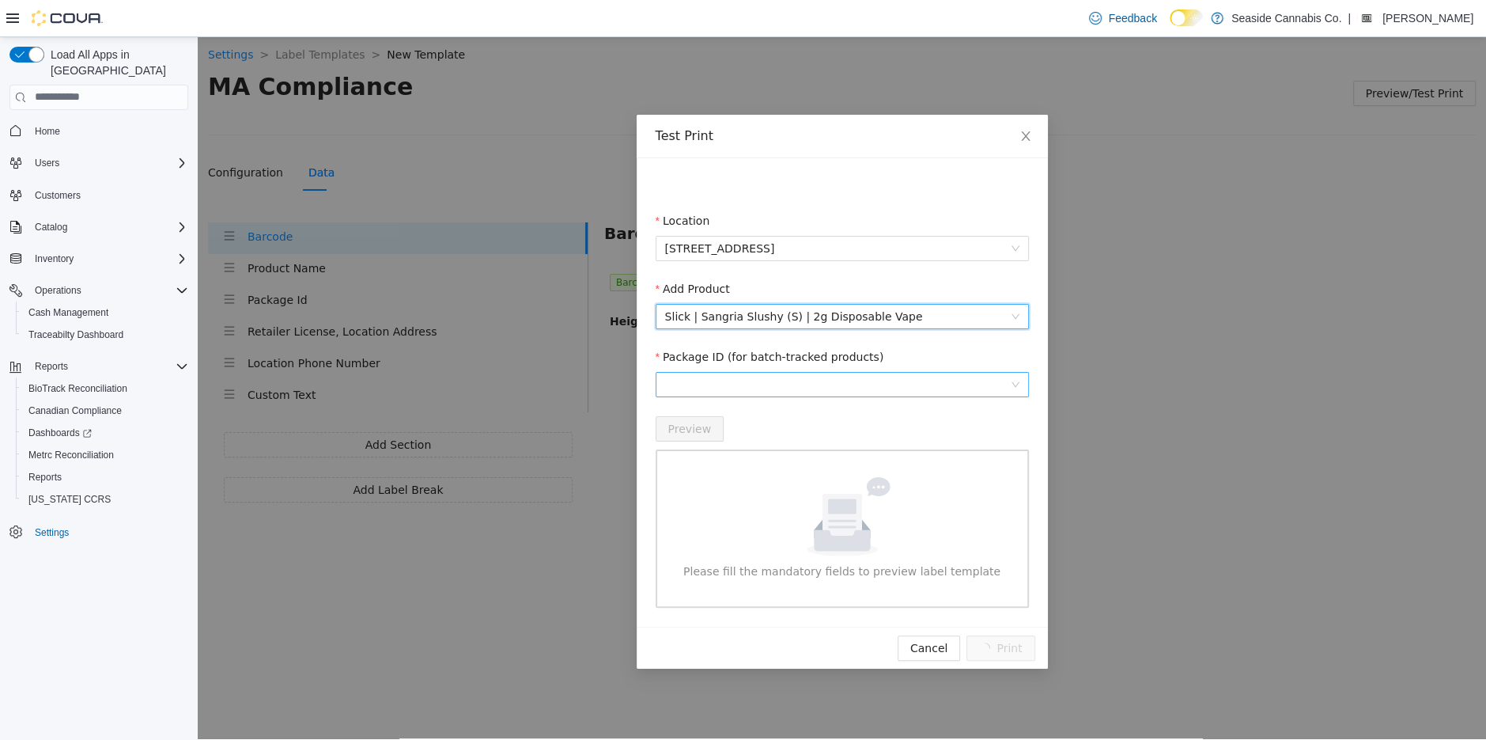
click at [789, 384] on span at bounding box center [842, 384] width 354 height 24
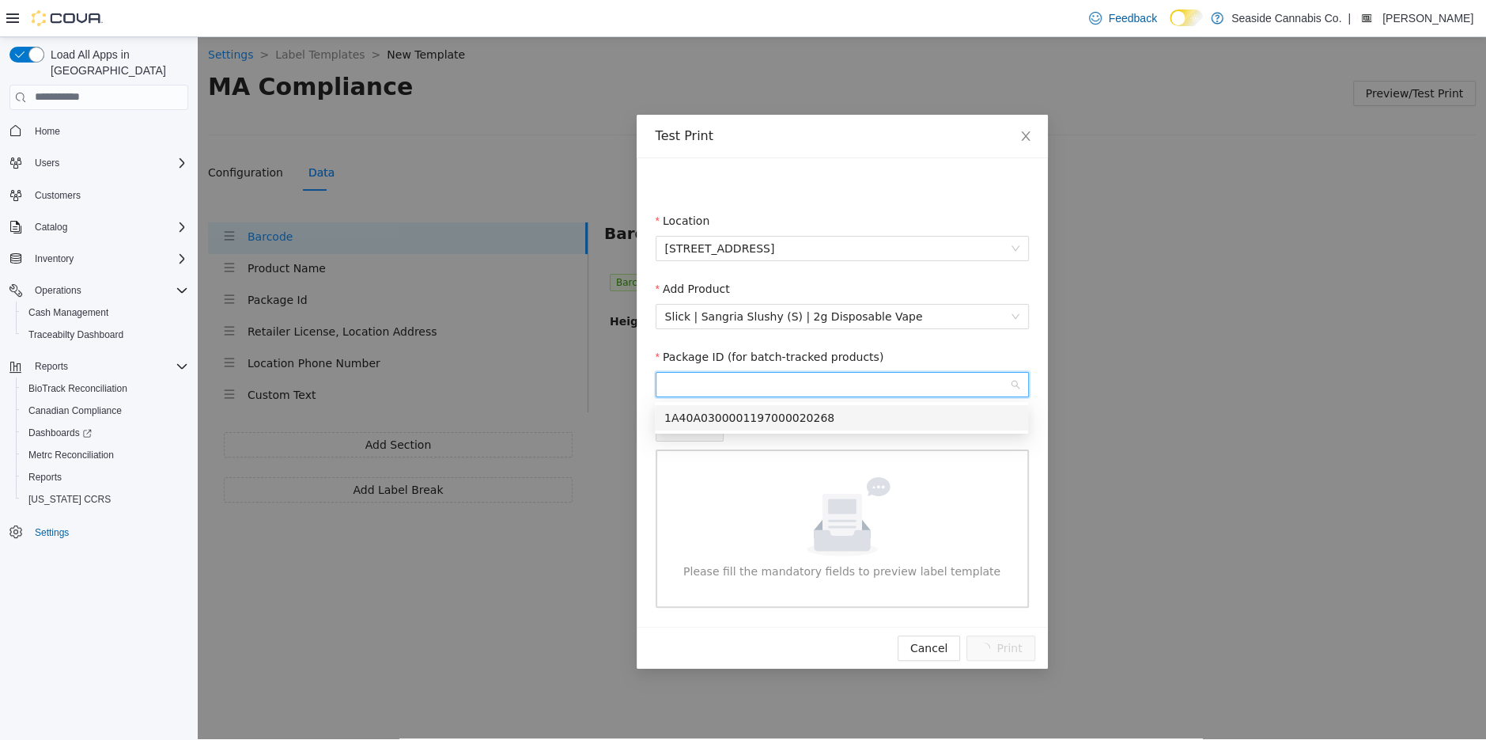
click at [786, 422] on div "1A40A0300001197000020268" at bounding box center [841, 416] width 354 height 17
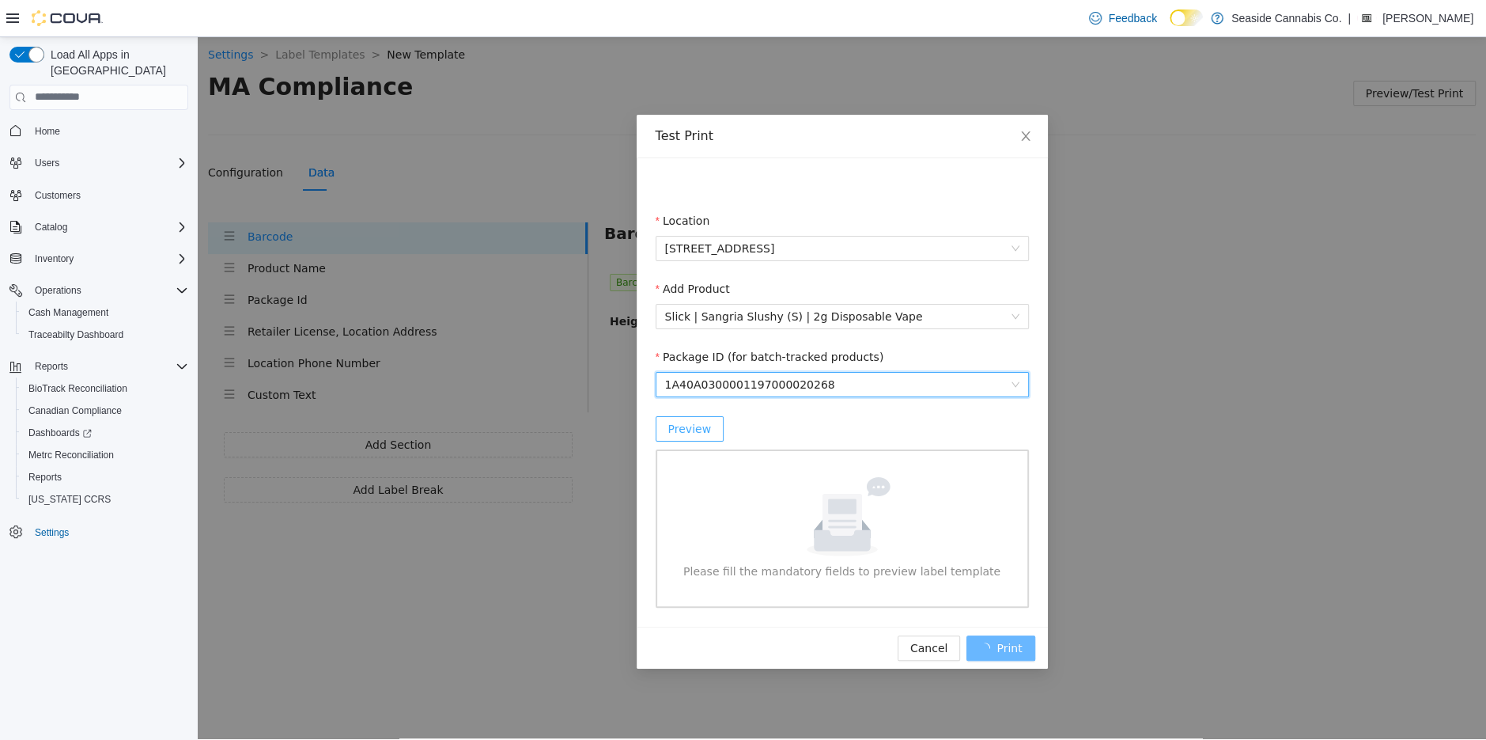
click at [702, 428] on span "Preview" at bounding box center [690, 427] width 44 height 17
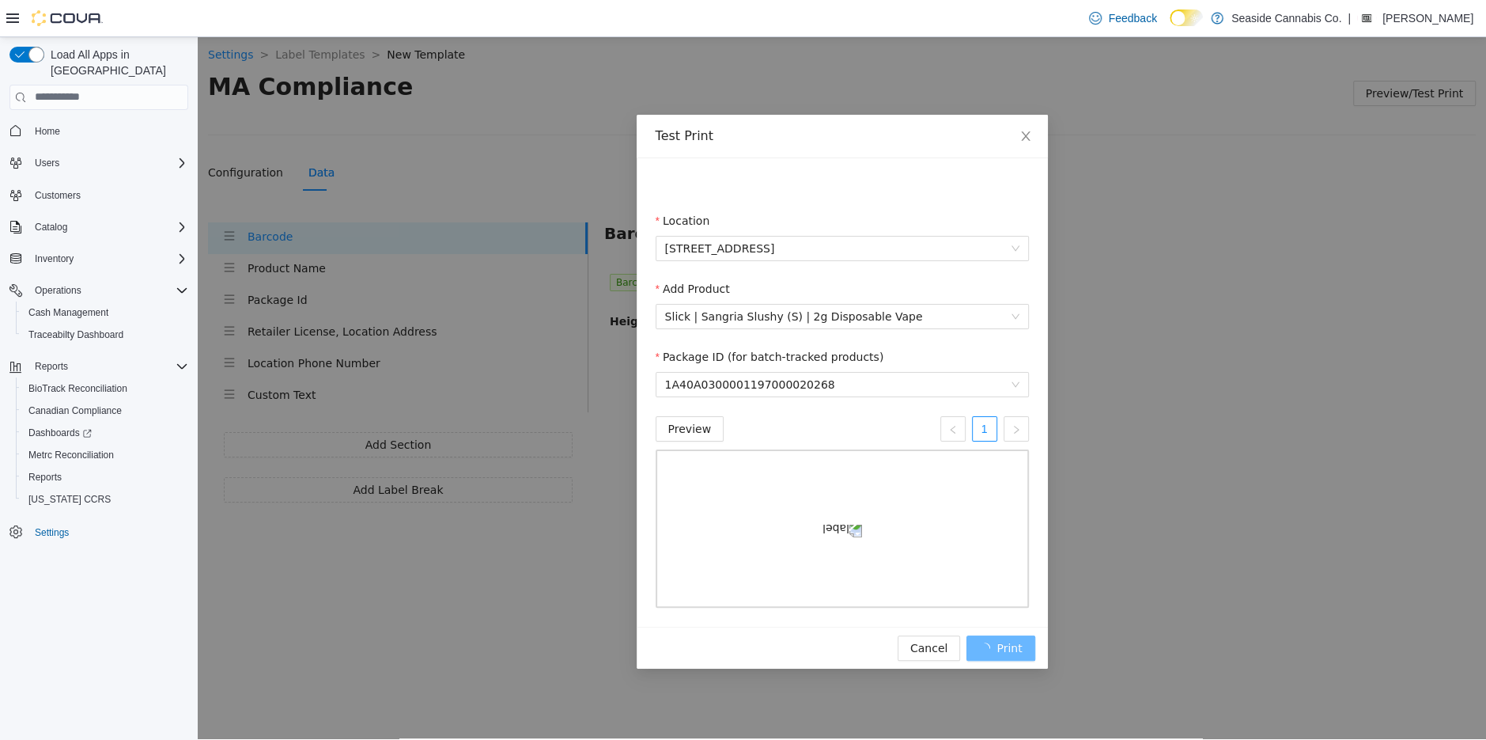
click at [1285, 506] on div "Test Print Location [STREET_ADDRESS] Add Product Slick | Sangria Slushy (S) | 2…" at bounding box center [842, 386] width 1289 height 702
click at [1029, 132] on icon "close" at bounding box center [1026, 135] width 13 height 13
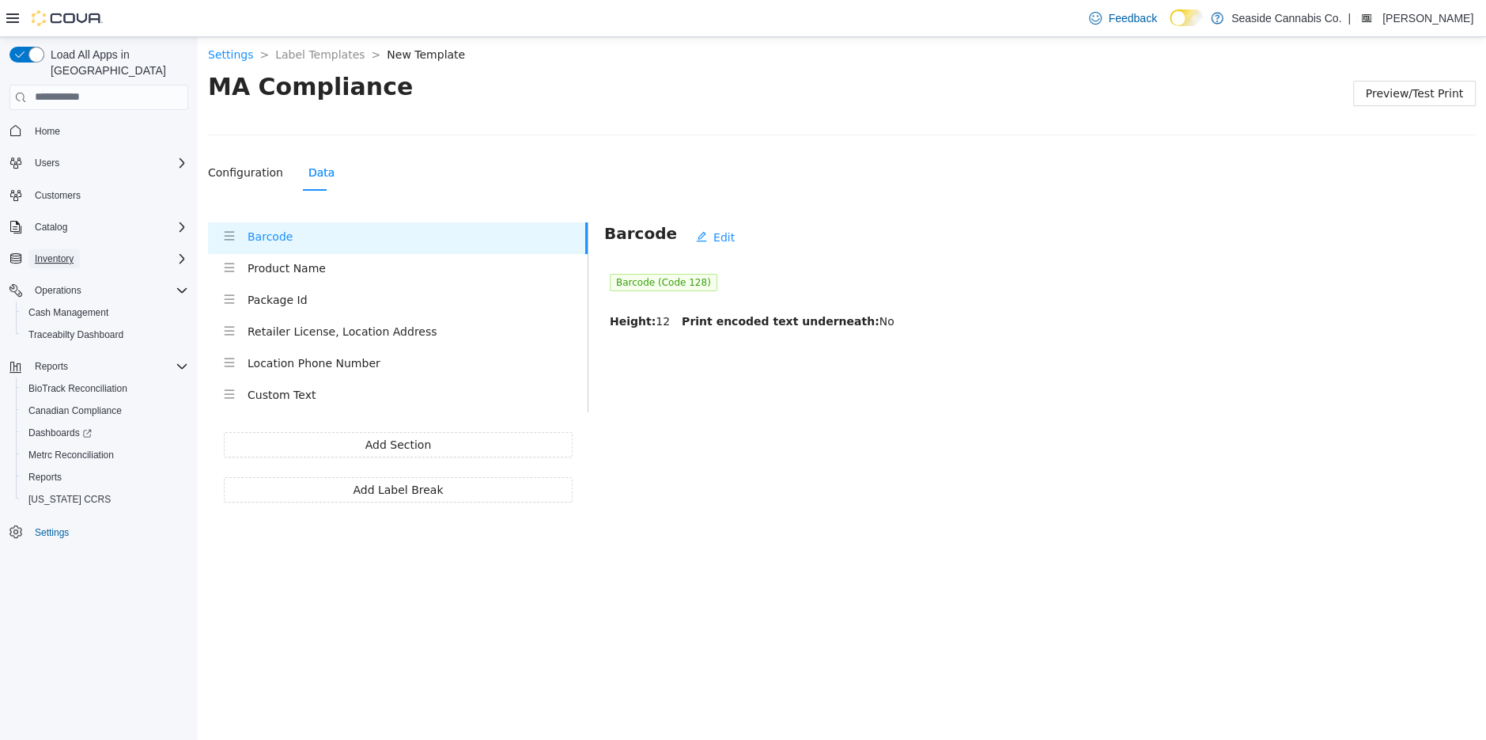
click at [59, 252] on span "Inventory" at bounding box center [54, 258] width 39 height 13
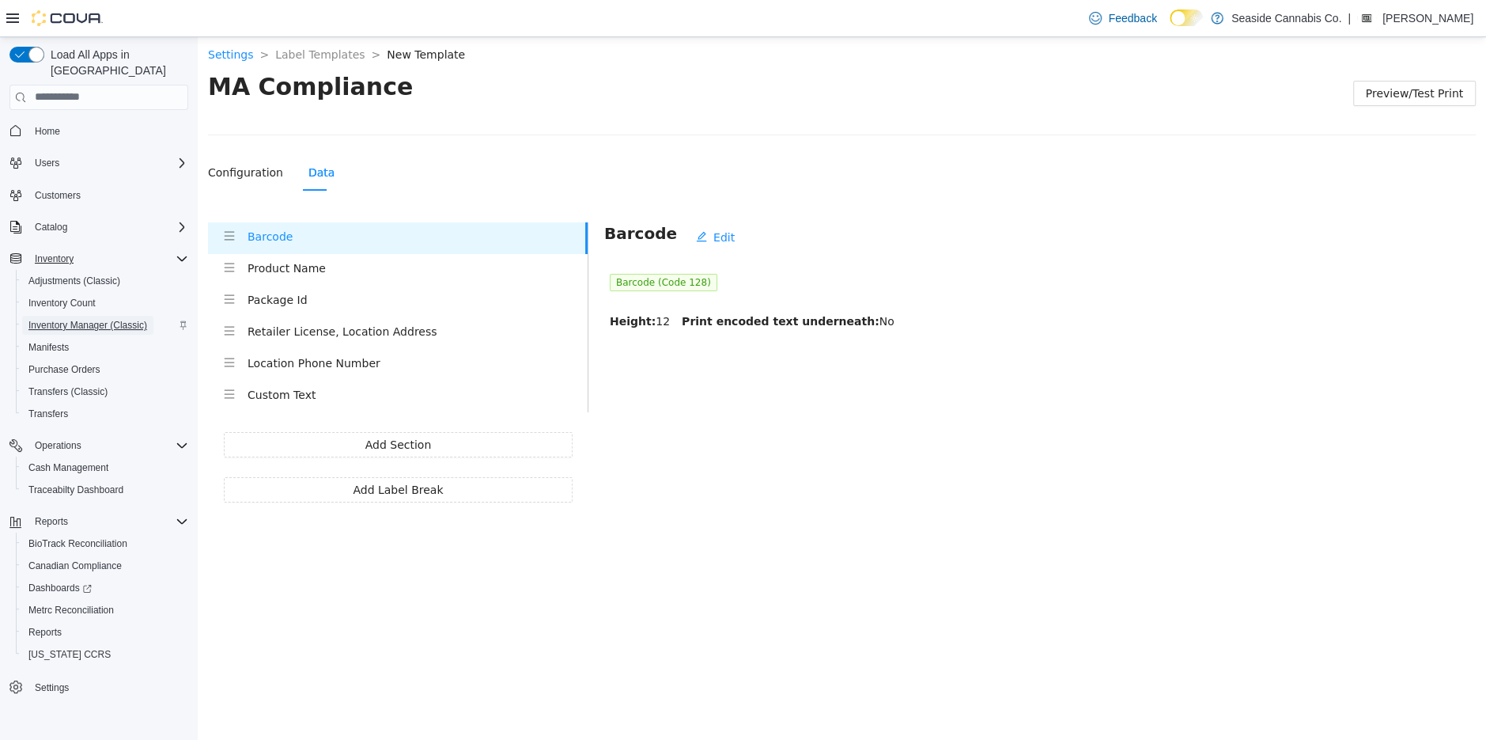
click at [77, 319] on span "Inventory Manager (Classic)" at bounding box center [87, 325] width 119 height 13
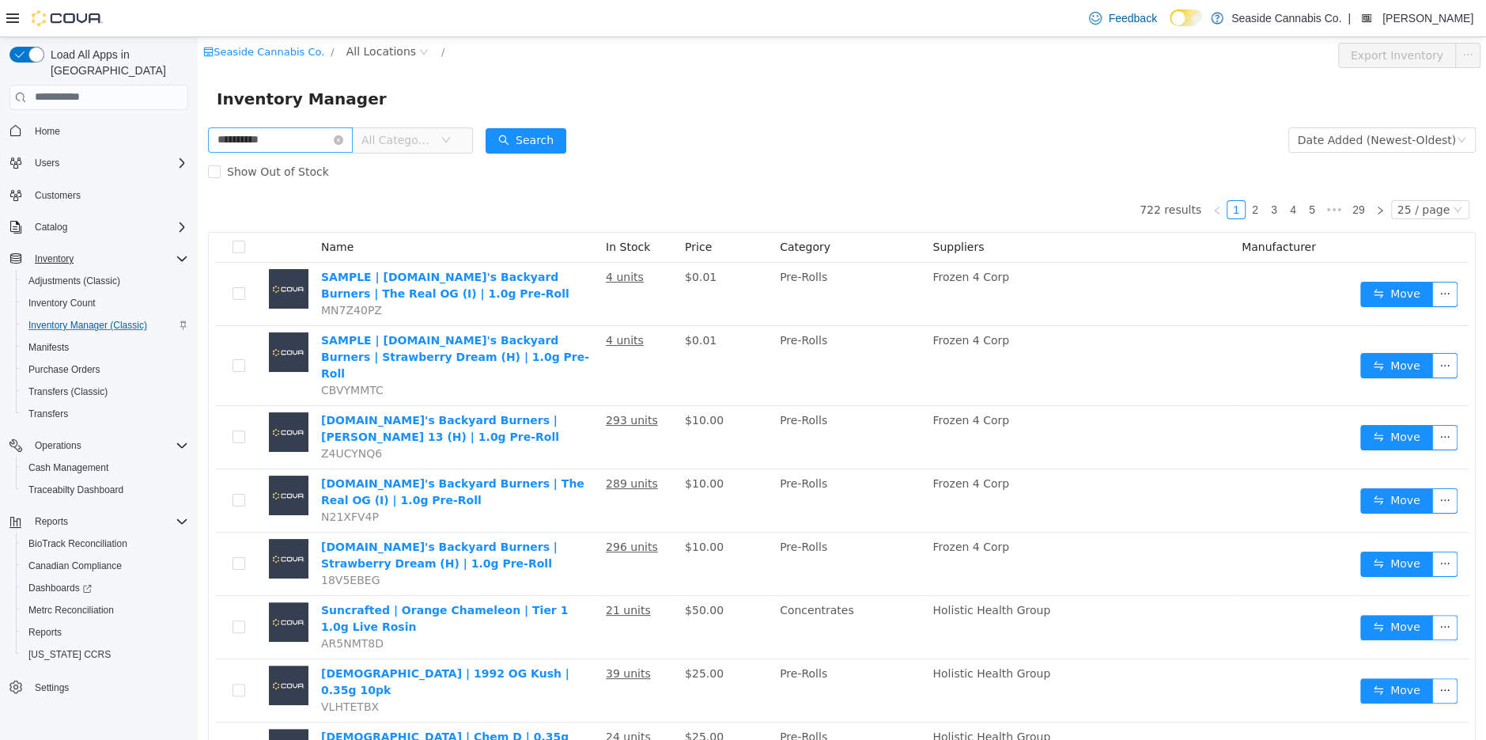
type input "**********"
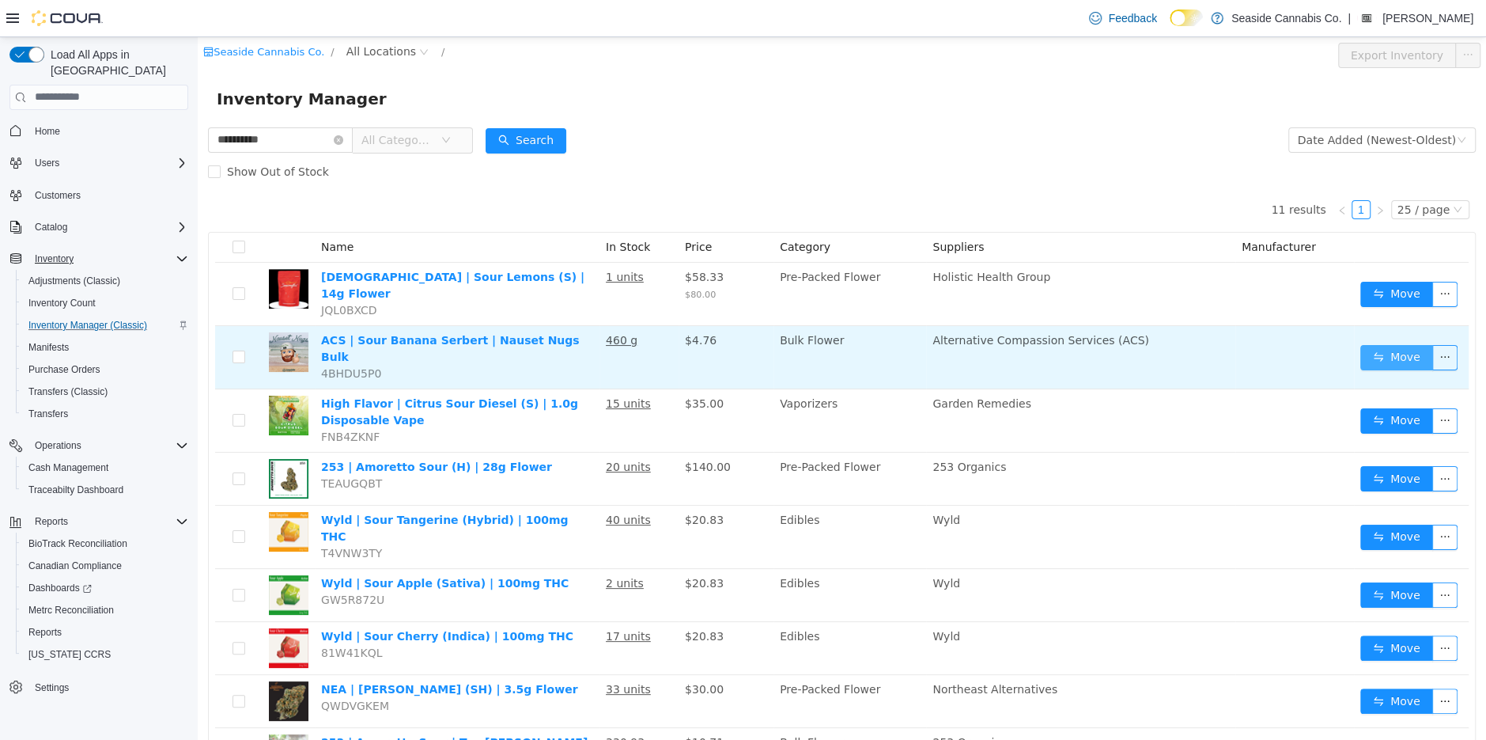
click at [1395, 344] on button "Move" at bounding box center [1397, 356] width 73 height 25
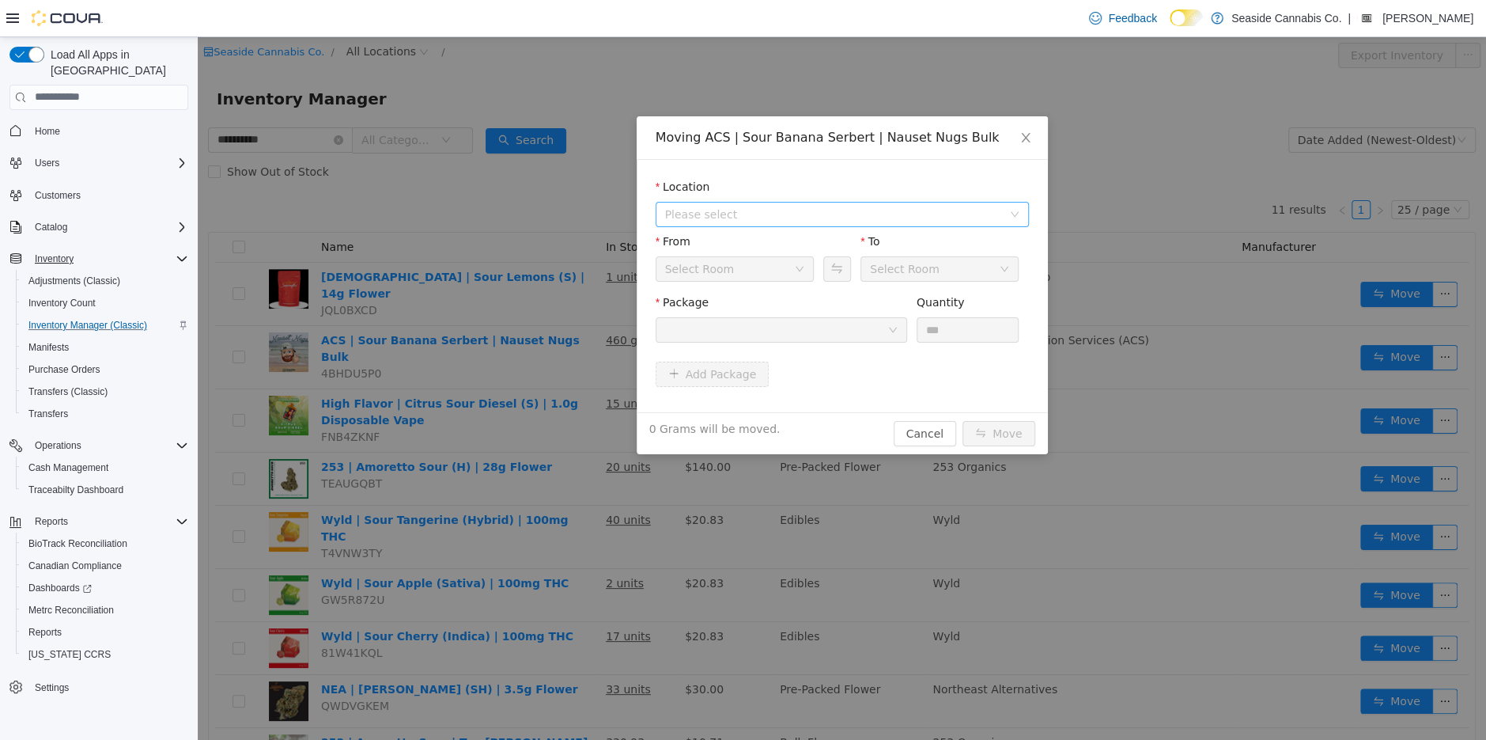
click at [784, 207] on span "Please select" at bounding box center [833, 214] width 337 height 16
click at [778, 264] on span "[STREET_ADDRESS]" at bounding box center [750, 270] width 110 height 13
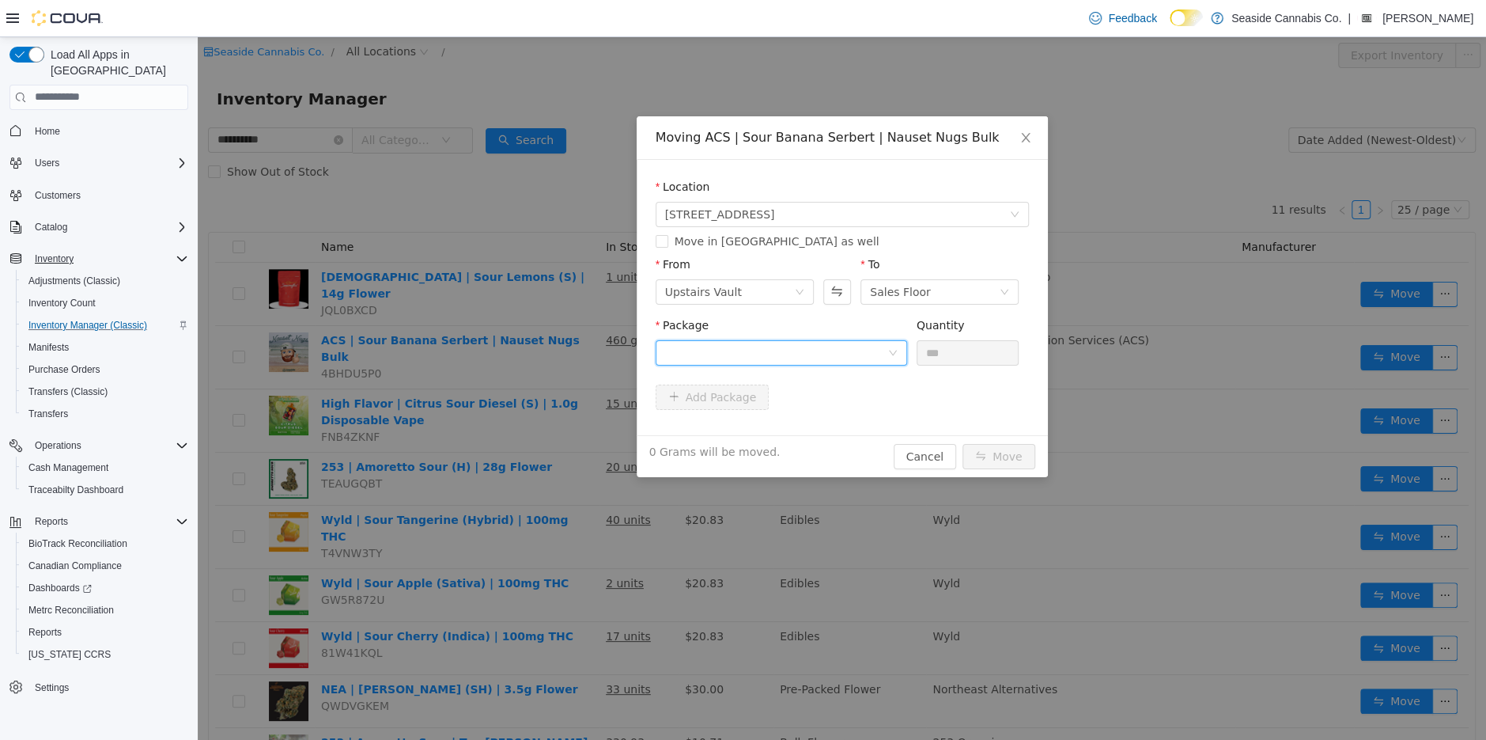
click at [785, 345] on div at bounding box center [776, 352] width 222 height 24
click at [804, 412] on strong "1A40A01000013ED000017740" at bounding box center [758, 409] width 188 height 13
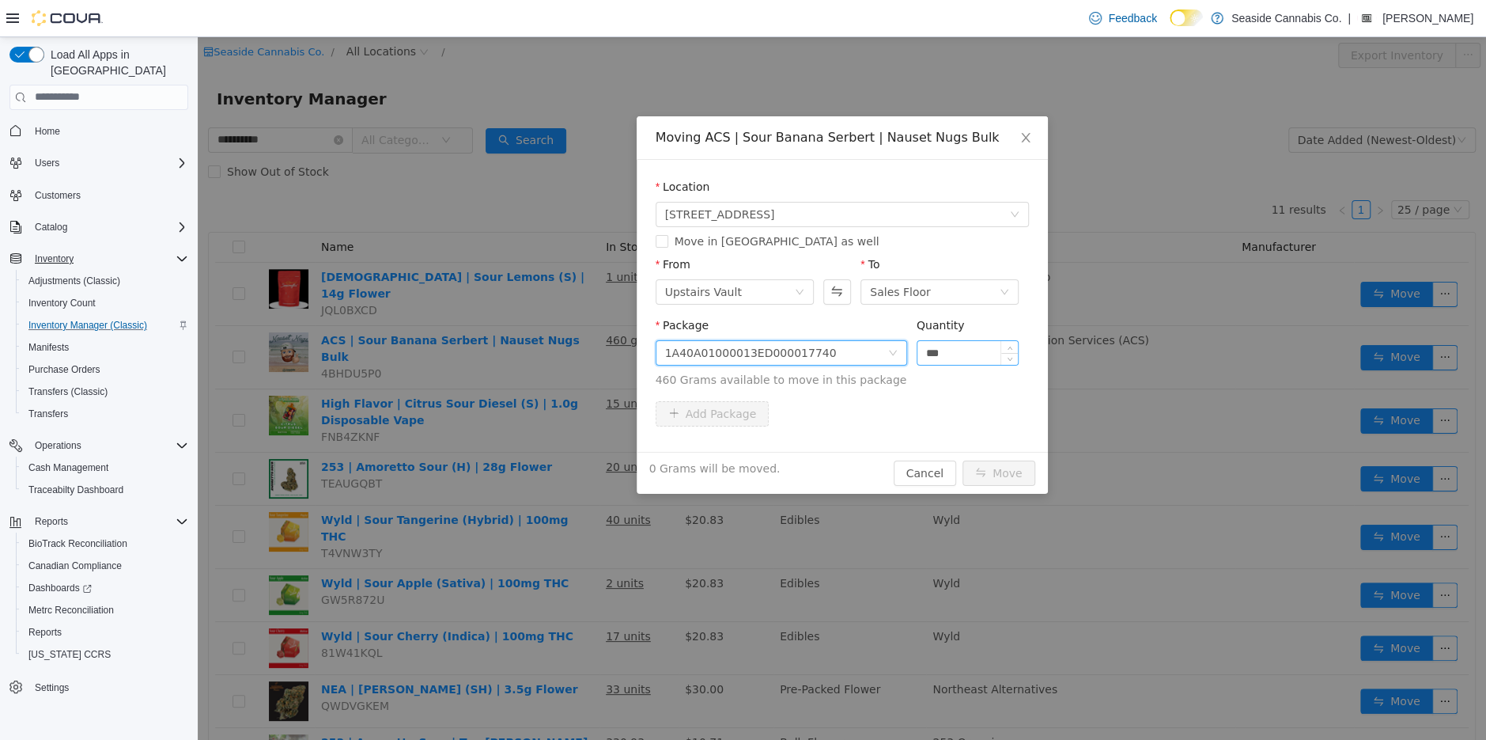
click at [934, 354] on input "***" at bounding box center [968, 352] width 101 height 24
type input "*****"
click at [997, 469] on button "Move" at bounding box center [999, 472] width 73 height 25
